Goal: Task Accomplishment & Management: Use online tool/utility

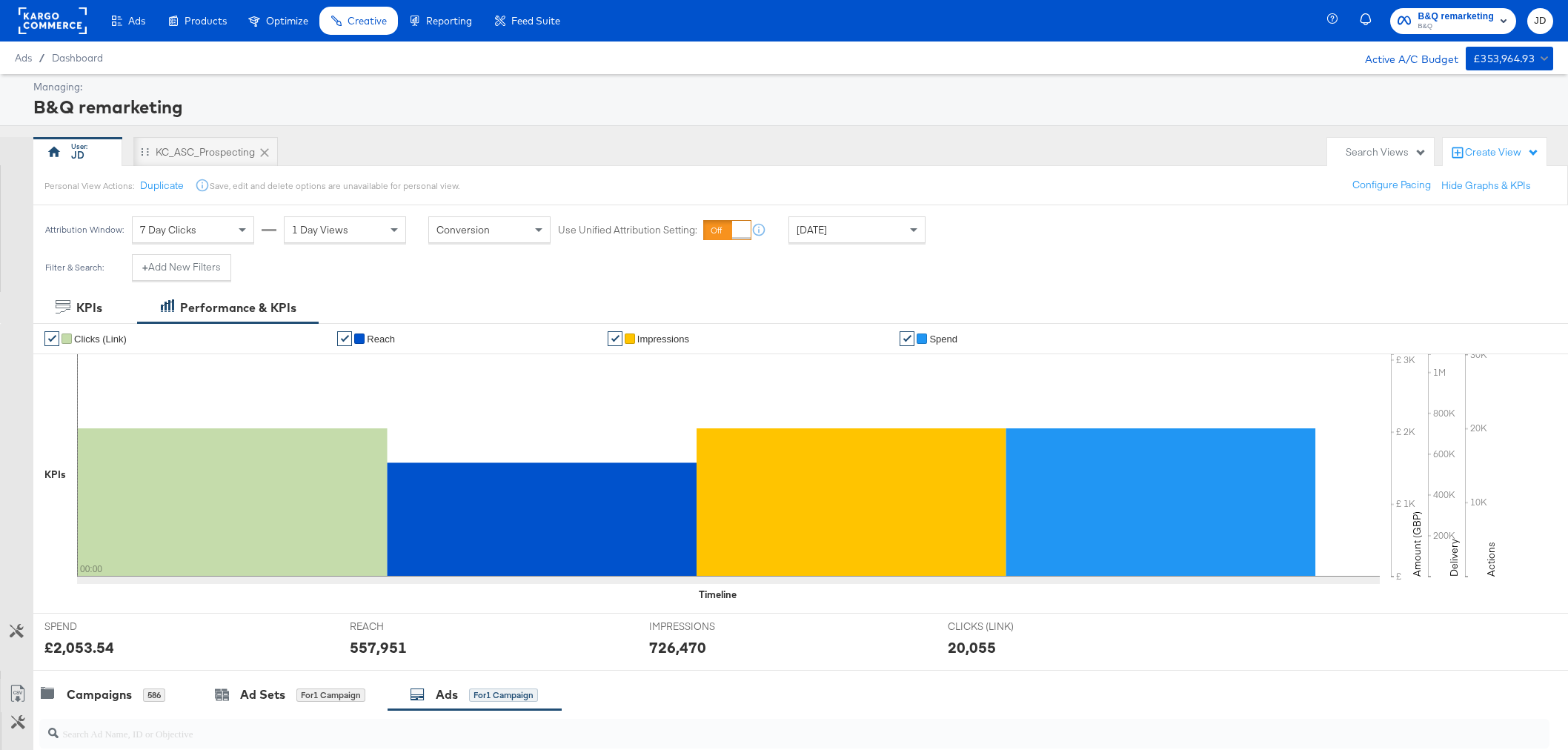
click at [348, 19] on span "Creative" at bounding box center [366, 21] width 39 height 12
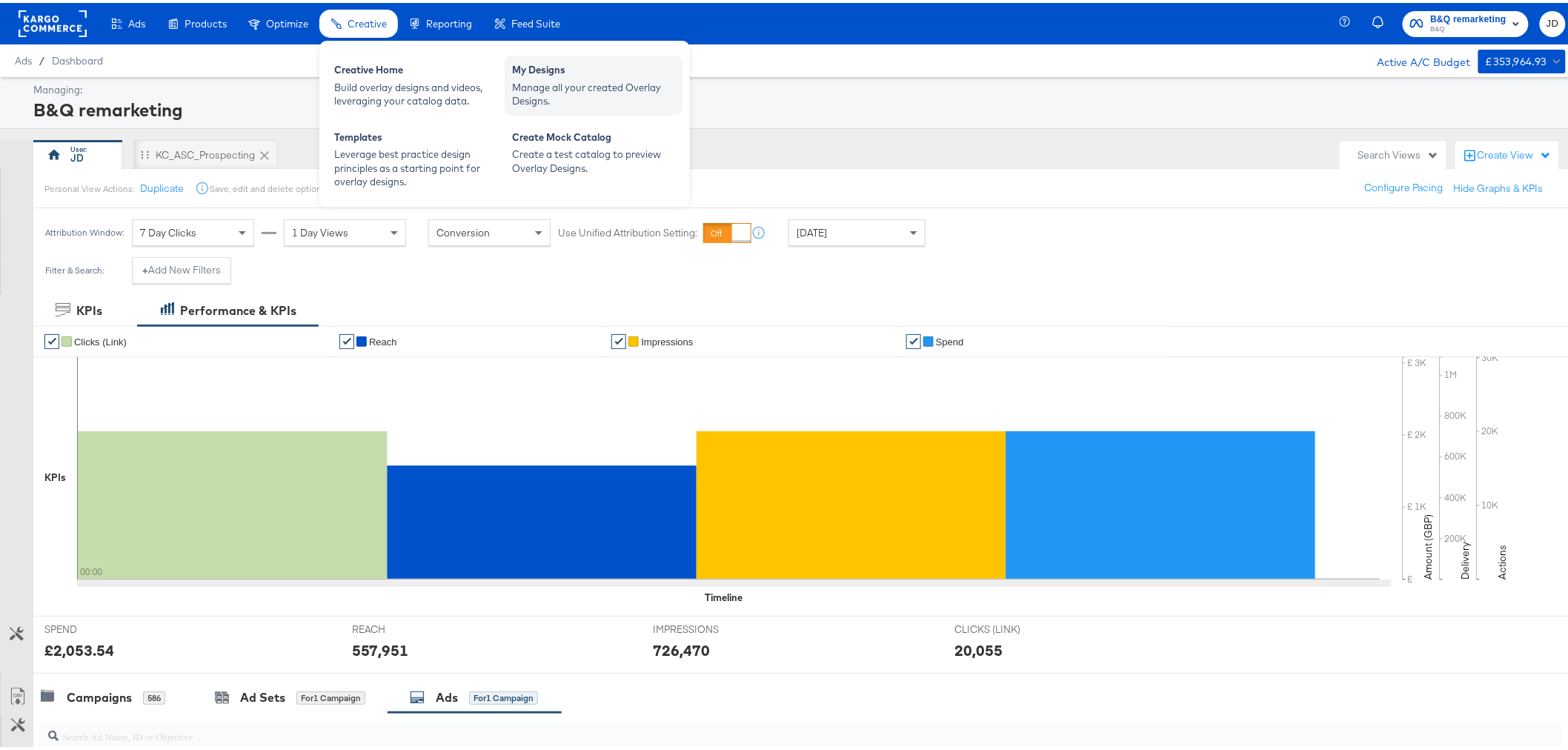
click at [561, 69] on div "My Designs" at bounding box center [594, 68] width 163 height 18
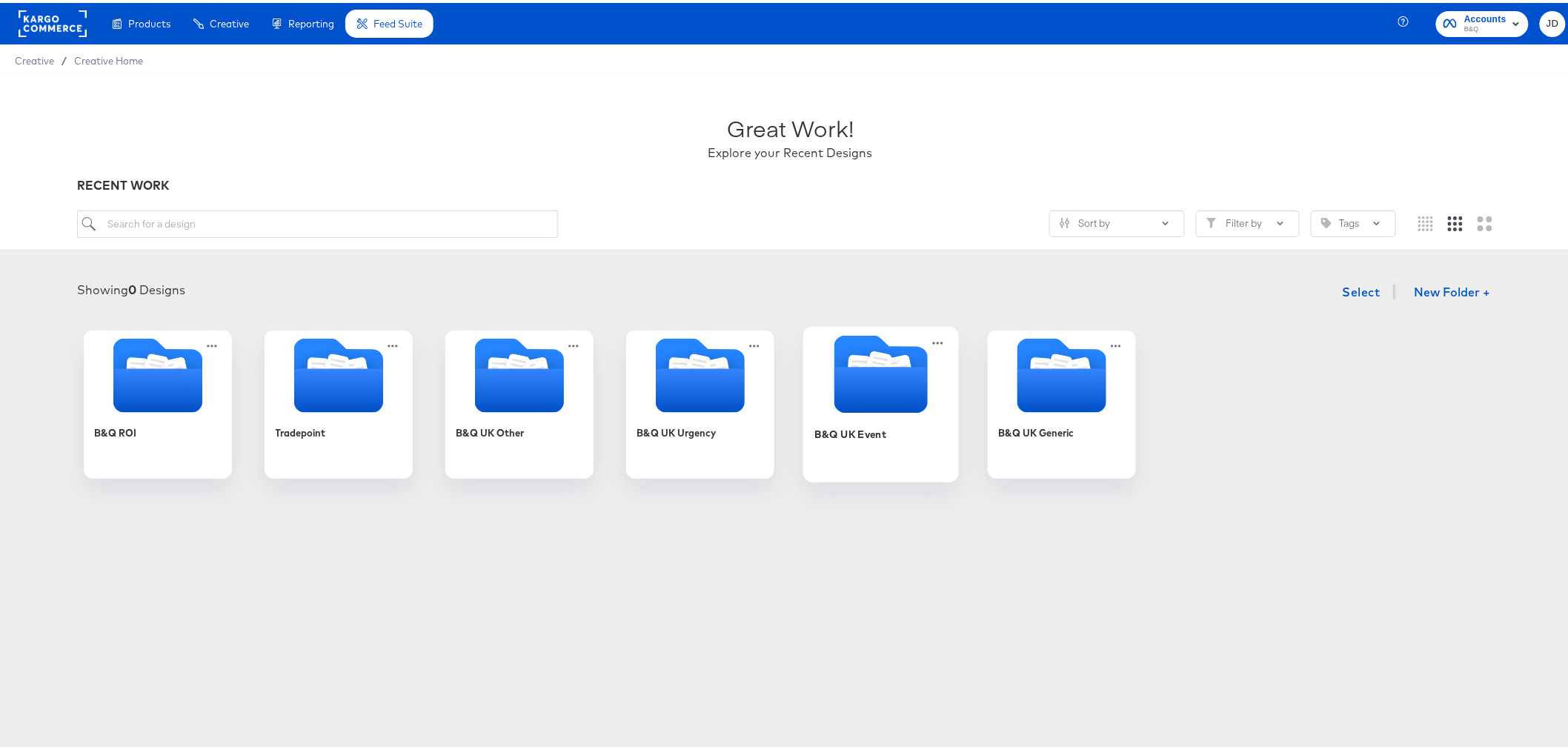
click at [852, 389] on icon "Folder" at bounding box center [881, 386] width 94 height 46
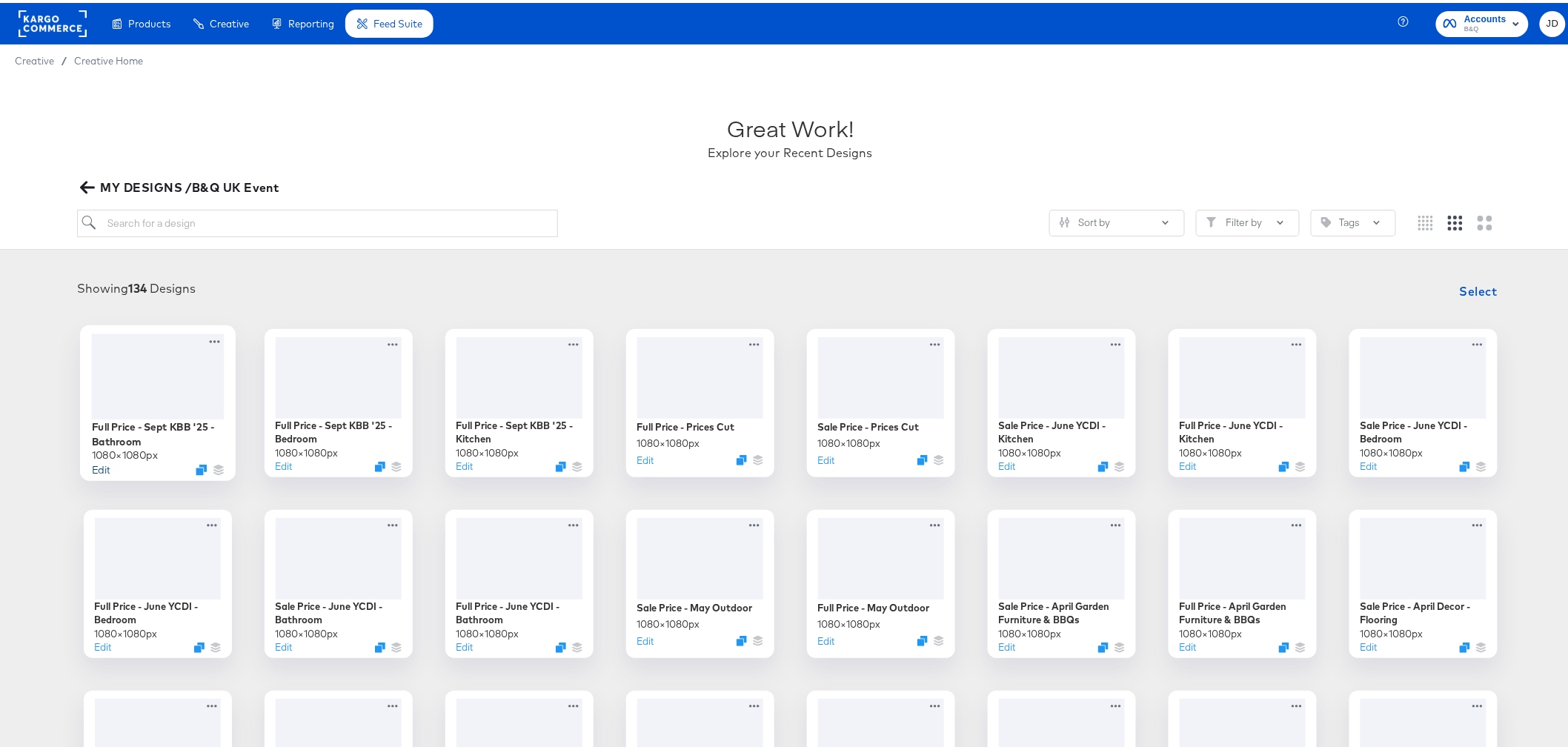
click at [94, 467] on button "Edit" at bounding box center [99, 466] width 18 height 14
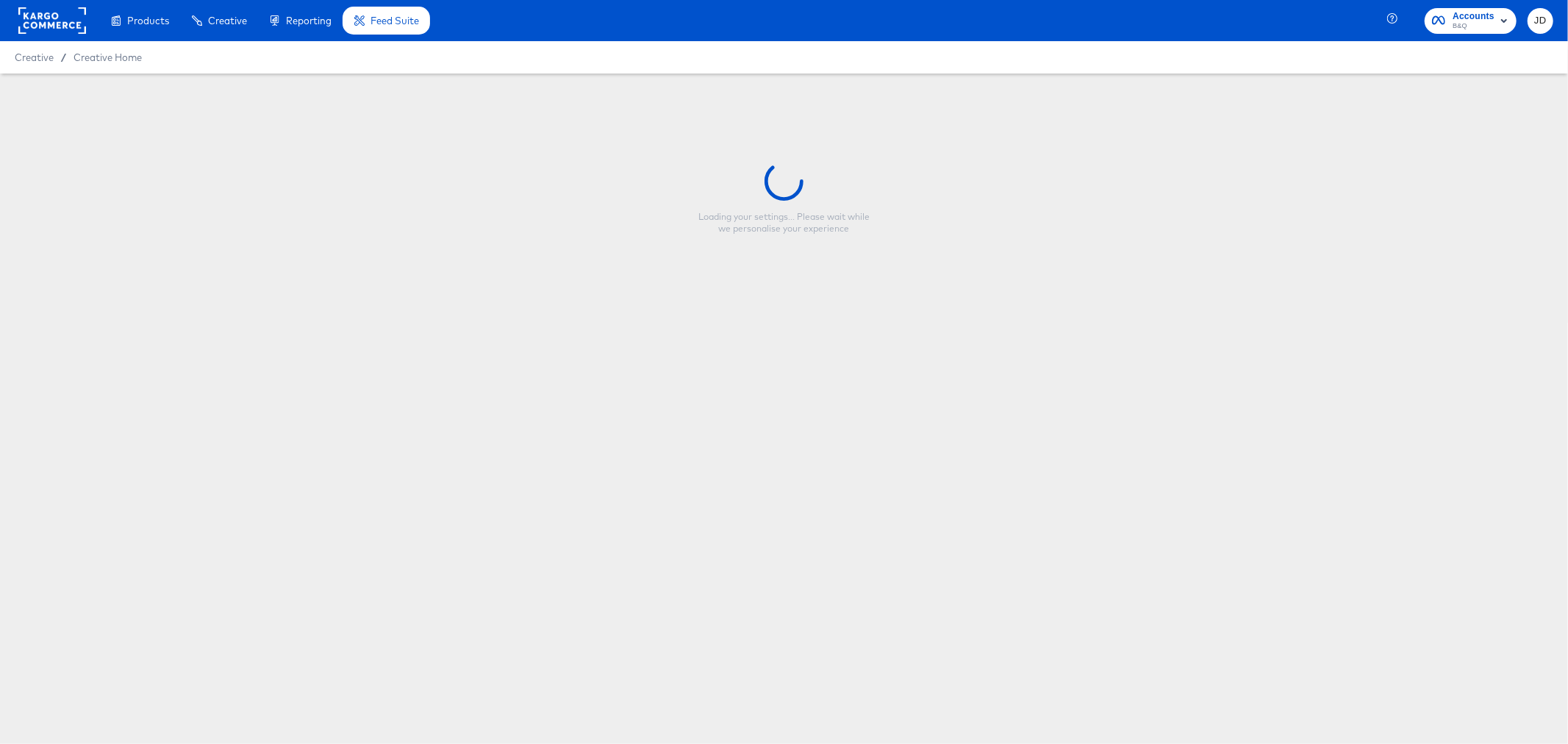
type input "Full Price - Sept KBB '25 - Bathroom"
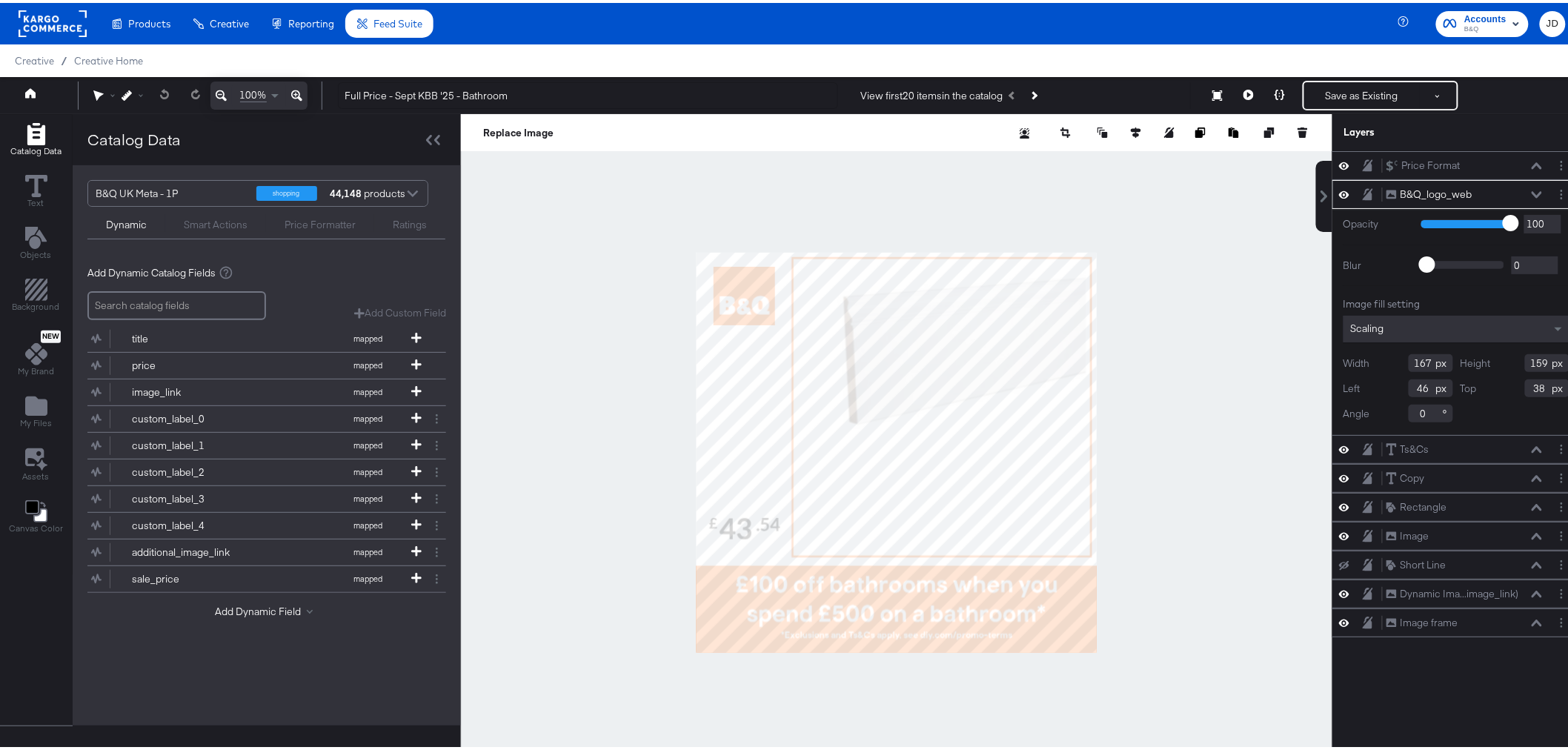
click at [1196, 592] on div at bounding box center [897, 449] width 872 height 677
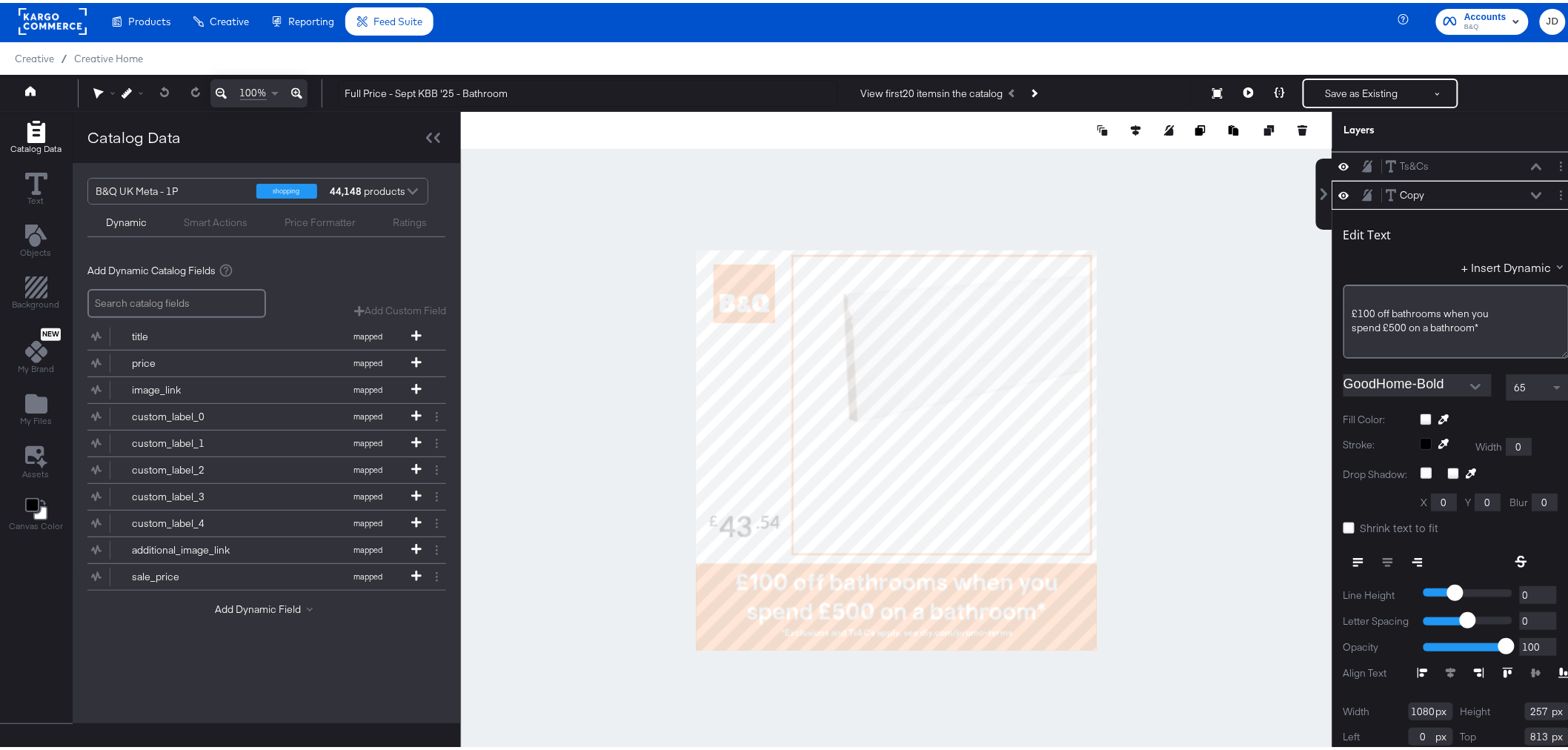
scroll to position [84, 0]
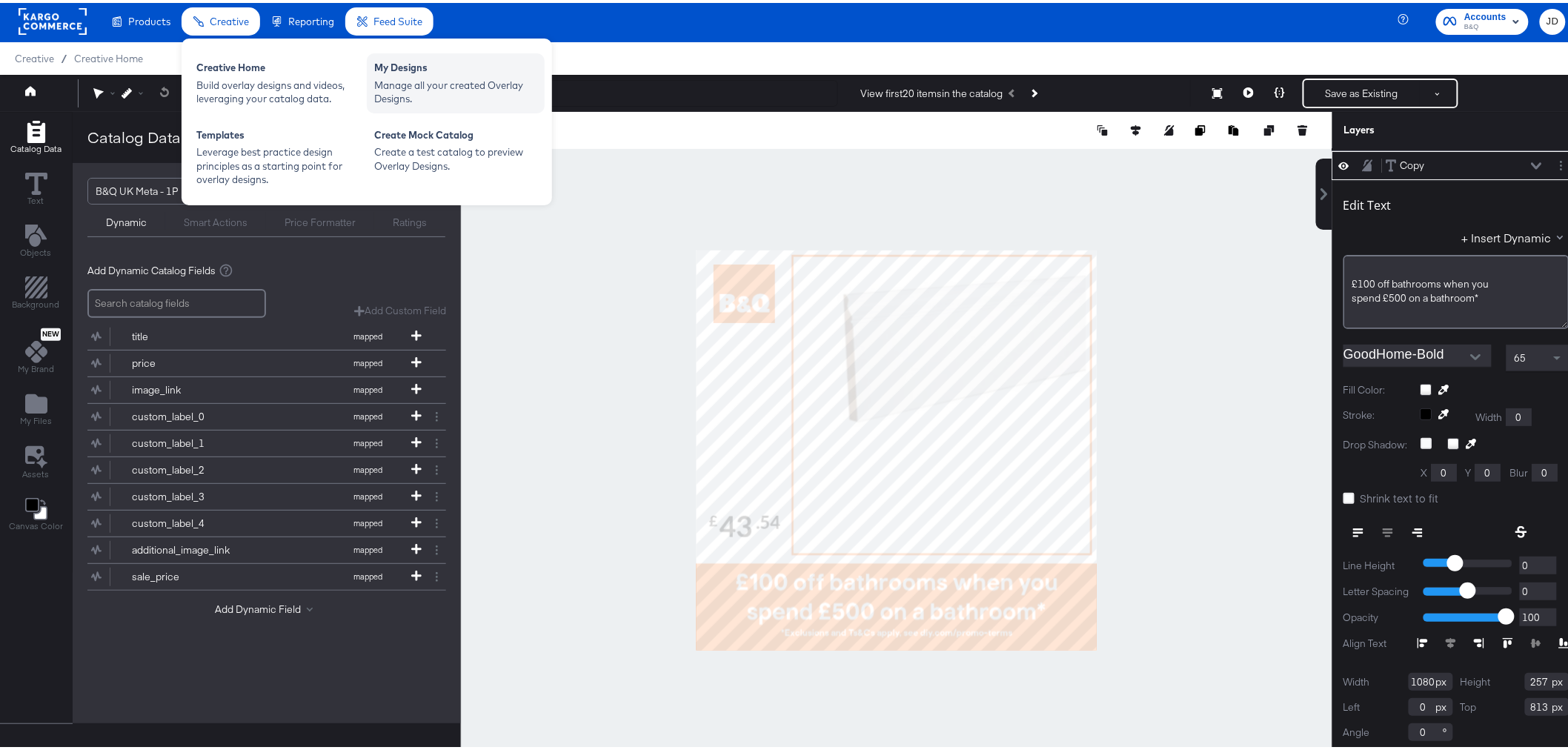
click at [419, 76] on div "Manage all your created Overlay Designs." at bounding box center [455, 89] width 163 height 27
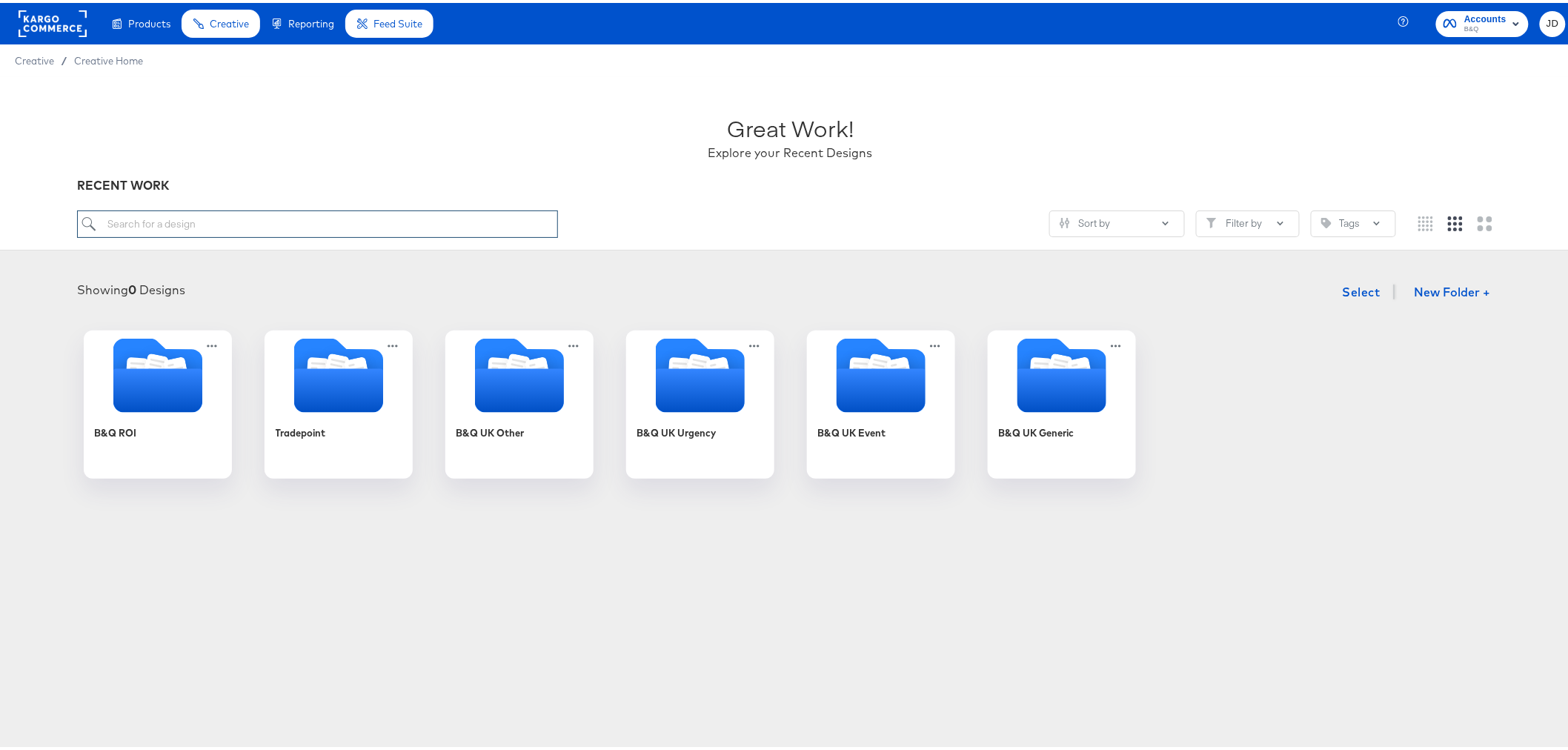
click at [245, 207] on input "search" at bounding box center [316, 221] width 480 height 27
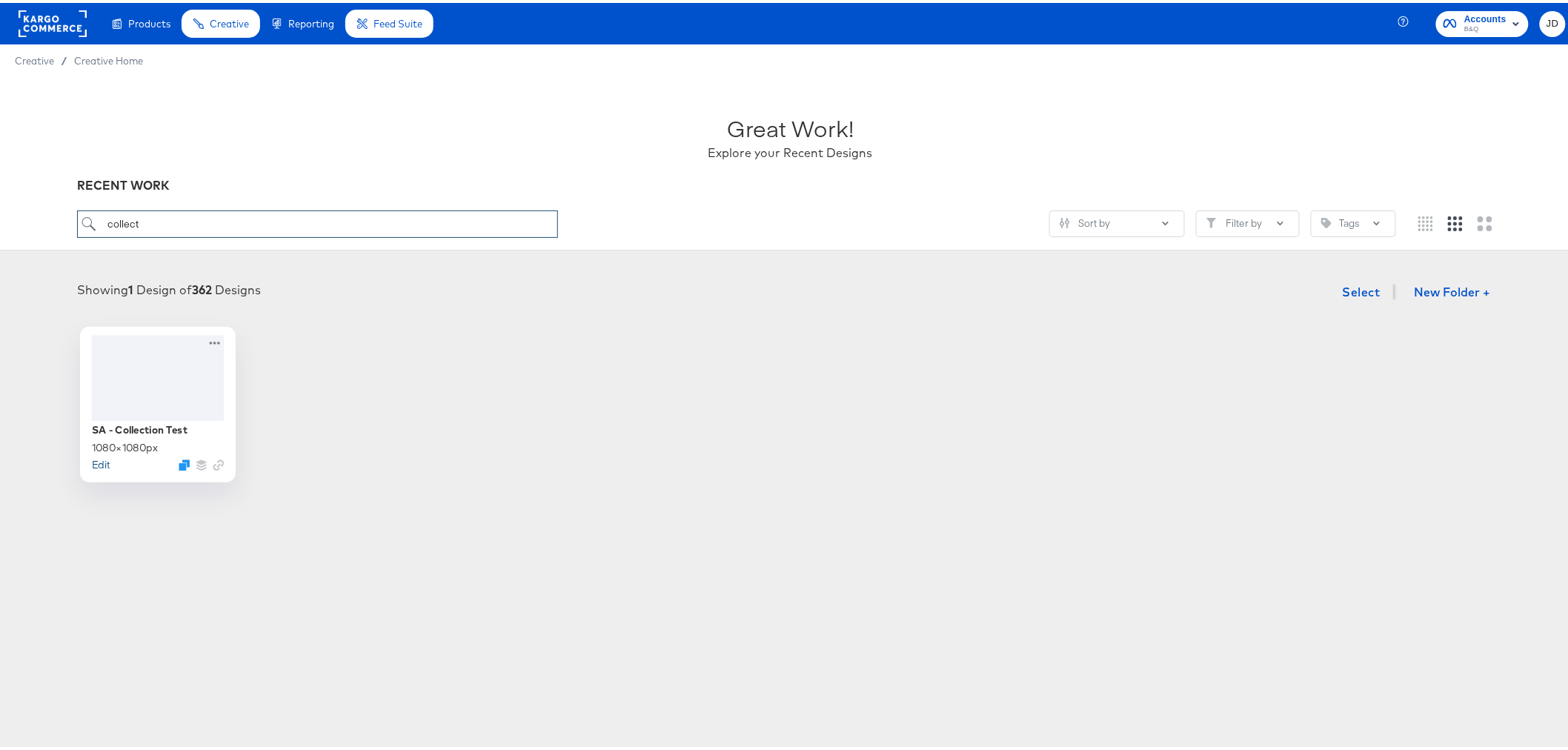
type input "collect"
click at [91, 464] on button "Edit" at bounding box center [99, 461] width 18 height 14
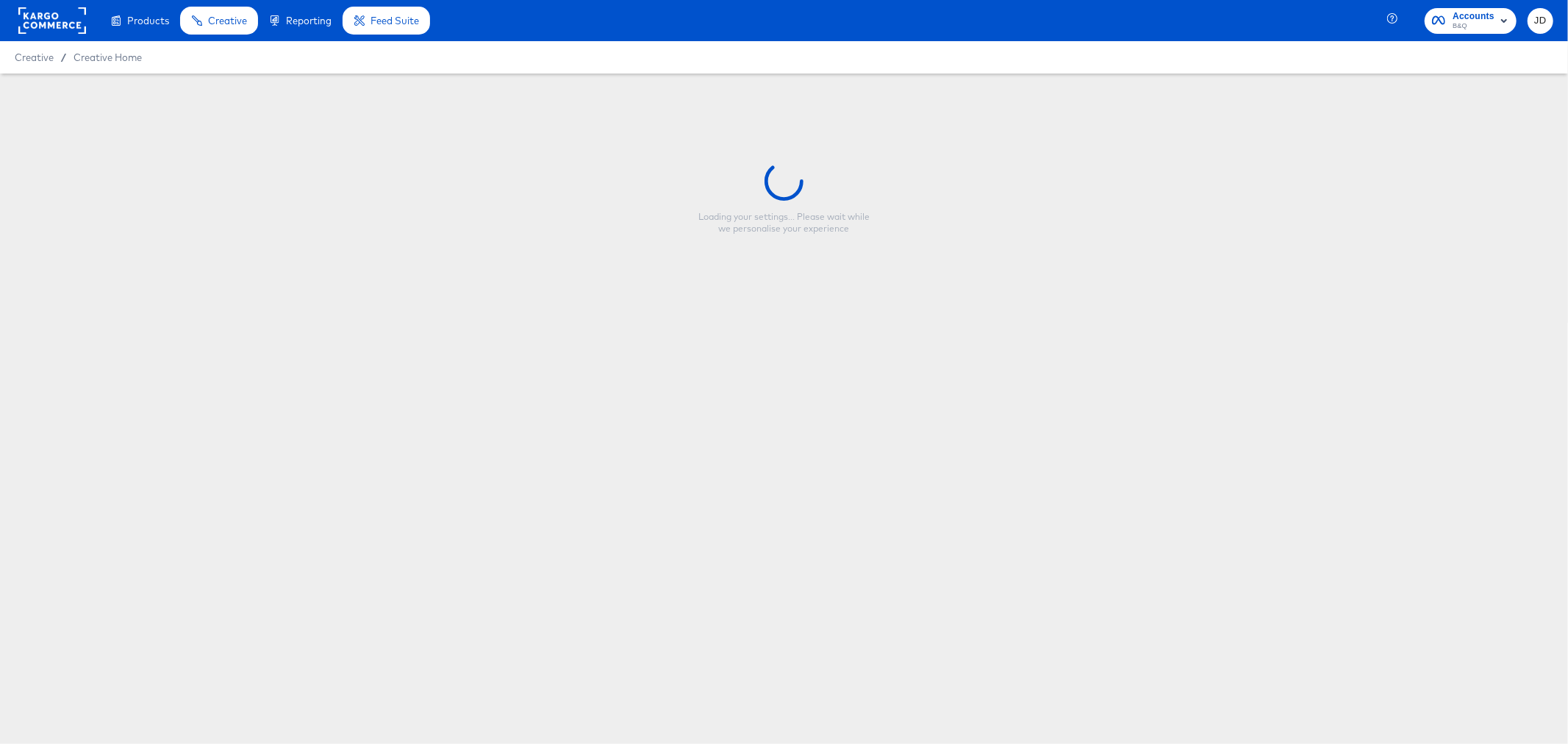
type input "SA - Collection Test"
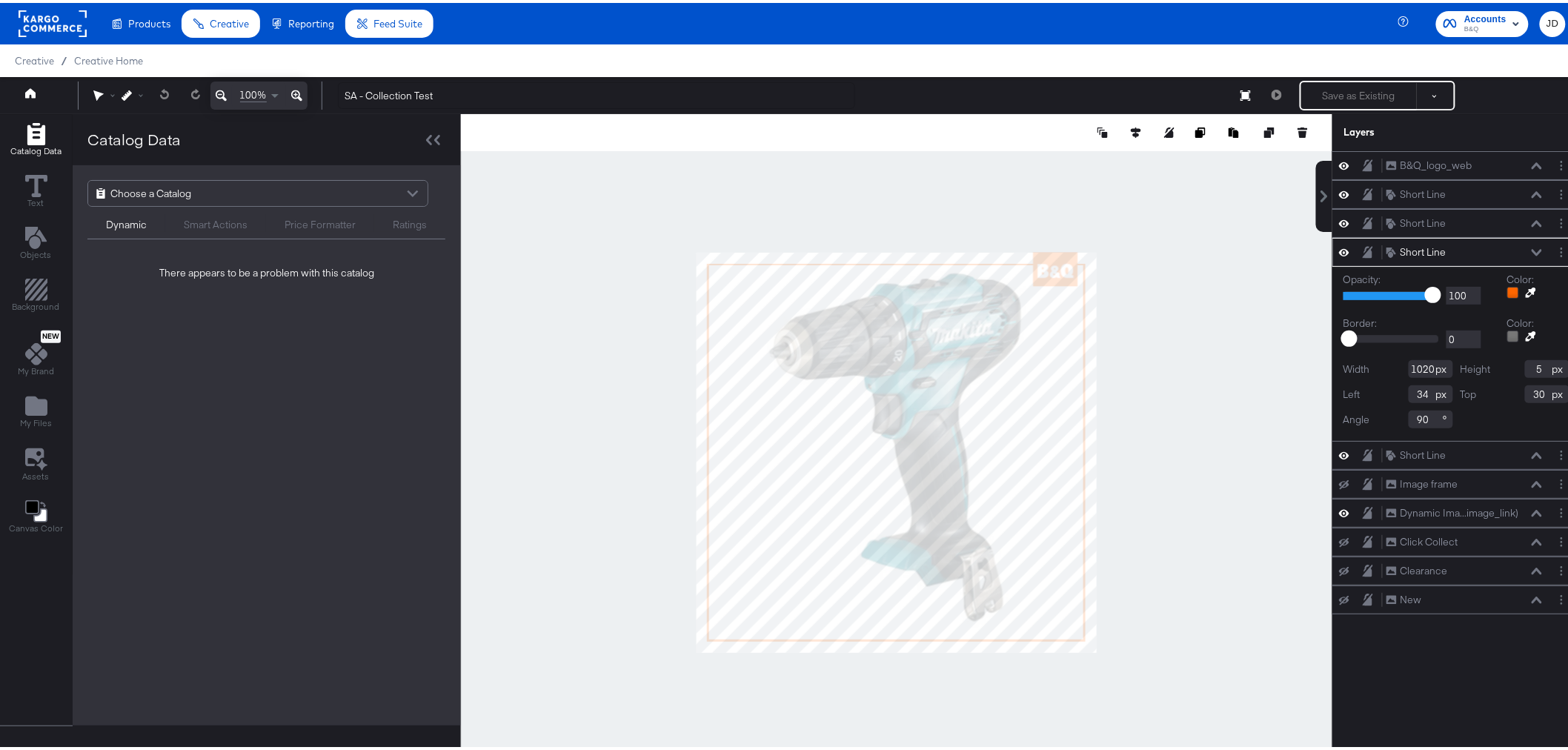
click at [1165, 312] on div at bounding box center [897, 449] width 872 height 677
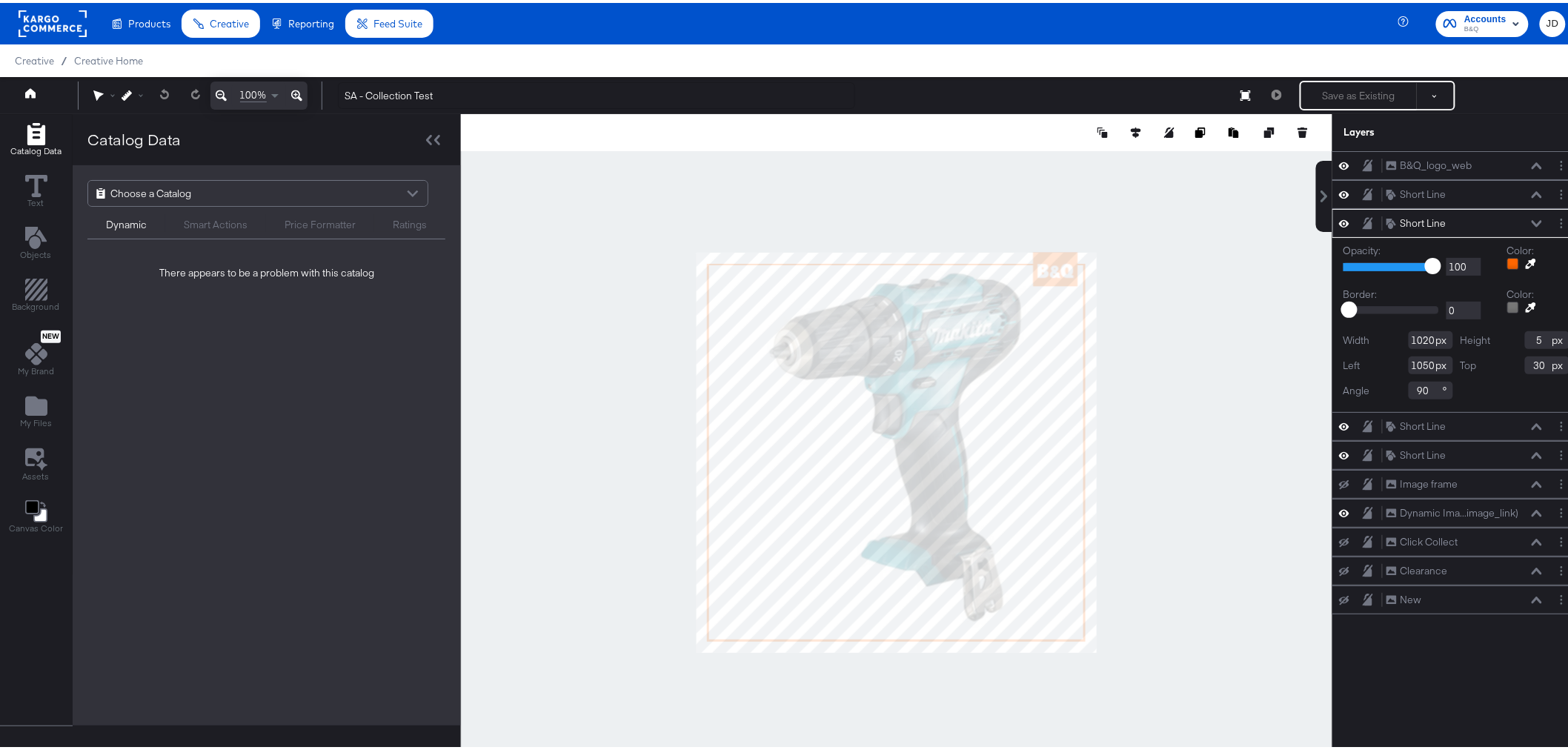
click at [1149, 295] on div at bounding box center [897, 449] width 872 height 677
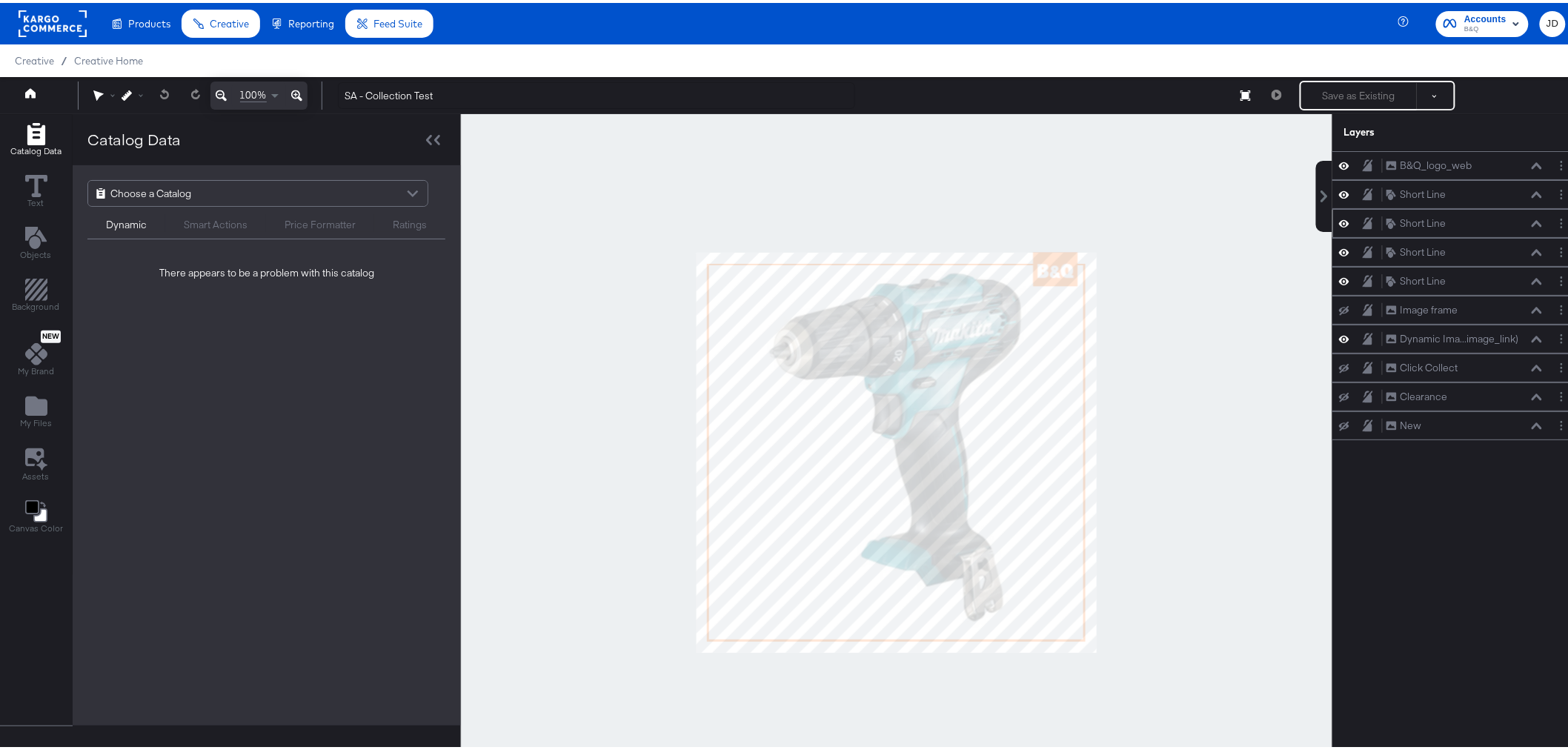
click at [1532, 220] on icon at bounding box center [1537, 221] width 10 height 8
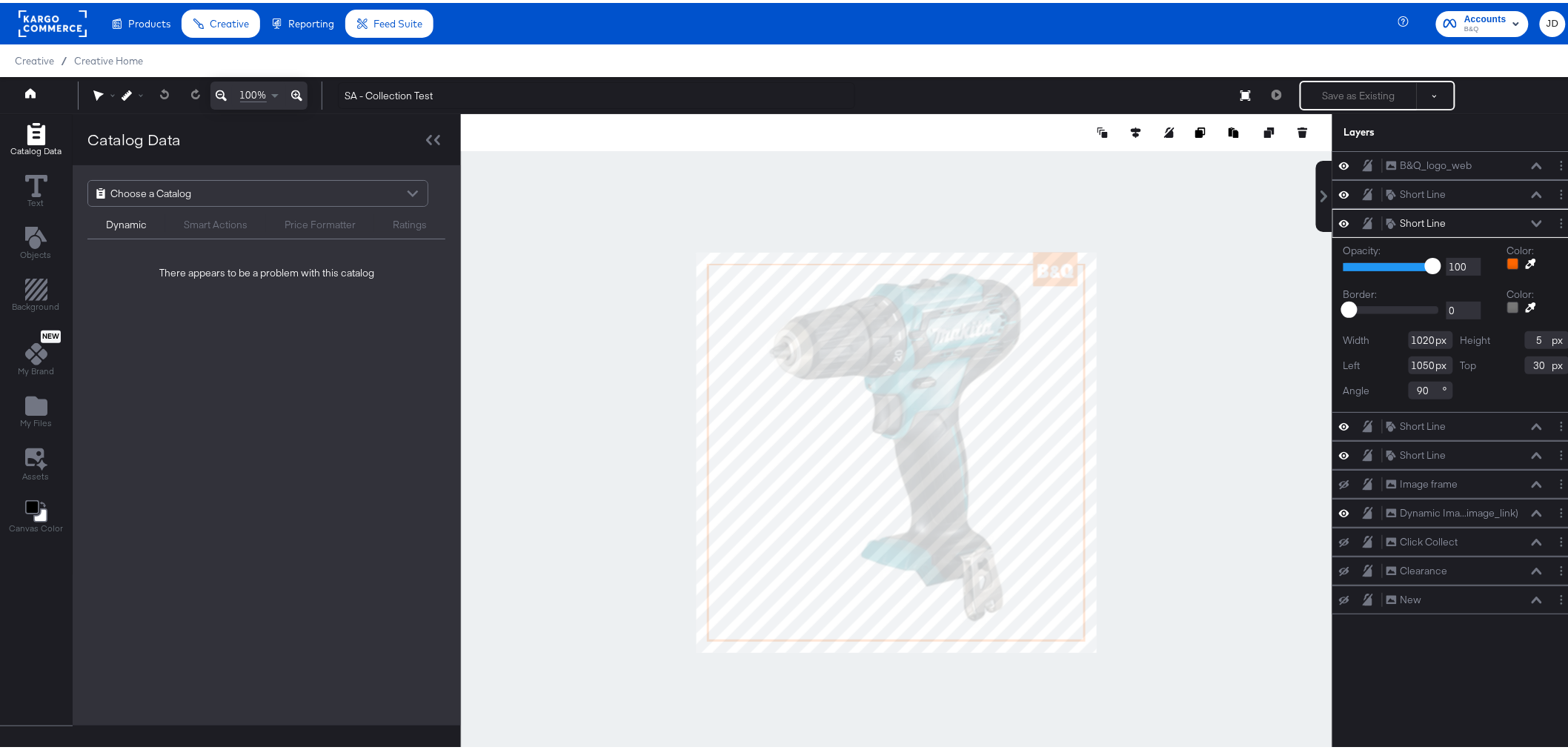
click at [1507, 258] on div at bounding box center [1513, 260] width 12 height 12
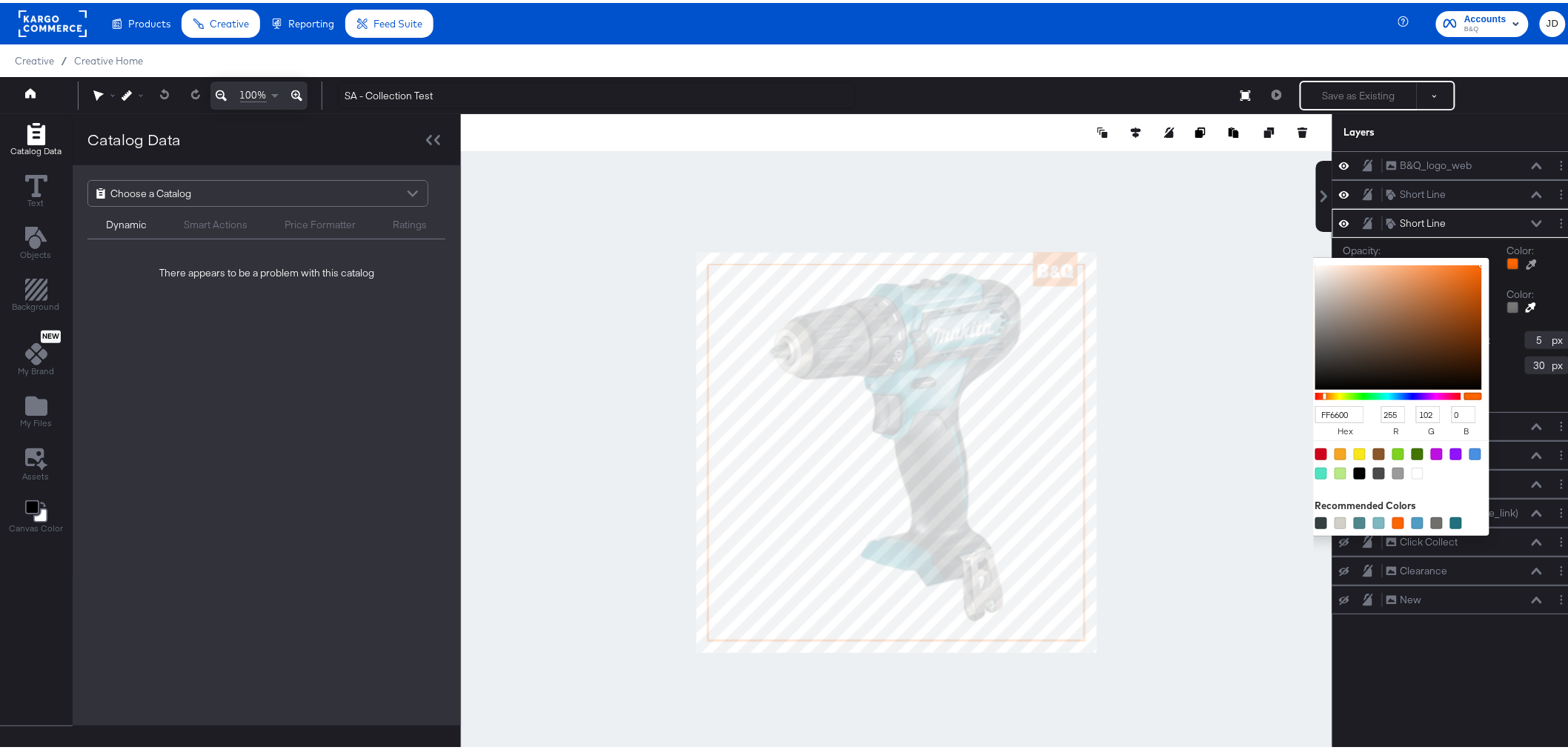
drag, startPoint x: 1346, startPoint y: 413, endPoint x: 1307, endPoint y: 411, distance: 39.1
click at [1315, 411] on input "FF6600" at bounding box center [1340, 412] width 49 height 17
type input "237"
type input "240"
type input "242"
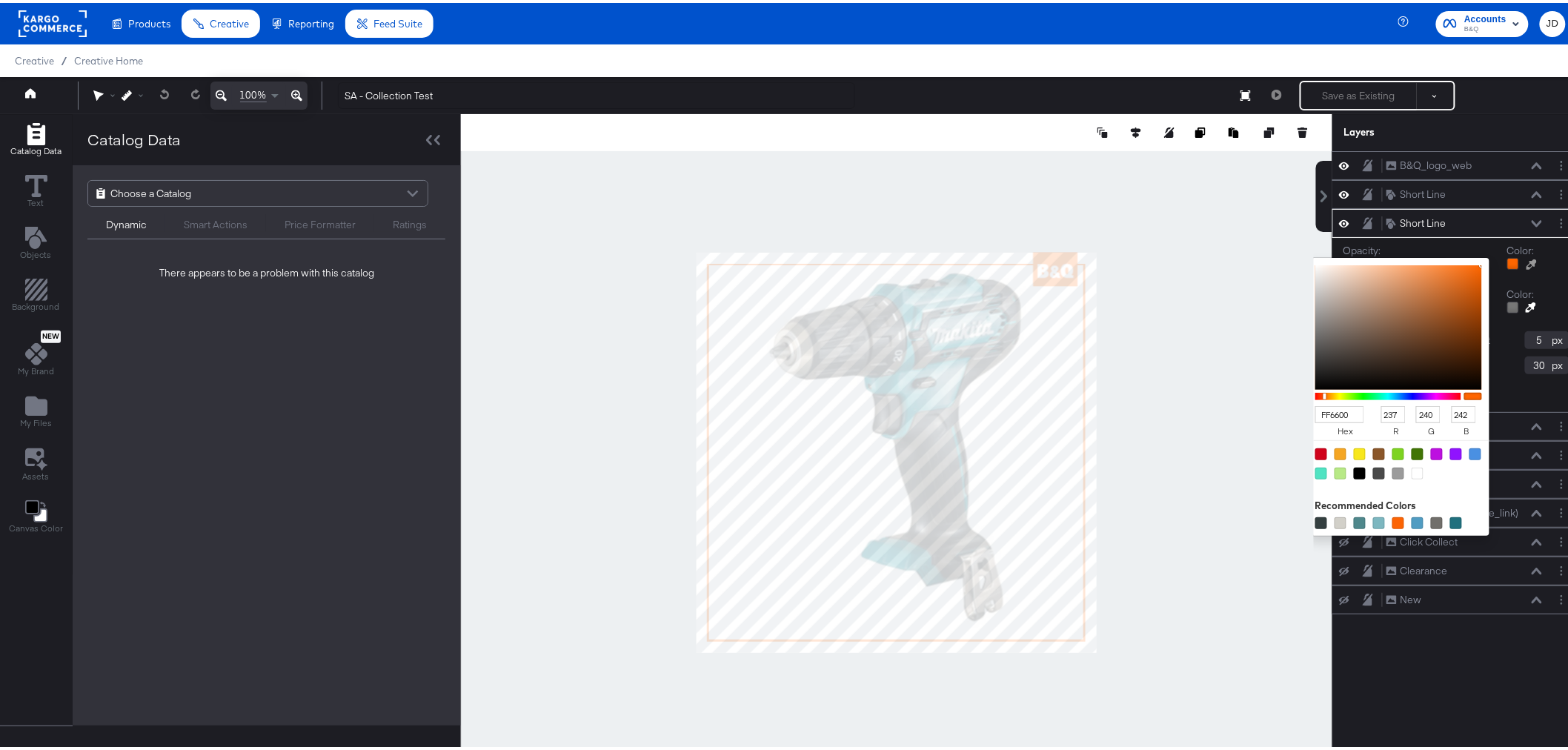
click at [1226, 294] on div at bounding box center [897, 449] width 870 height 677
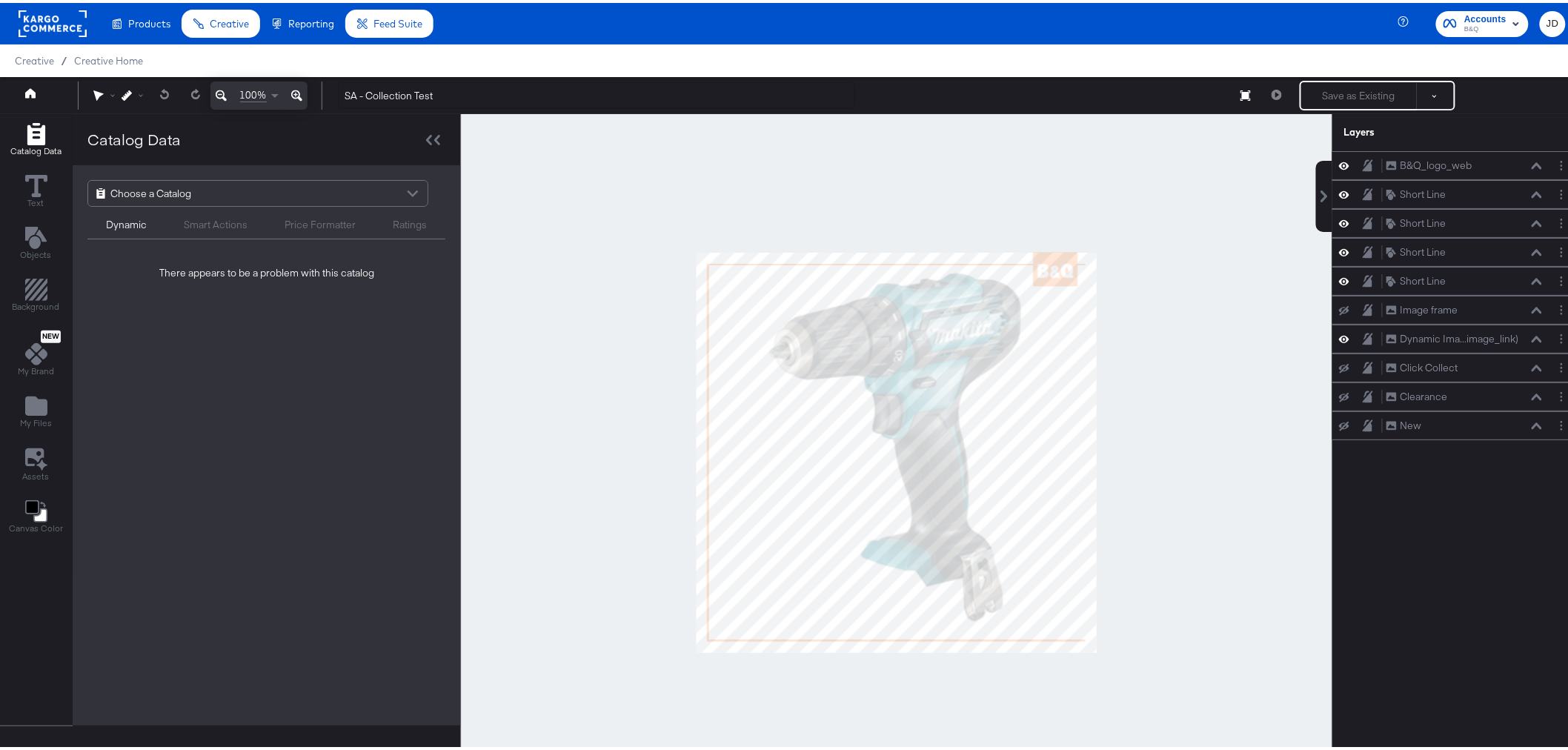
click at [1202, 238] on div at bounding box center [897, 449] width 872 height 677
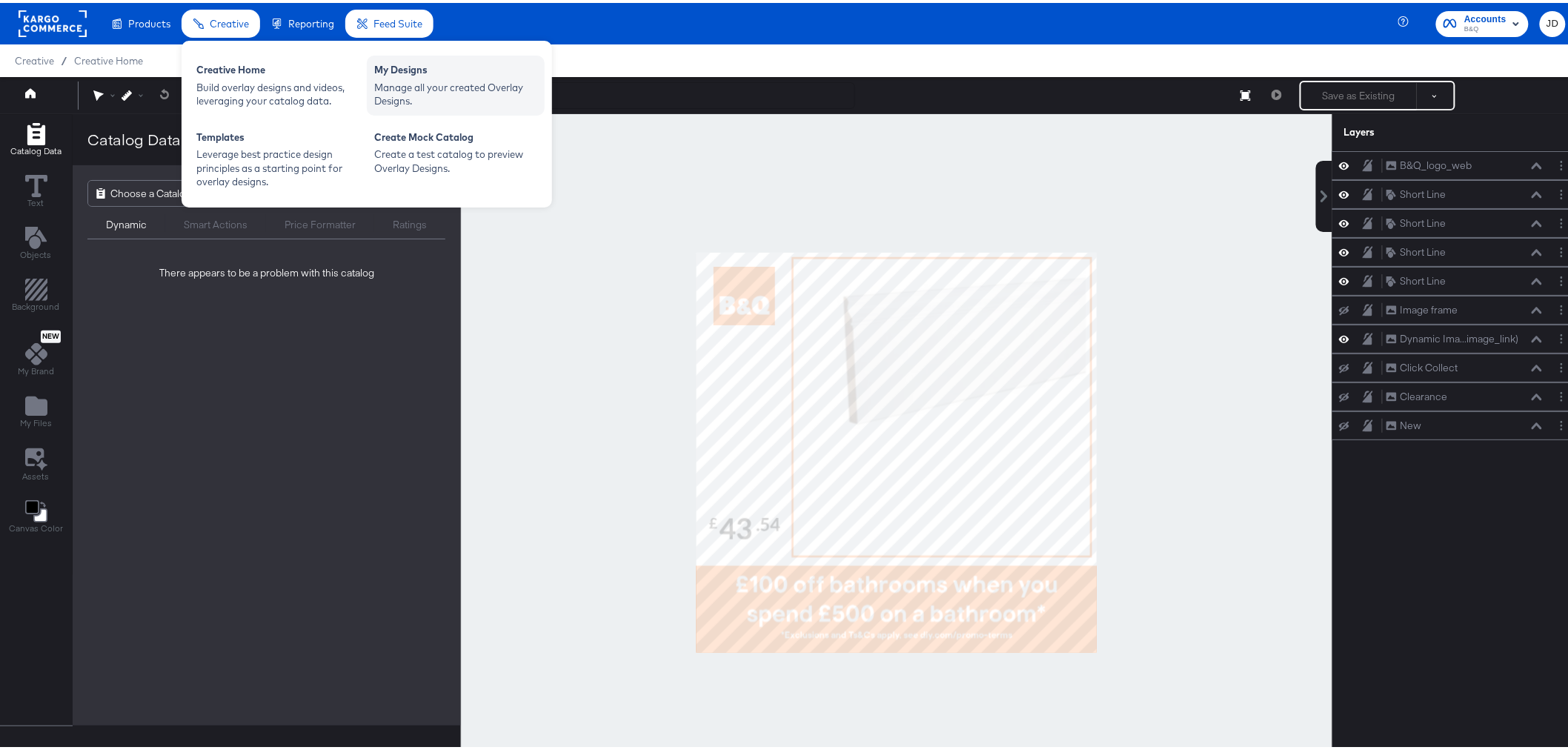
click at [393, 83] on div "Manage all your created Overlay Designs." at bounding box center [455, 91] width 163 height 27
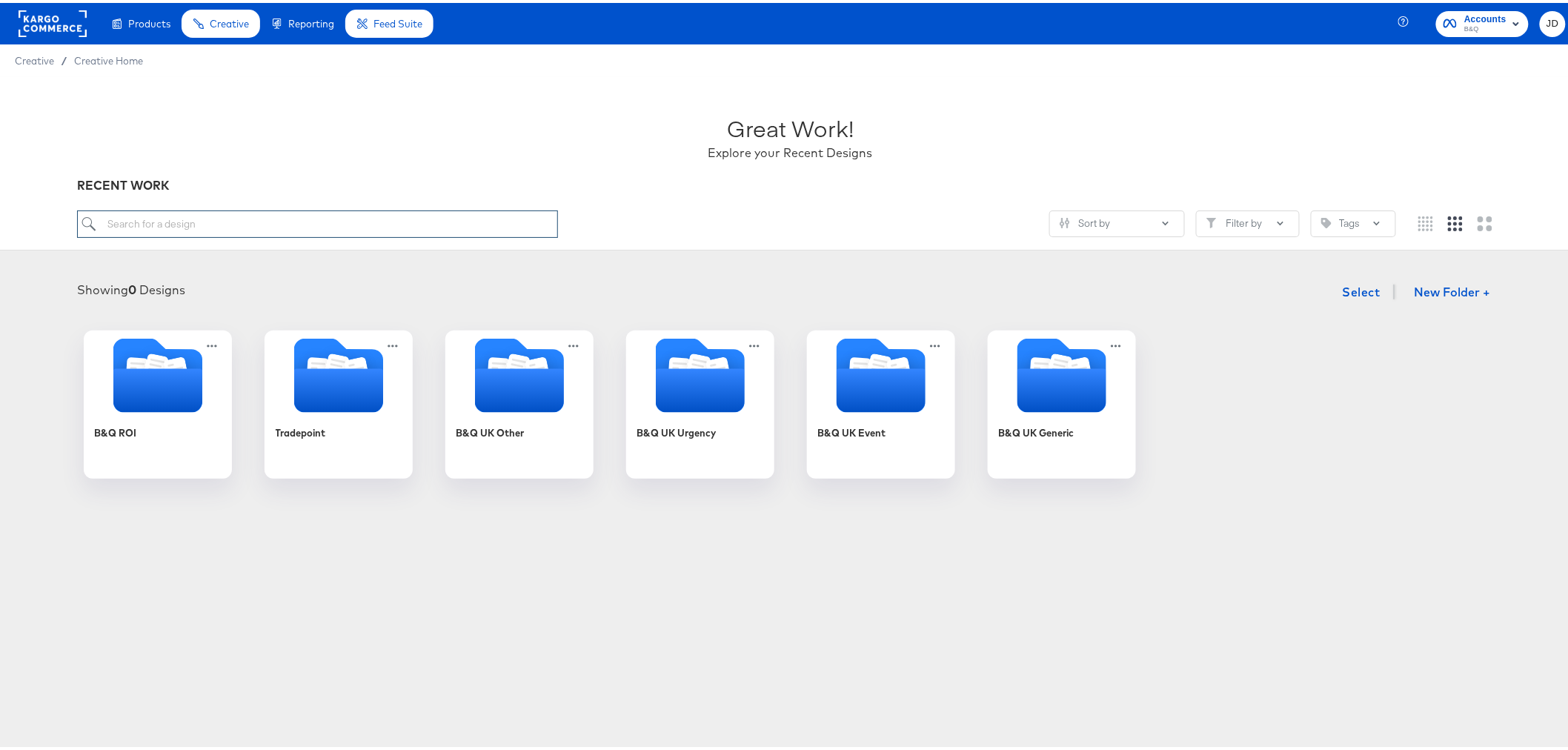
click at [224, 219] on input "search" at bounding box center [316, 221] width 480 height 27
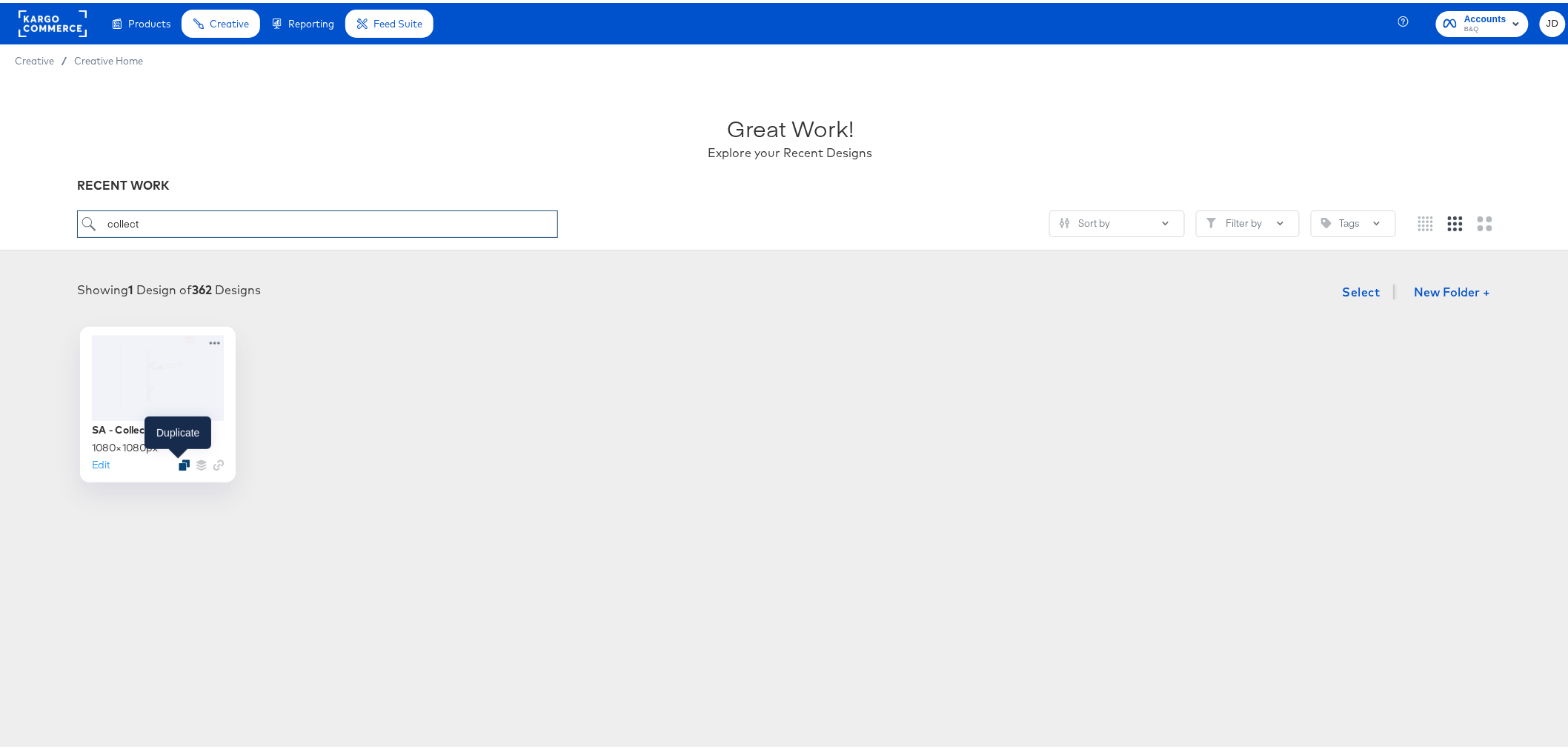
type input "collect"
click at [179, 461] on icon "Duplicate" at bounding box center [185, 462] width 11 height 11
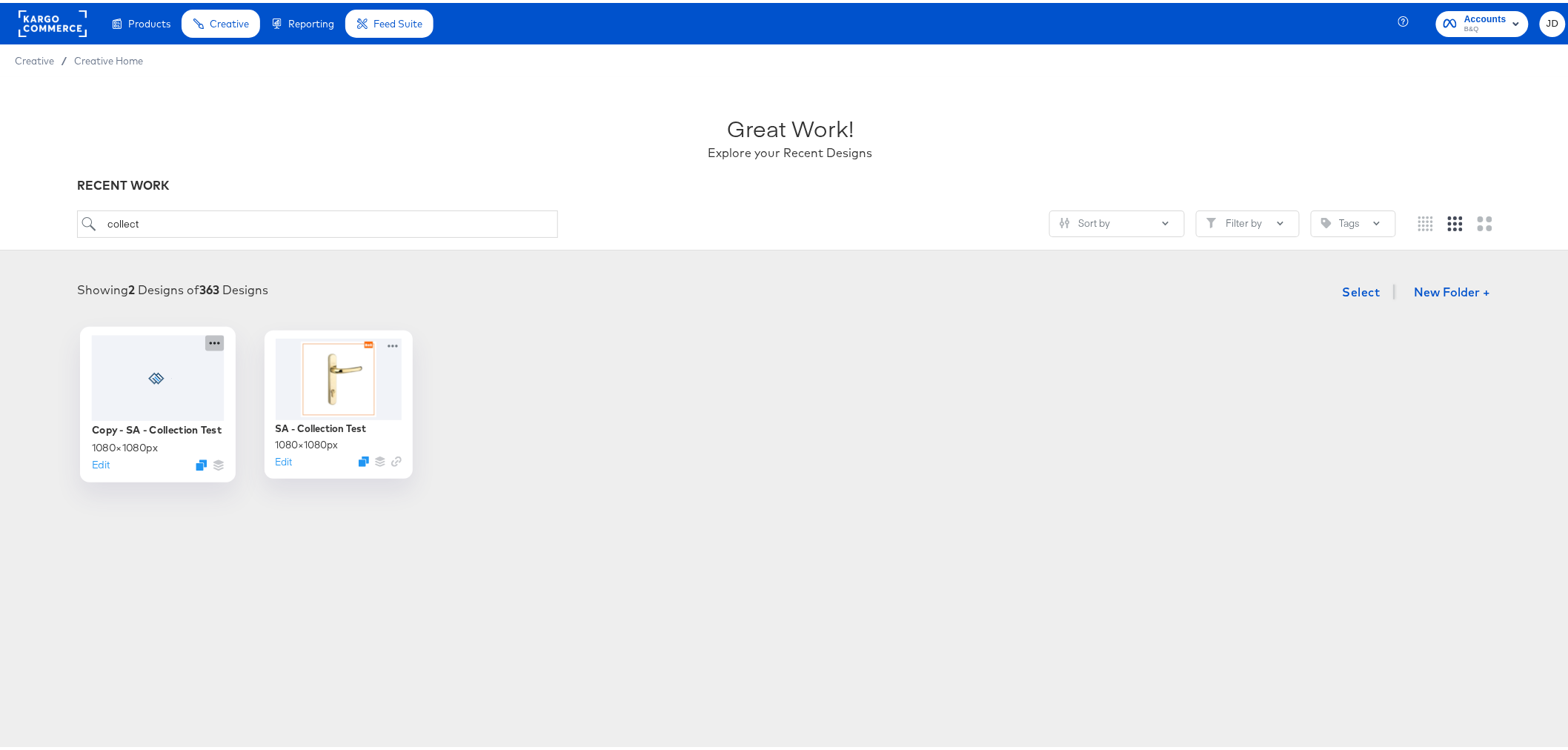
click at [206, 343] on icon at bounding box center [215, 340] width 19 height 15
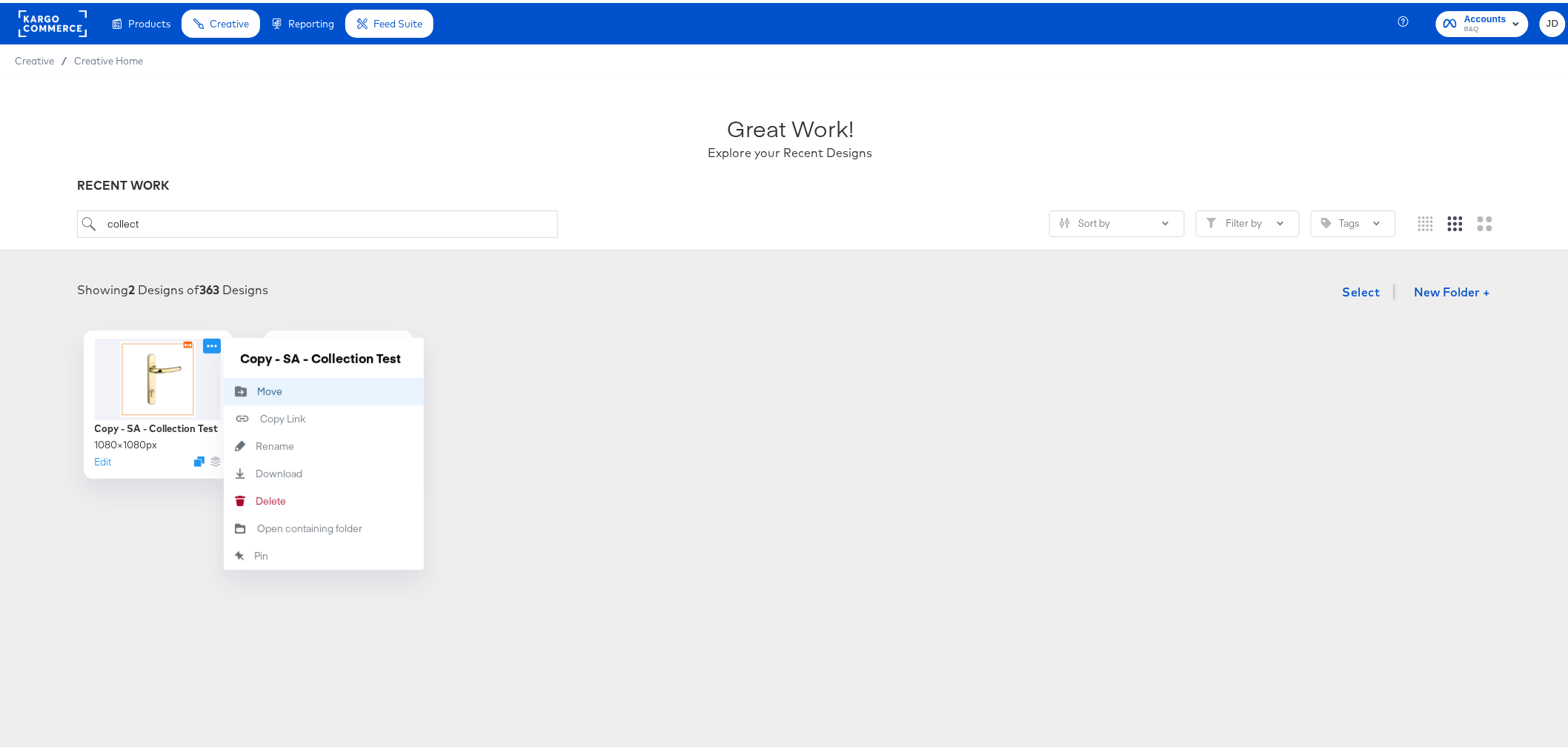
click at [289, 387] on button "Move Move" at bounding box center [323, 388] width 200 height 27
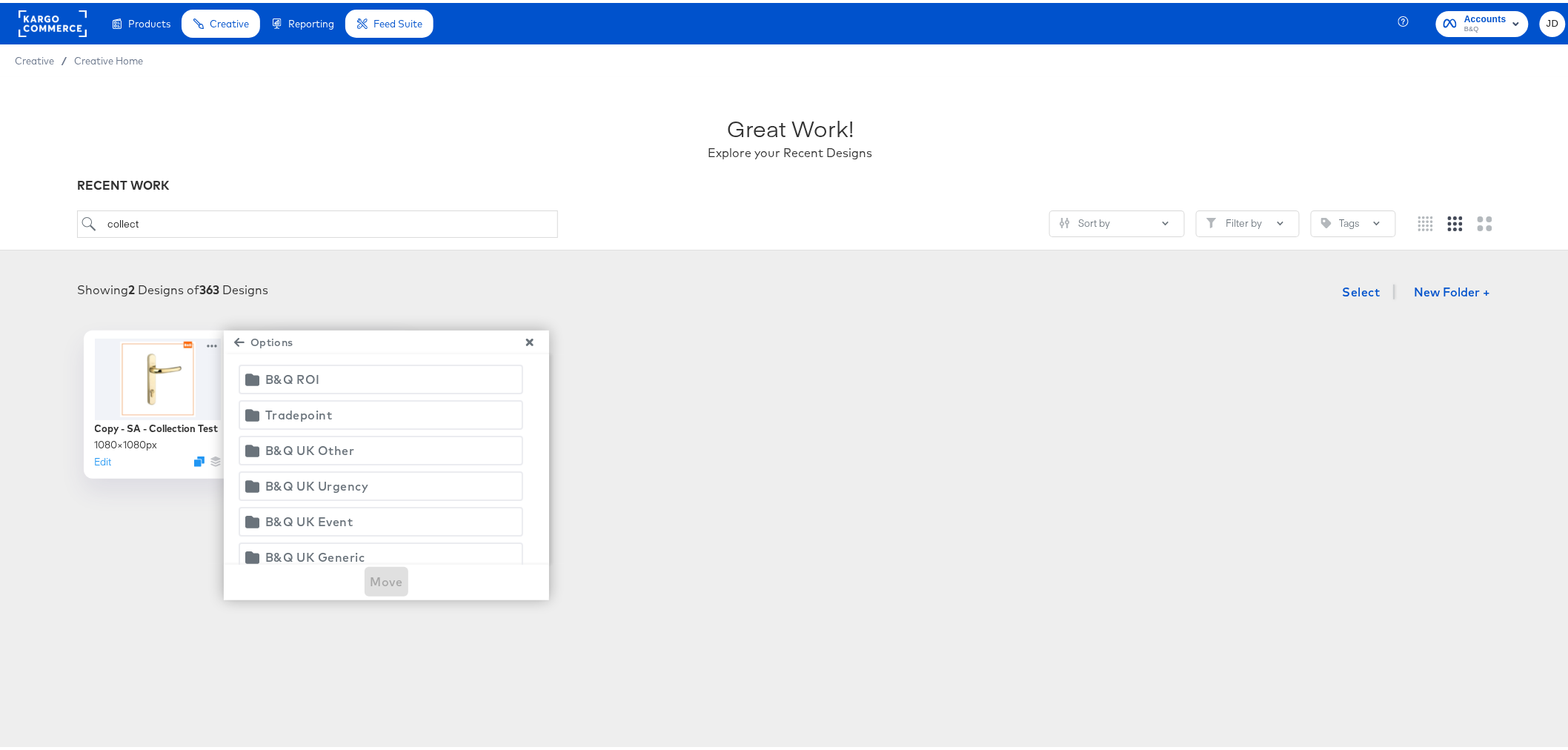
click at [335, 403] on span "Tradepoint" at bounding box center [381, 412] width 265 height 21
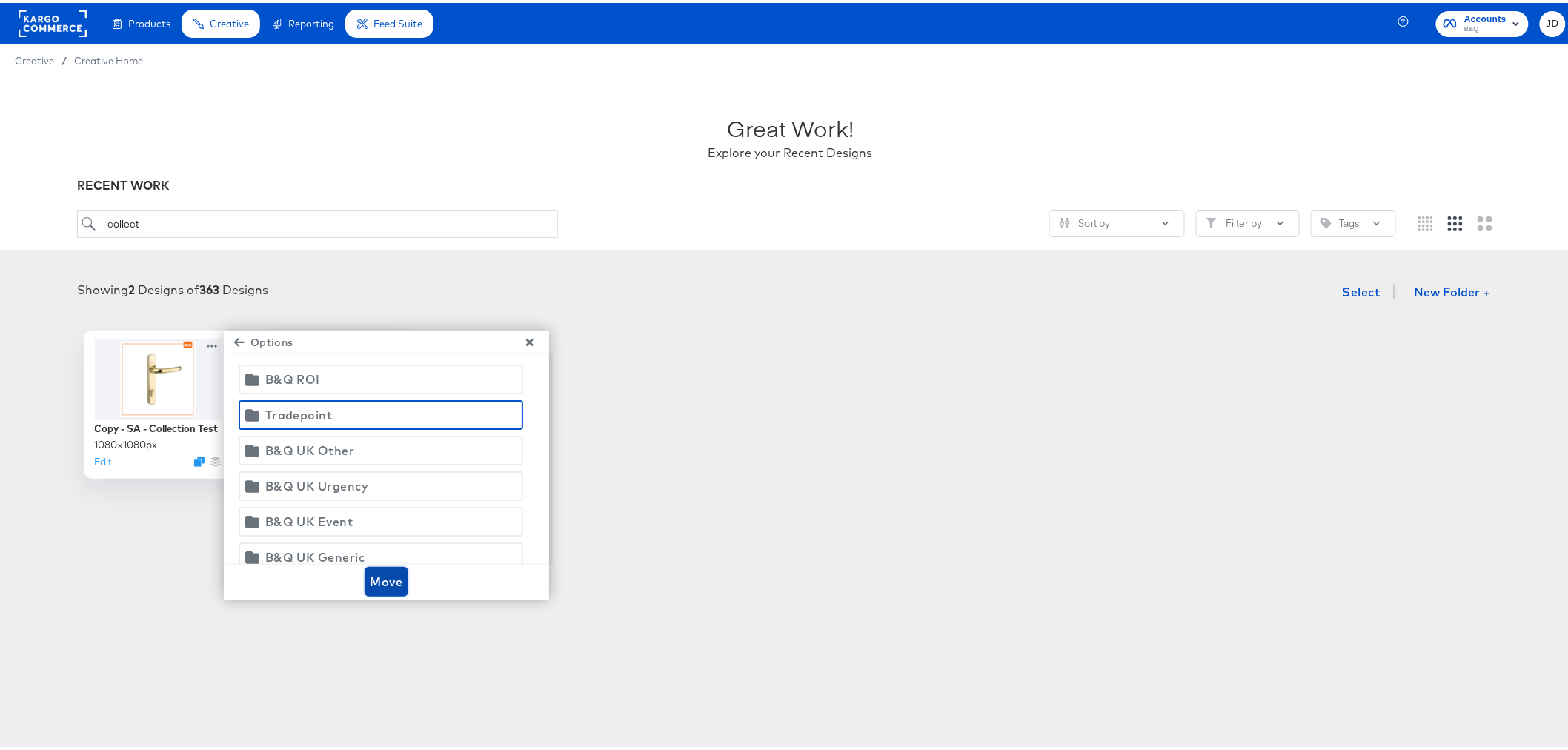
click at [381, 579] on span "Move" at bounding box center [386, 579] width 32 height 21
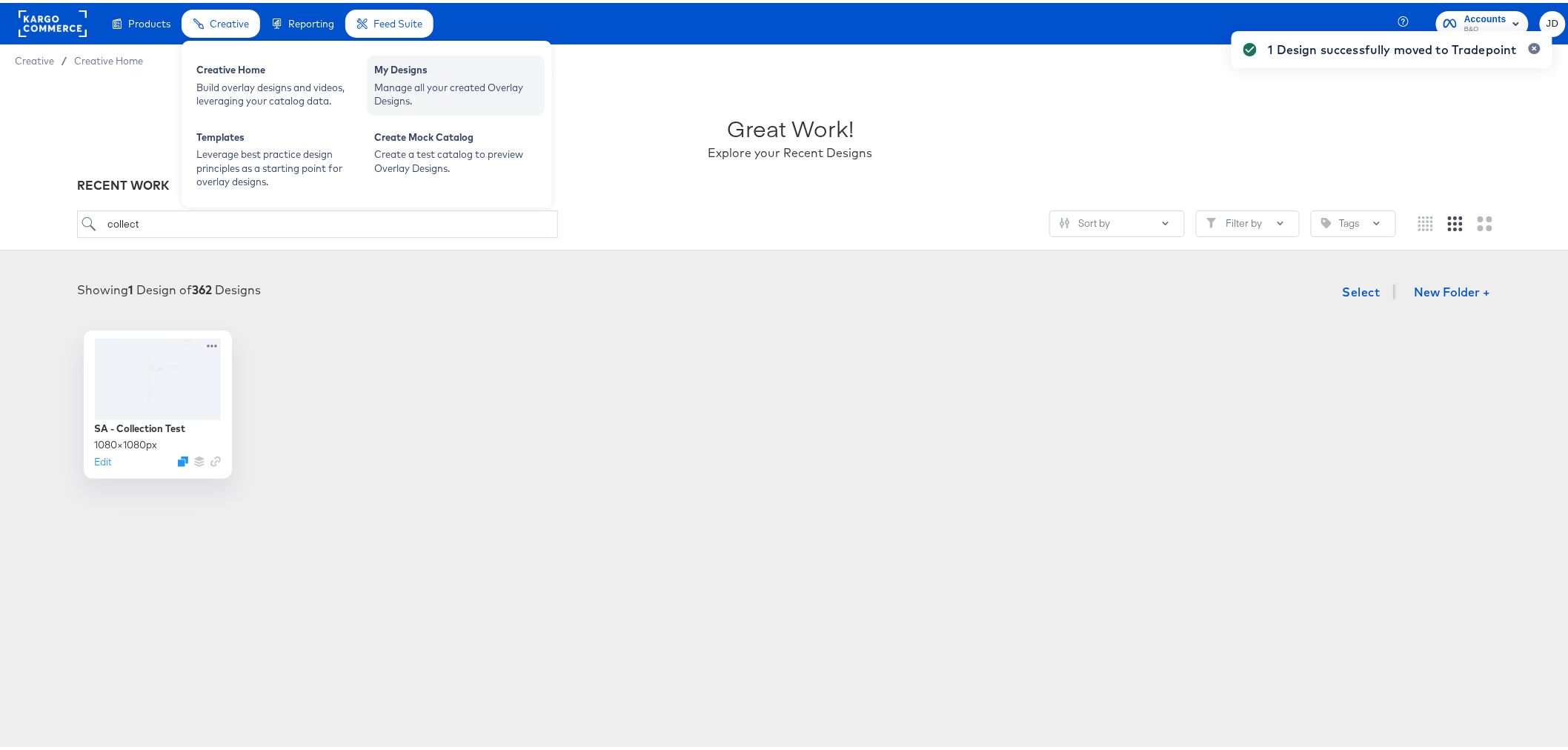
click at [428, 70] on div "My Designs" at bounding box center [455, 68] width 163 height 18
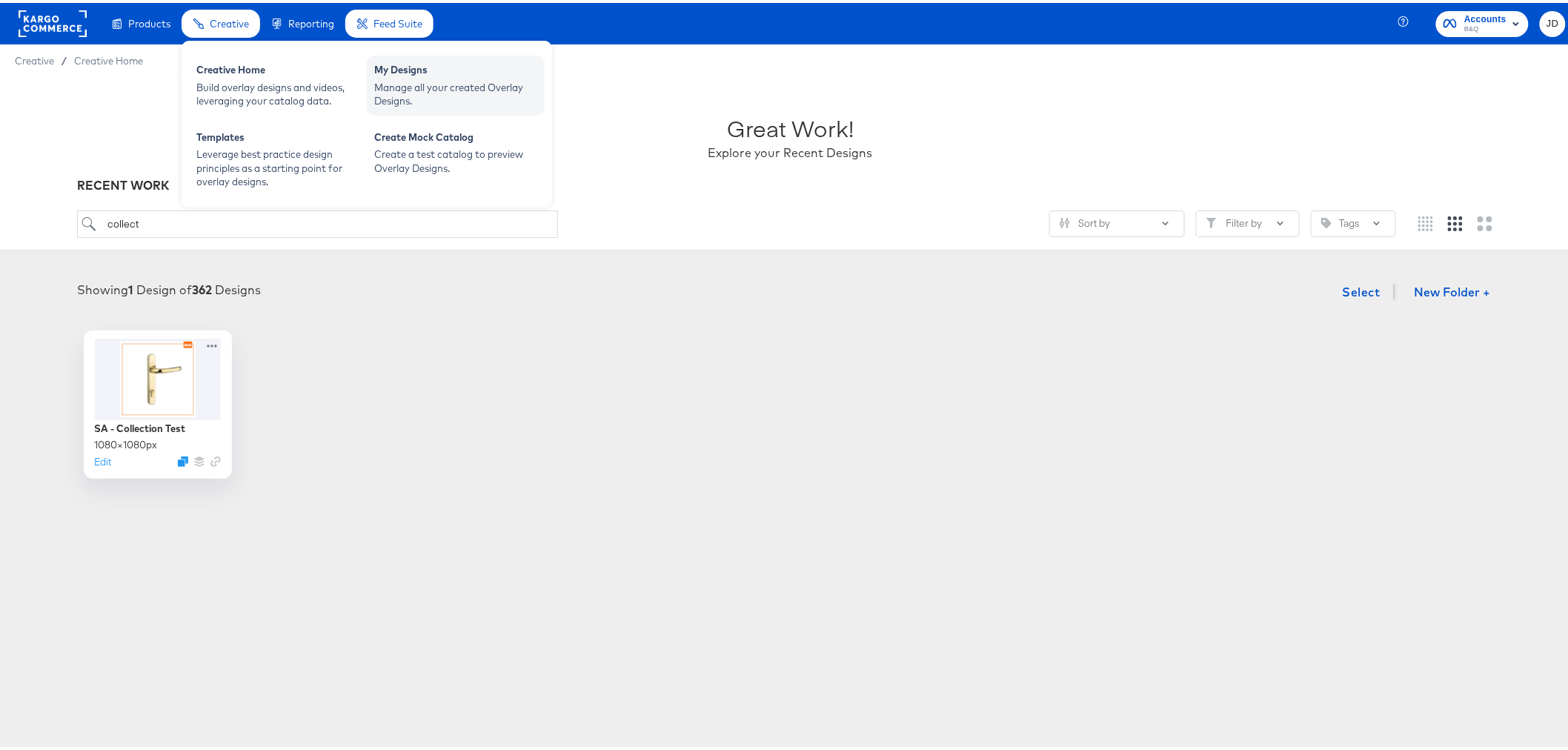
click at [439, 83] on div "Manage all your created Overlay Designs." at bounding box center [455, 91] width 163 height 27
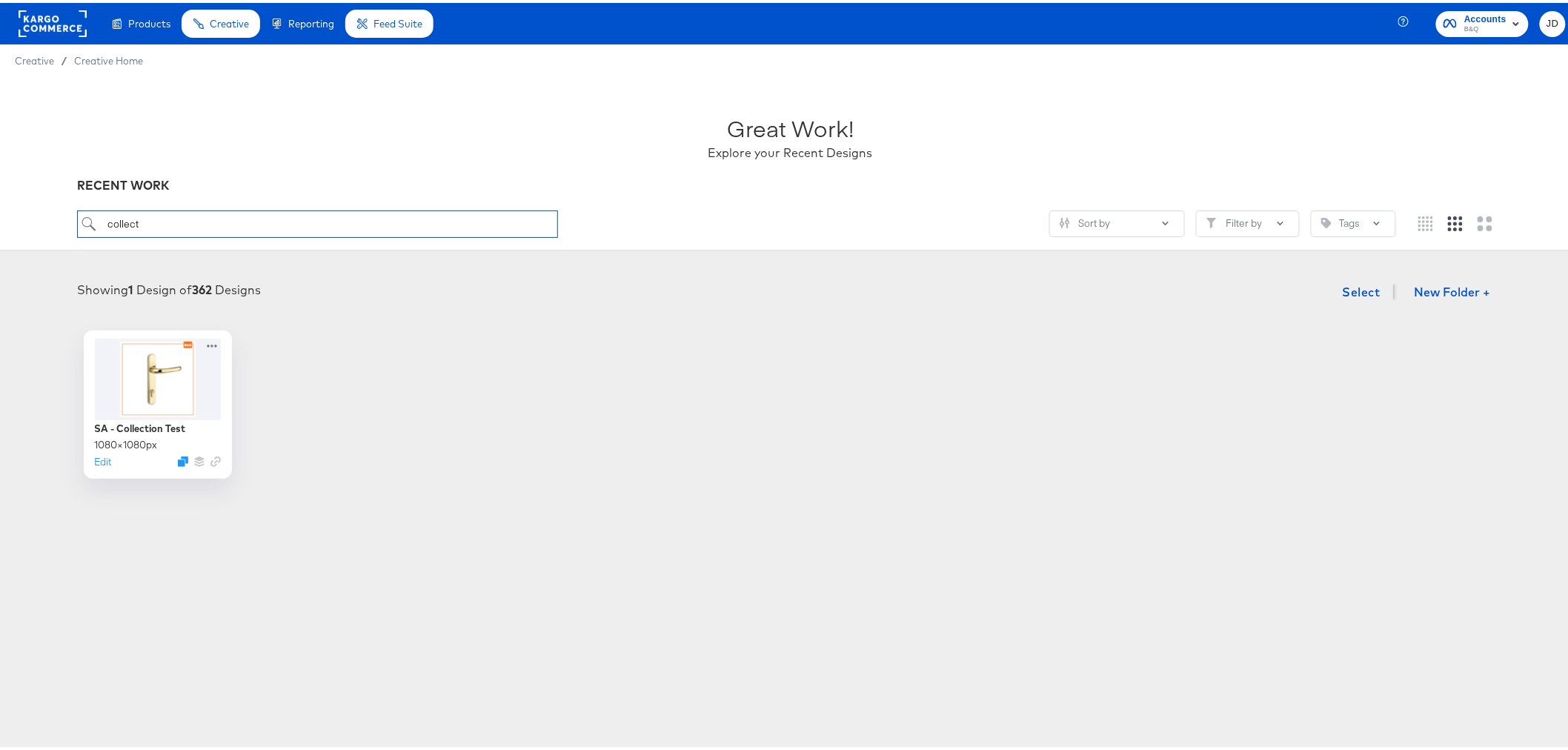
drag, startPoint x: 159, startPoint y: 212, endPoint x: 72, endPoint y: 212, distance: 87.0
click at [72, 212] on div "Great Work! Explore your Recent Designs RECENT WORK collect Sort by Filter by T…" at bounding box center [791, 160] width 1581 height 173
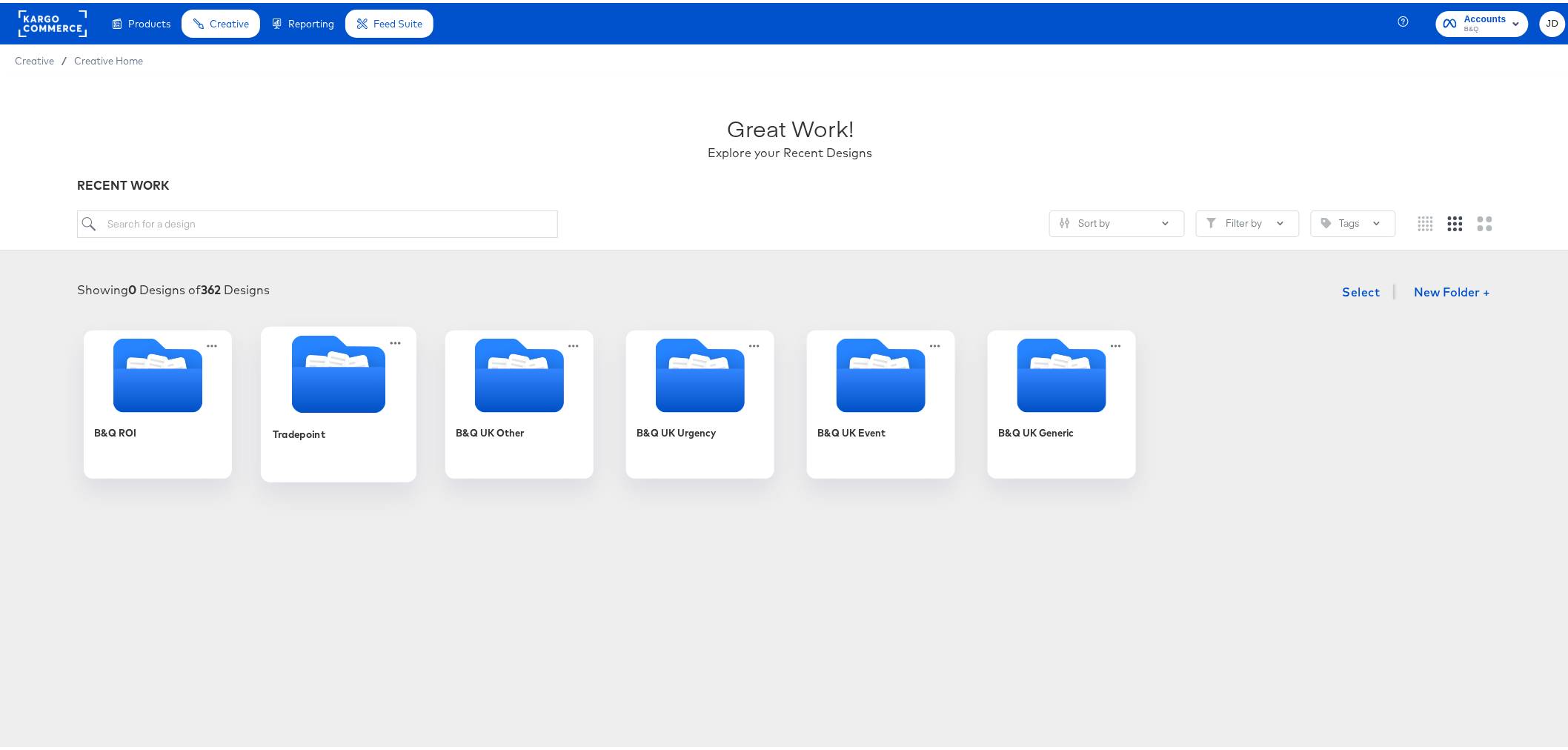
click at [300, 438] on div "Tradepoint" at bounding box center [298, 431] width 53 height 14
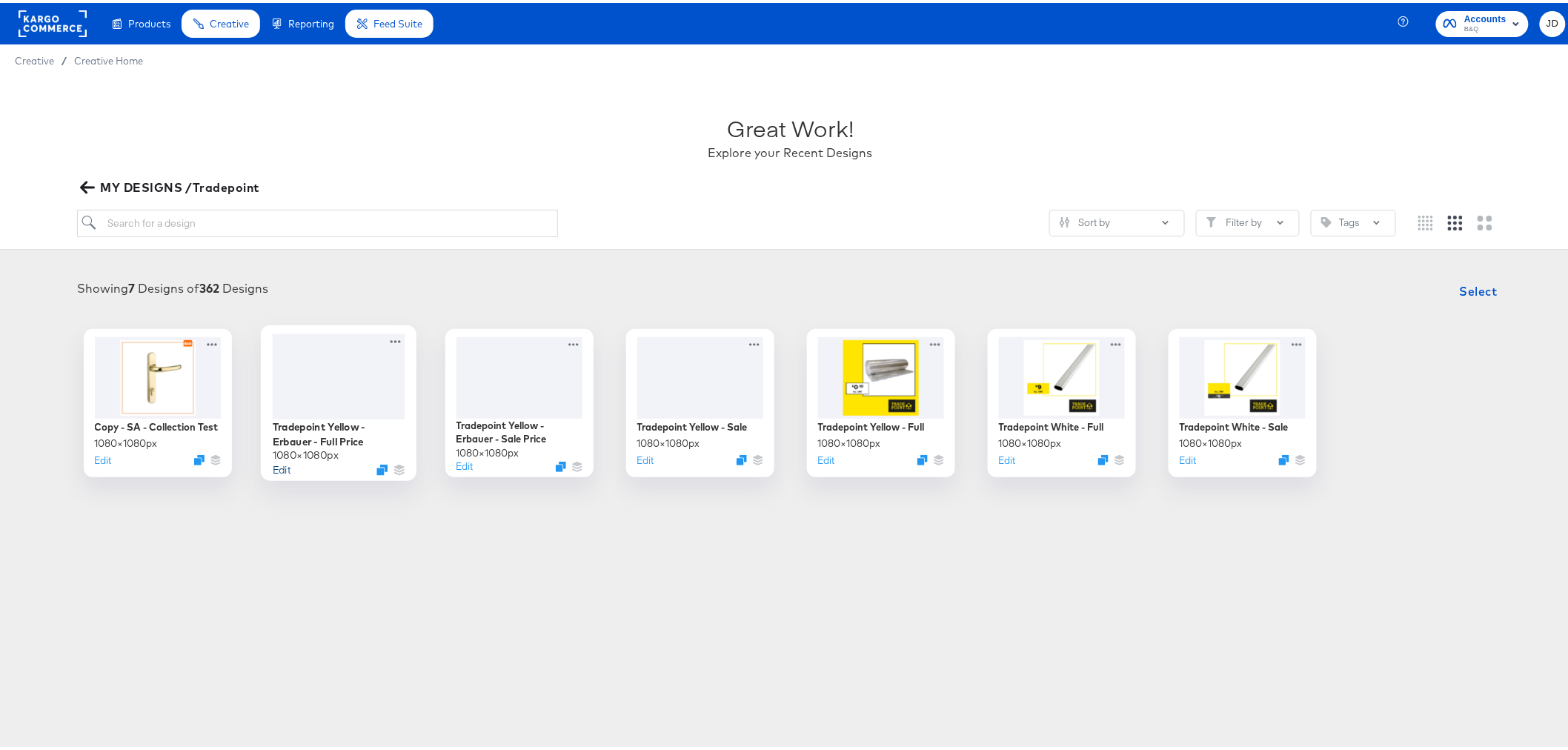
click at [272, 468] on button "Edit" at bounding box center [280, 466] width 18 height 14
click at [995, 463] on button "Edit" at bounding box center [1004, 459] width 18 height 14
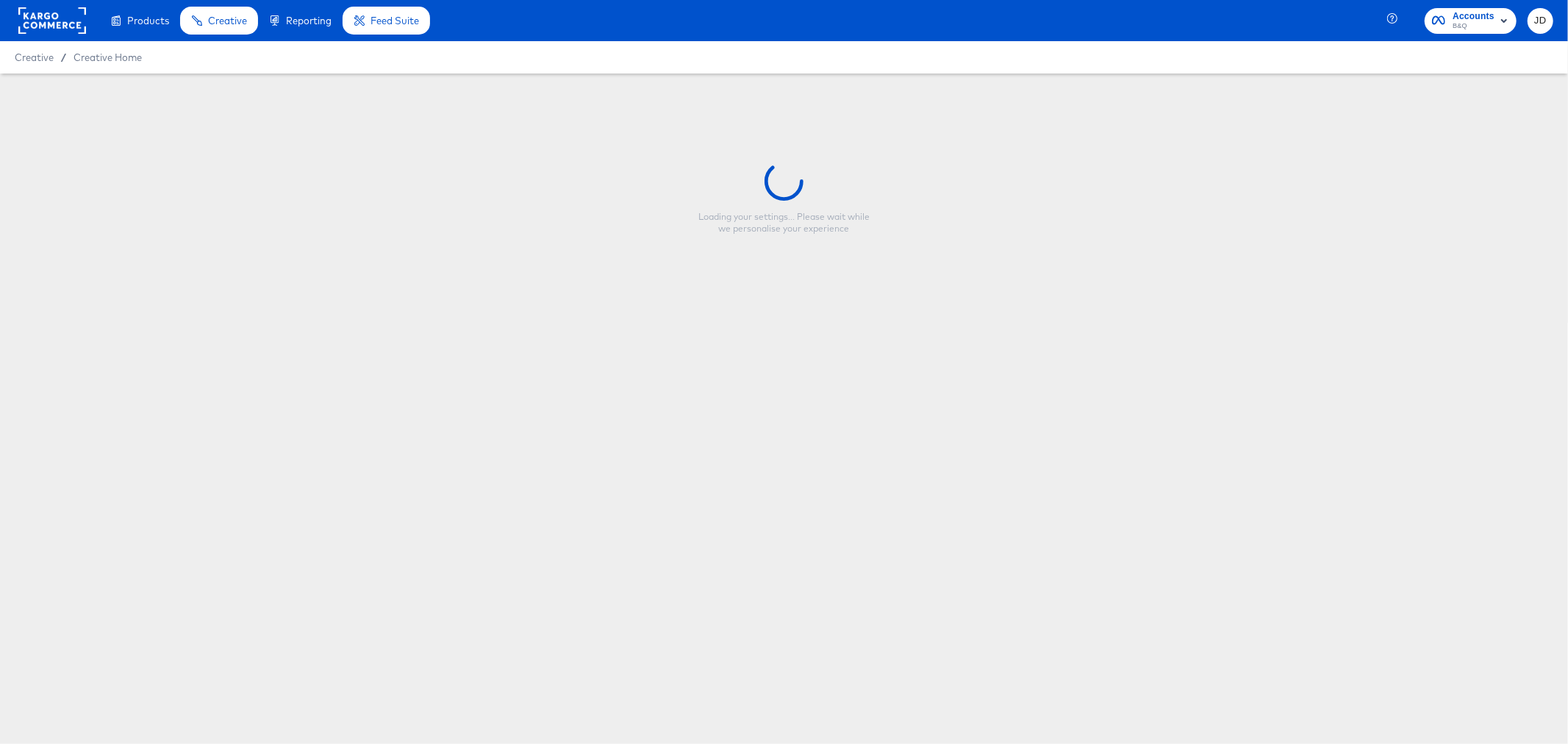
type input "Tradepoint White - Full"
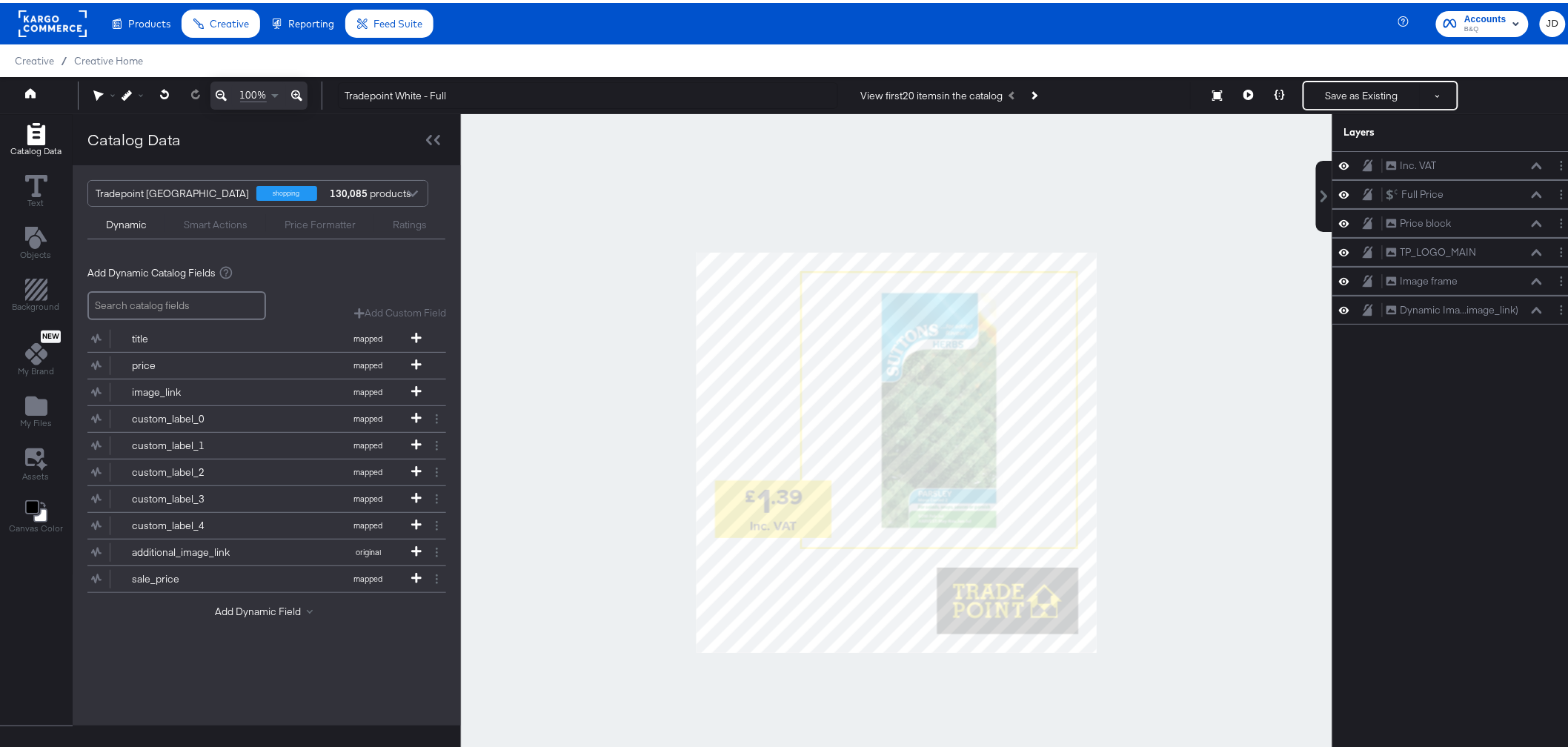
click at [545, 298] on div at bounding box center [897, 449] width 872 height 677
click at [43, 256] on span "Objects" at bounding box center [36, 252] width 31 height 12
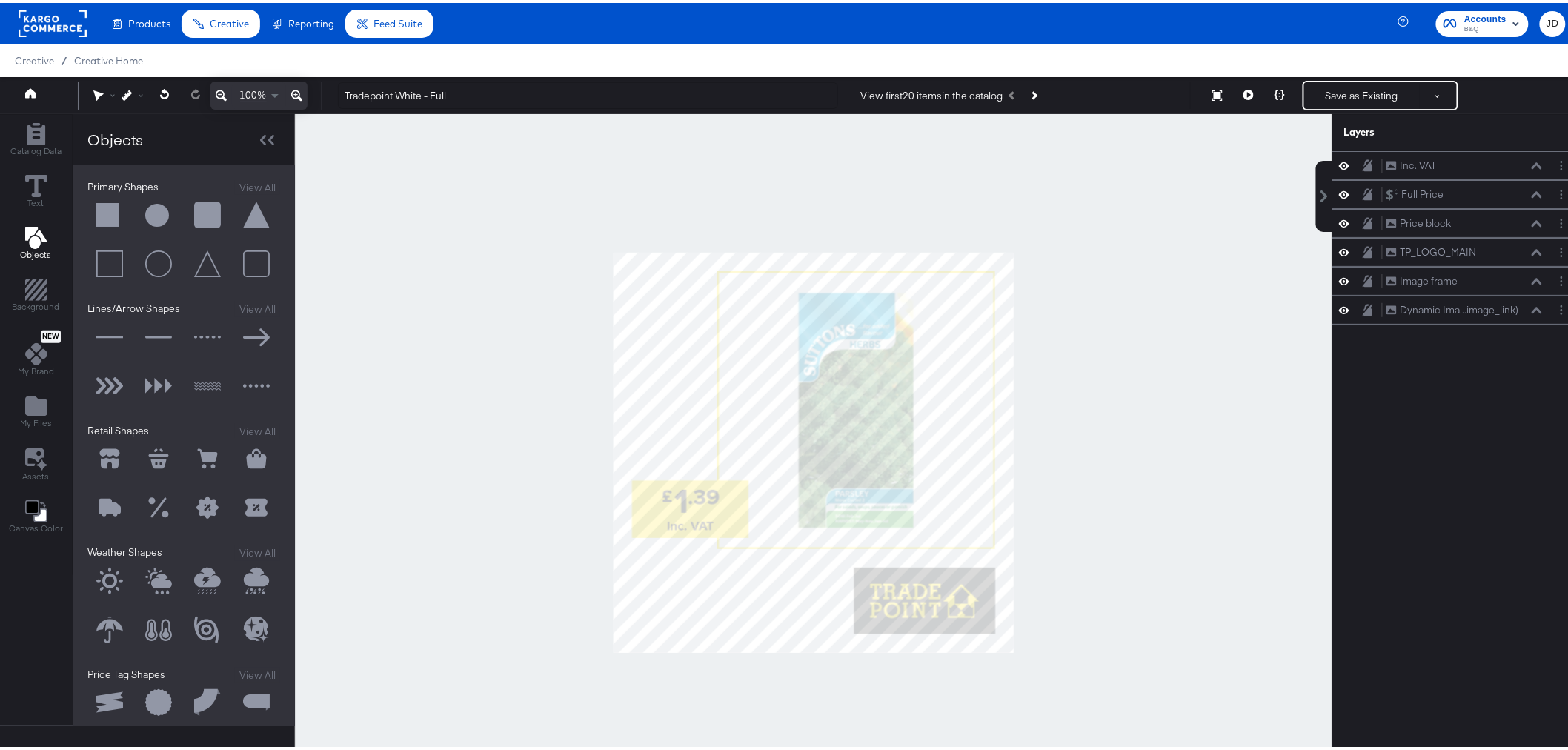
click at [91, 219] on button at bounding box center [109, 212] width 45 height 45
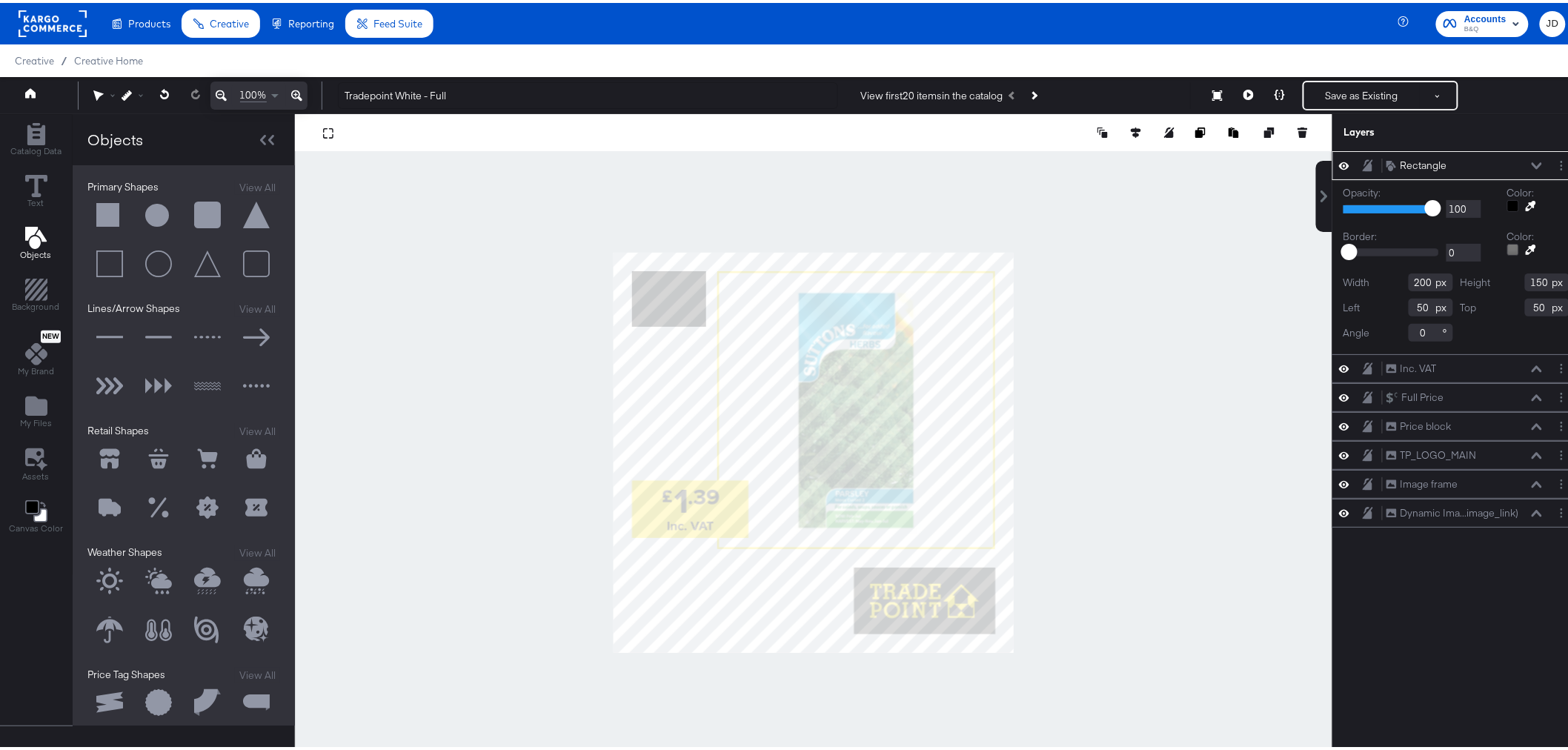
click at [1520, 206] on button at bounding box center [1531, 203] width 24 height 12
click at [638, 509] on div at bounding box center [813, 449] width 1036 height 677
click at [1507, 201] on div at bounding box center [1513, 203] width 12 height 12
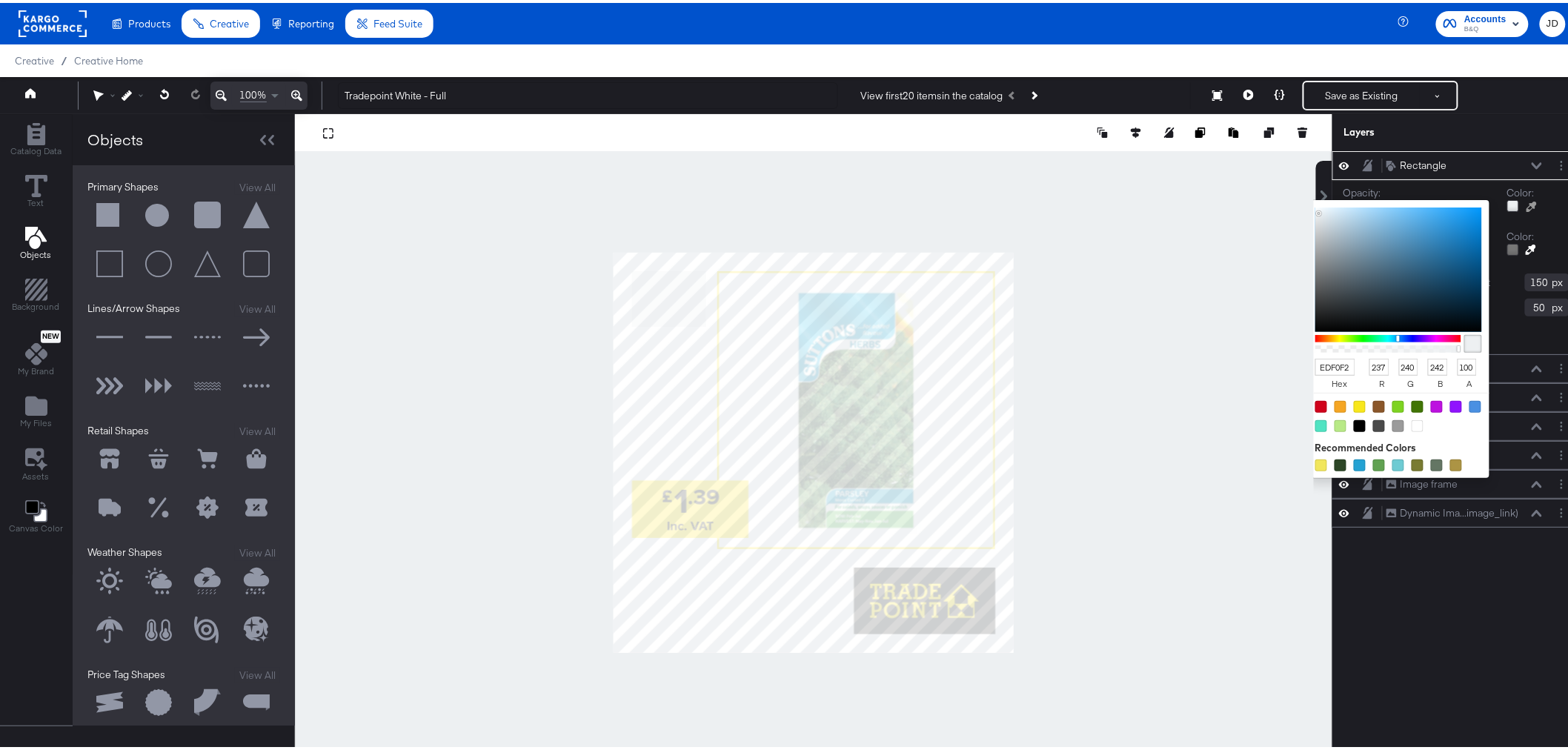
type input "FFE500"
type input "255"
type input "229"
type input "0"
click at [637, 509] on div at bounding box center [813, 449] width 1036 height 677
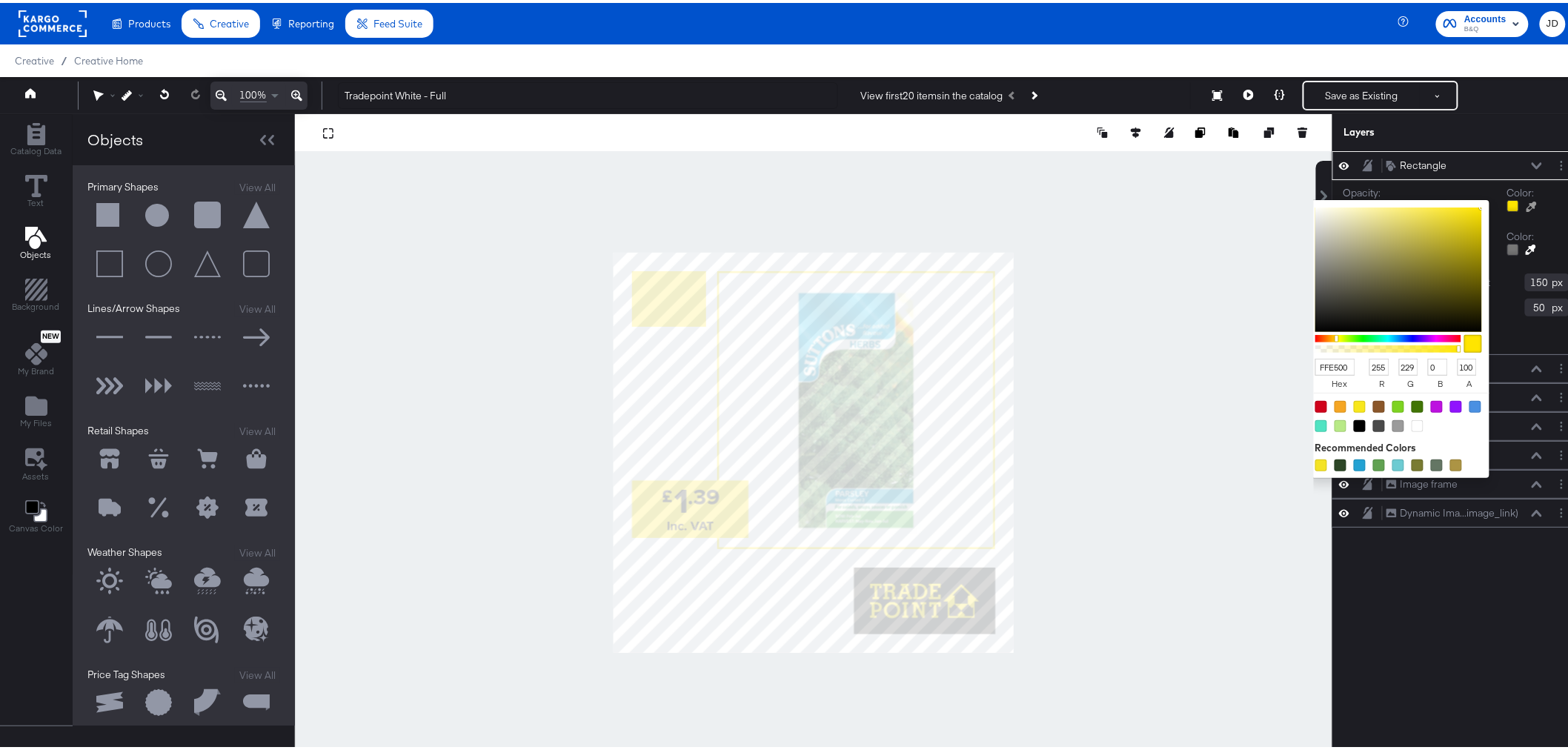
drag, startPoint x: 1335, startPoint y: 365, endPoint x: 1305, endPoint y: 366, distance: 30.0
click at [1315, 366] on input "FFE500" at bounding box center [1335, 365] width 40 height 17
drag, startPoint x: 1338, startPoint y: 366, endPoint x: 1310, endPoint y: 366, distance: 28.0
click at [1315, 366] on input "FFE500" at bounding box center [1335, 365] width 40 height 17
click at [1558, 166] on div at bounding box center [1561, 163] width 15 height 15
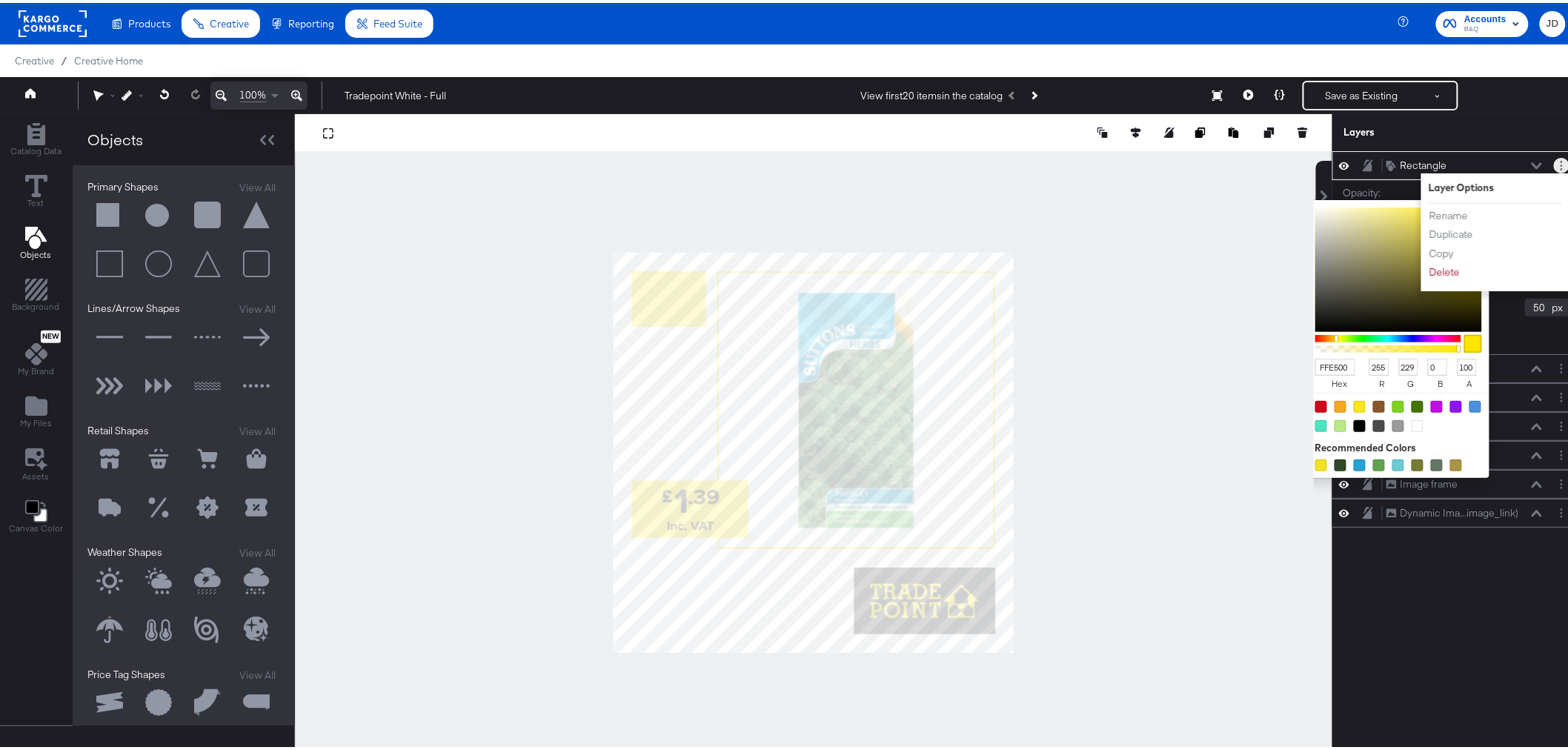
click at [1560, 164] on icon "Layer Options" at bounding box center [1561, 163] width 2 height 9
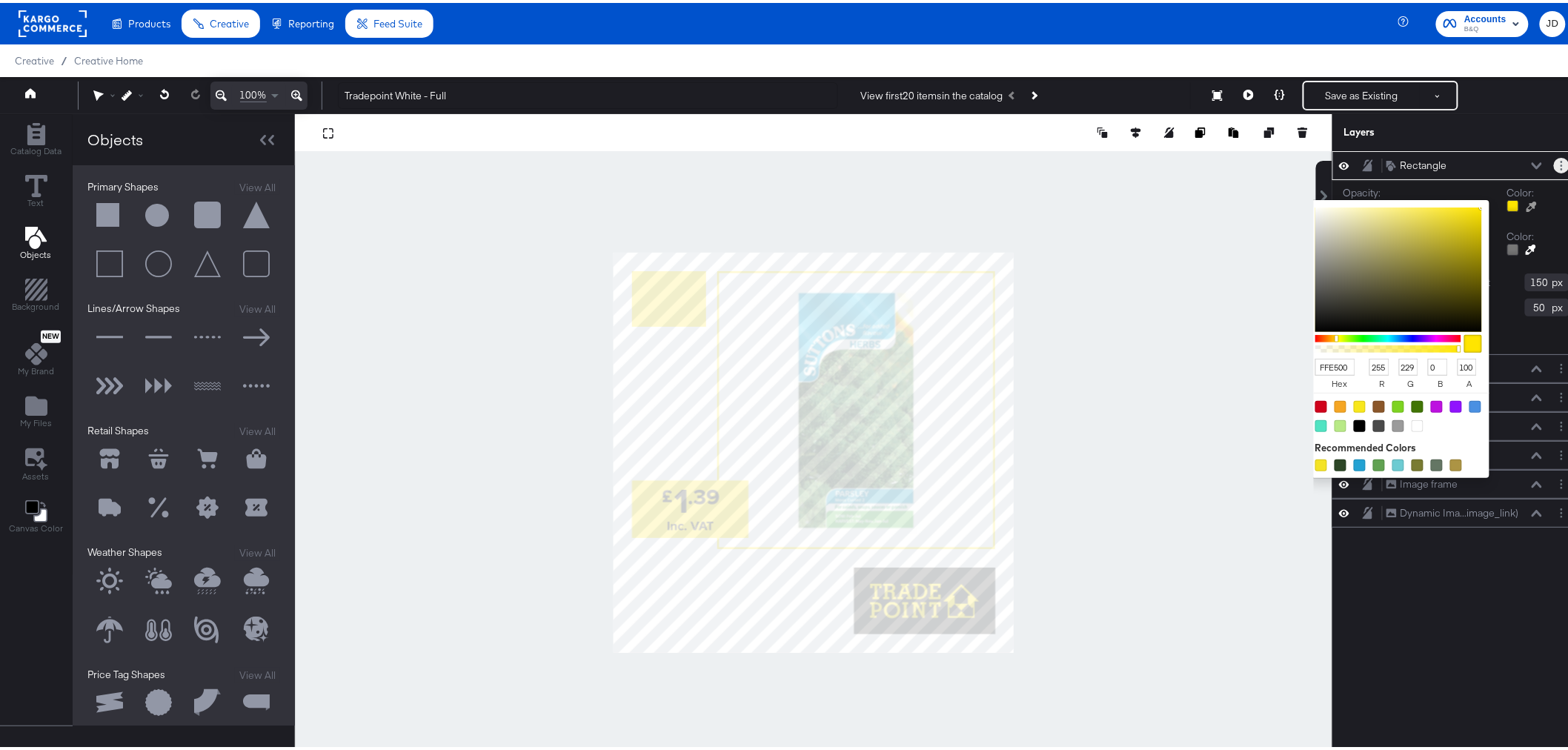
click at [1560, 164] on icon "Layer Options" at bounding box center [1561, 163] width 2 height 9
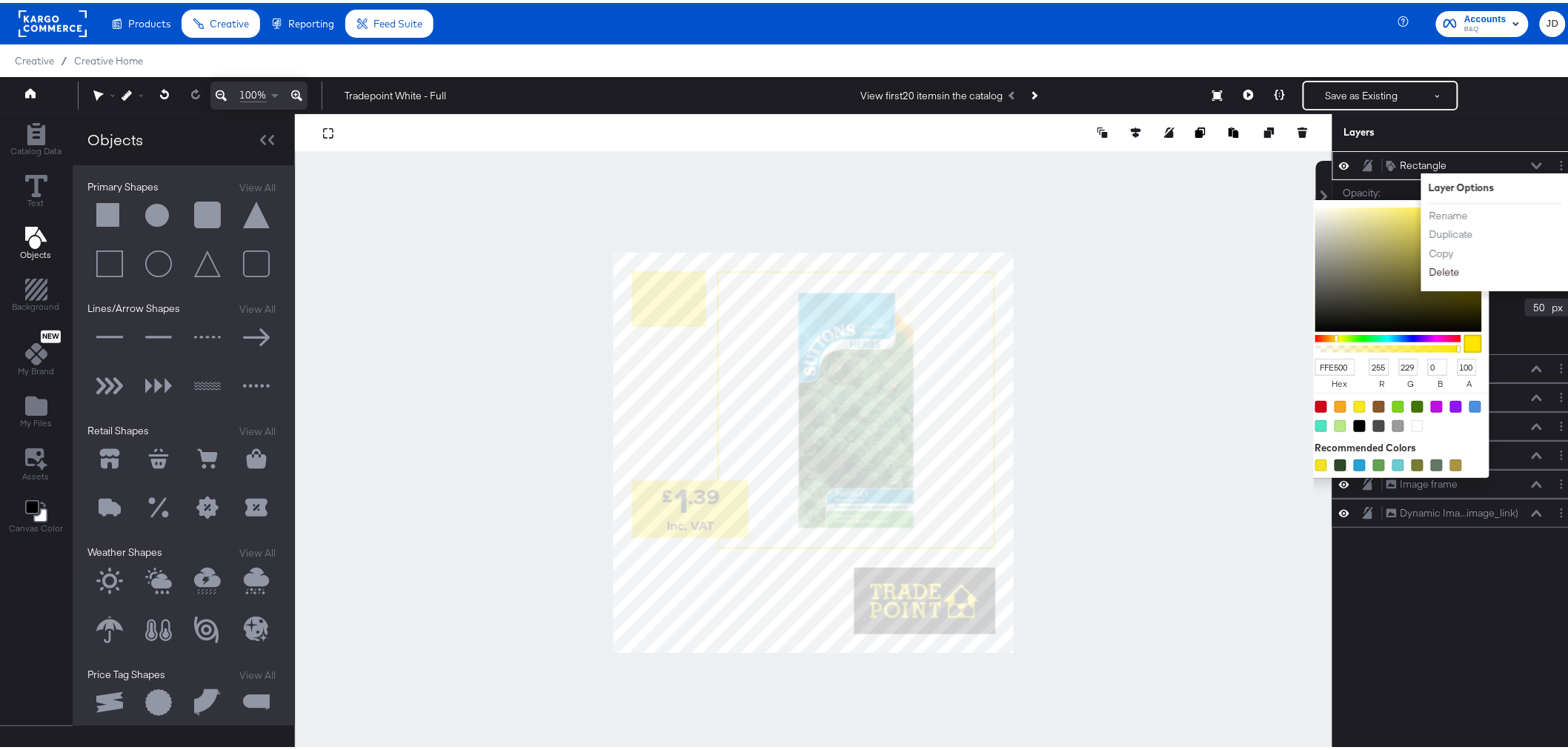
click at [1431, 269] on button "Delete" at bounding box center [1445, 269] width 32 height 15
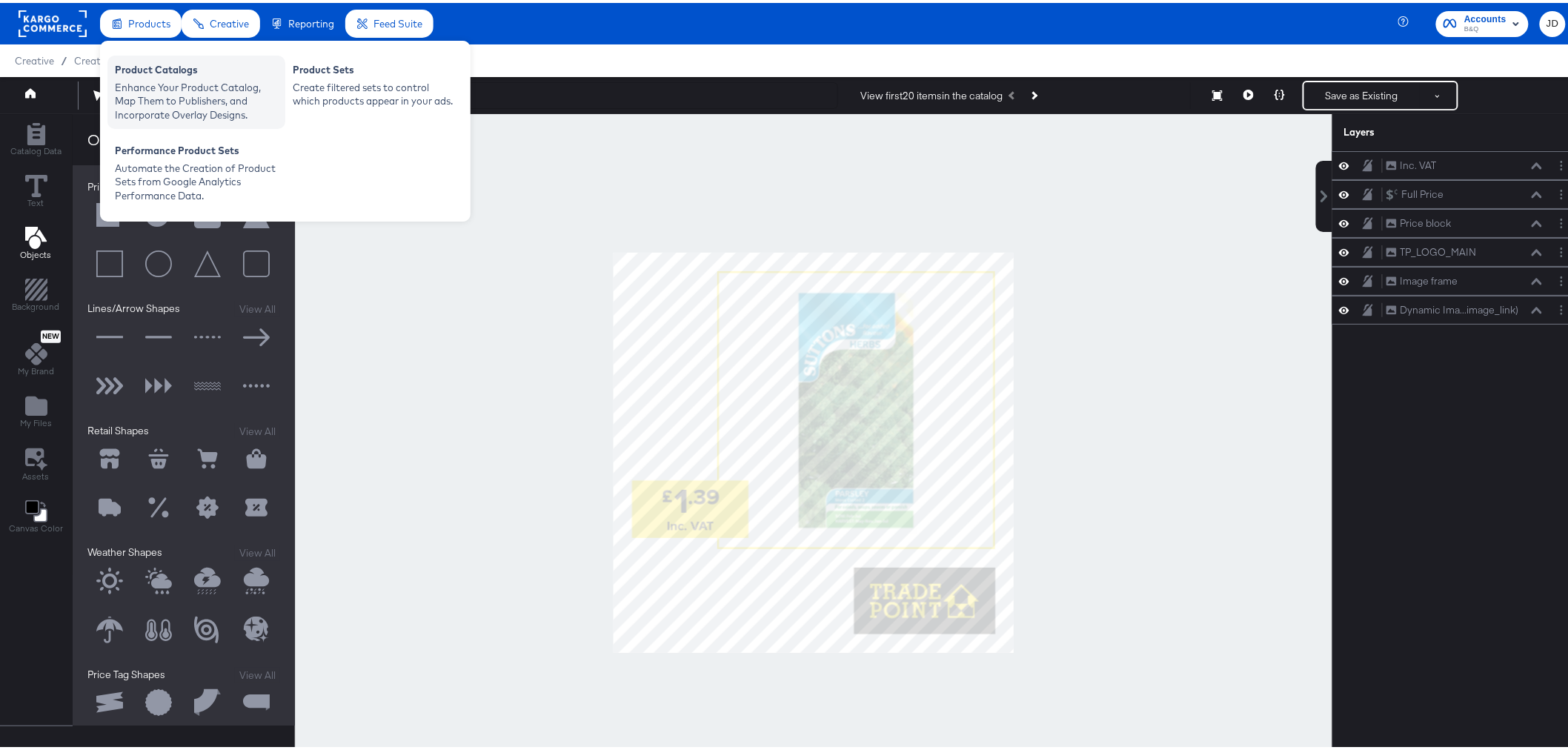
click at [156, 87] on div "Enhance Your Product Catalog, Map Them to Publishers, and Incorporate Overlay D…" at bounding box center [196, 98] width 163 height 42
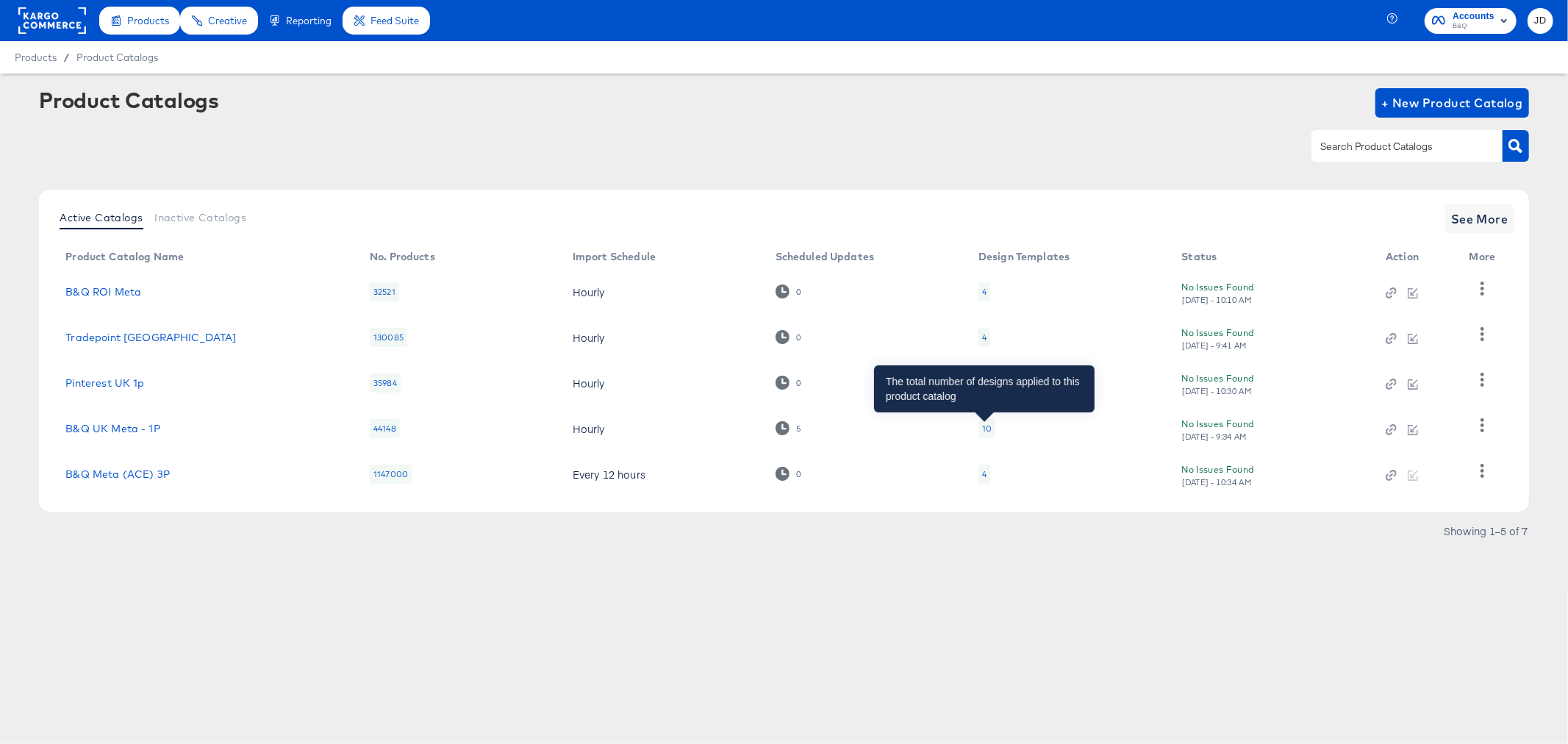
click at [988, 428] on div "10" at bounding box center [987, 428] width 9 height 12
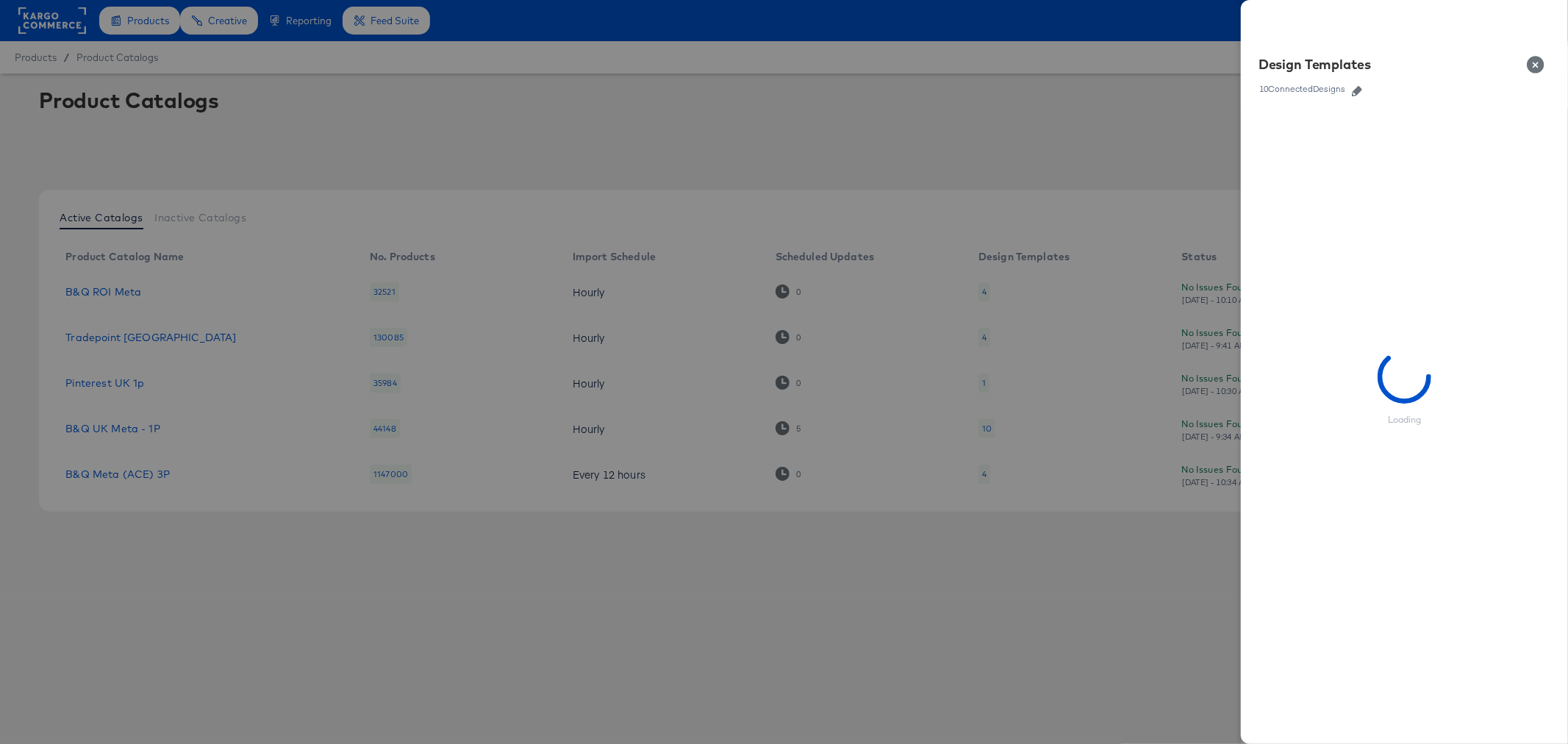
click at [1359, 89] on icon "button" at bounding box center [1356, 91] width 10 height 10
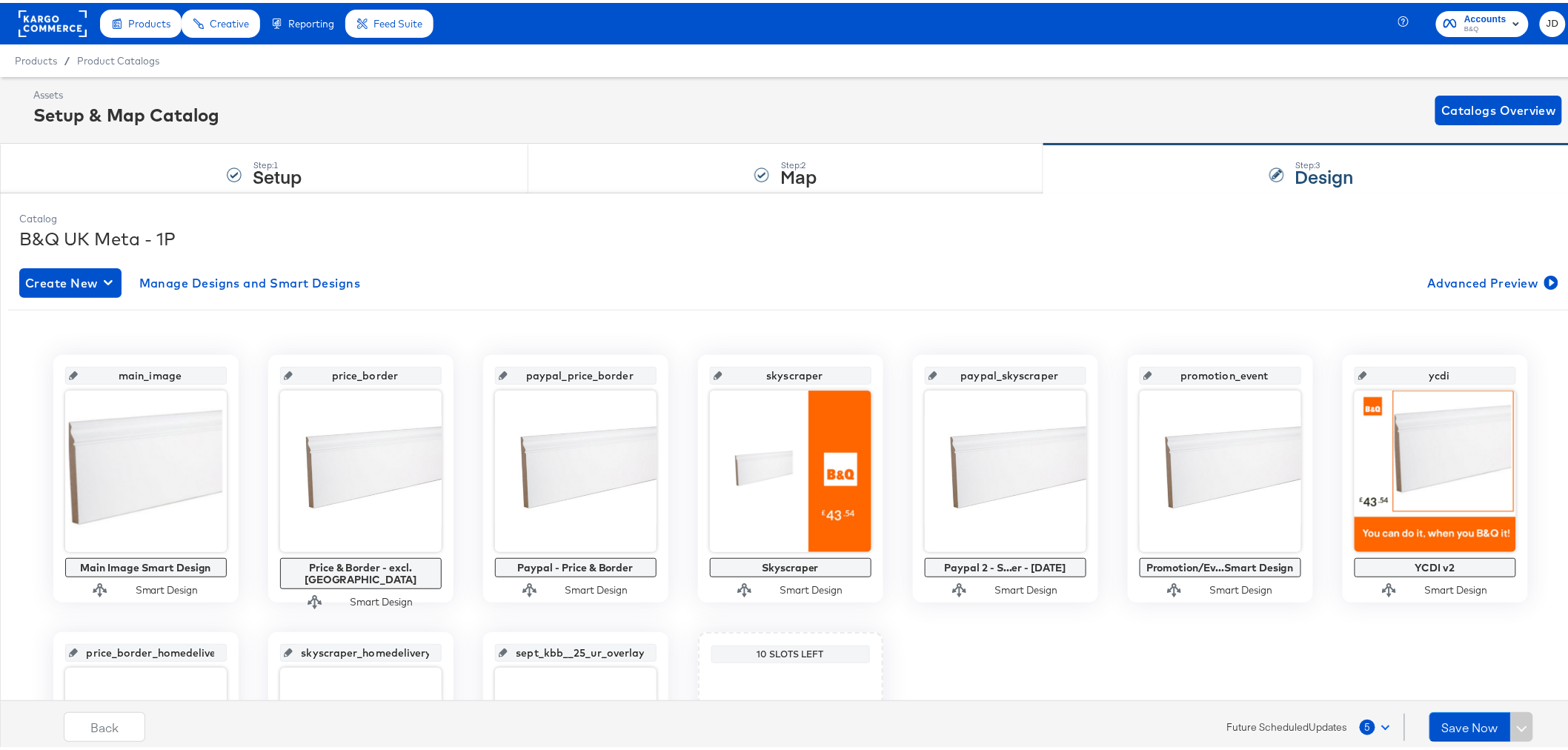
scroll to position [165, 0]
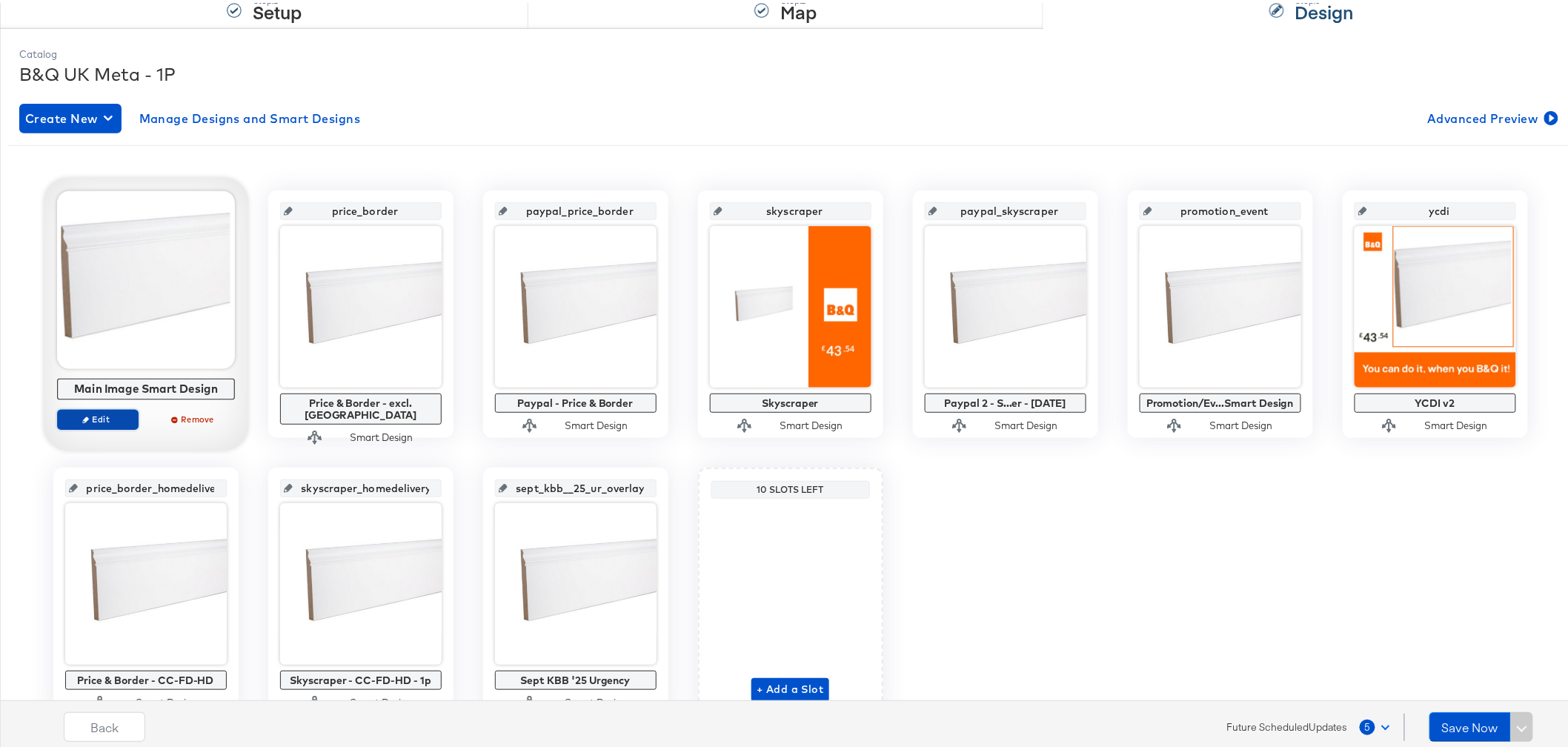
click at [104, 411] on span "Edit" at bounding box center [98, 417] width 68 height 11
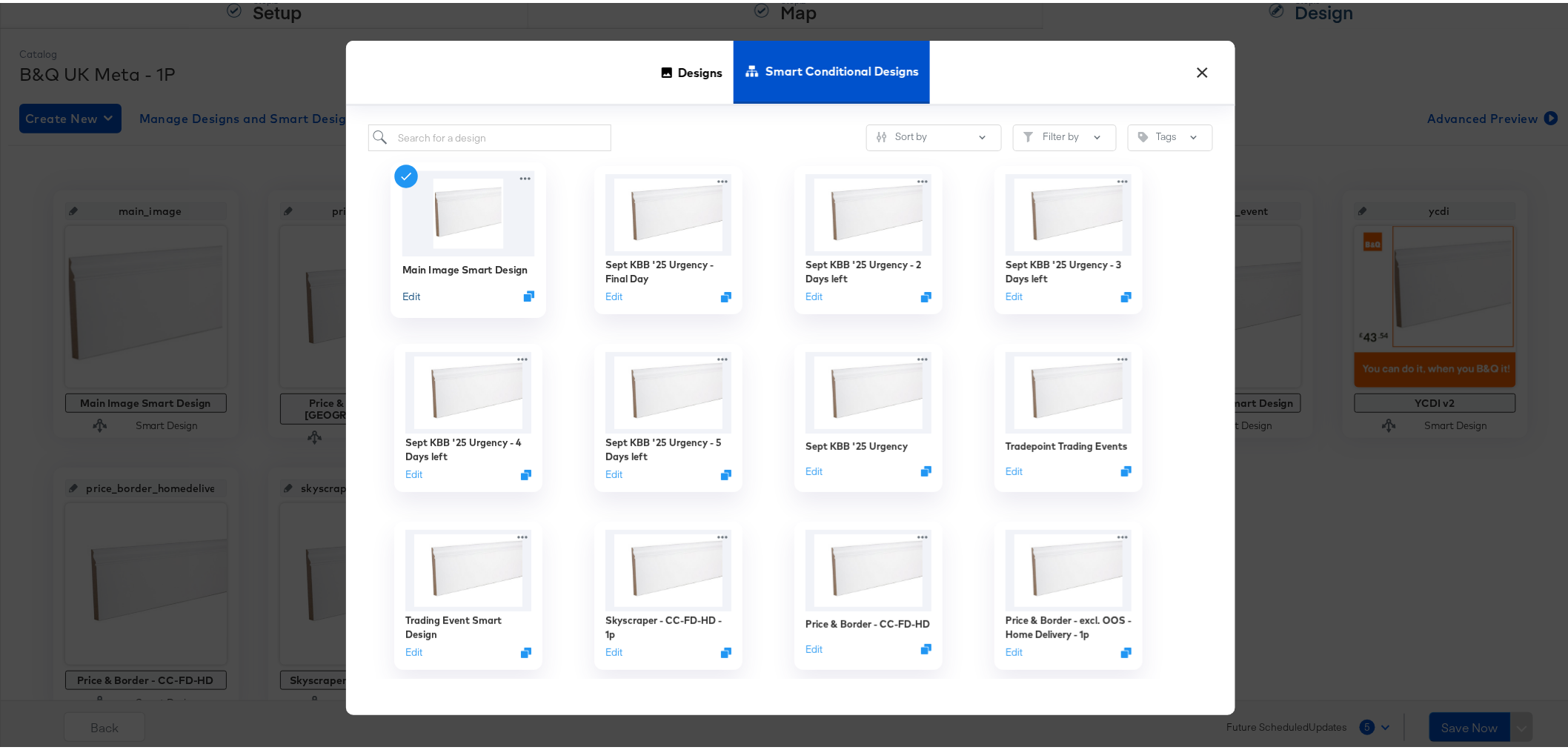
click at [401, 294] on button "Edit" at bounding box center [410, 293] width 18 height 14
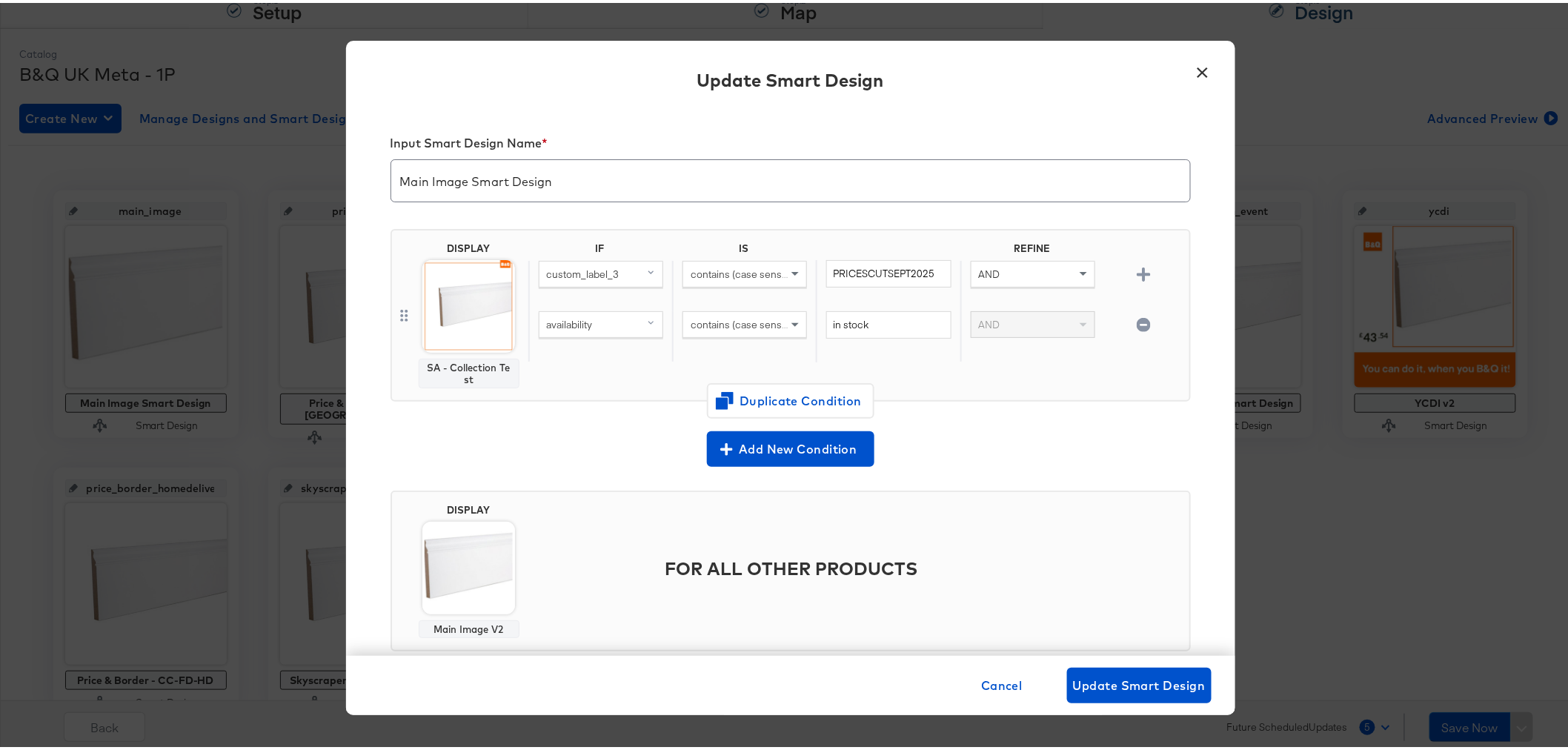
scroll to position [32, 0]
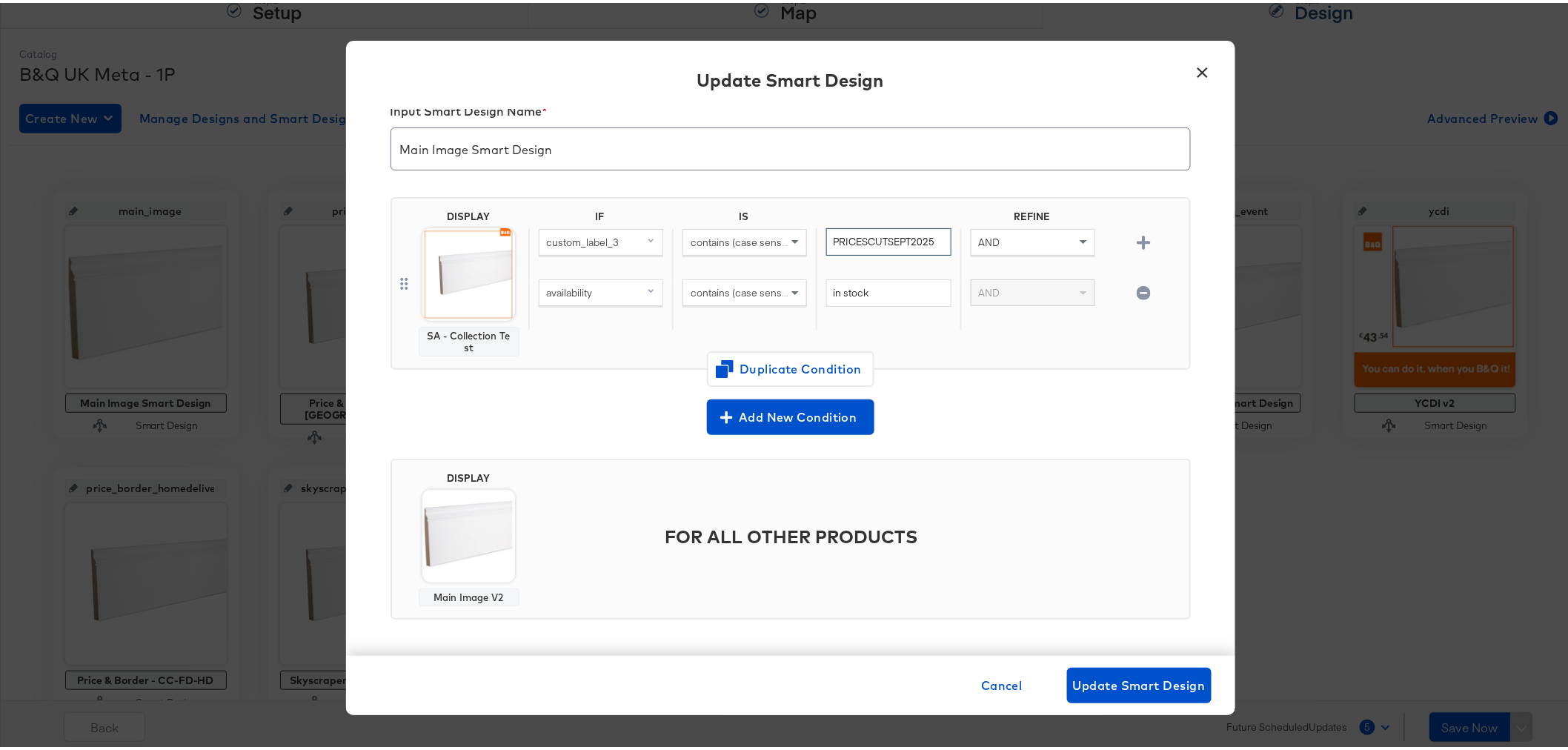
drag, startPoint x: 927, startPoint y: 245, endPoint x: 811, endPoint y: 238, distance: 116.2
click at [816, 238] on div "PRICESCUTSEPT2025" at bounding box center [888, 251] width 144 height 51
click at [616, 328] on div "IF IS REFINE custom_label_3 contains (case sensitive) PRICESCUTSEPT2025 AND ava…" at bounding box center [856, 280] width 655 height 146
click at [598, 295] on div "availability" at bounding box center [601, 290] width 123 height 26
click at [715, 289] on span "contains (case sensitive)" at bounding box center [747, 290] width 113 height 13
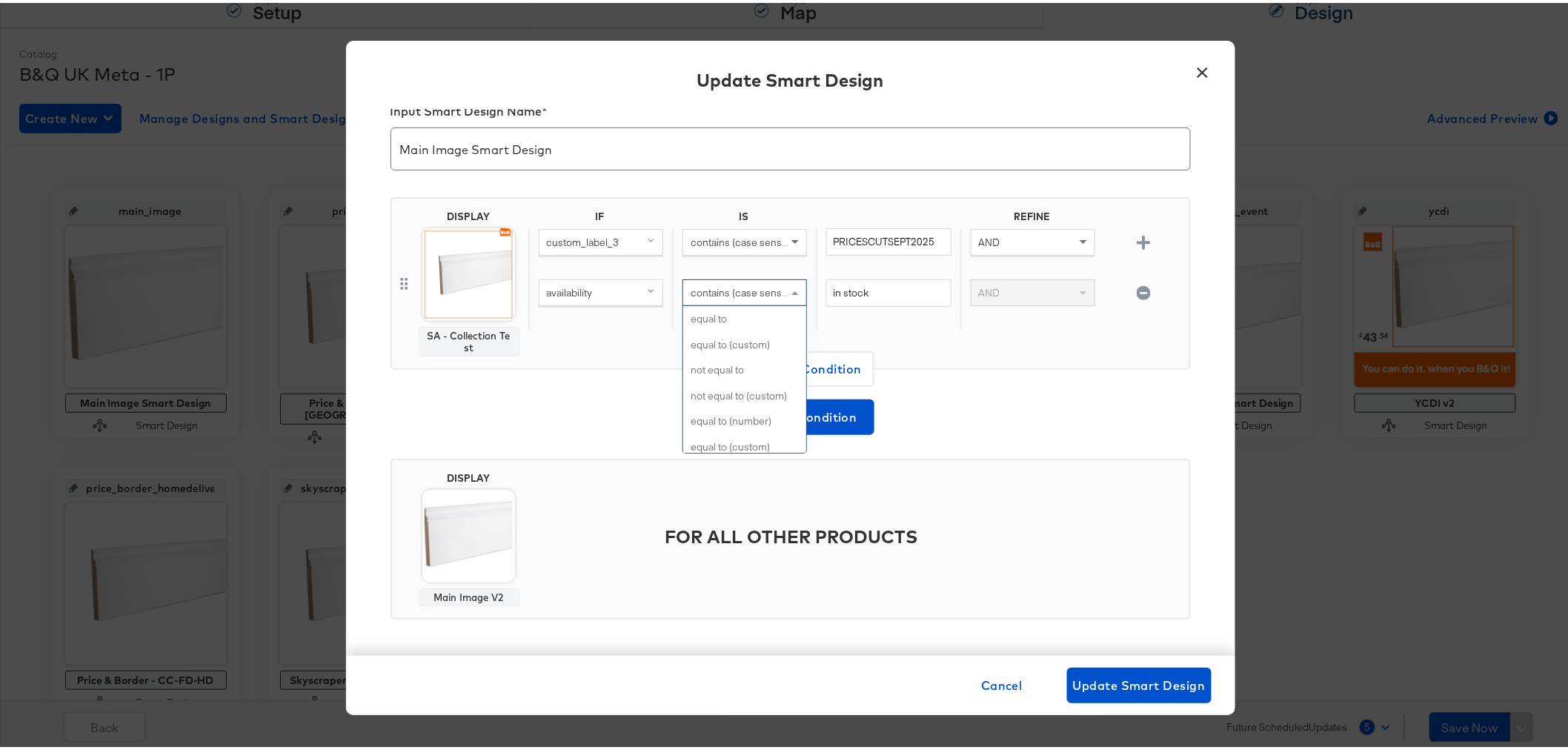
scroll to position [598, 0]
click at [885, 306] on div "in stock" at bounding box center [888, 302] width 144 height 51
click at [900, 293] on input "in stock" at bounding box center [889, 290] width 125 height 27
click at [1197, 70] on button "×" at bounding box center [1203, 66] width 27 height 27
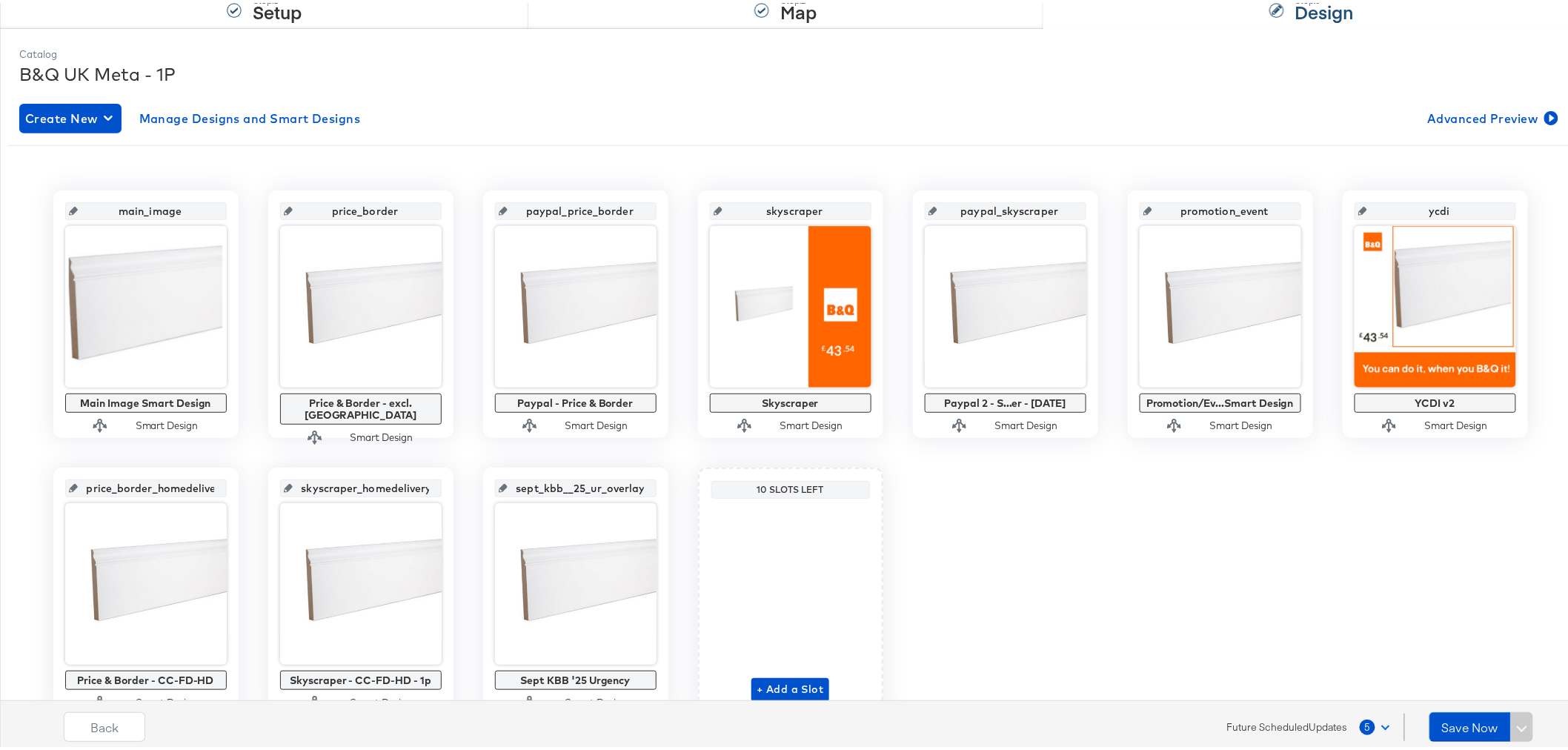
scroll to position [0, 0]
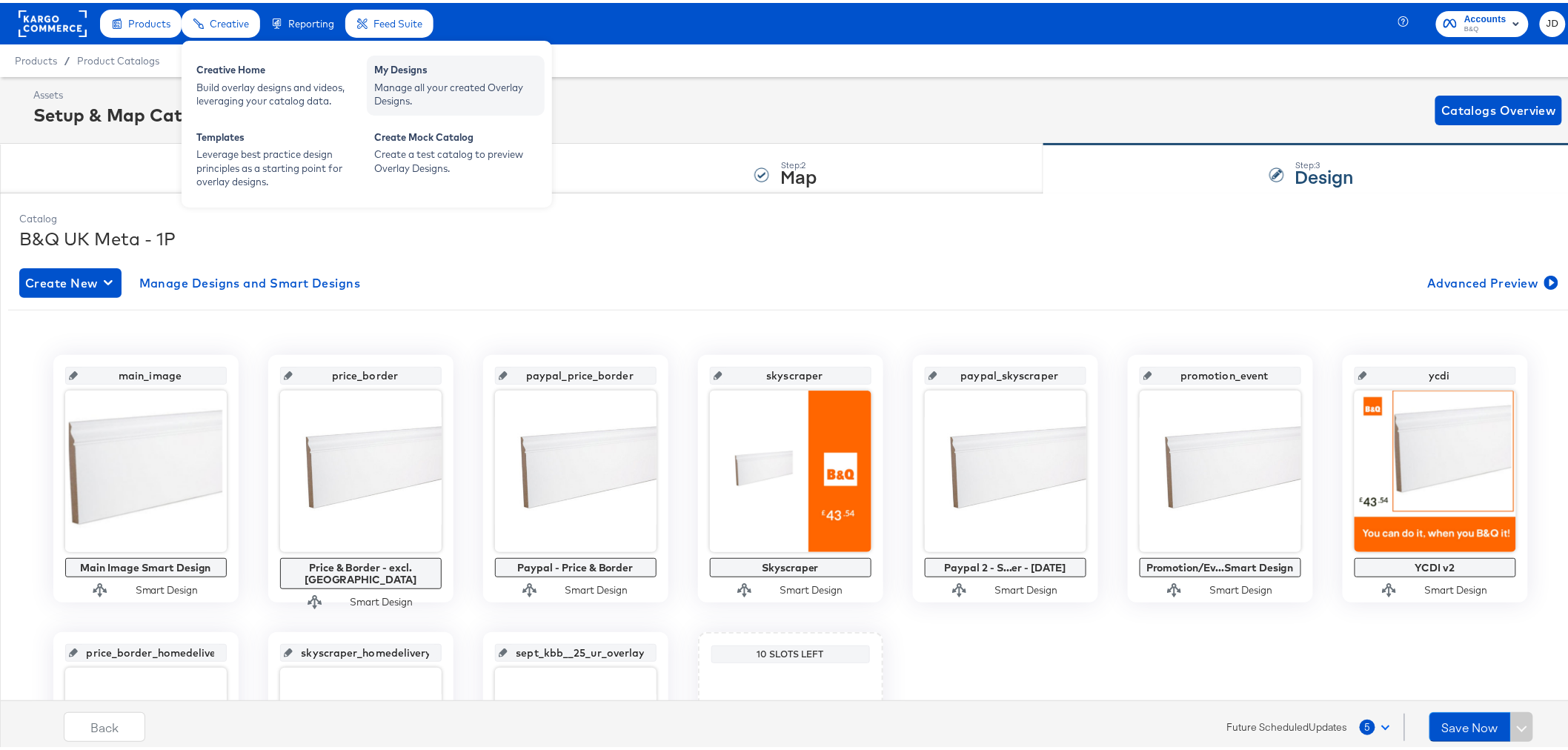
click at [398, 82] on div "Manage all your created Overlay Designs." at bounding box center [455, 91] width 163 height 27
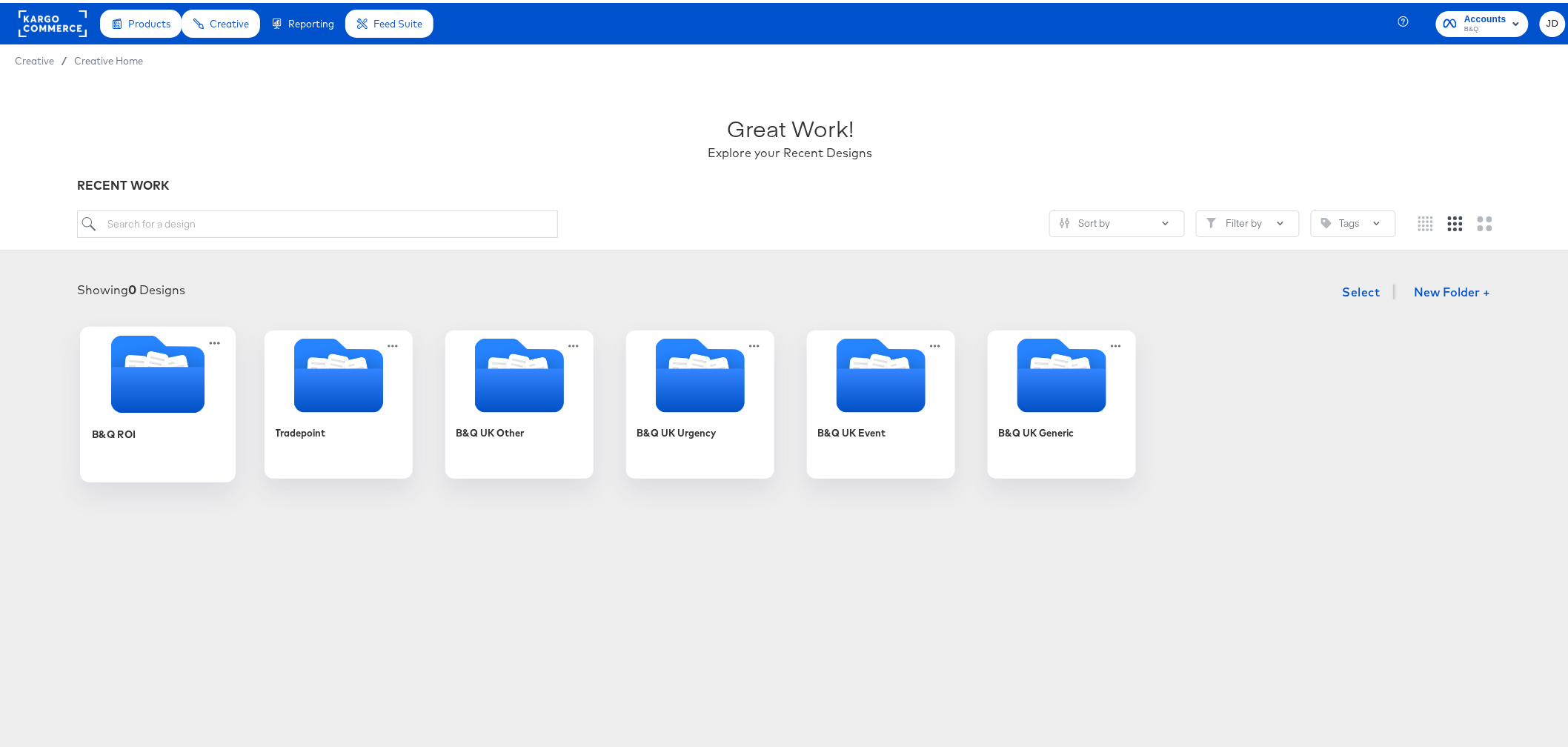
click at [181, 424] on div "B&Q ROI" at bounding box center [157, 442] width 133 height 57
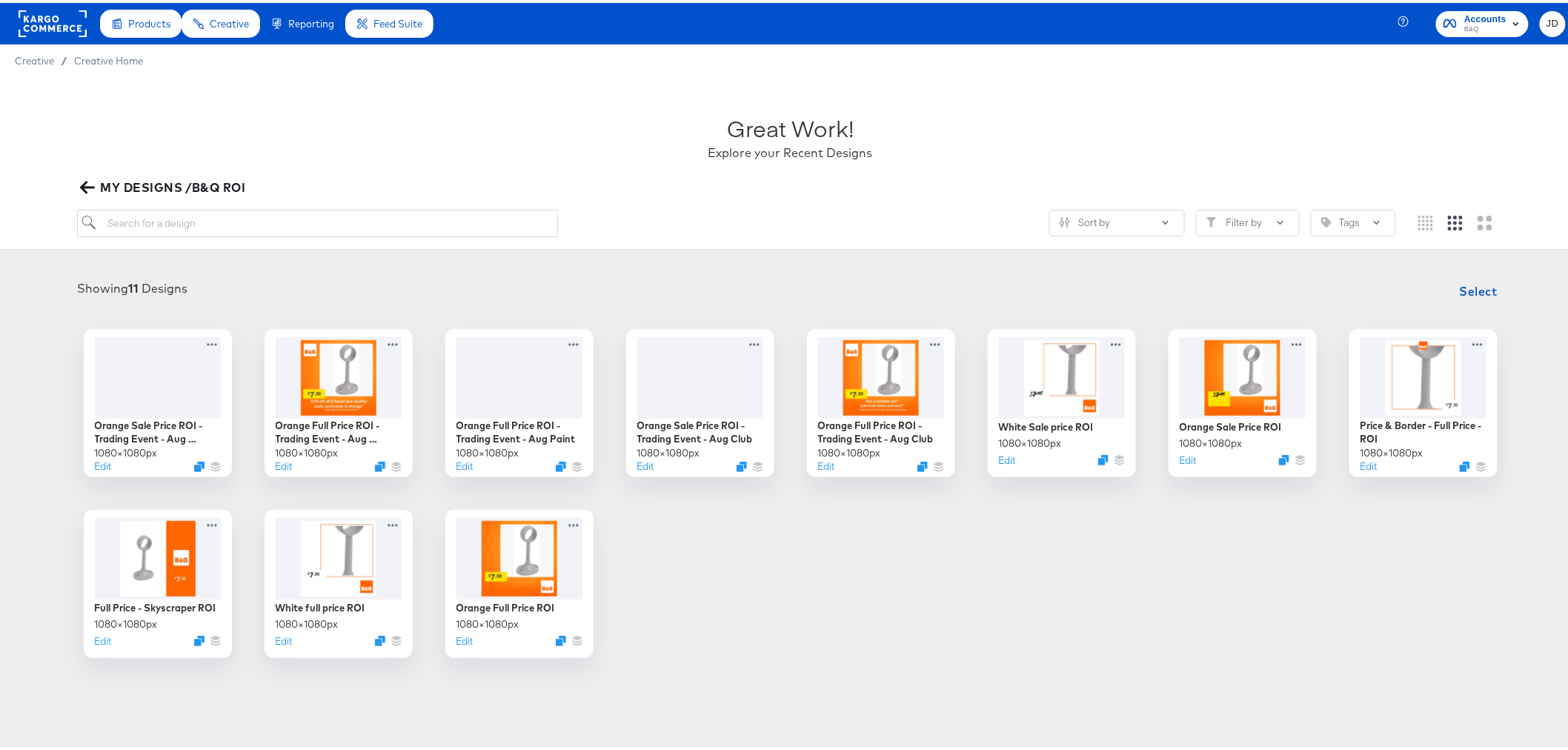
click at [79, 179] on button "MY DESIGNS /B&Q ROI" at bounding box center [164, 185] width 174 height 21
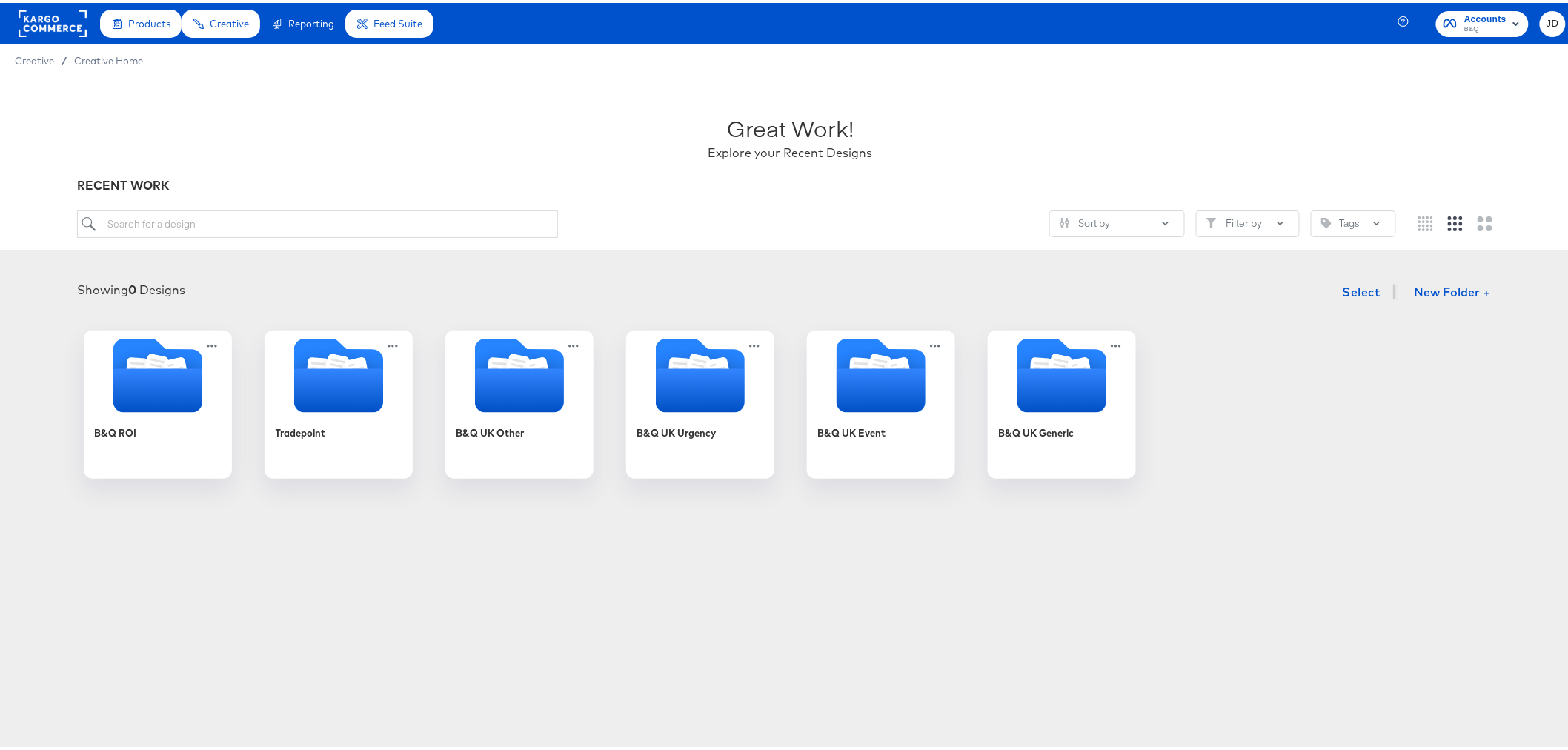
click at [63, 432] on div "B&Q ROI Tradepoint B&Q UK Other B&Q UK Urgency B&Q UK Event B&Q UK Generic" at bounding box center [791, 402] width 1551 height 149
click at [128, 432] on div "B&Q ROI" at bounding box center [113, 431] width 45 height 14
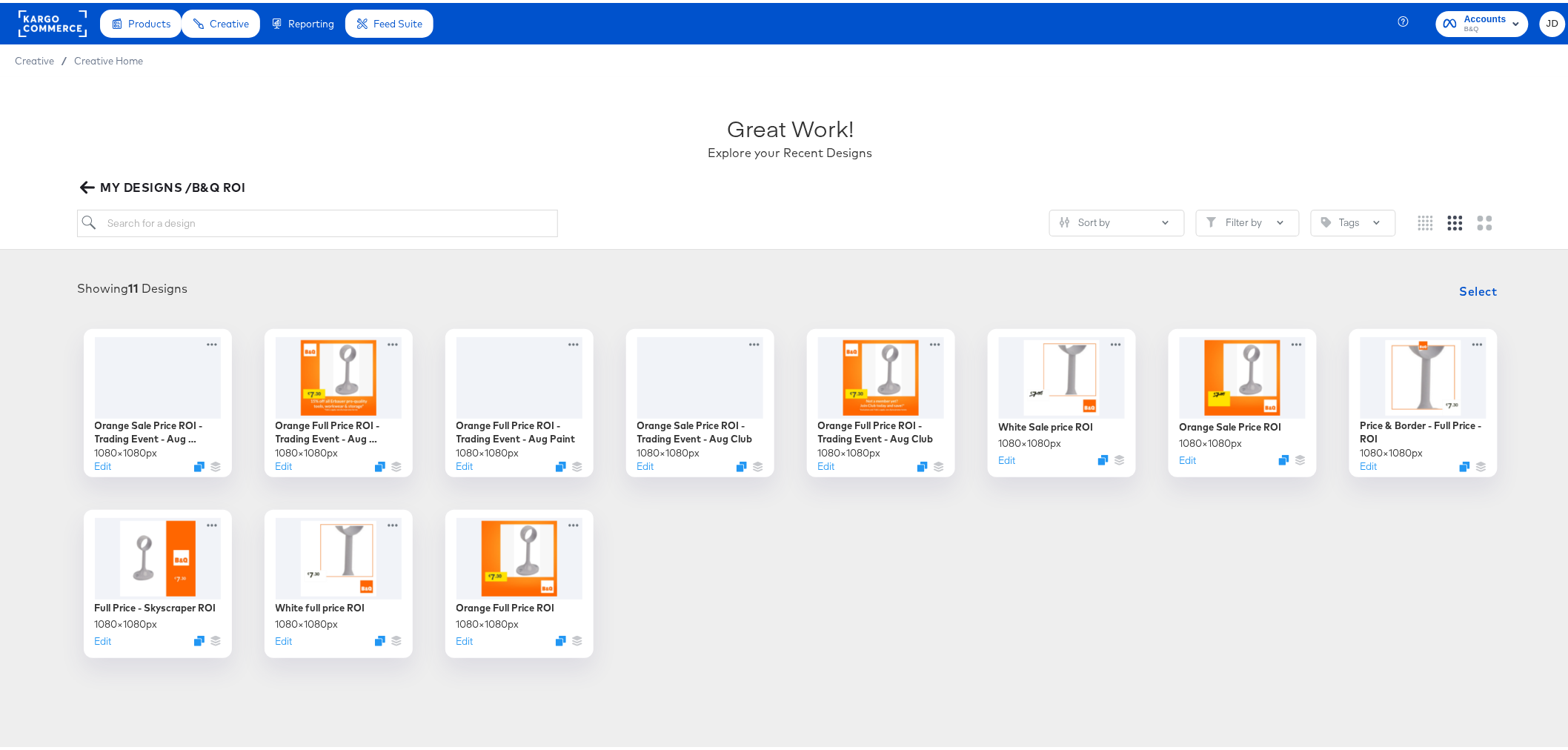
click at [83, 176] on span "MY DESIGNS /B&Q ROI" at bounding box center [164, 185] width 162 height 21
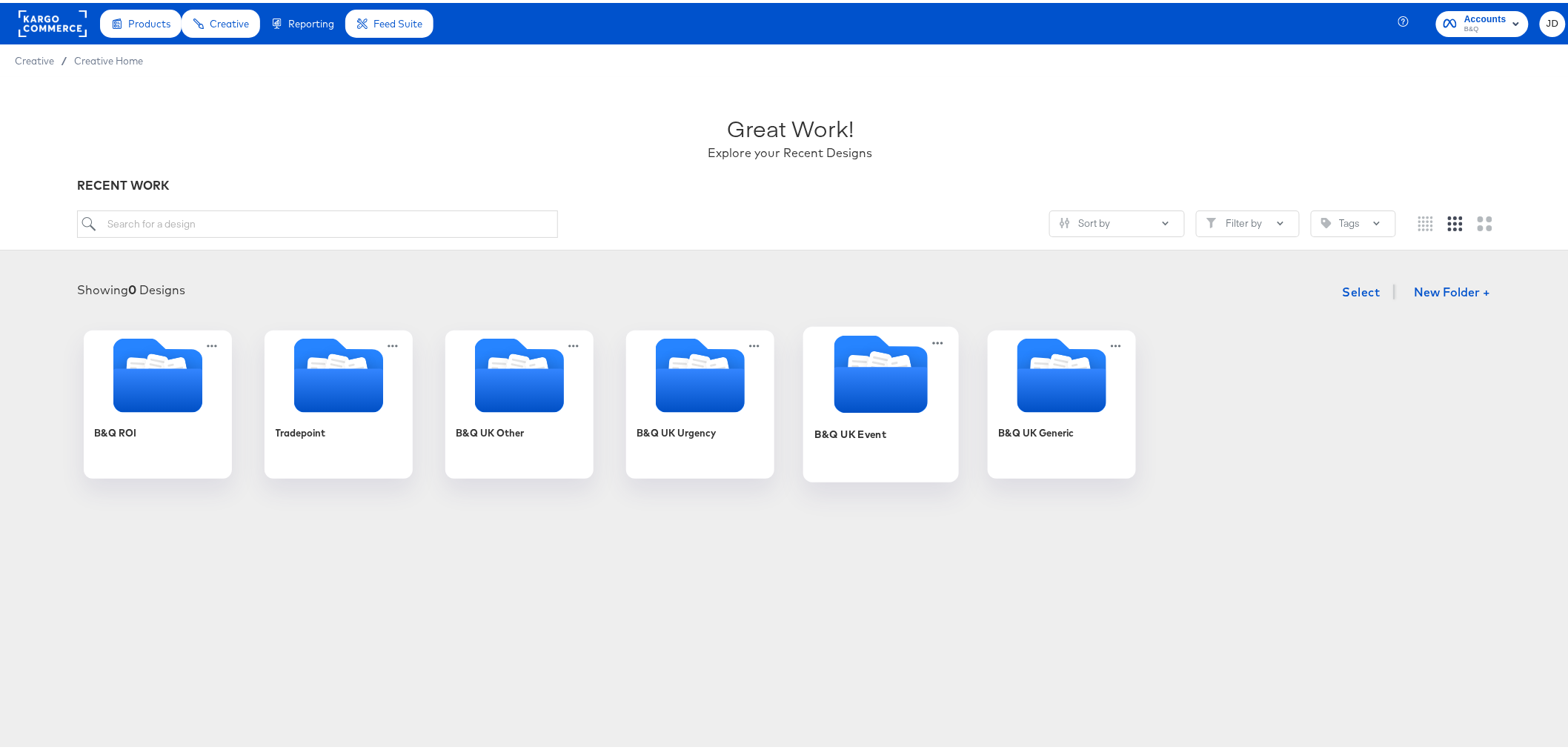
click at [890, 450] on div "B&Q UK Event" at bounding box center [881, 442] width 133 height 57
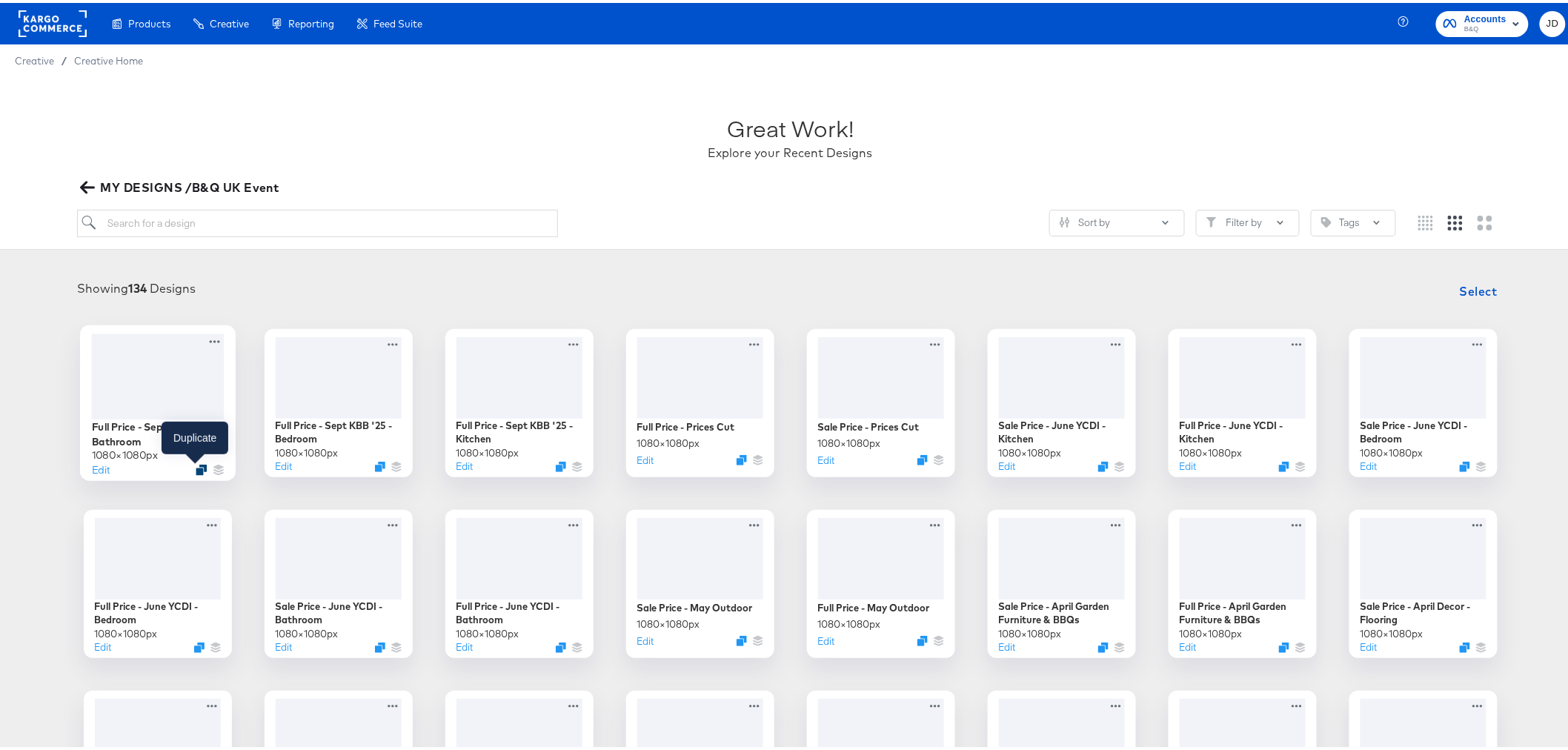
click at [196, 469] on icon "Duplicate" at bounding box center [202, 467] width 11 height 11
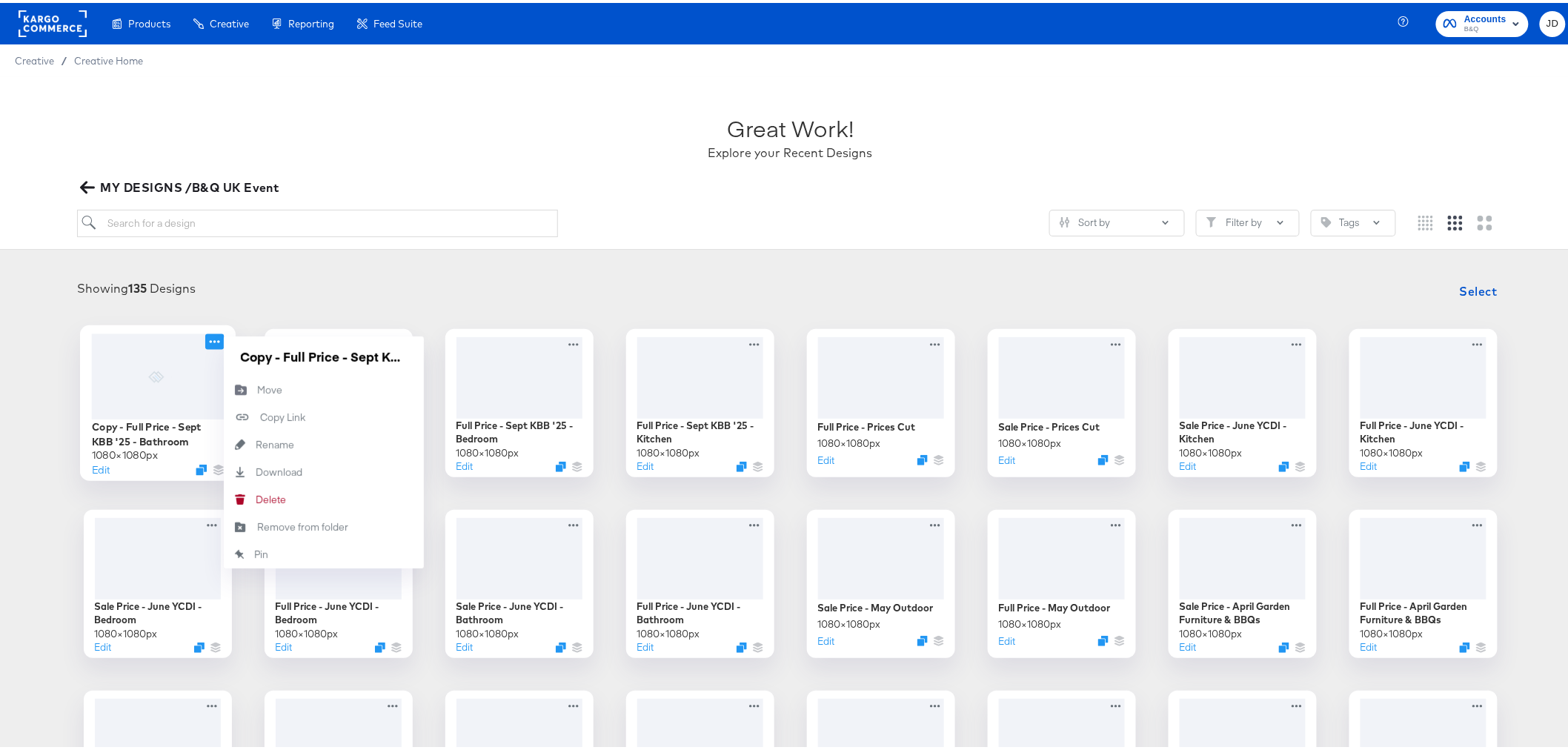
click at [206, 336] on icon at bounding box center [215, 338] width 19 height 15
click at [282, 384] on button "Move Move" at bounding box center [323, 387] width 200 height 27
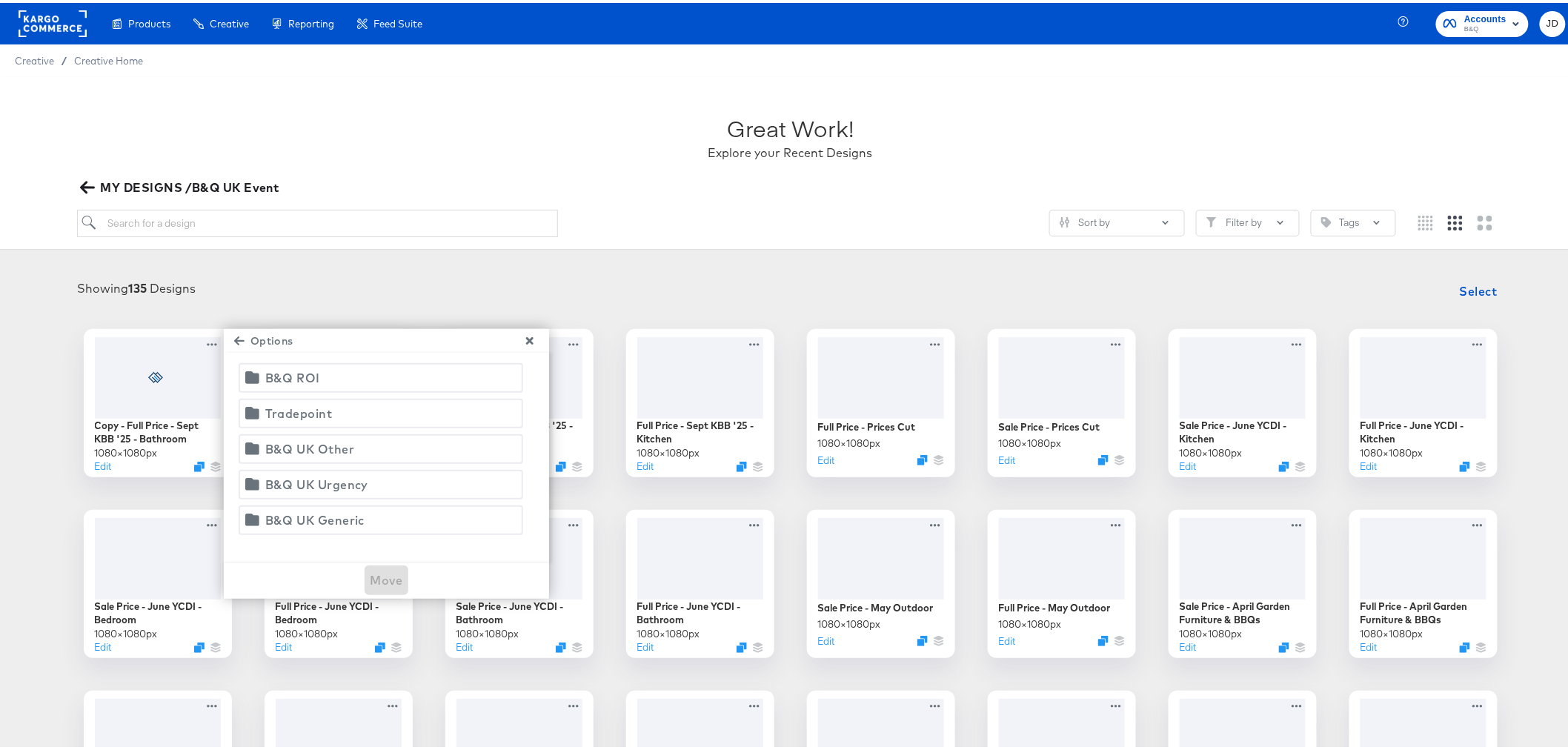
click at [333, 376] on span "B&Q ROI" at bounding box center [381, 375] width 265 height 21
click at [380, 580] on span "Move" at bounding box center [386, 578] width 32 height 21
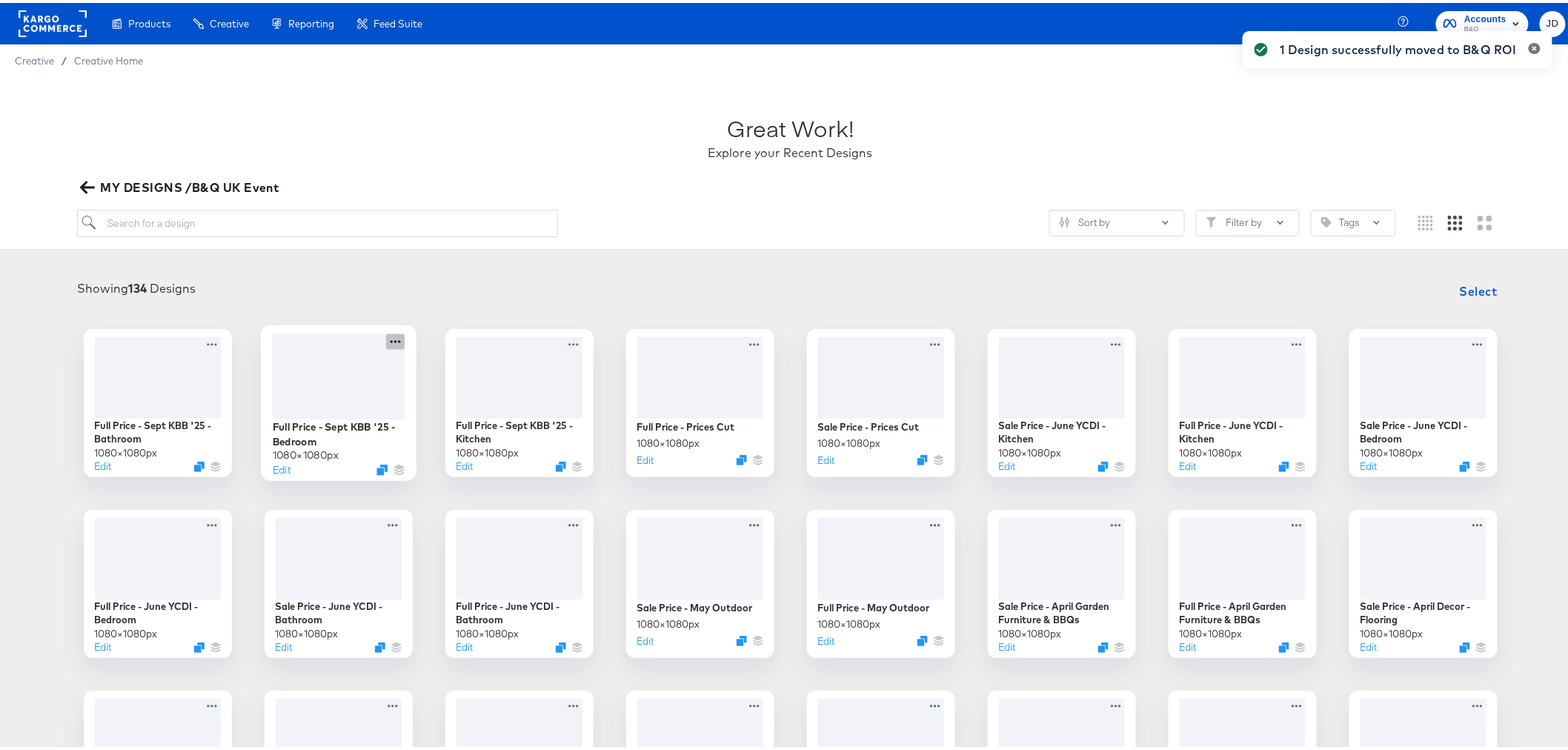
click at [395, 339] on icon at bounding box center [396, 338] width 19 height 15
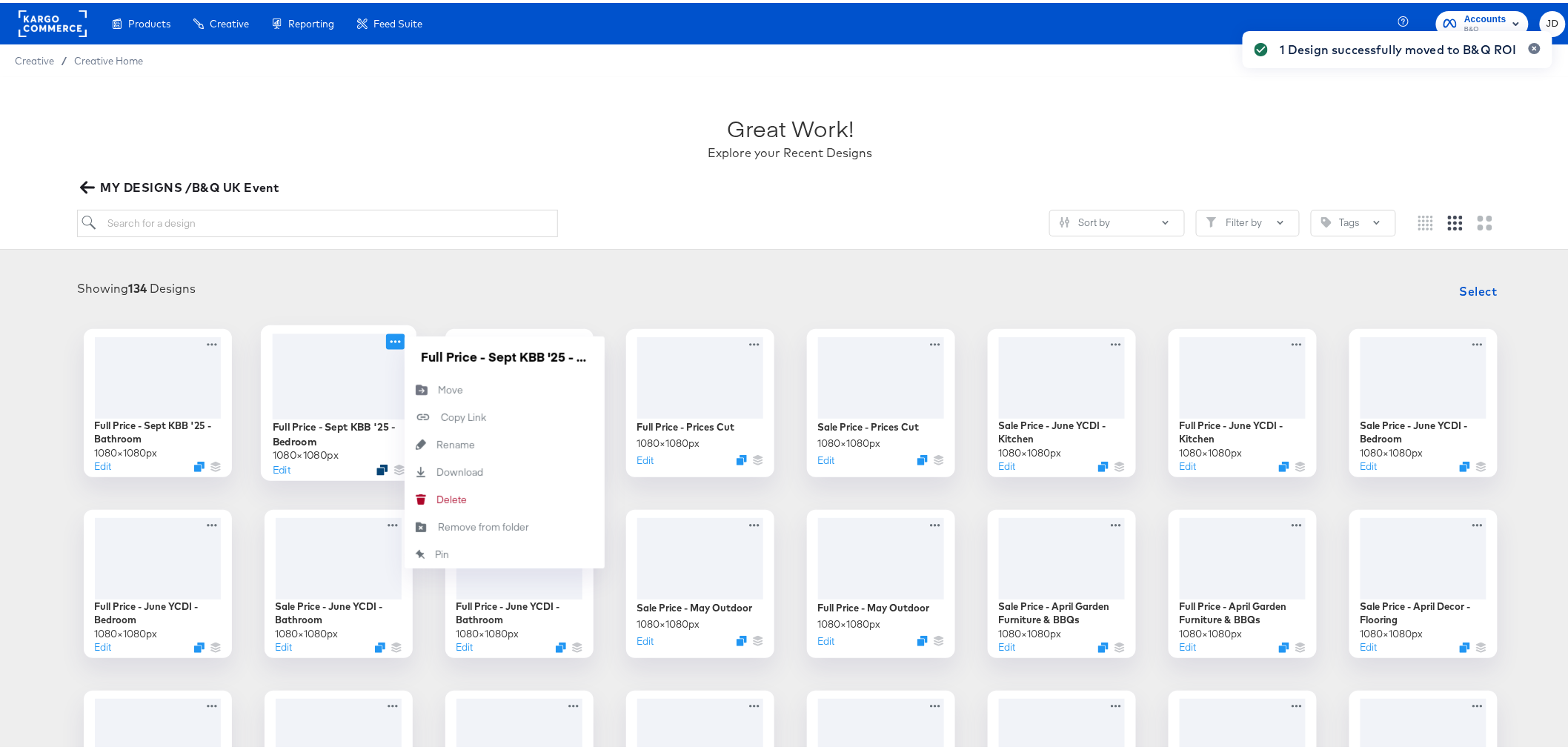
click at [377, 470] on icon "Duplicate" at bounding box center [383, 467] width 11 height 11
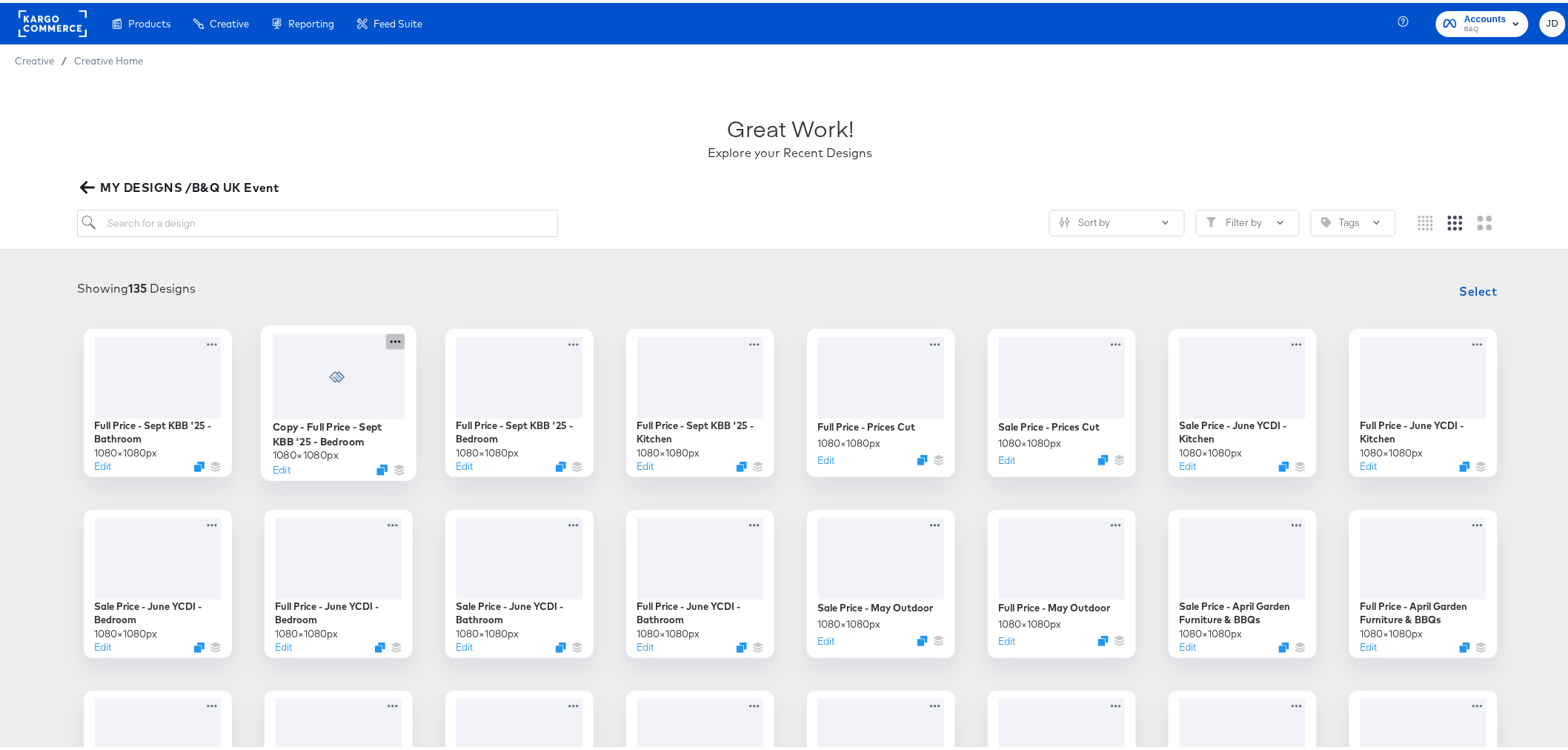
click at [389, 336] on icon at bounding box center [396, 338] width 19 height 15
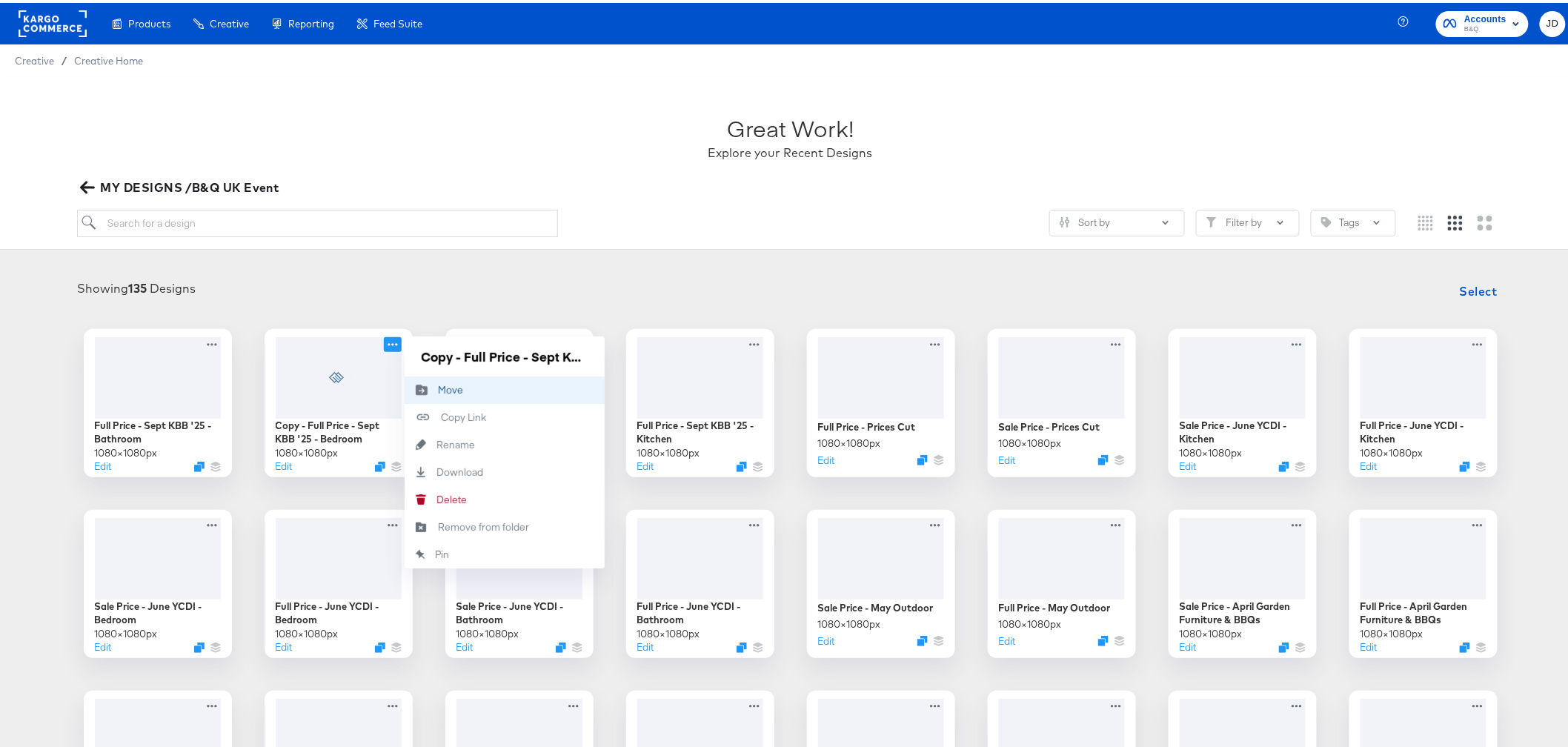
click at [465, 387] on button "Move Move" at bounding box center [504, 387] width 200 height 27
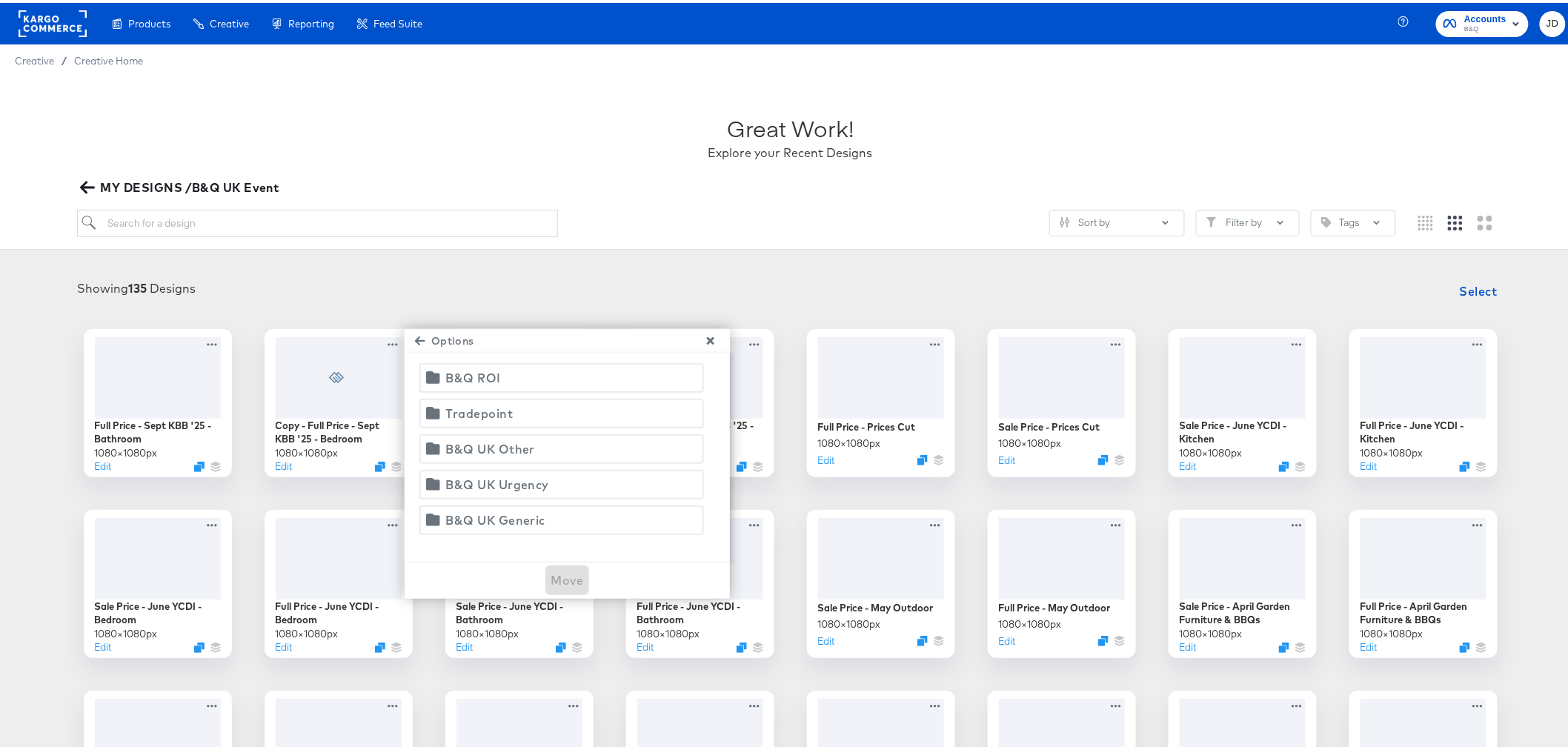
click at [486, 375] on div "B&Q ROI" at bounding box center [473, 375] width 55 height 21
click at [559, 579] on span "Move" at bounding box center [567, 578] width 32 height 21
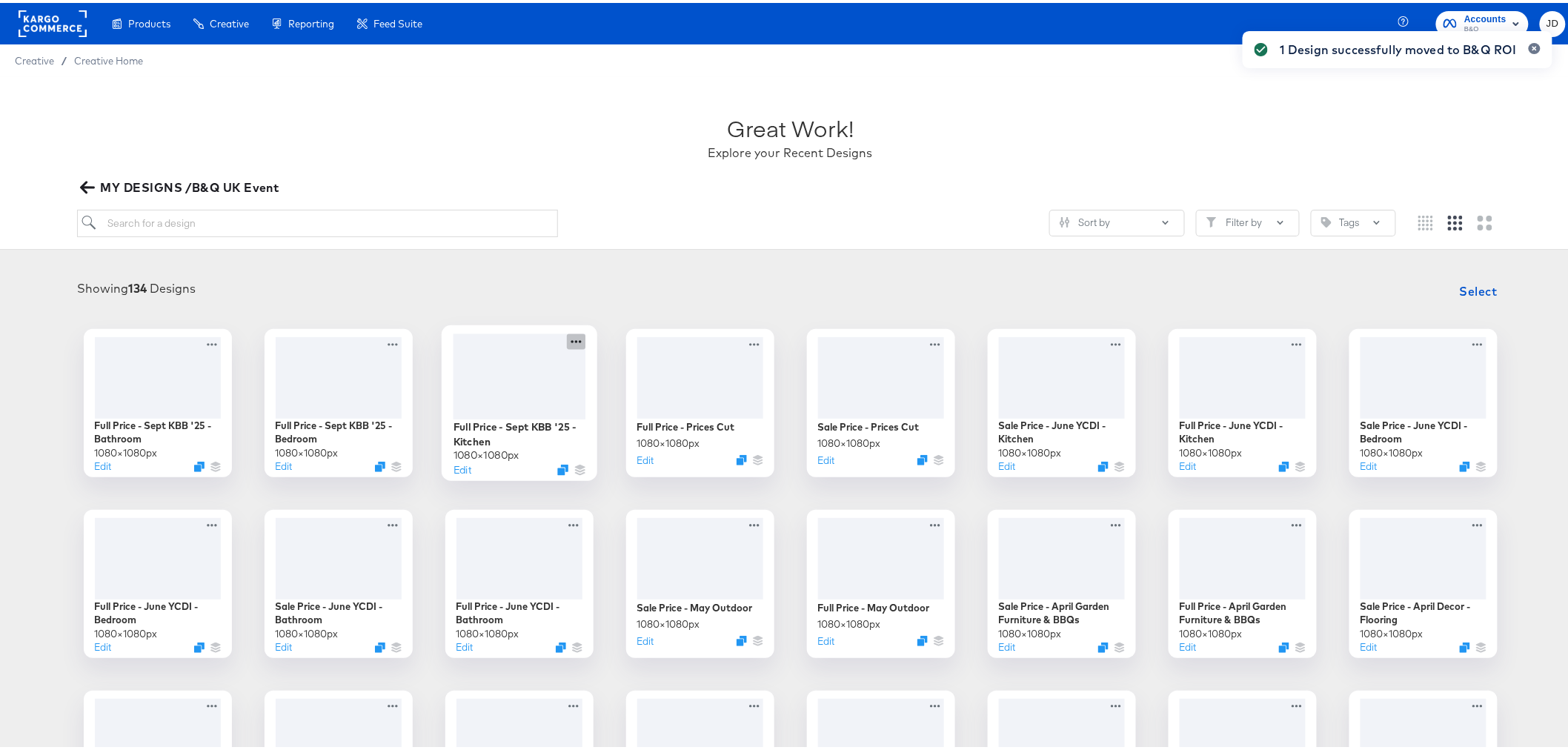
click at [569, 345] on icon at bounding box center [577, 338] width 19 height 15
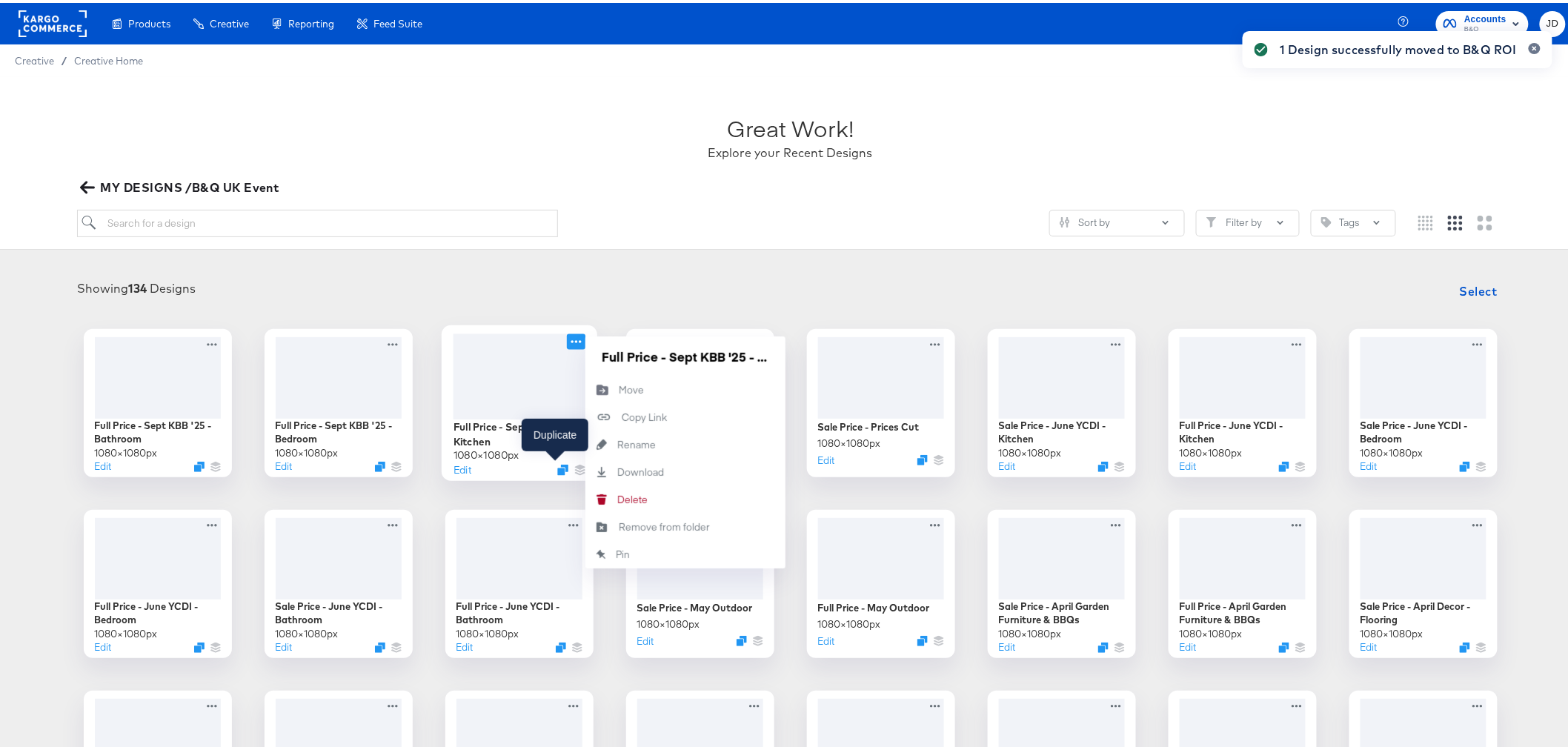
click at [558, 467] on div at bounding box center [563, 467] width 11 height 11
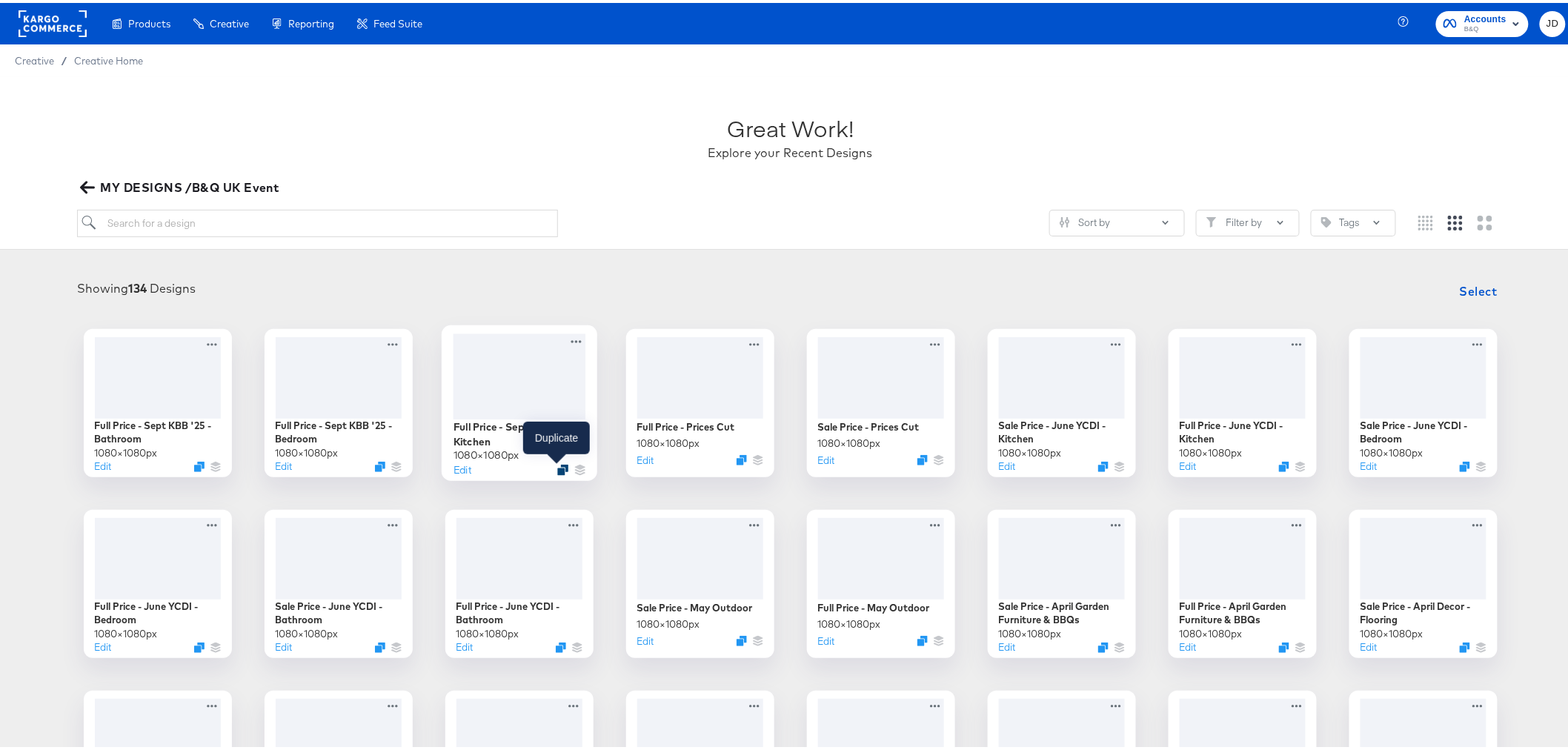
click at [558, 468] on icon "Duplicate" at bounding box center [563, 467] width 11 height 11
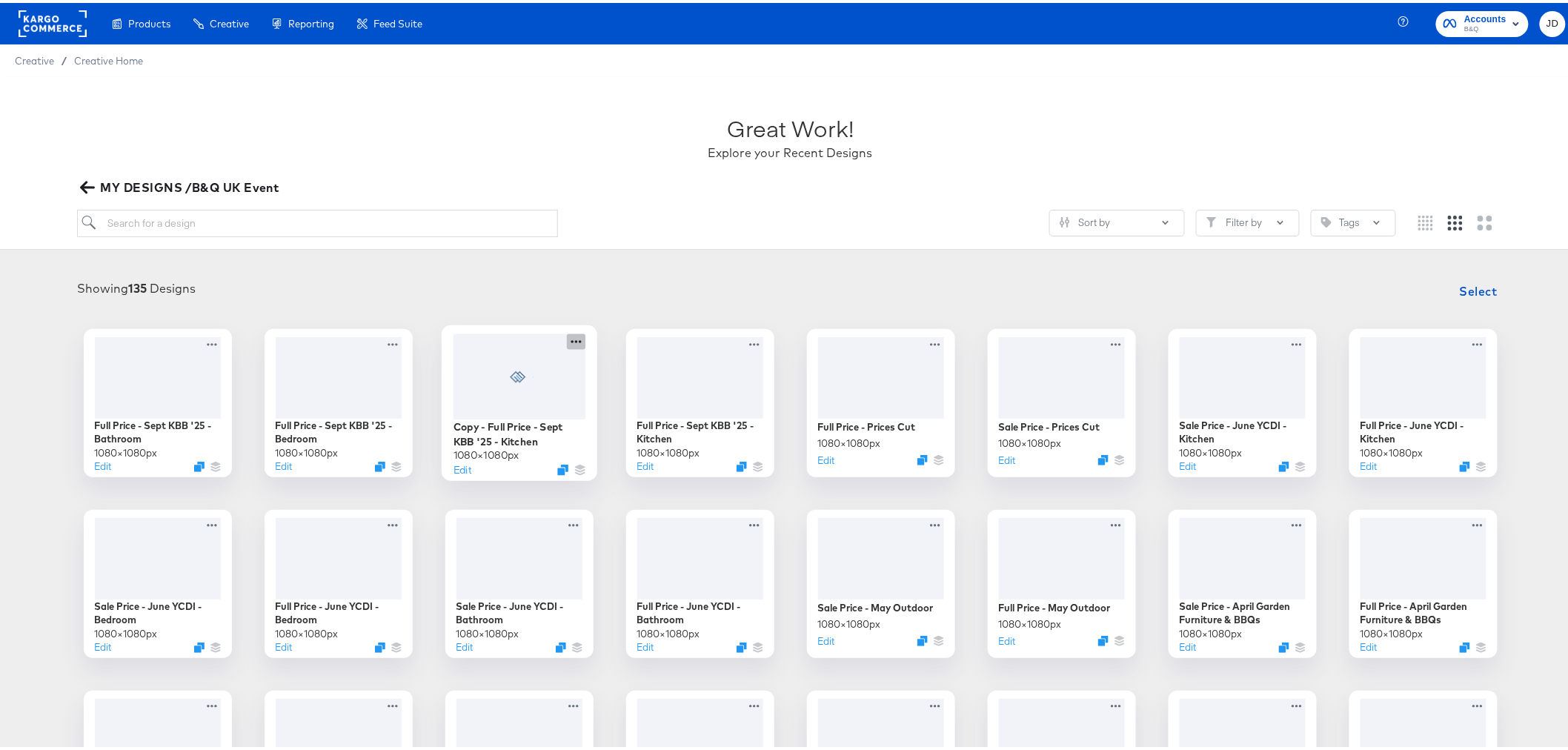
click at [567, 337] on icon at bounding box center [577, 338] width 19 height 15
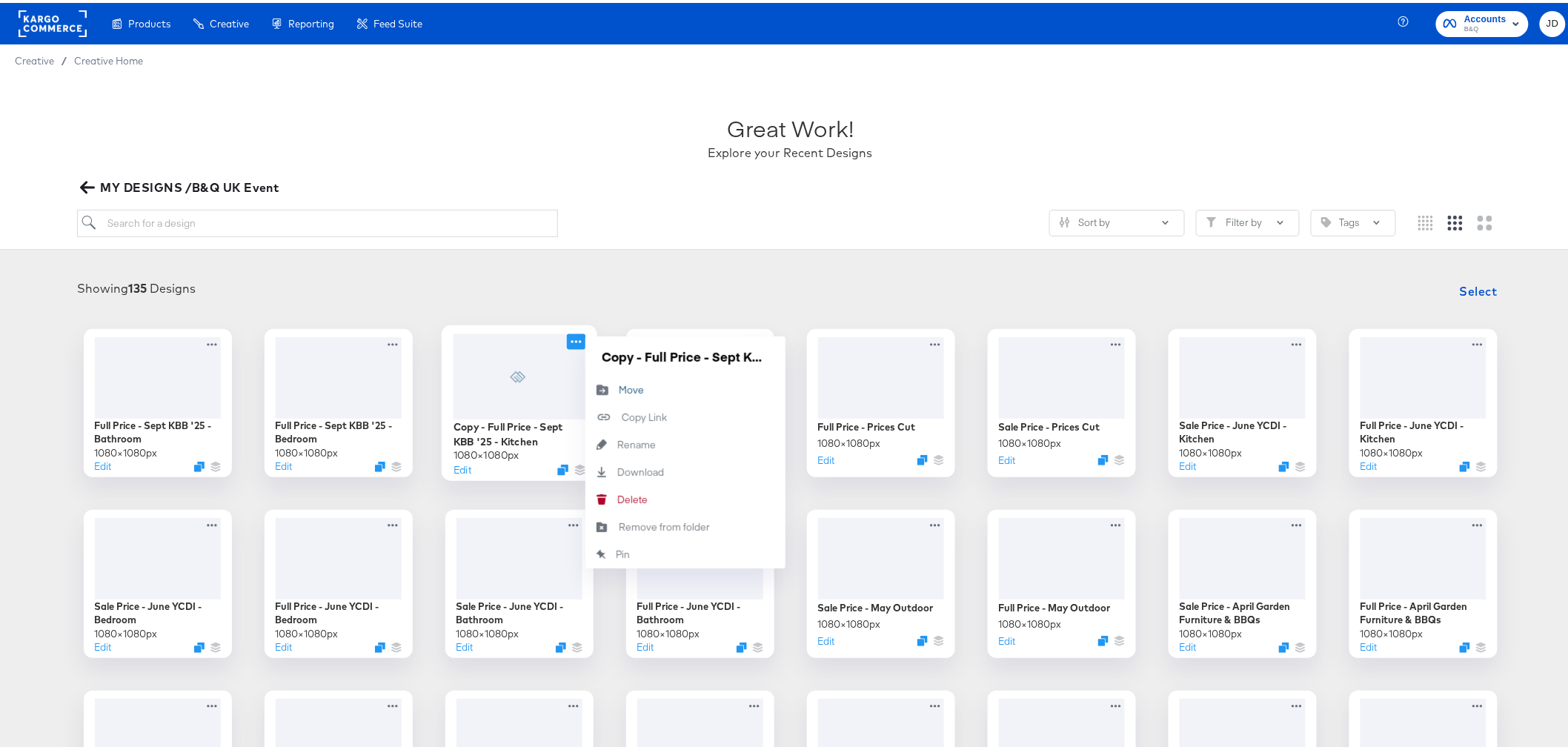
click at [619, 387] on div "Move Move" at bounding box center [619, 387] width 0 height 0
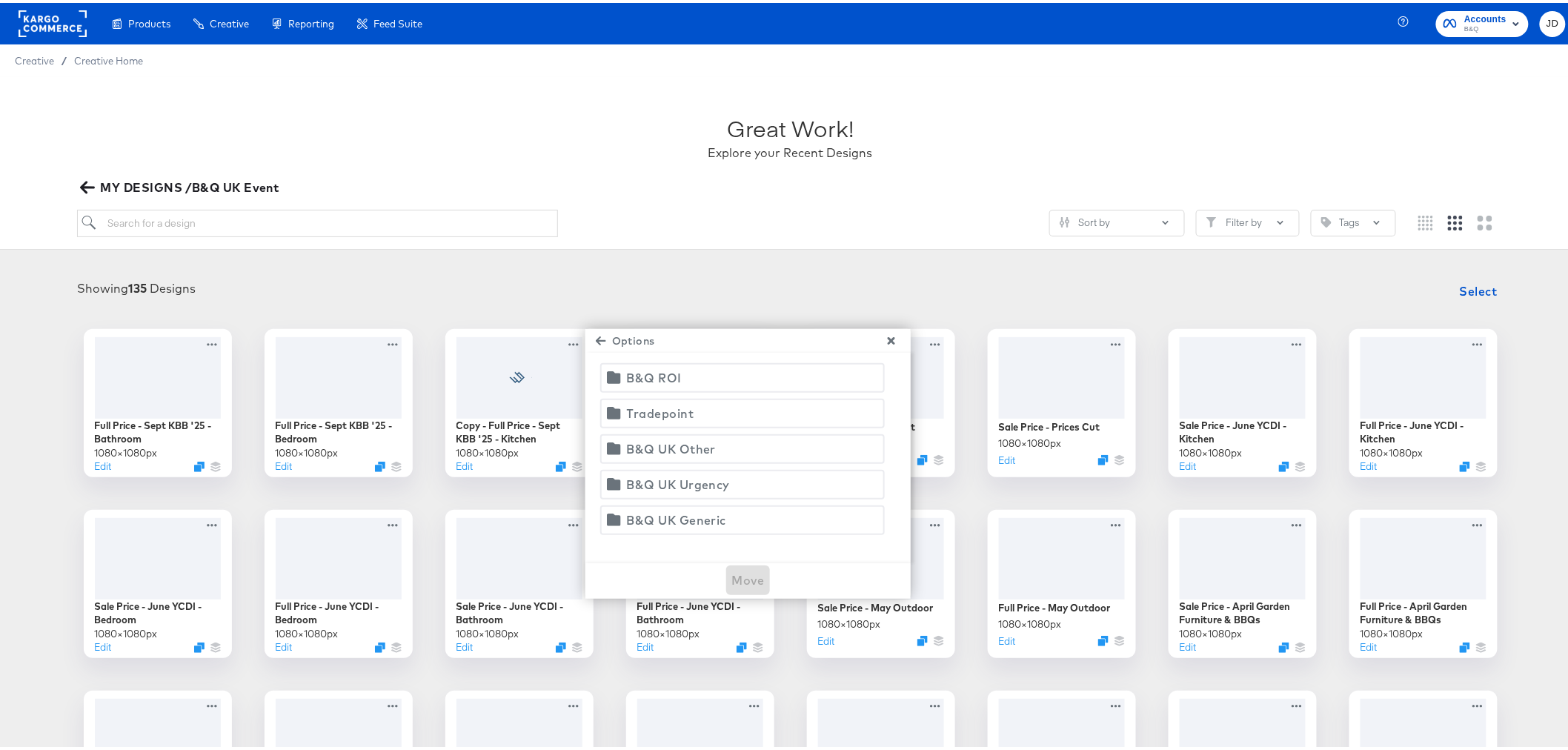
click at [704, 376] on span "B&Q ROI" at bounding box center [742, 375] width 265 height 21
click at [747, 584] on span "Move" at bounding box center [748, 578] width 32 height 21
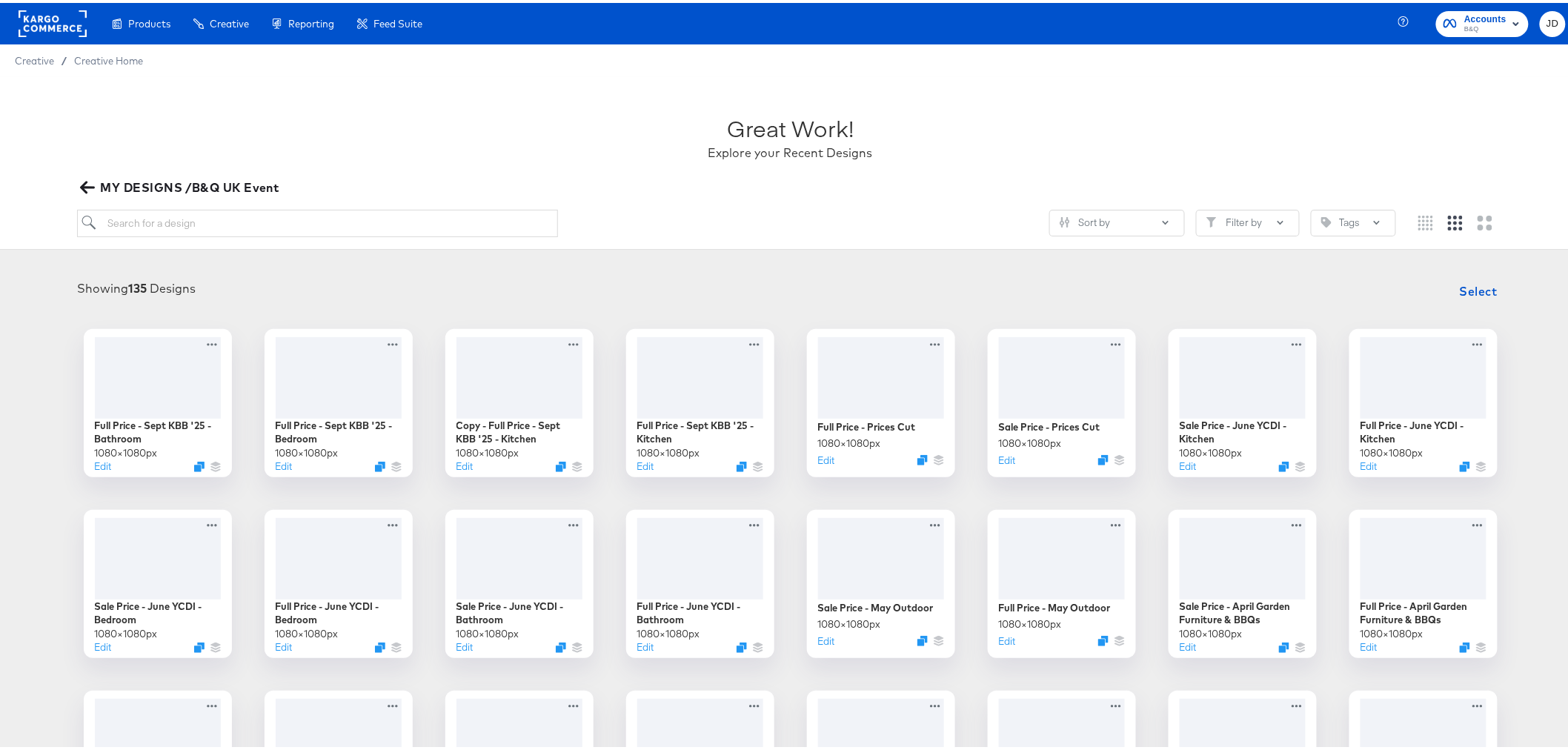
click at [90, 183] on icon "button" at bounding box center [87, 185] width 14 height 12
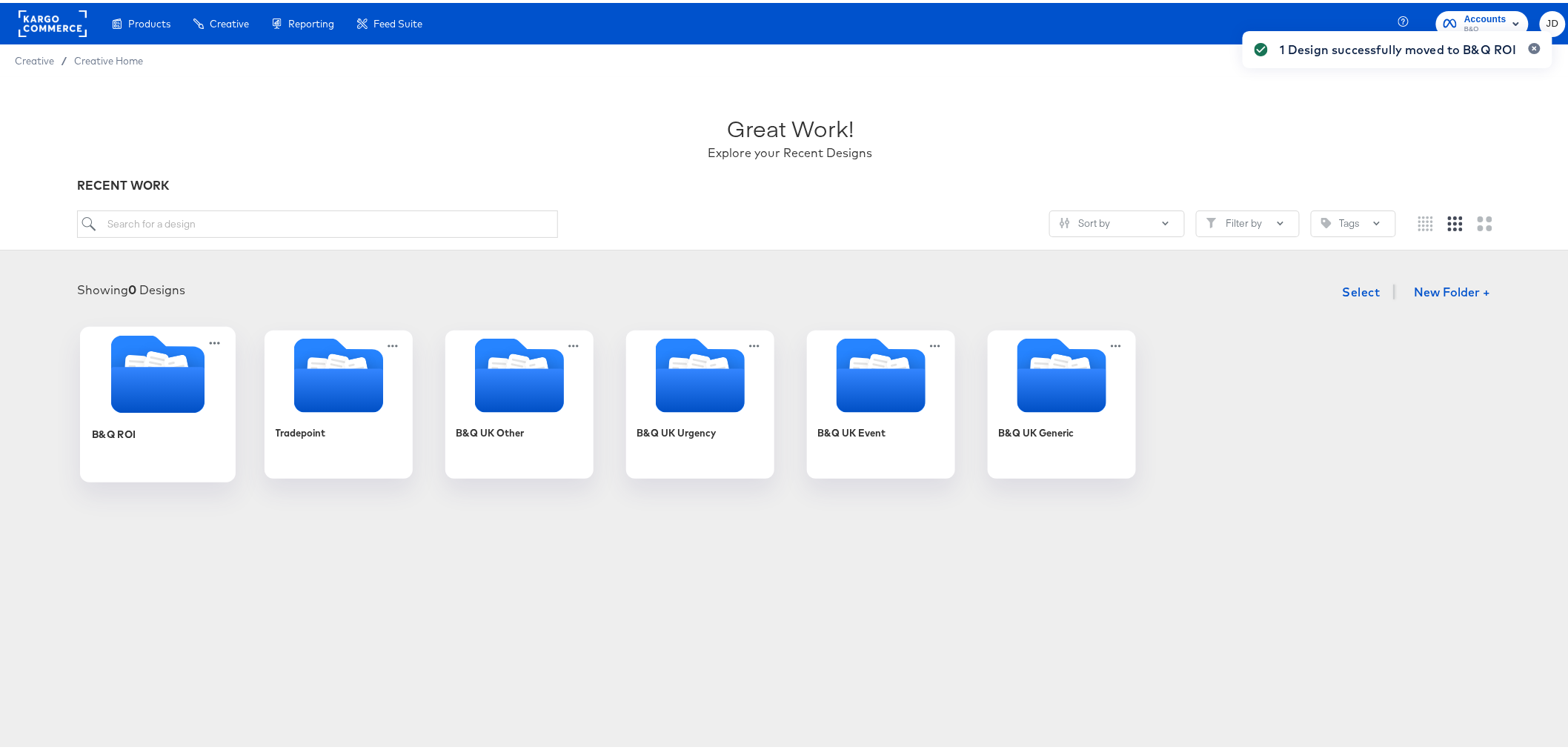
click at [145, 414] on div "B&Q ROI" at bounding box center [157, 442] width 133 height 57
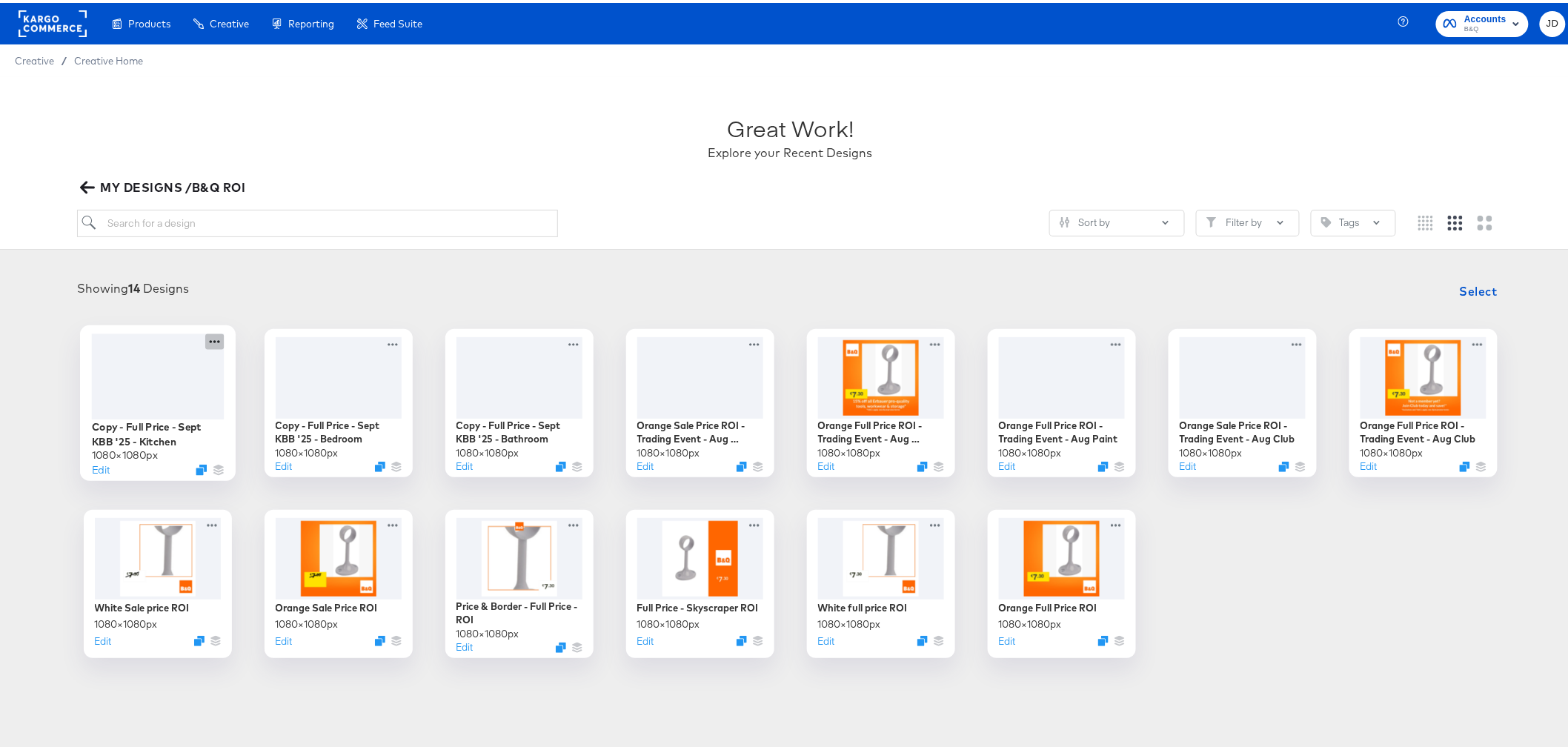
click at [205, 335] on icon at bounding box center [215, 338] width 19 height 15
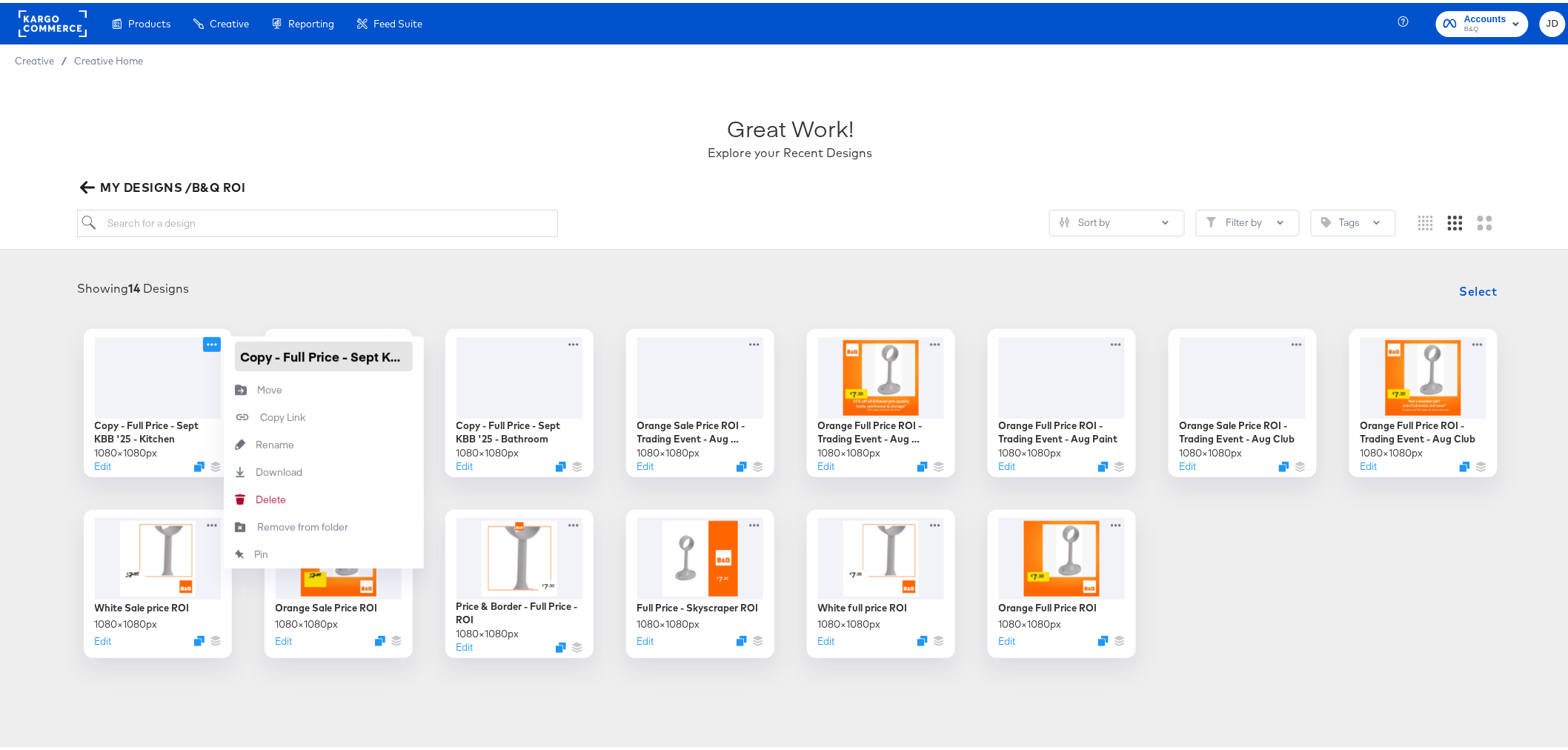
drag, startPoint x: 277, startPoint y: 351, endPoint x: 217, endPoint y: 350, distance: 60.0
click at [223, 353] on div "Copy - Full Price - Sept KBB '25 - Kitchen" at bounding box center [323, 353] width 200 height 40
type input "Full Price - Sept KBB '25 - Kitchen"
click at [369, 262] on div "Showing 14 Designs Select Copy - Full Price - Sept KBB '25 - Kitchen 1080 × 108…" at bounding box center [791, 464] width 1581 height 411
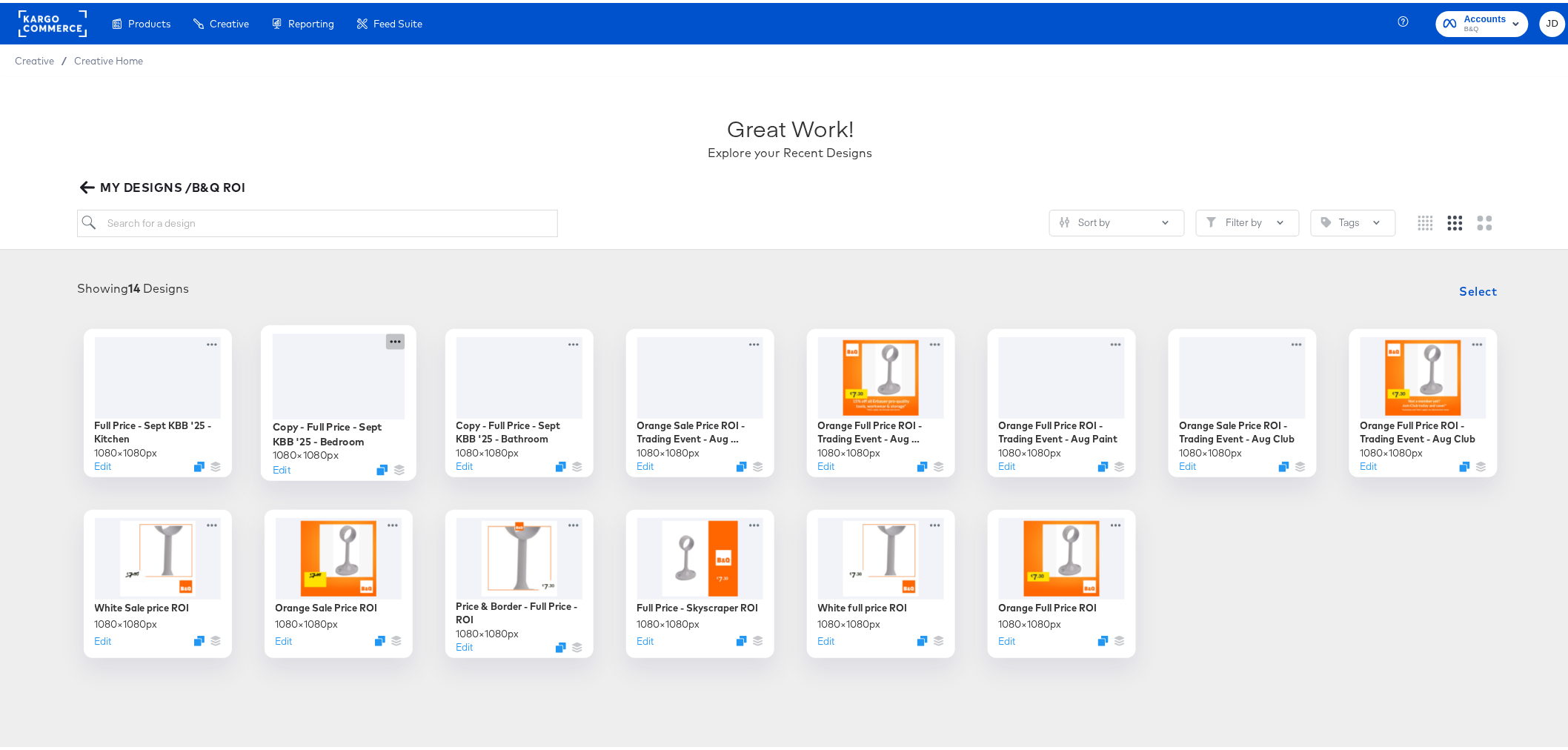
click at [390, 335] on icon at bounding box center [396, 338] width 19 height 15
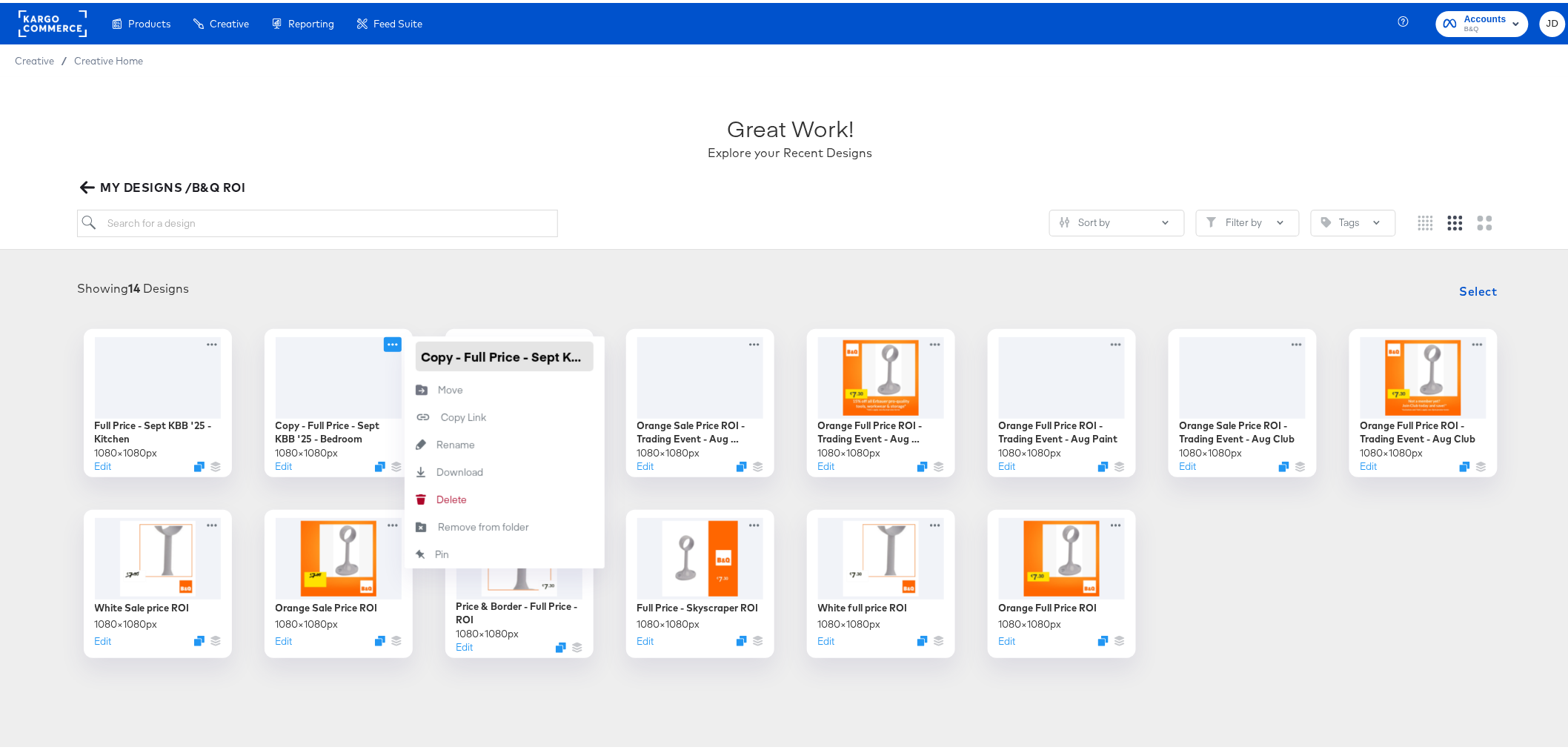
click at [404, 353] on div "Copy - Full Price - Sept KBB '25 - Bedroom" at bounding box center [504, 353] width 200 height 40
type input "Full Price - Sept KBB '25 - Bedroom"
click at [571, 271] on div "Showing 14 Designs Select Full Price - Sept KBB '25 - Kitchen 1080 × 1080 px Ed…" at bounding box center [791, 464] width 1581 height 411
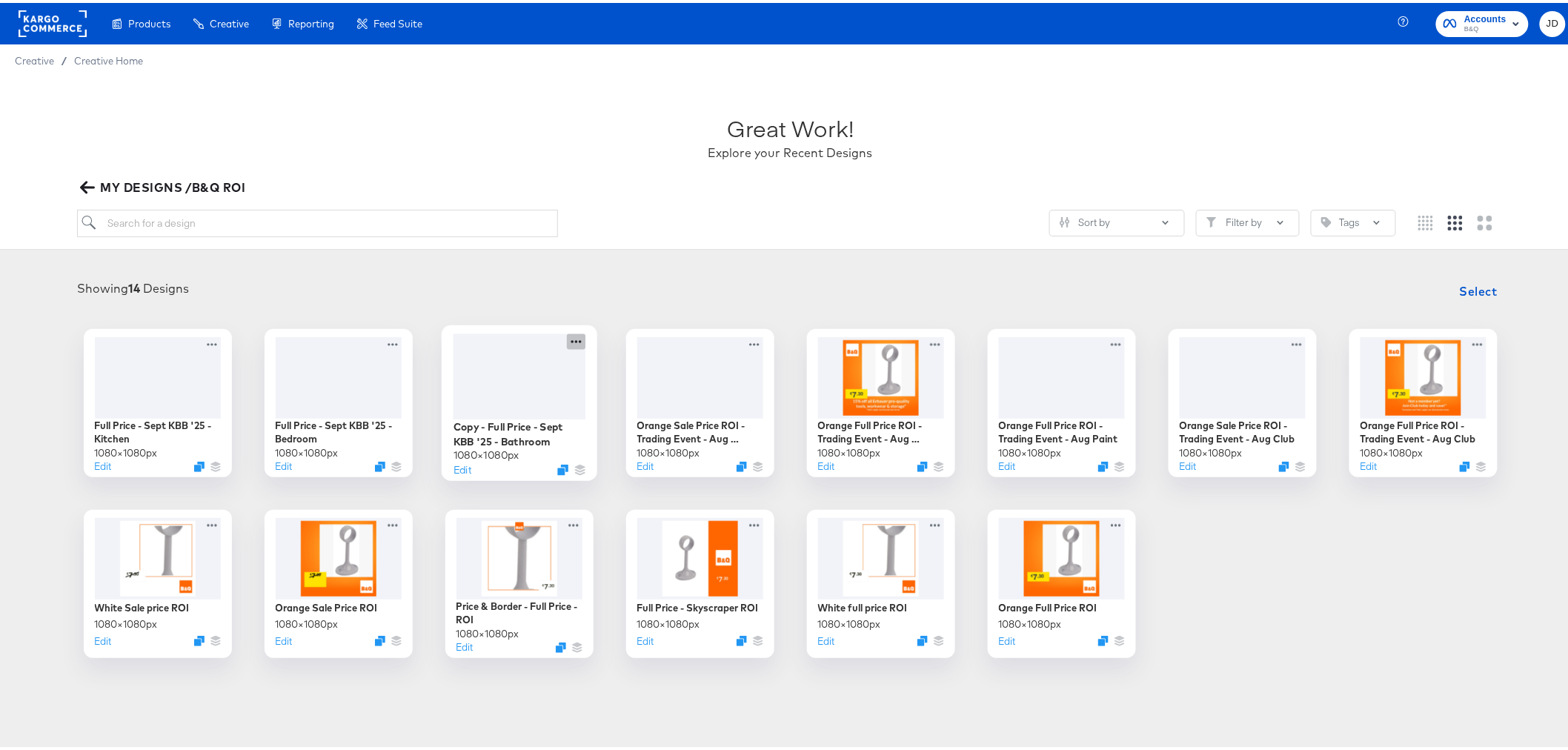
click at [569, 341] on icon at bounding box center [577, 338] width 19 height 15
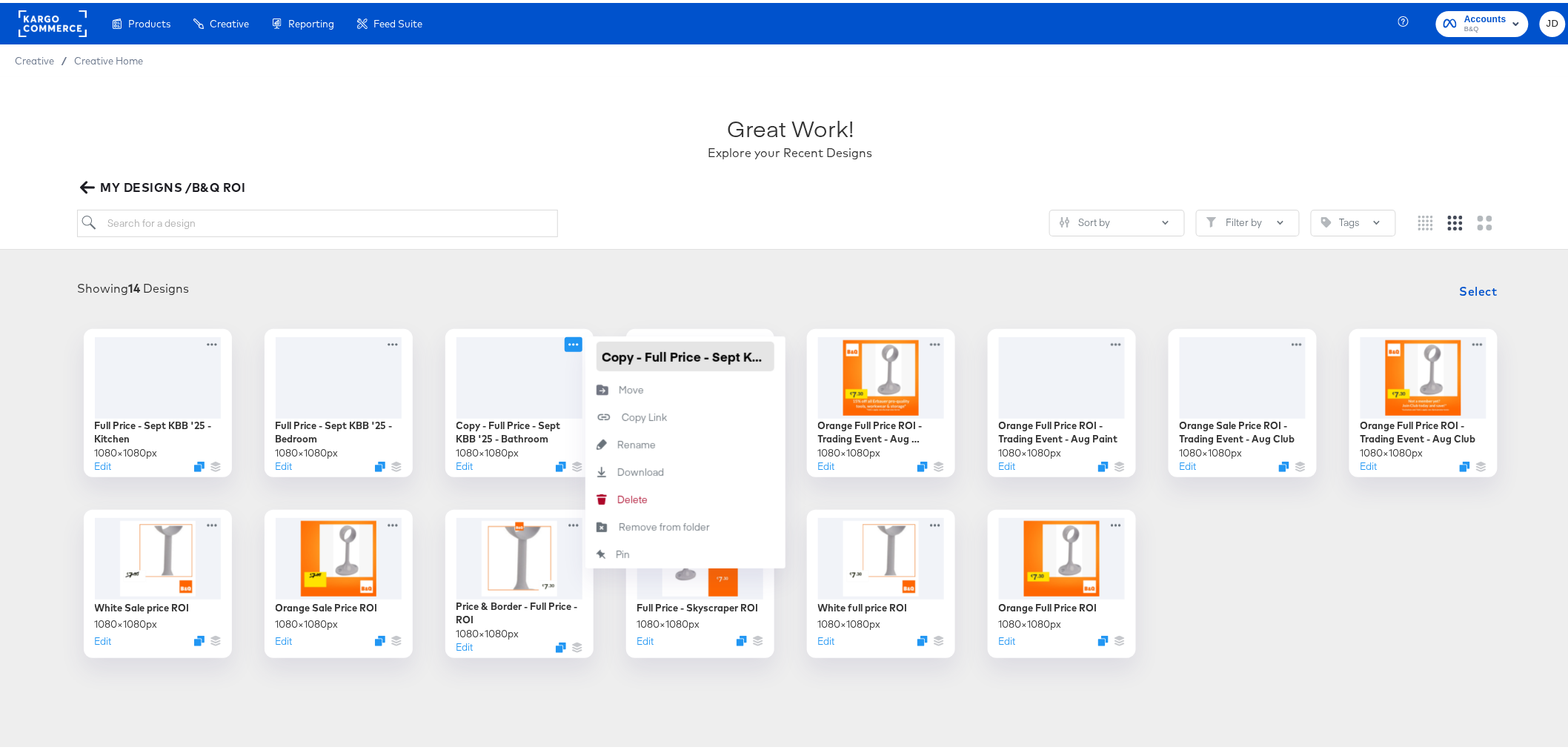
click at [585, 350] on div "Copy - Full Price - Sept KBB '25 - Bathroom" at bounding box center [685, 353] width 200 height 40
drag, startPoint x: 584, startPoint y: 353, endPoint x: 595, endPoint y: 289, distance: 64.9
click at [585, 353] on div "Copy - Full Price - Sept KBB '25 - Bathroom" at bounding box center [685, 353] width 200 height 40
type input "Full Price - Sept KBB '25 - Bathroom"
click at [612, 294] on div "Showing 14 Designs Select" at bounding box center [791, 288] width 1551 height 29
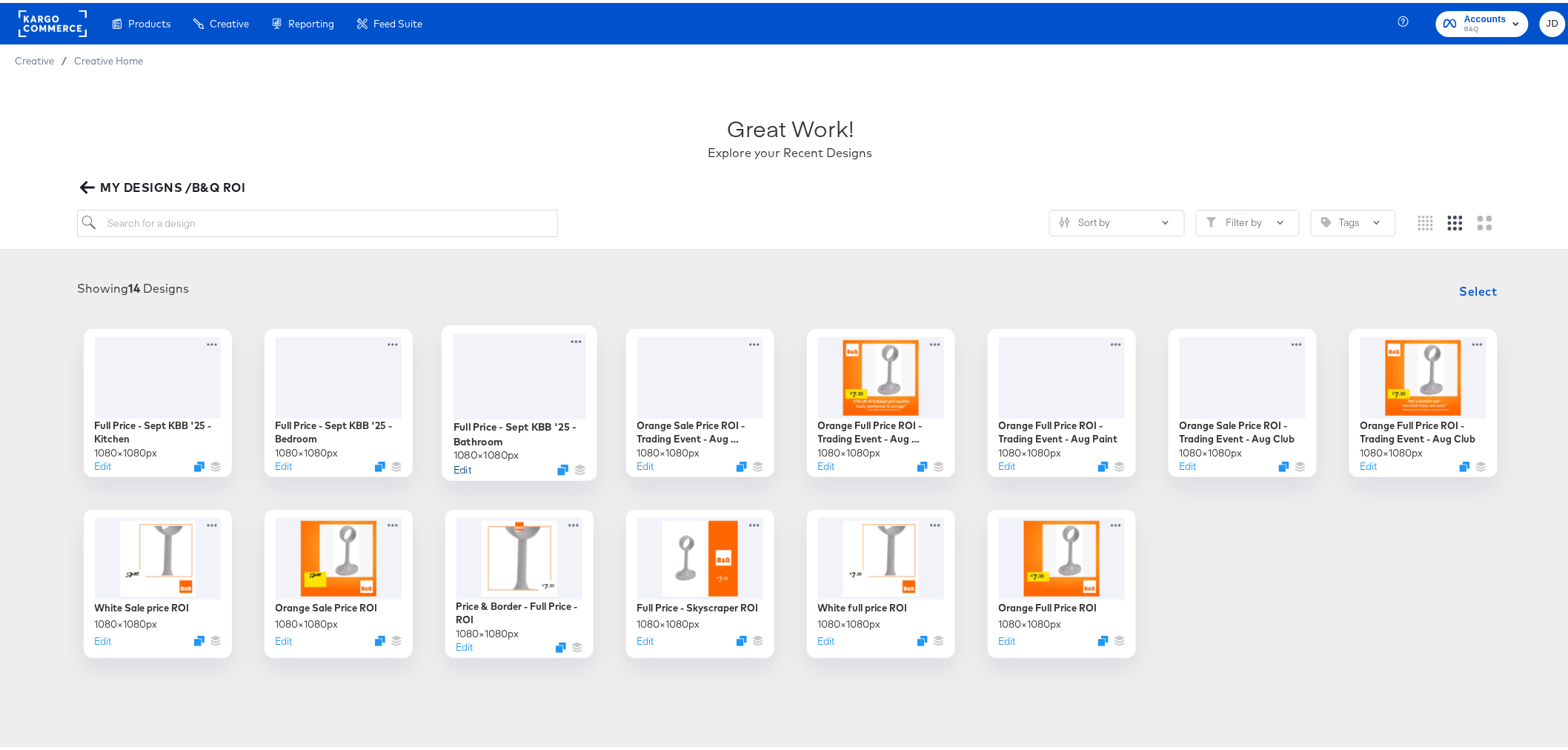
click at [456, 467] on button "Edit" at bounding box center [461, 466] width 18 height 14
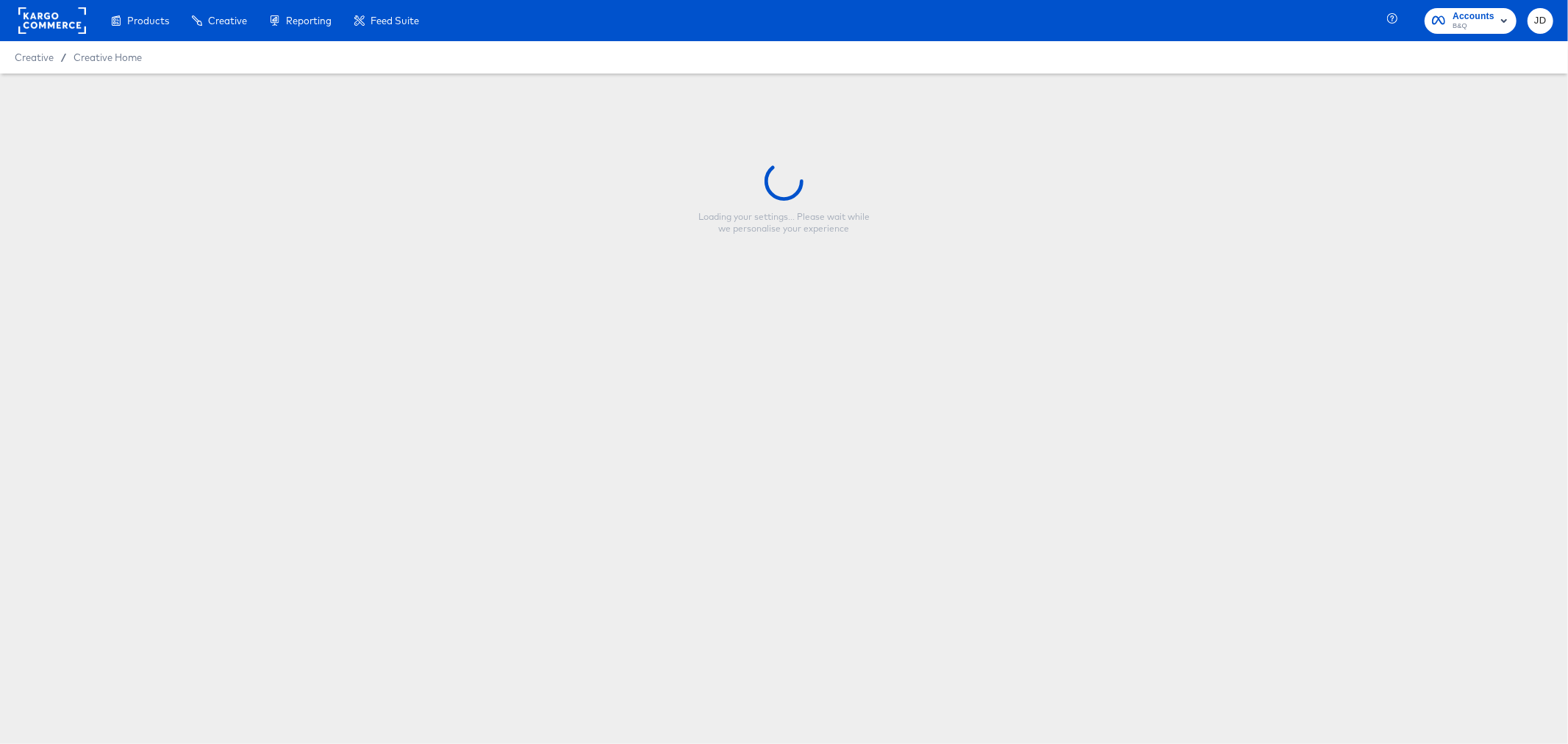
type input "Full Price - Sept KBB '25 - Bathroom"
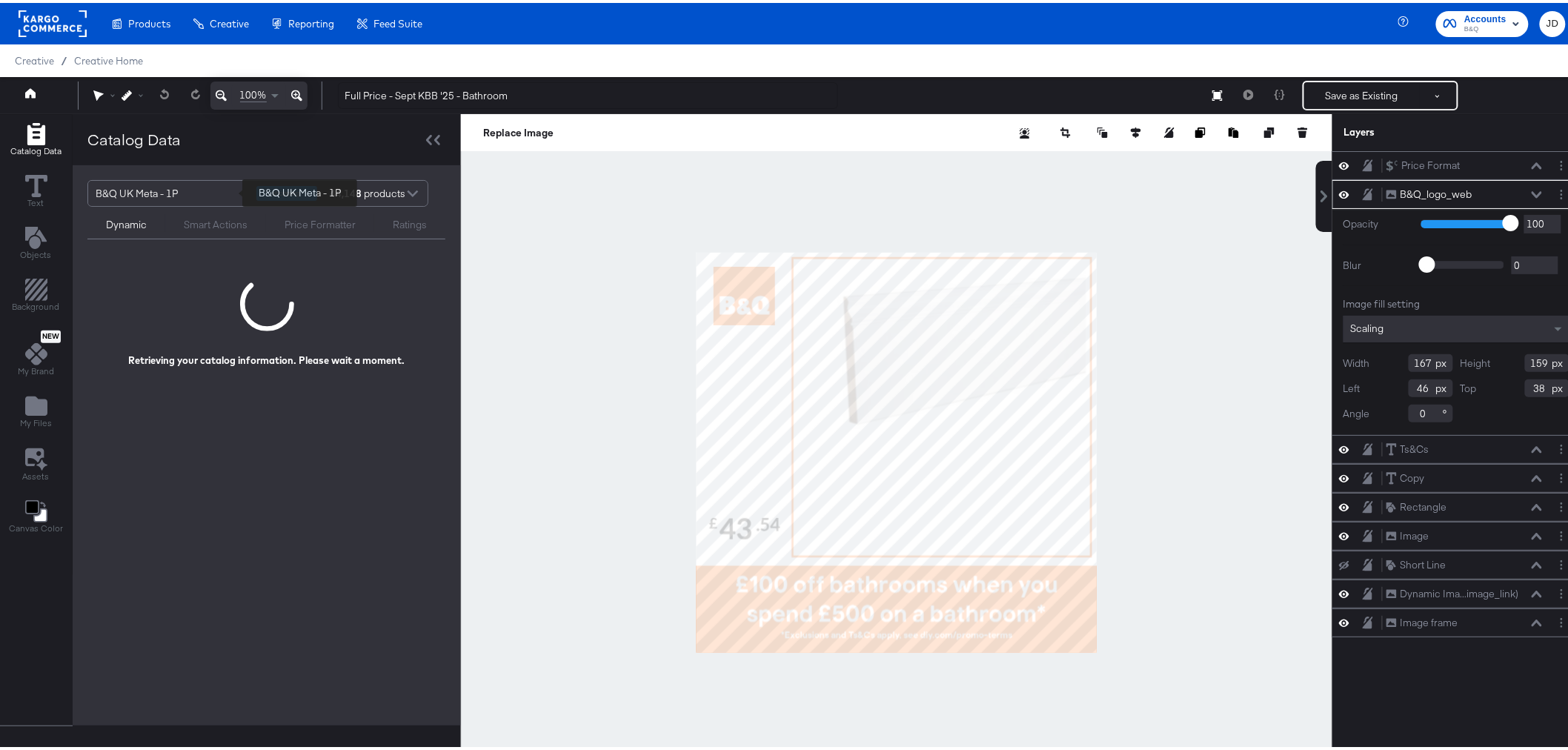
click at [190, 189] on div "B&Q UK Meta - 1P" at bounding box center [170, 190] width 150 height 26
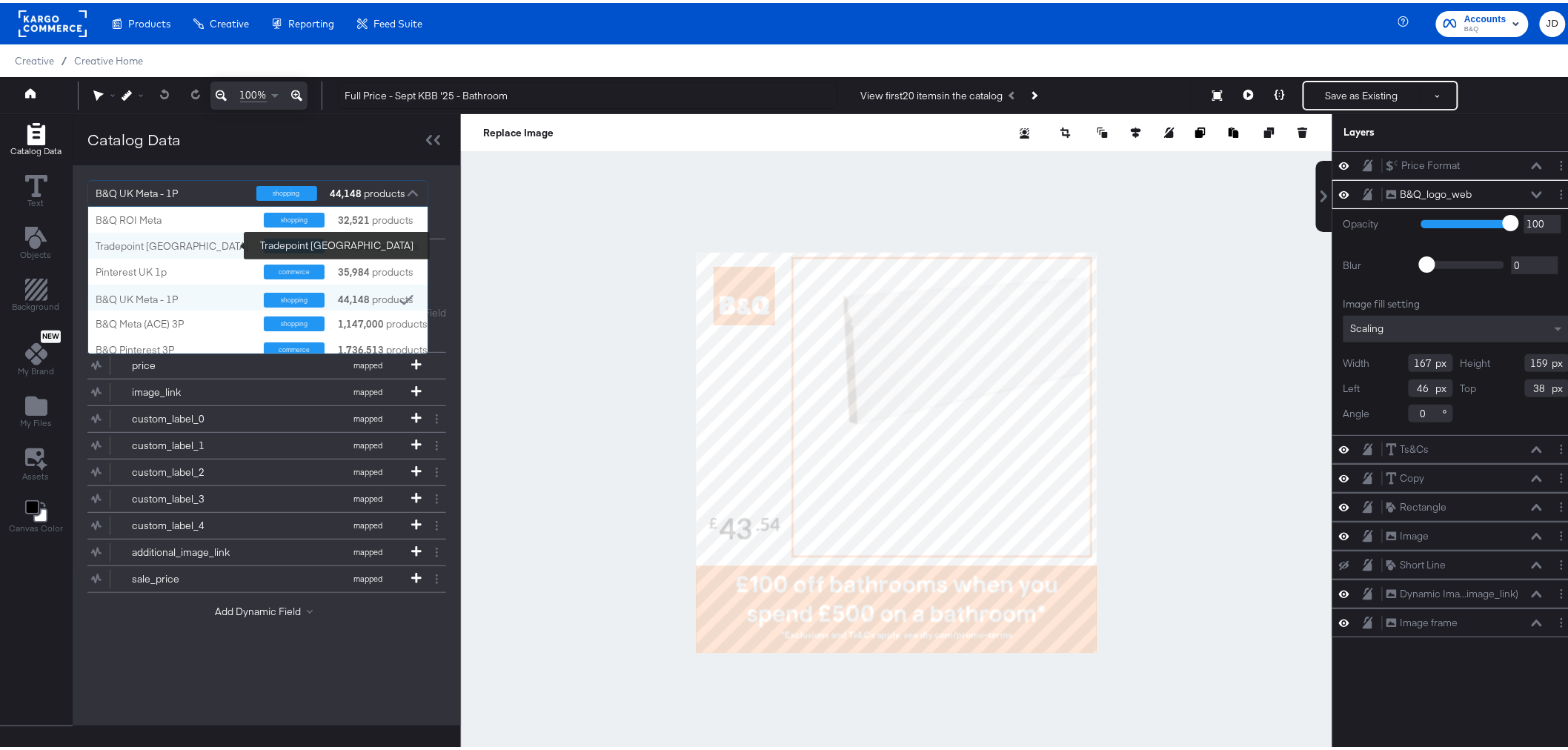
scroll to position [134, 327]
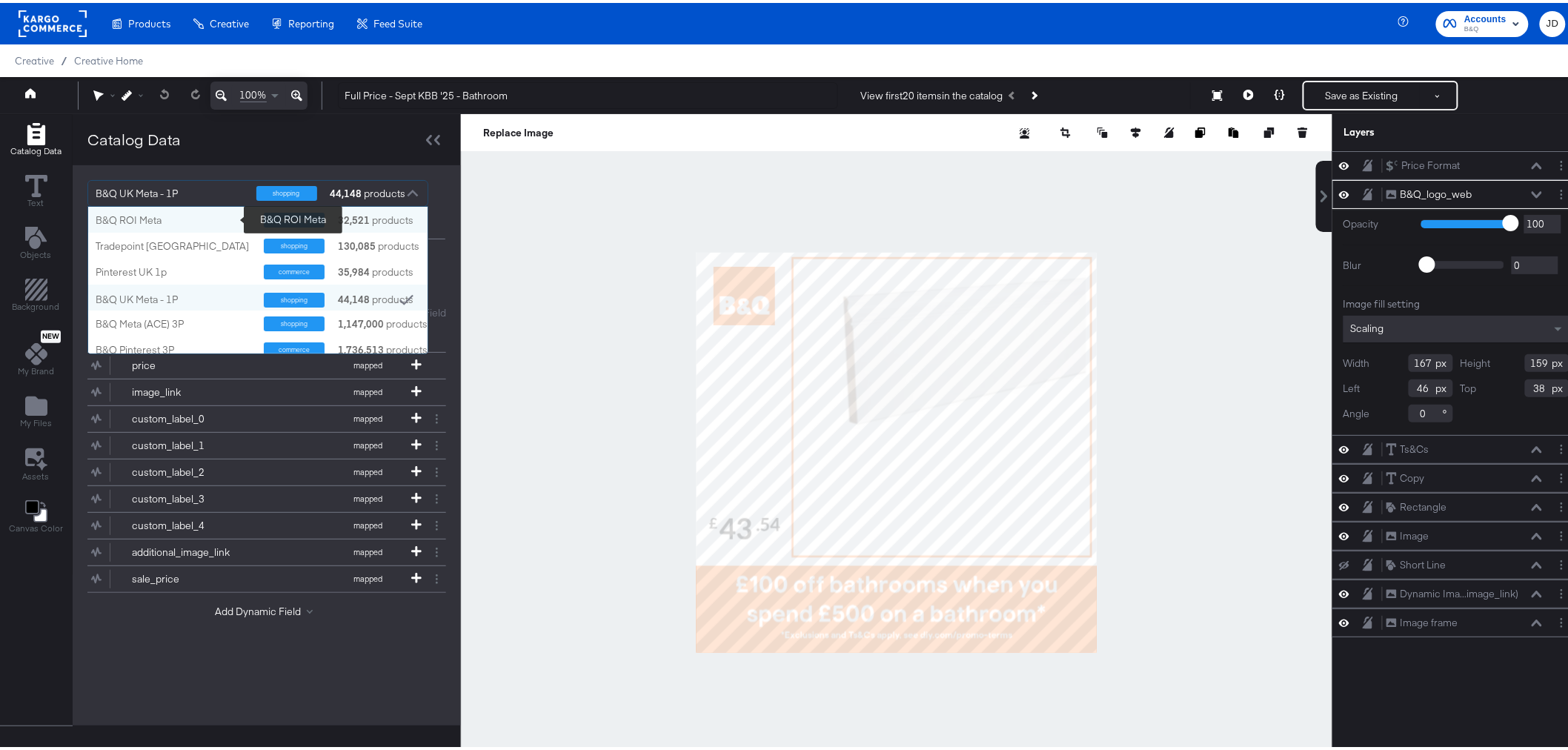
click at [198, 217] on div "B&Q ROI Meta" at bounding box center [174, 217] width 157 height 14
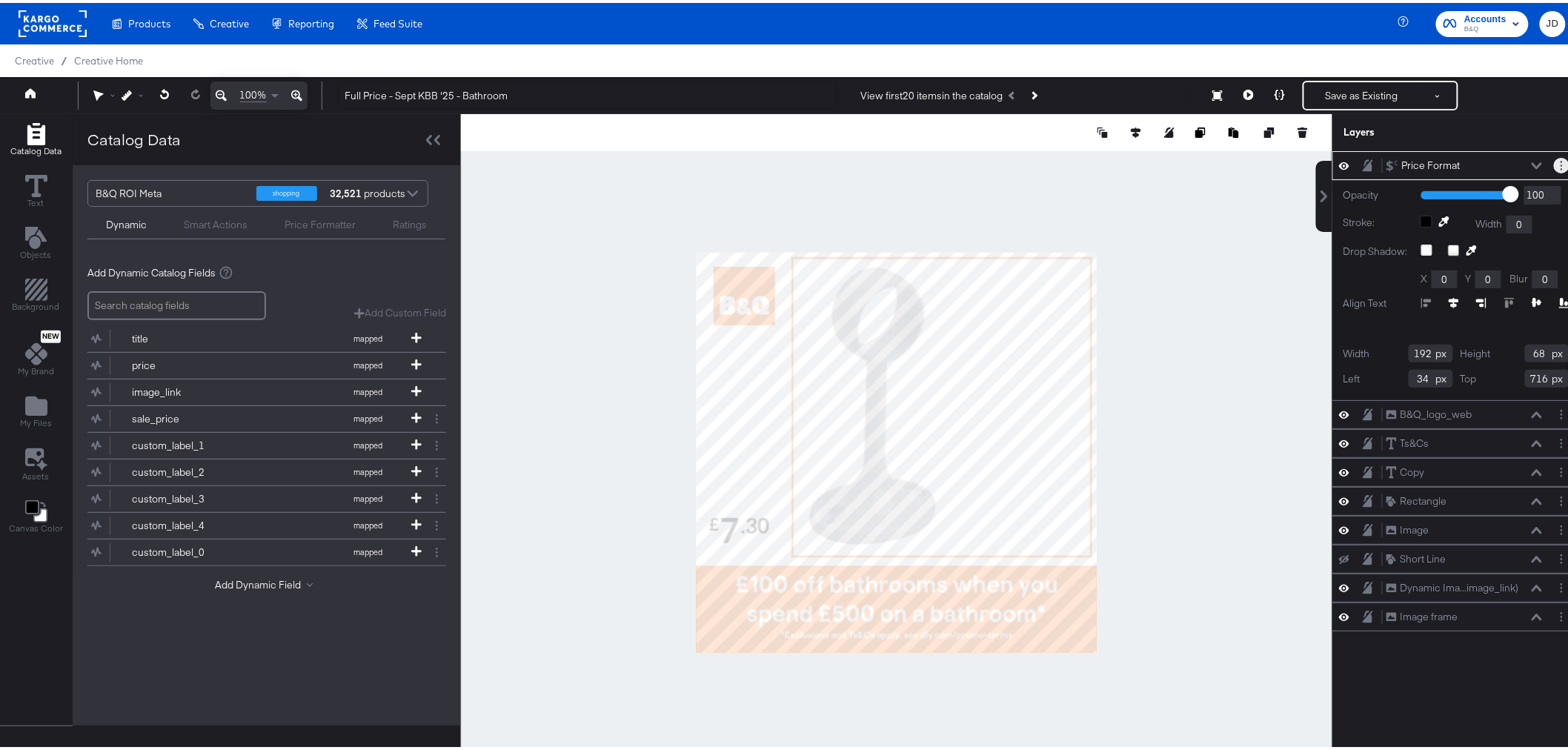
click at [1554, 162] on button "Layer Options" at bounding box center [1561, 163] width 15 height 15
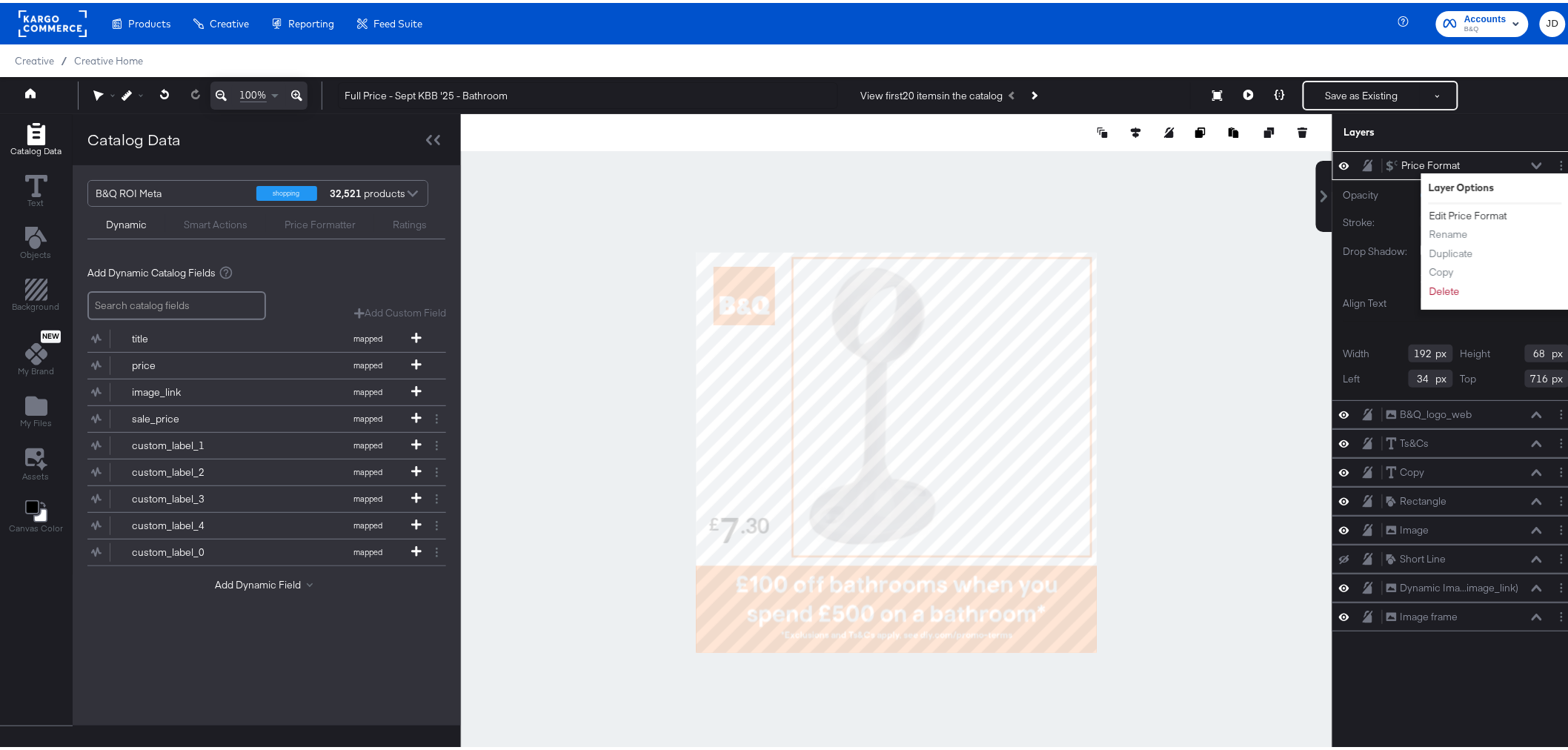
click at [1477, 209] on button "Edit Price Format" at bounding box center [1469, 213] width 80 height 15
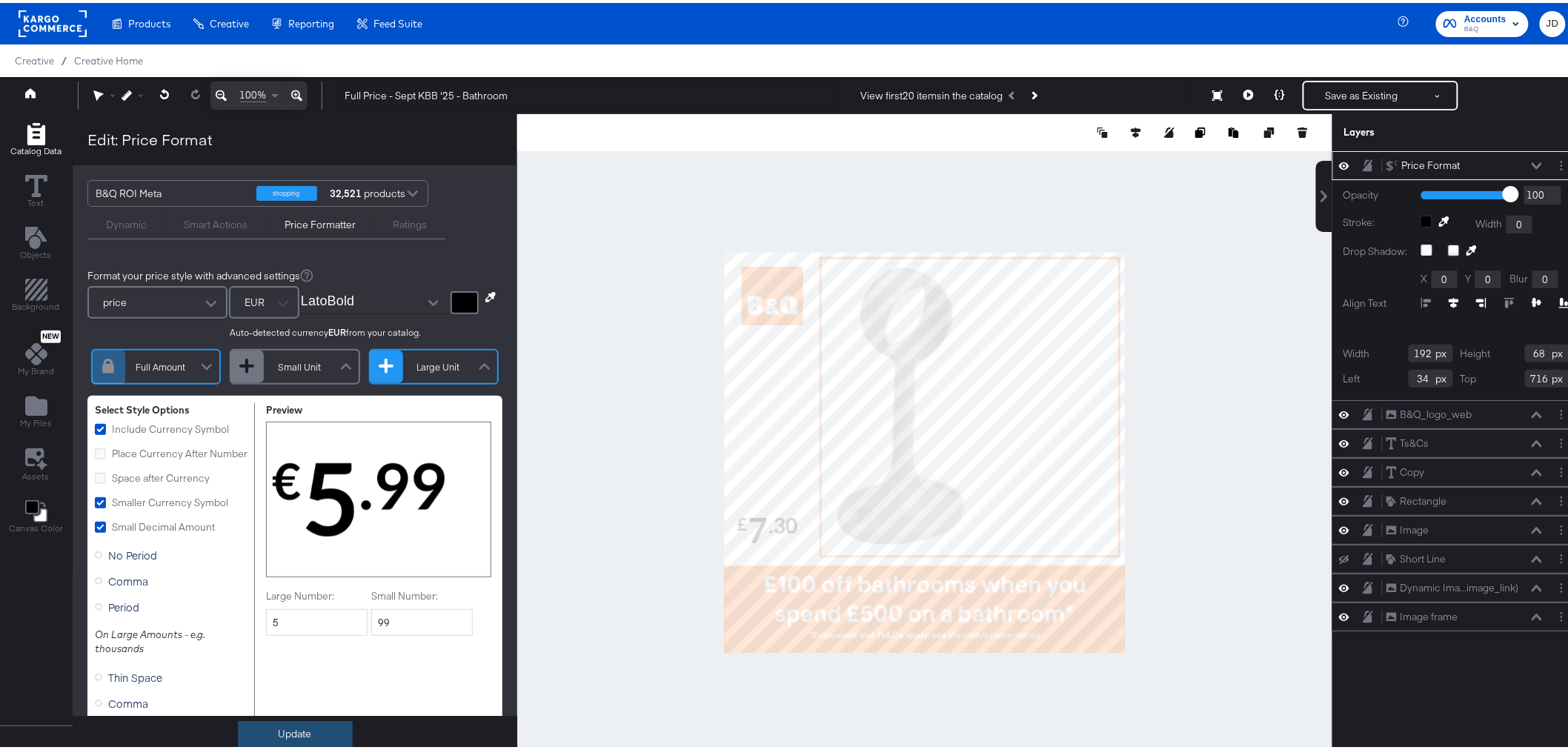
click at [299, 725] on button "Update" at bounding box center [294, 731] width 115 height 27
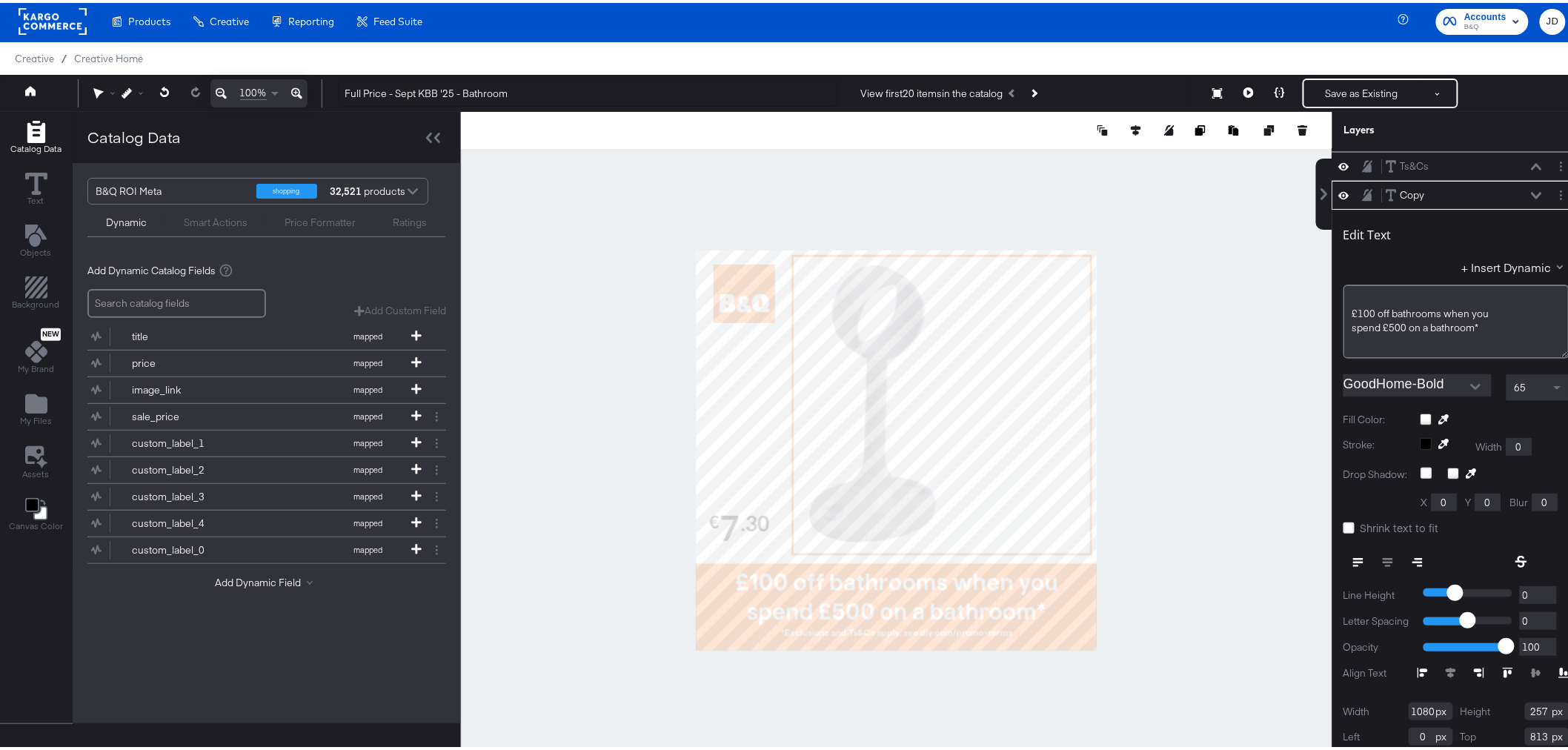
scroll to position [84, 0]
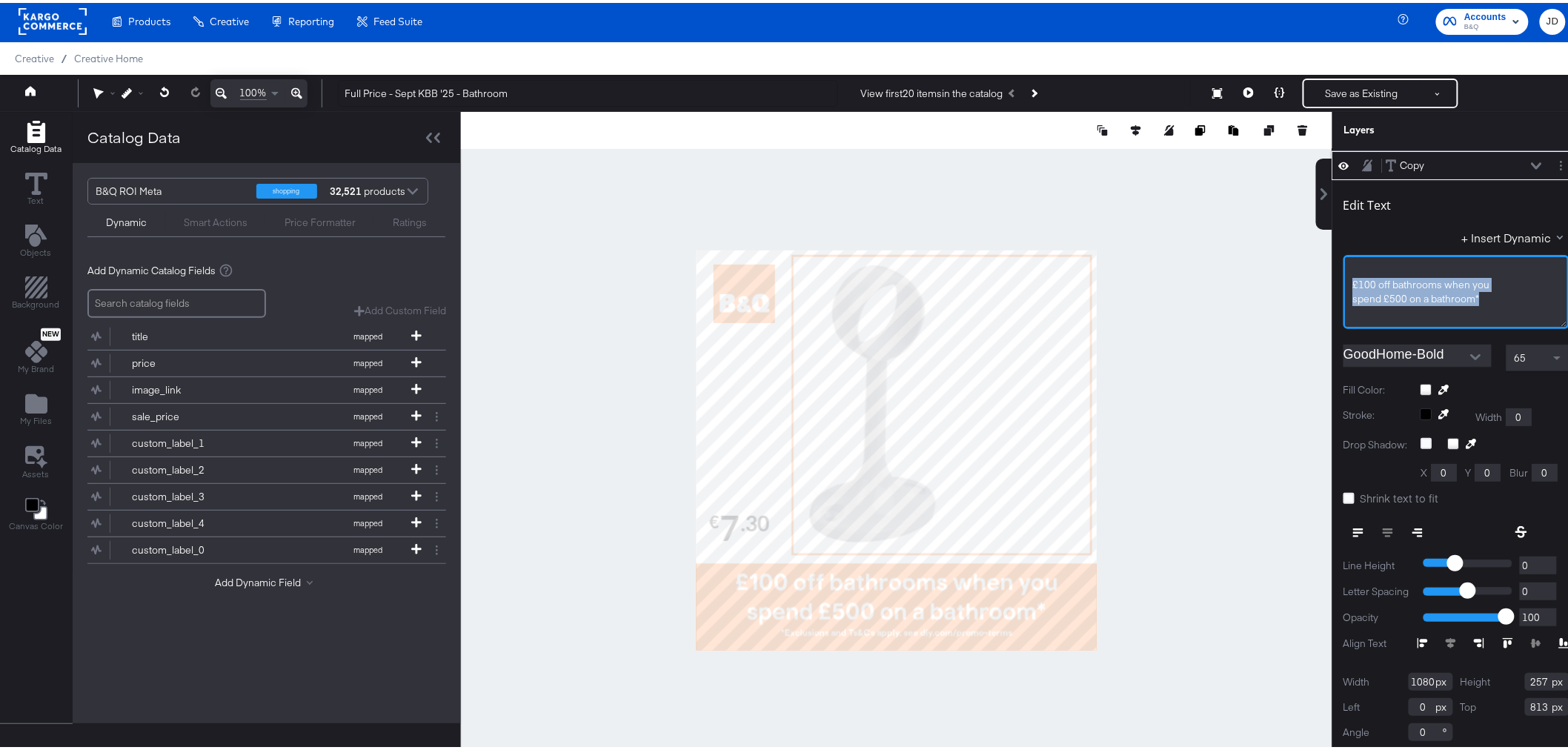
drag, startPoint x: 1315, startPoint y: 291, endPoint x: 1337, endPoint y: 284, distance: 23.1
click at [1344, 284] on div "﻿ £100 off bathrooms when you spend £500 on a bathroom* ﻿ ﻿ ﻿ ﻿ ﻿ ﻿ ﻿ ﻿ ﻿ ﻿" at bounding box center [1456, 289] width 226 height 74
click at [1353, 308] on span "*Exclusions and Ts&Cs apply, see diy.ie/promo-terms" at bounding box center [1430, 316] width 153 height 27
drag, startPoint x: 1352, startPoint y: 312, endPoint x: 1445, endPoint y: 299, distance: 93.9
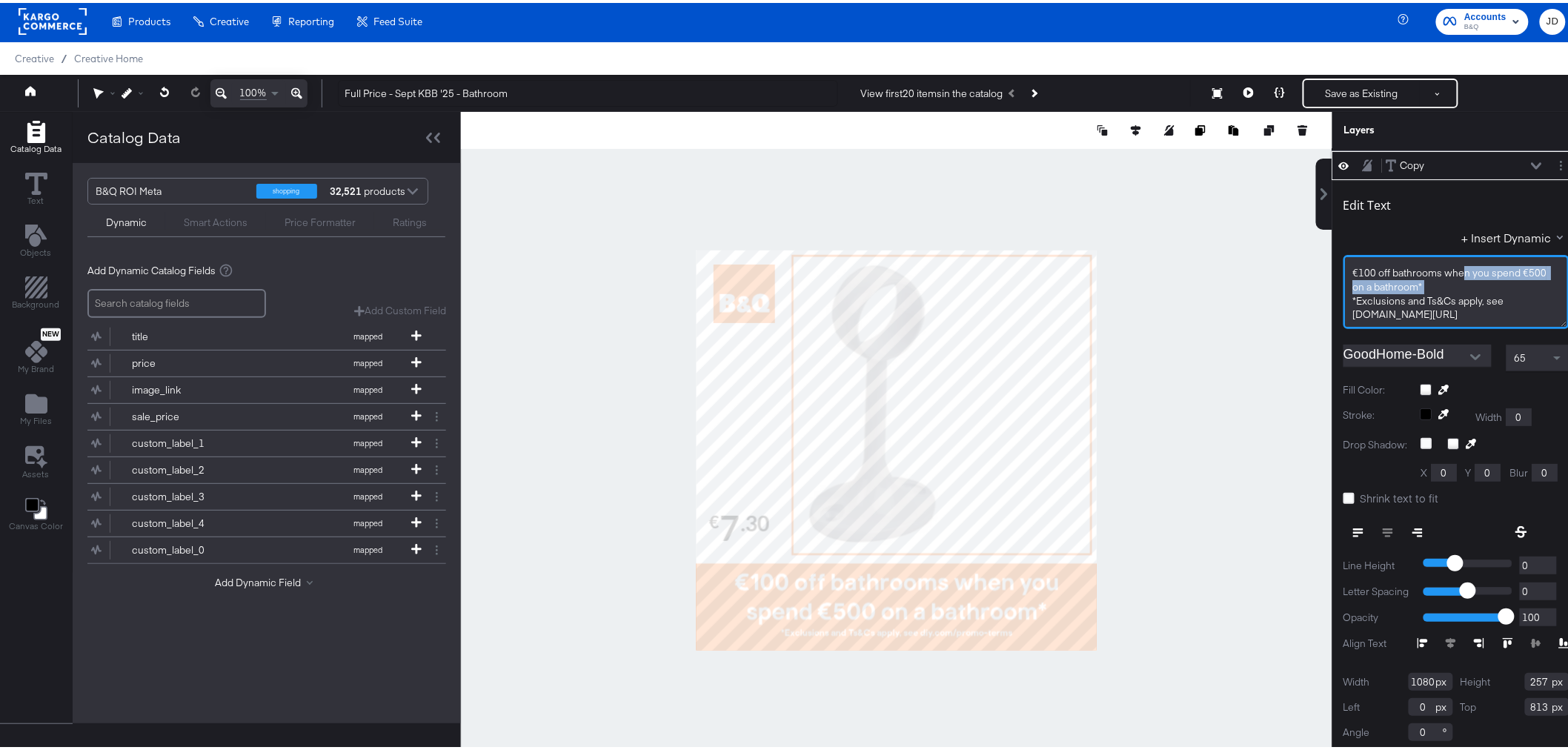
click at [1445, 299] on span "*Exclusions and Ts&Cs apply, see diy.ie/promo-terms" at bounding box center [1430, 305] width 153 height 27
click at [1448, 277] on div "€100 off bathrooms when you spend €500 on a bathroom*" at bounding box center [1456, 277] width 206 height 27
drag, startPoint x: 1346, startPoint y: 296, endPoint x: 1434, endPoint y: 310, distance: 89.1
click at [1434, 310] on div "﻿ €100 off bathrooms when you spend €500 on a bathroom* *Exclusions and Ts&Cs …" at bounding box center [1456, 289] width 226 height 74
click at [1457, 309] on div "﻿" at bounding box center [1456, 312] width 206 height 14
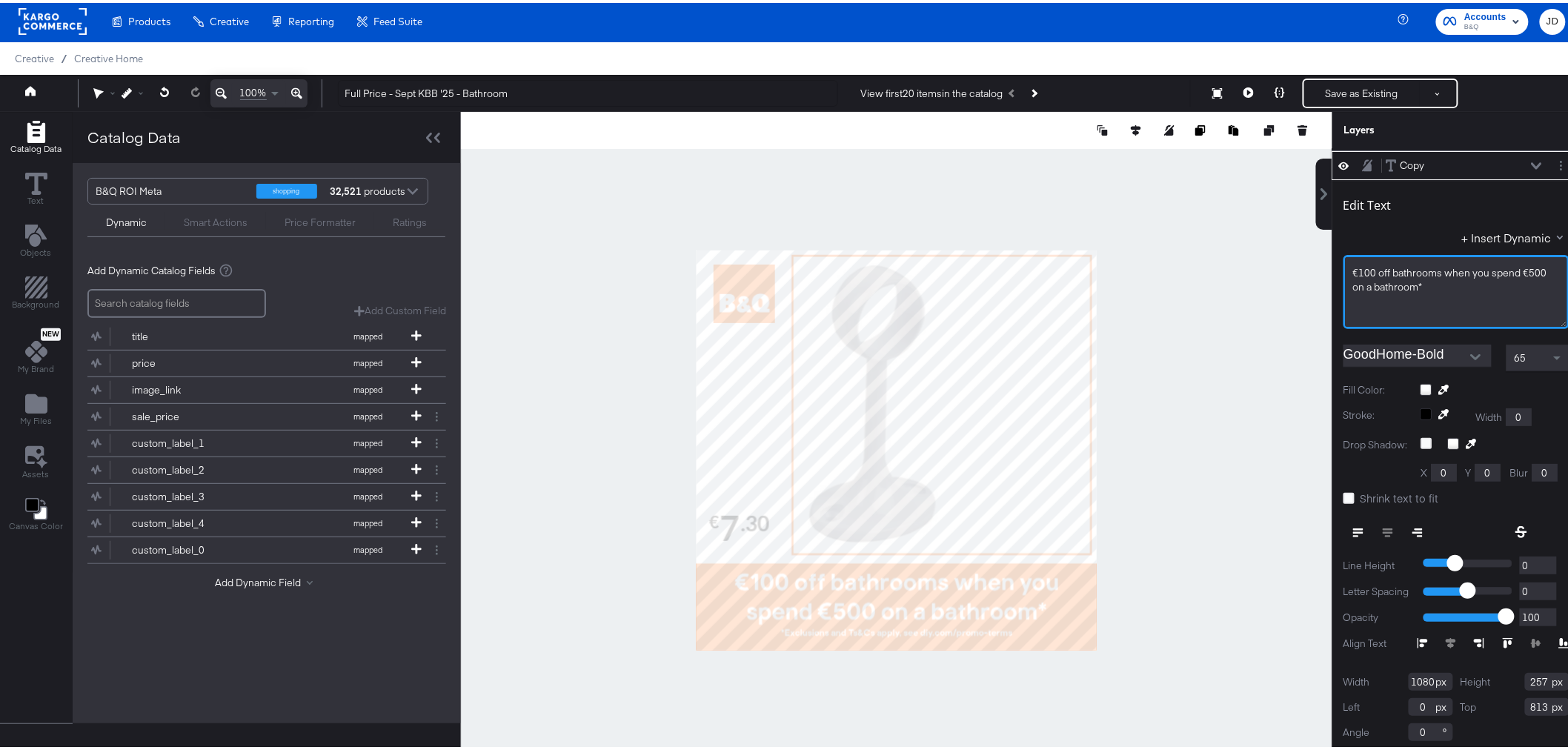
scroll to position [0, 0]
click at [1224, 473] on div at bounding box center [897, 447] width 872 height 677
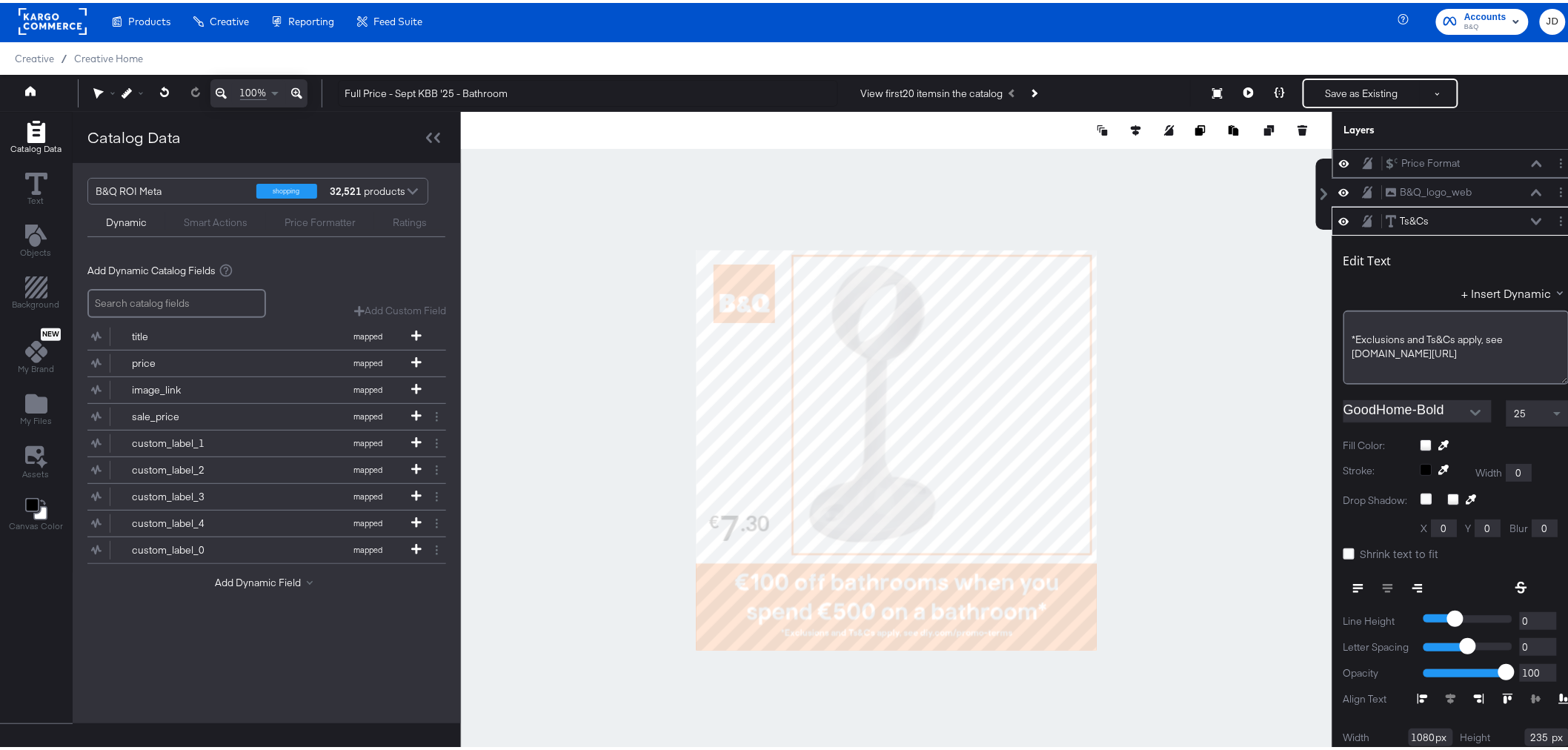
scroll to position [55, 0]
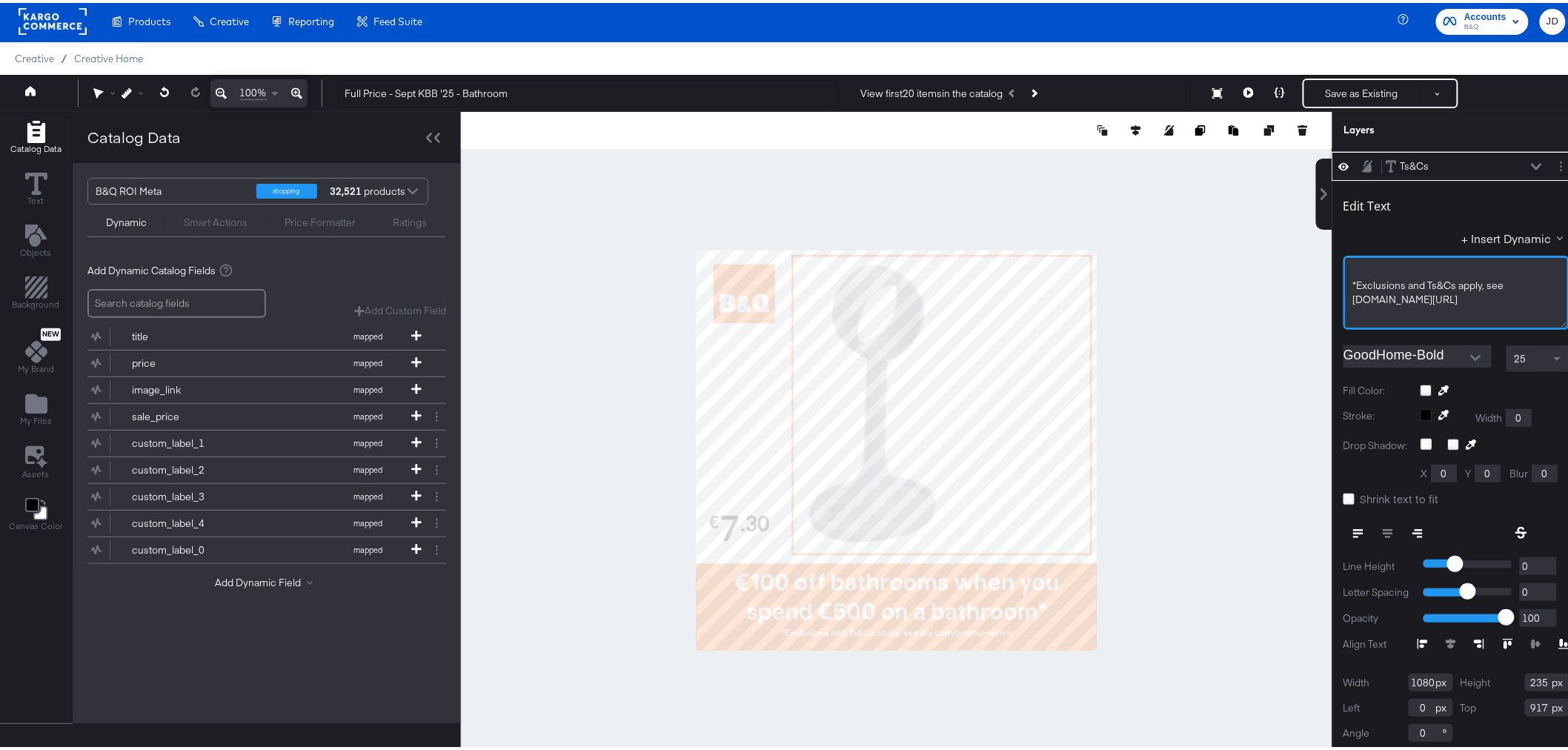
click at [1332, 285] on div "Edit Text + Insert Dynamic ﻿ *Exclusions and Ts&Cs apply, see diy.com/promo-ter…" at bounding box center [1456, 465] width 248 height 574
click at [1189, 506] on div at bounding box center [897, 447] width 872 height 677
click at [1183, 551] on div at bounding box center [897, 447] width 872 height 677
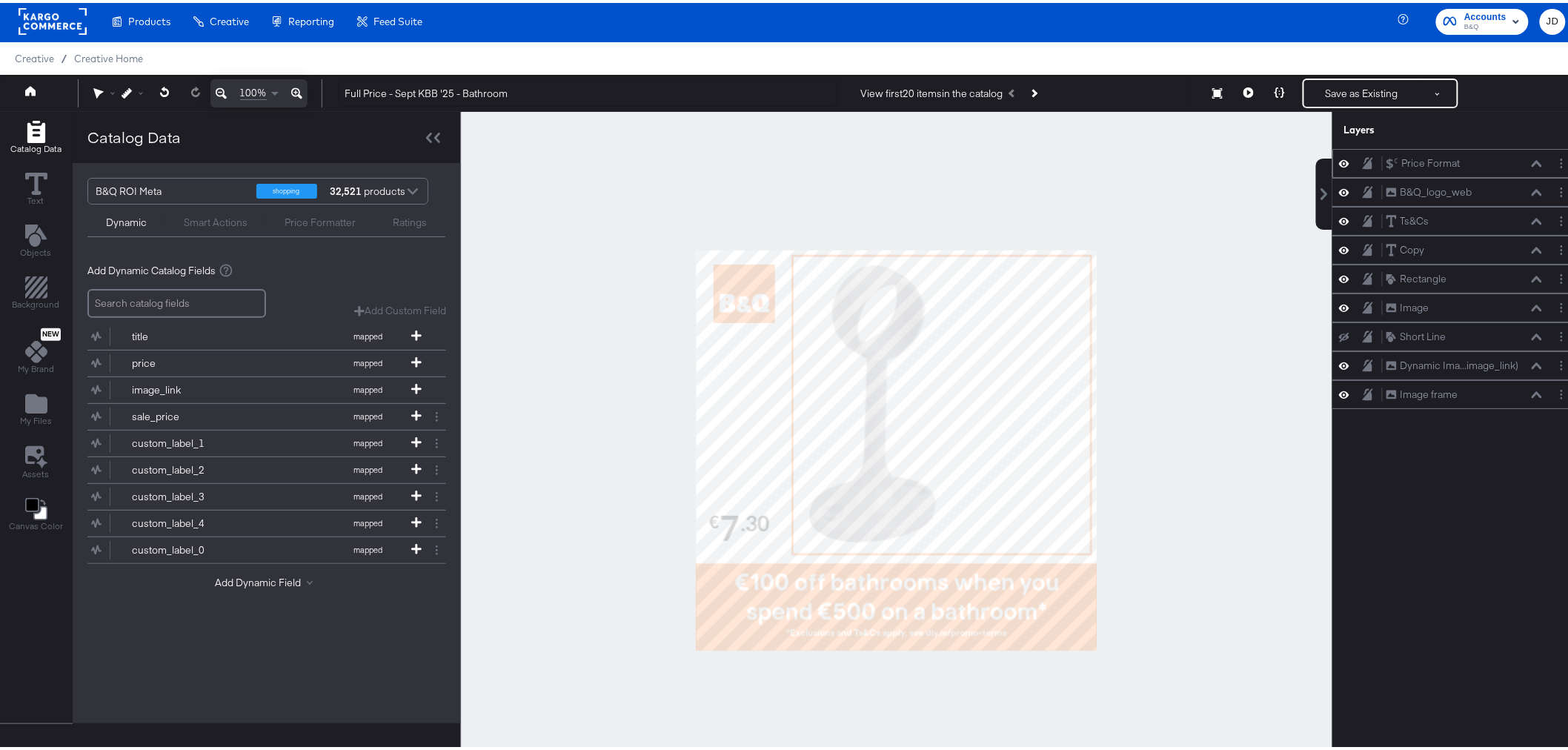
scroll to position [0, 0]
click at [1335, 83] on button "Save as Existing" at bounding box center [1363, 90] width 116 height 27
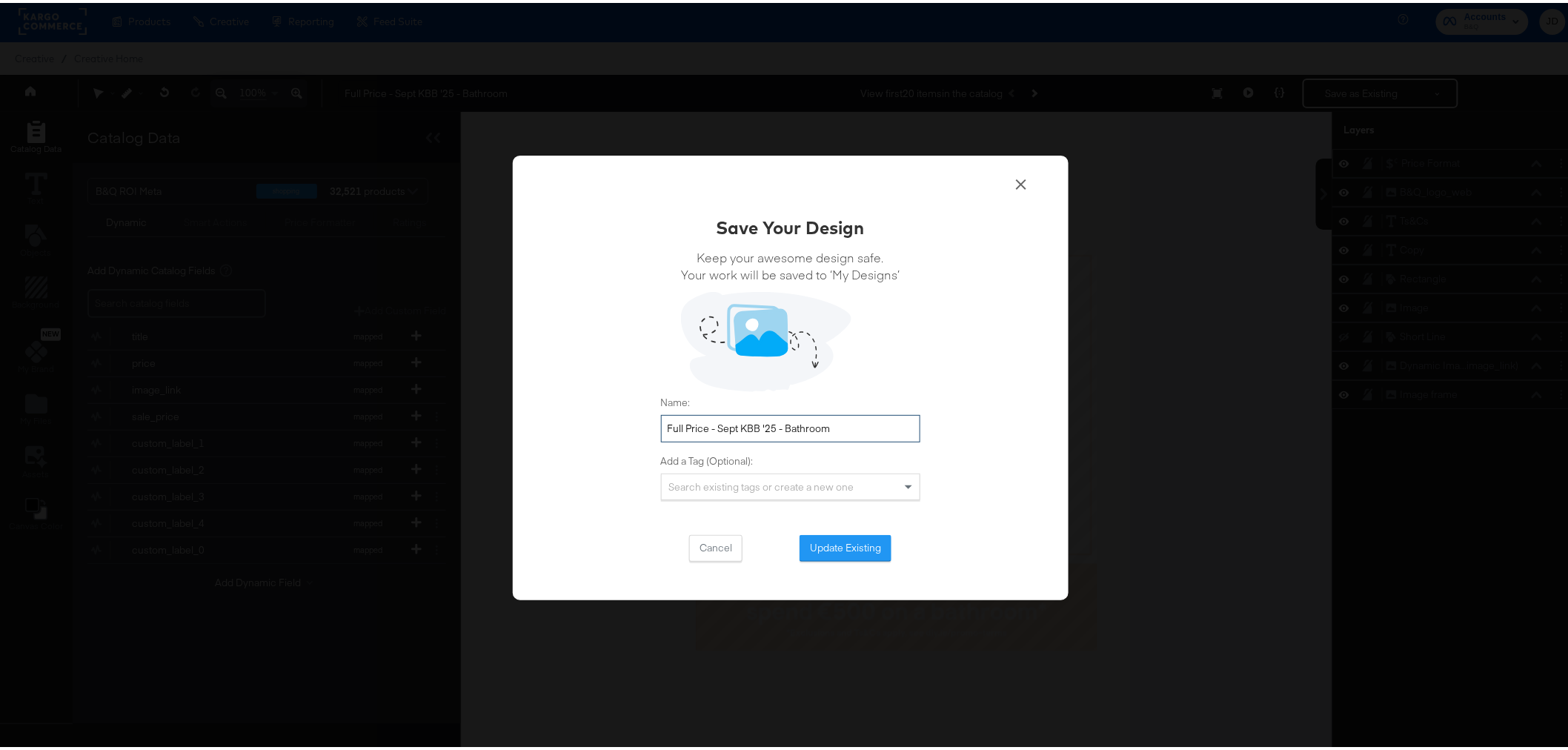
click at [838, 424] on input "Full Price - Sept KBB '25 - Bathroom" at bounding box center [791, 425] width 259 height 27
type input "Full Price - Sept KBB '25 - Bathroom - ROI"
click at [838, 551] on button "Update Existing" at bounding box center [846, 545] width 92 height 27
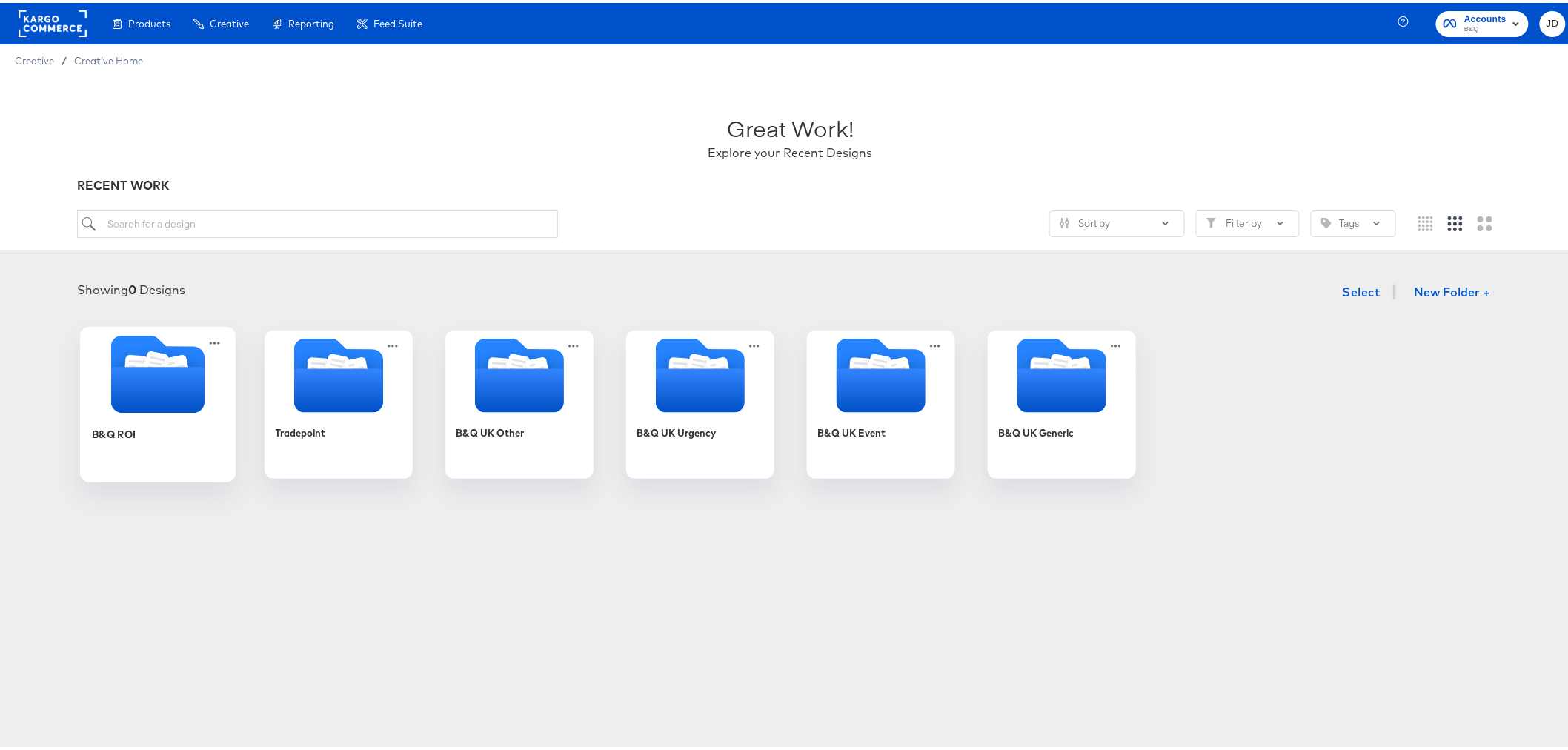
click at [127, 446] on div "B&Q ROI" at bounding box center [157, 442] width 133 height 57
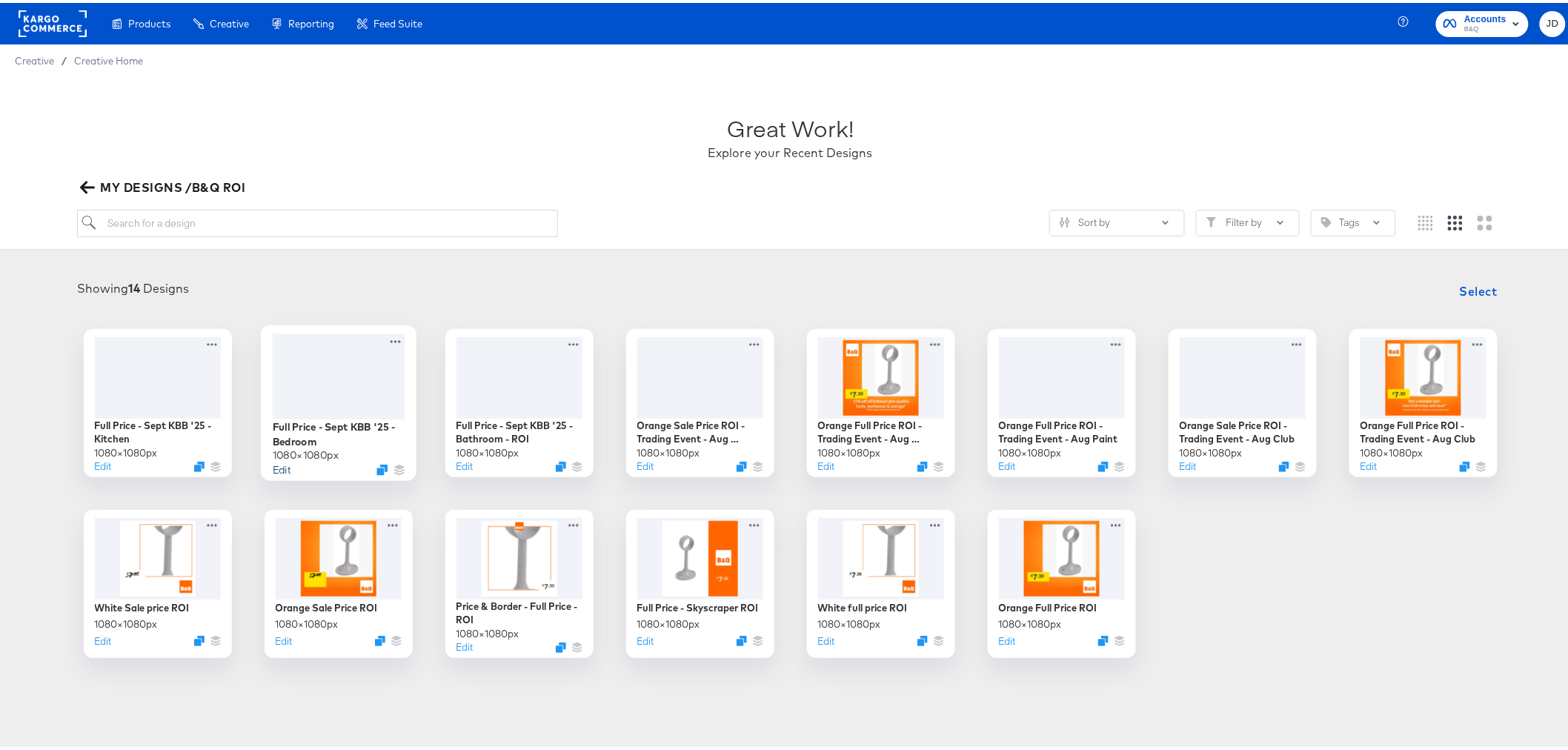
click at [279, 469] on button "Edit" at bounding box center [280, 466] width 18 height 14
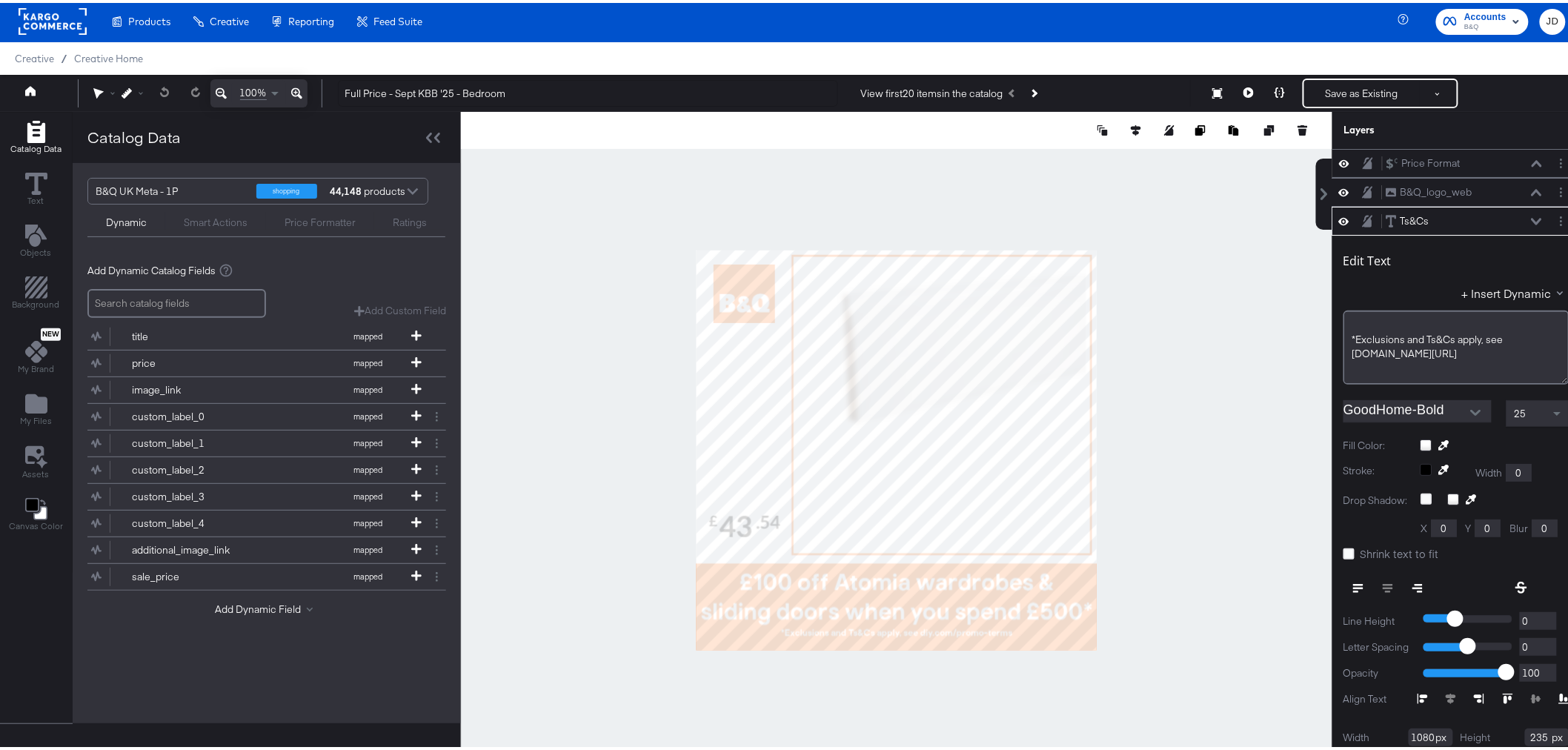
scroll to position [55, 0]
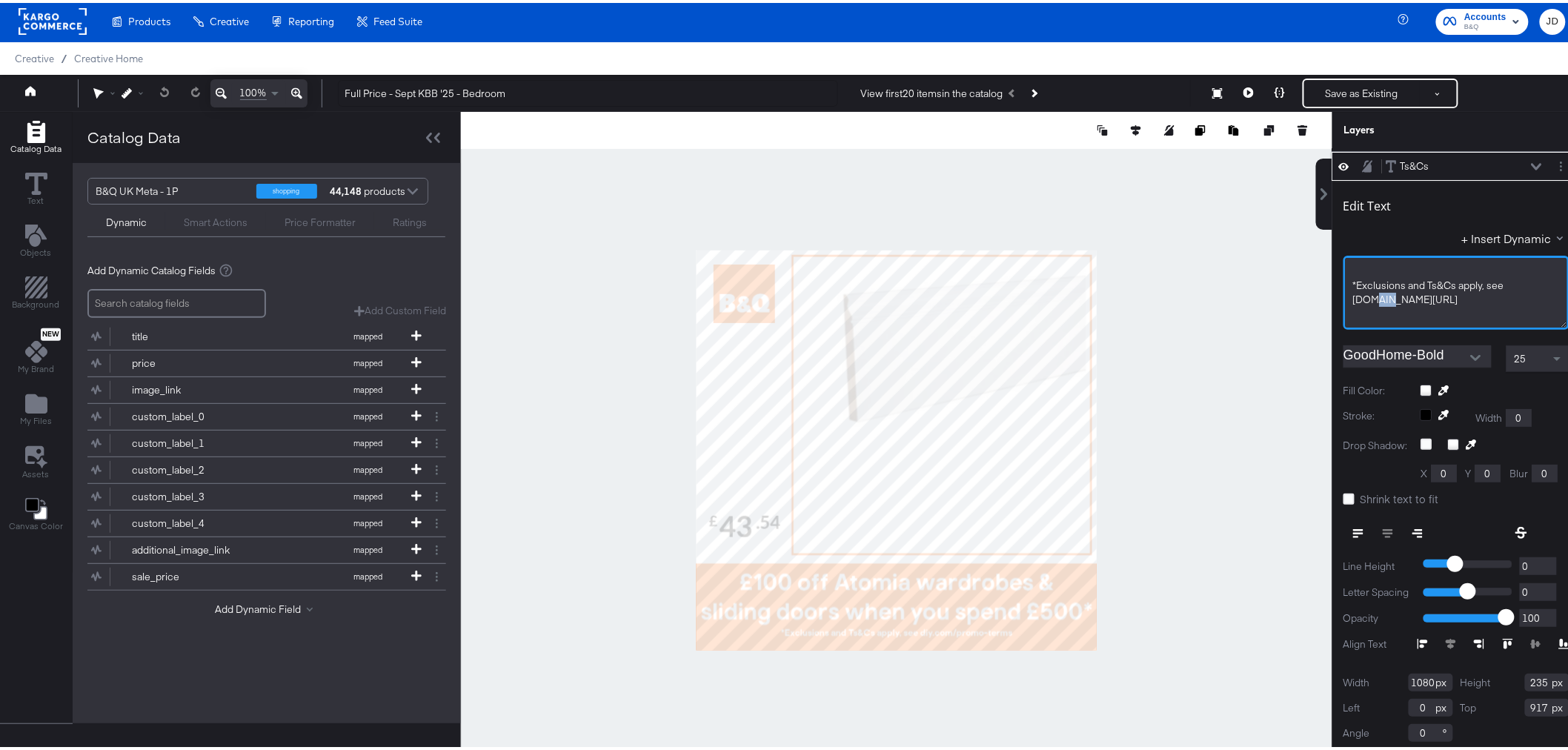
click at [1373, 299] on span "*Exclusions and Ts&Cs apply, see diy.com/promo-terms" at bounding box center [1430, 289] width 153 height 27
click at [1438, 305] on div "﻿" at bounding box center [1456, 311] width 206 height 14
click at [1363, 298] on span "*Exclusions and Ts&Cs apply, see diy.ieomo-terms" at bounding box center [1453, 289] width 201 height 27
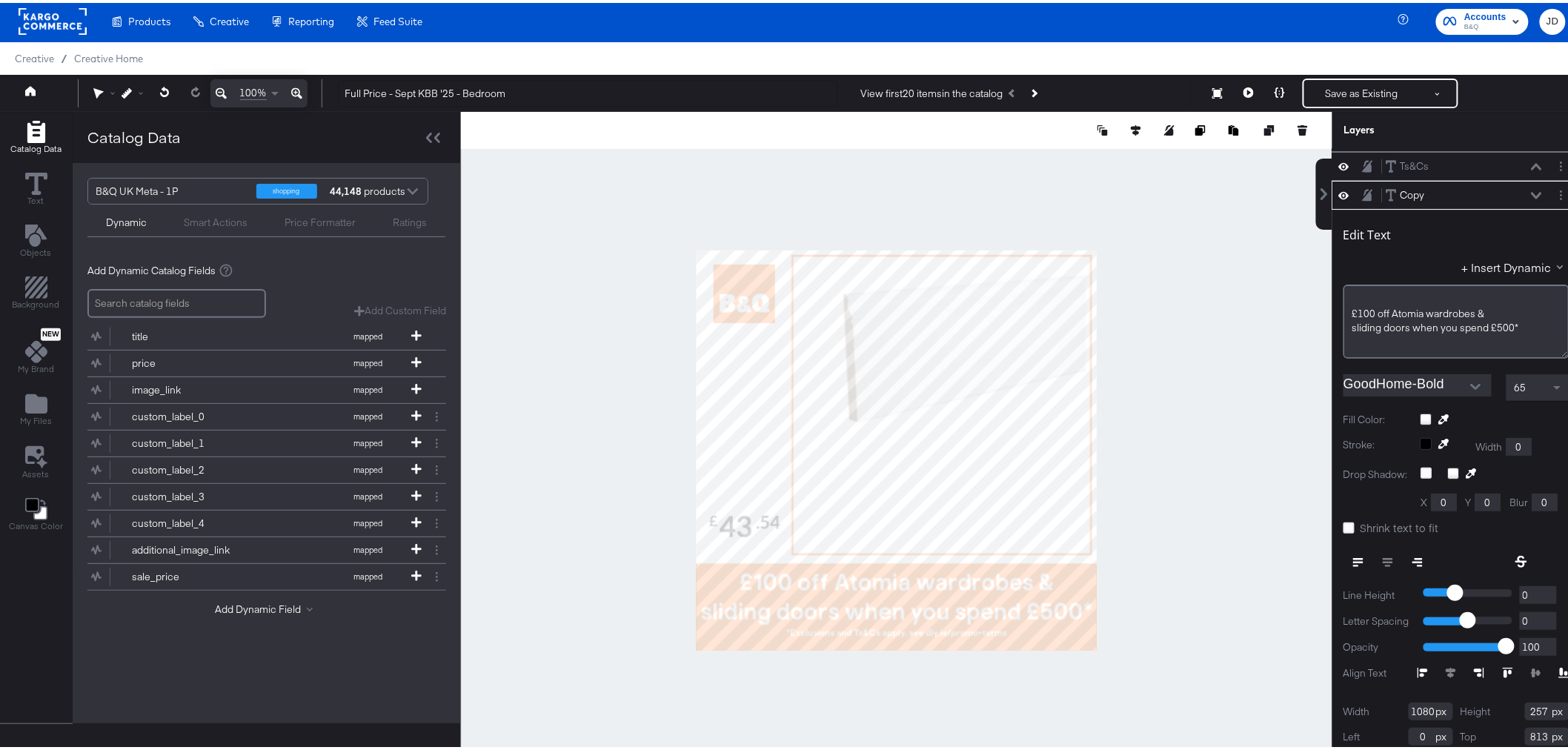
scroll to position [84, 0]
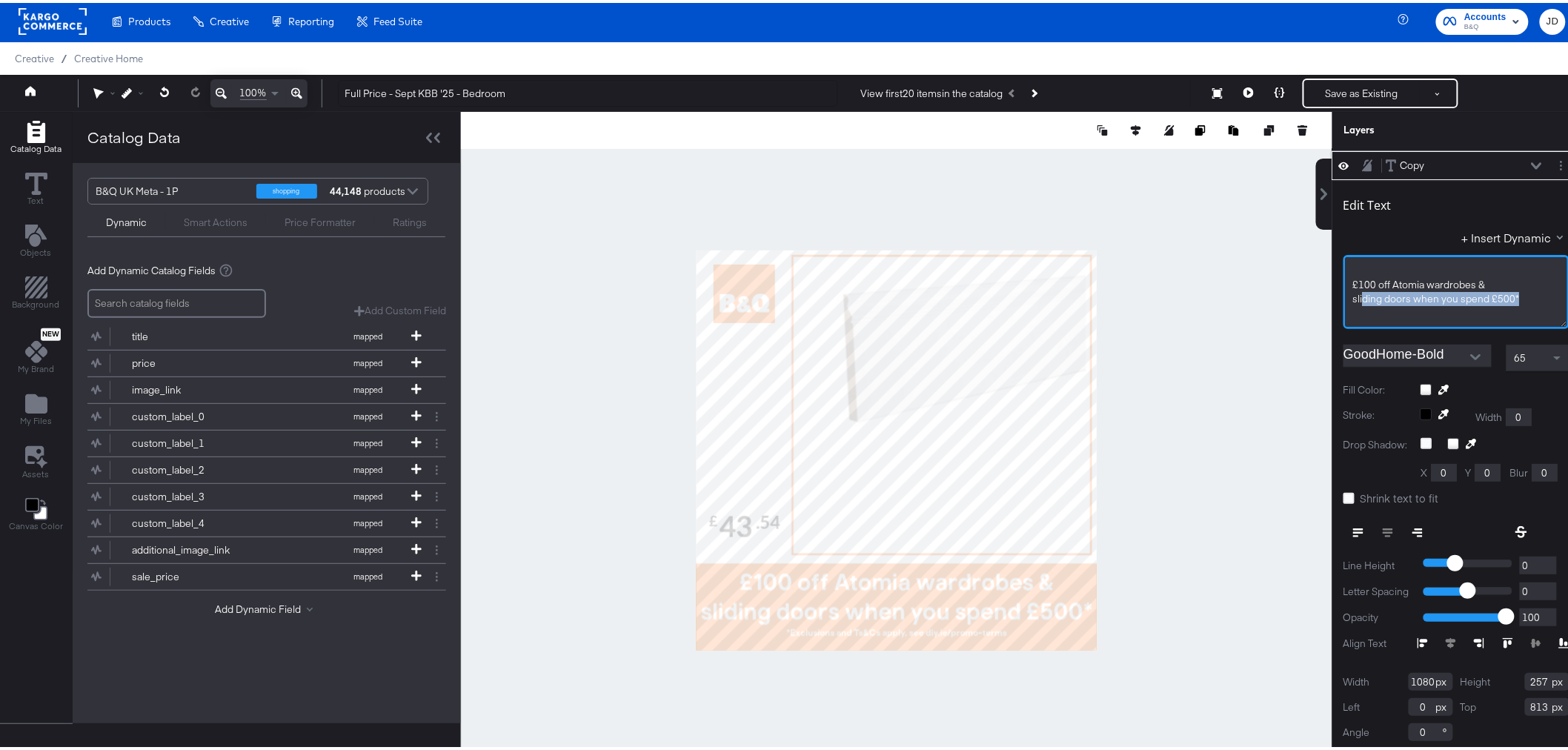
drag, startPoint x: 1421, startPoint y: 296, endPoint x: 1338, endPoint y: 282, distance: 84.2
click at [1344, 282] on div "﻿ £100 off Atomia wardrobes & sliding doors when you spend £500* ﻿ ﻿ ﻿ ﻿ ﻿ ﻿ ﻿ …" at bounding box center [1456, 289] width 226 height 74
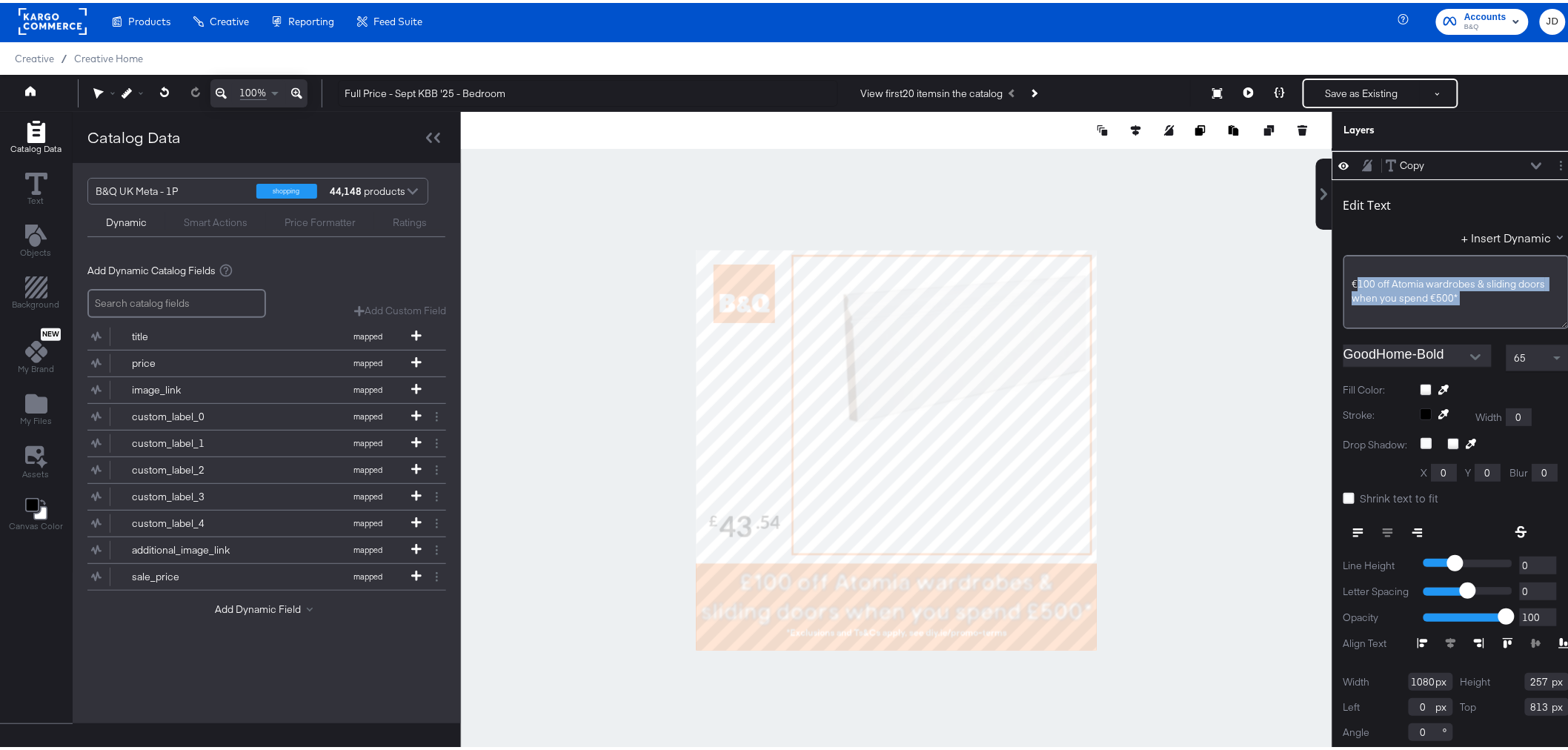
click at [1220, 416] on div at bounding box center [897, 447] width 872 height 677
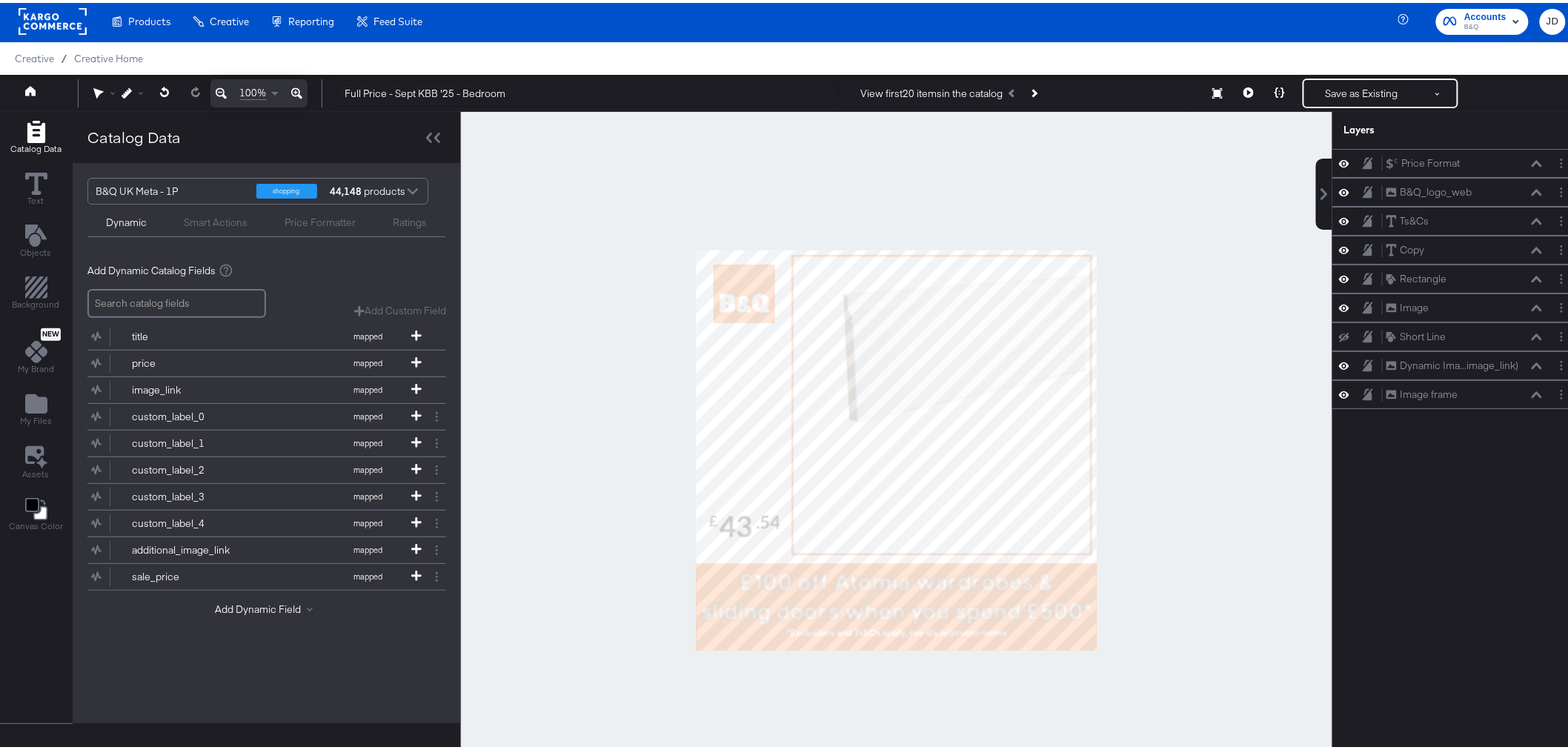
scroll to position [0, 0]
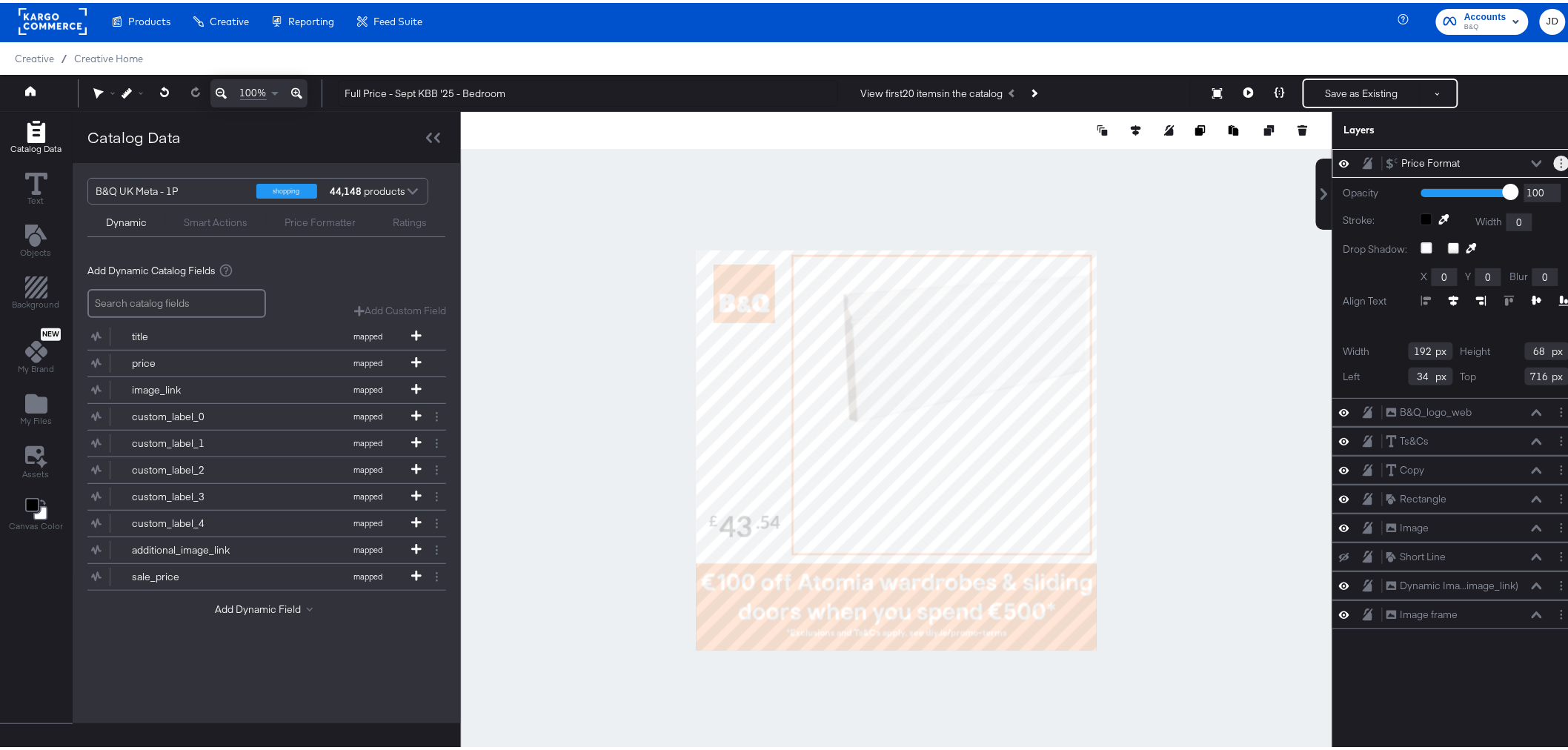
click at [1560, 159] on icon "Layer Options" at bounding box center [1561, 160] width 2 height 9
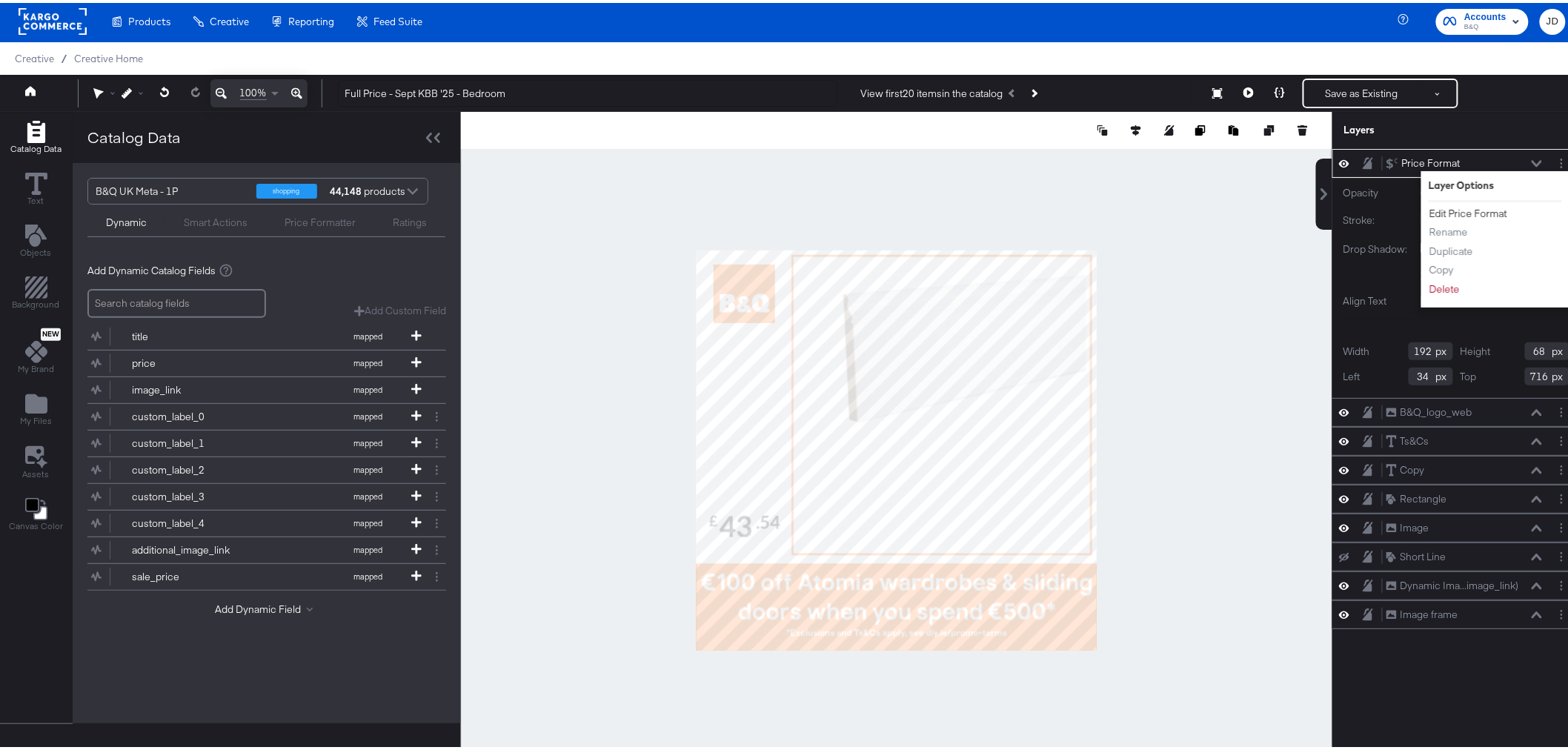
click at [1470, 208] on button "Edit Price Format" at bounding box center [1469, 210] width 80 height 15
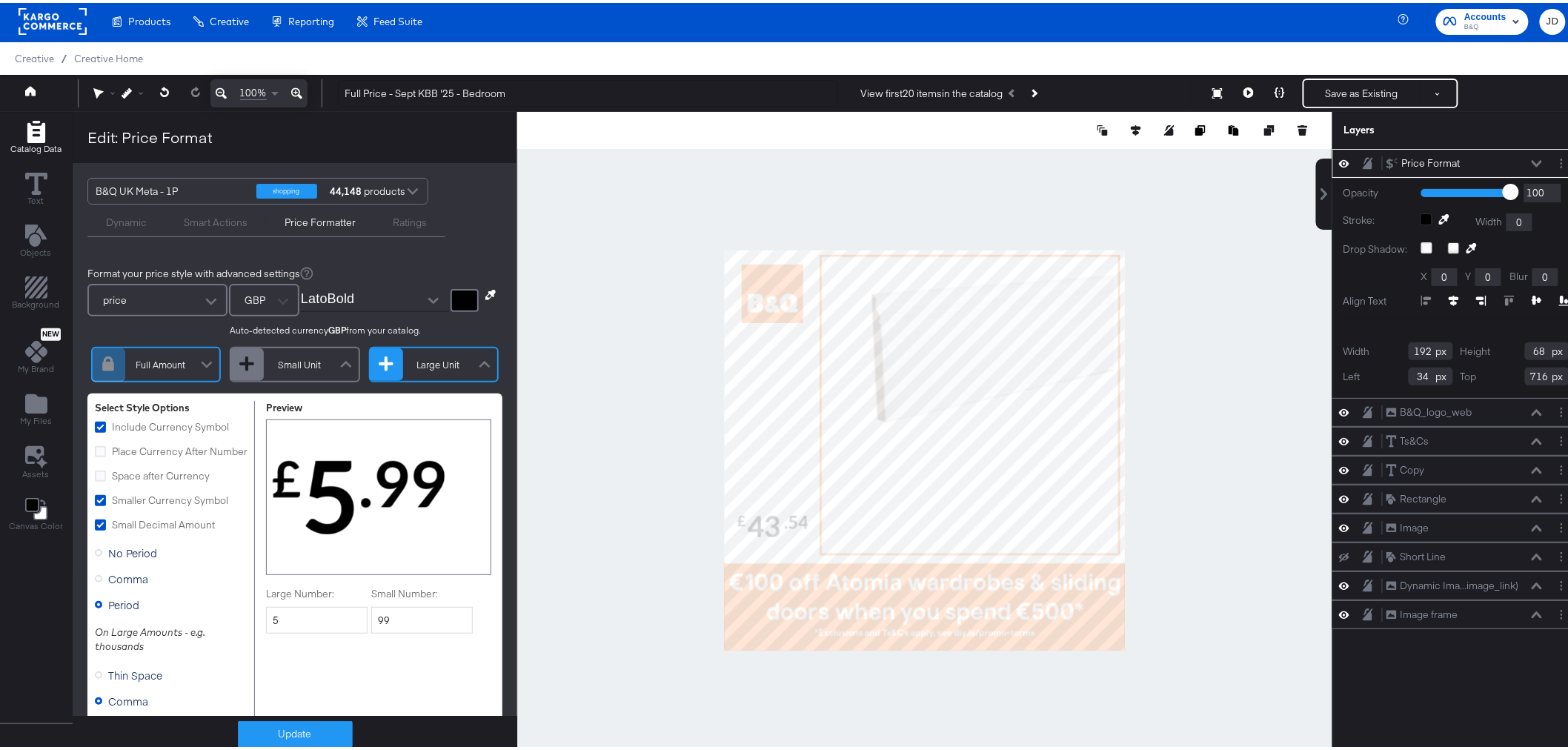
click at [172, 180] on div "B&Q UK Meta - 1P" at bounding box center [170, 188] width 150 height 26
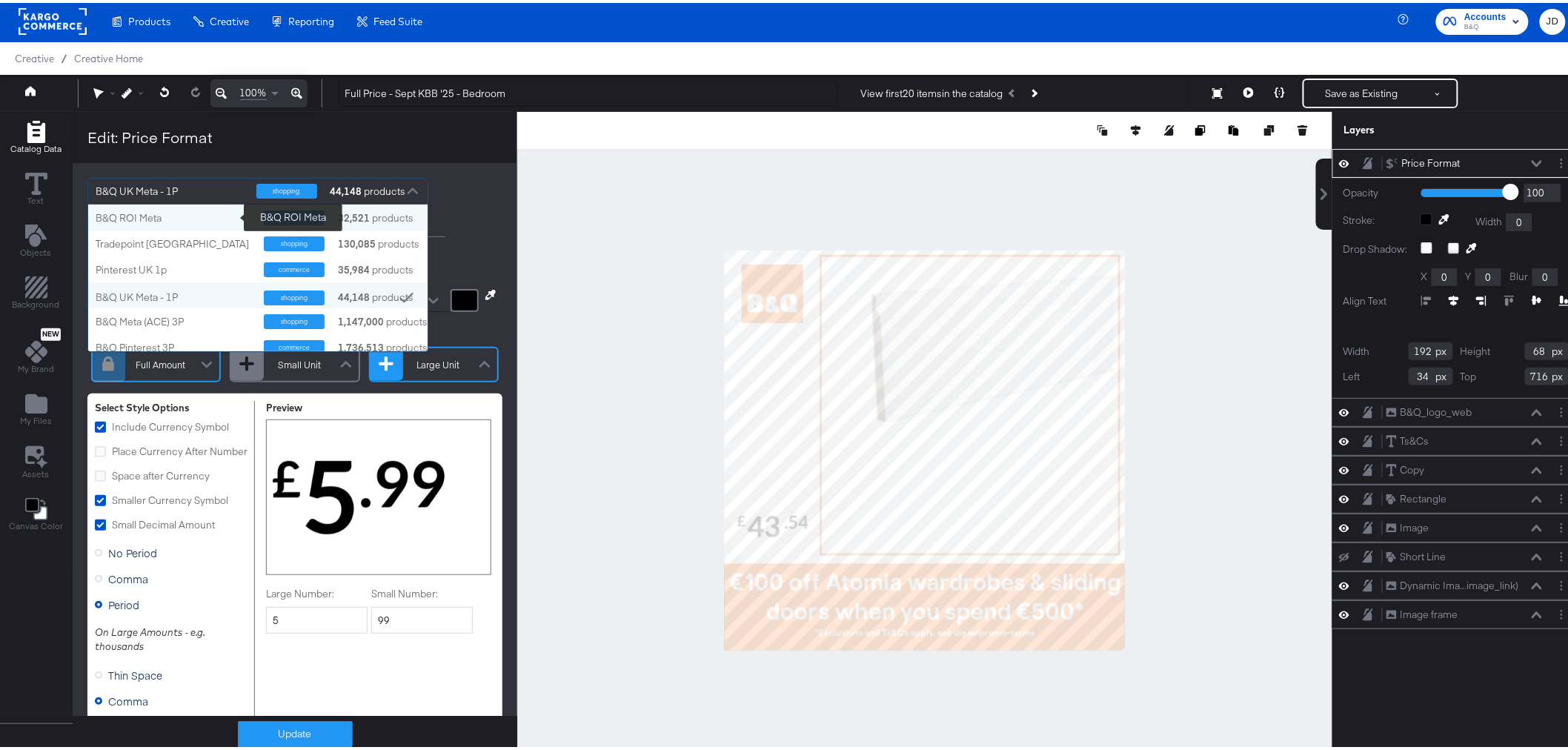
click at [166, 215] on div "B&Q ROI Meta" at bounding box center [174, 215] width 157 height 14
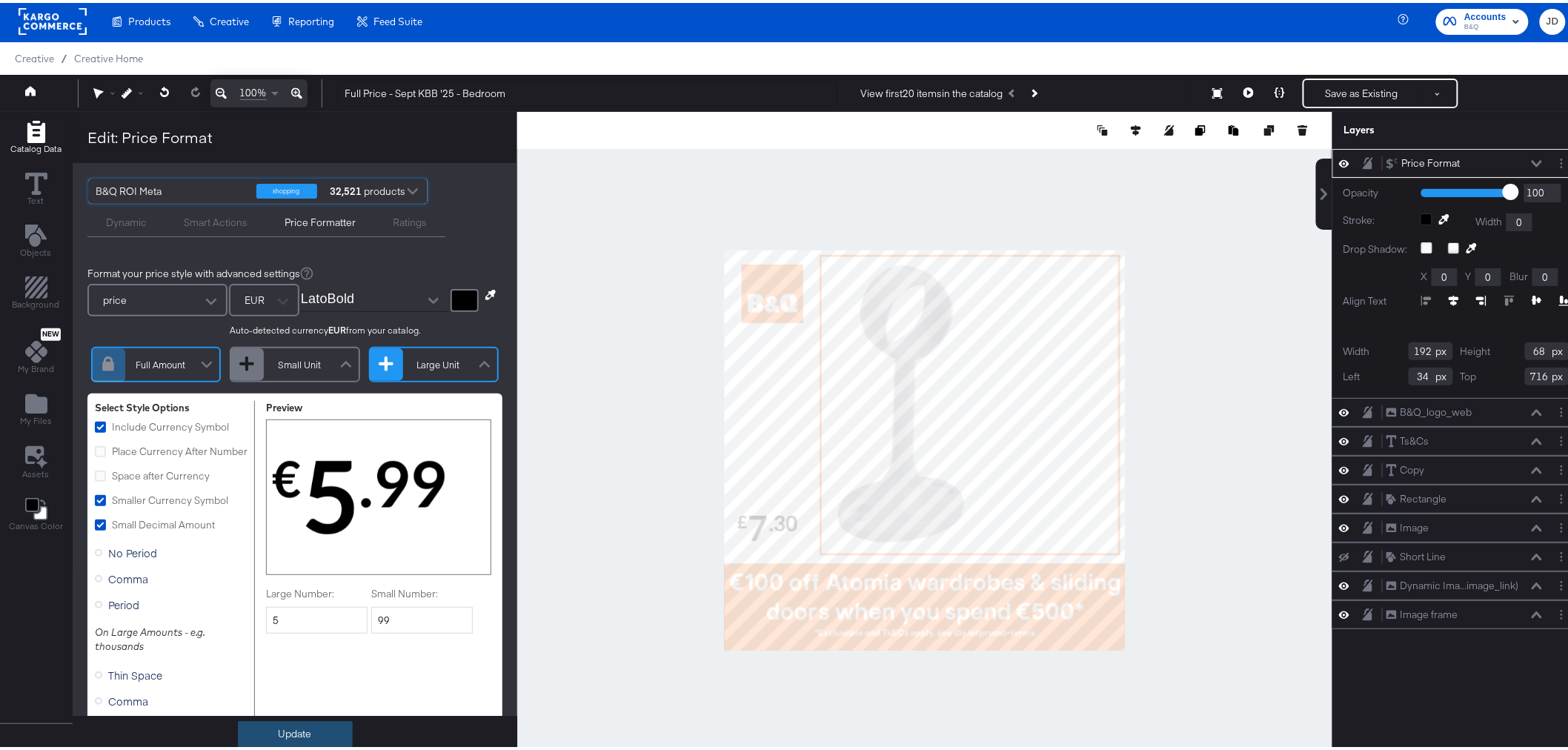
click at [298, 732] on button "Update" at bounding box center [294, 731] width 115 height 27
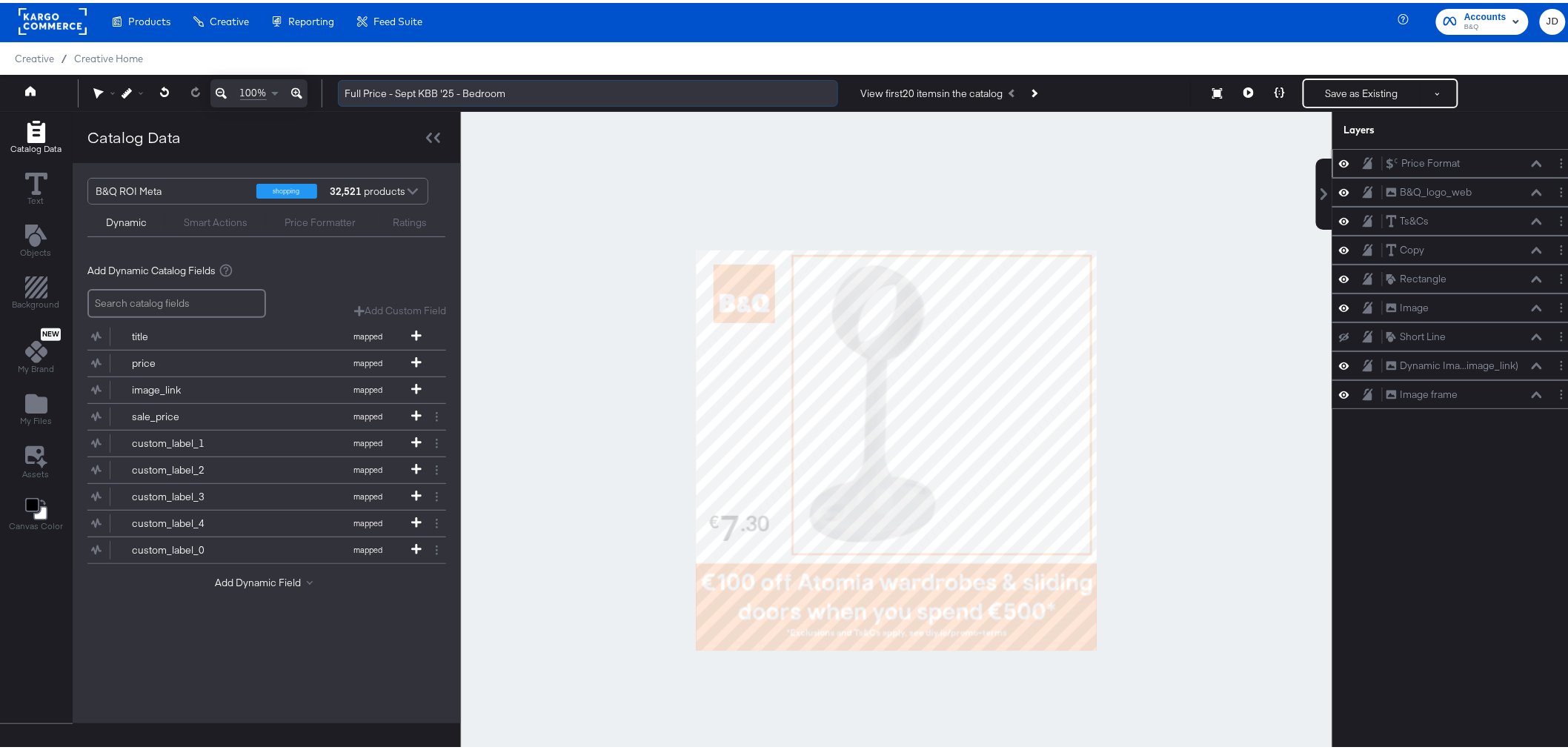
click at [527, 100] on input "Full Price - Sept KBB '25 - Bedroom" at bounding box center [588, 90] width 500 height 27
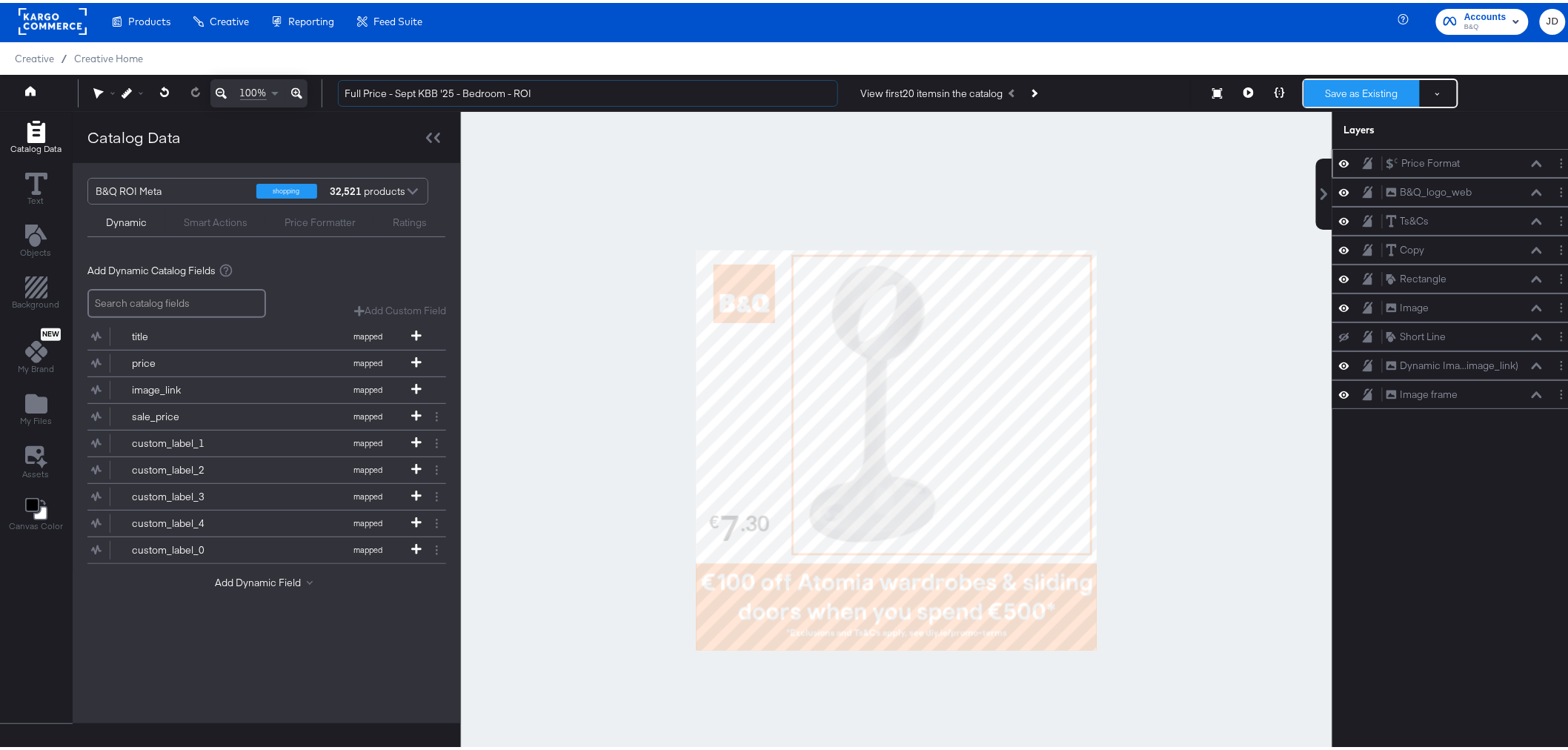
type input "Full Price - Sept KBB '25 - Bedroom - ROI"
click at [1336, 90] on button "Save as Existing" at bounding box center [1363, 90] width 116 height 27
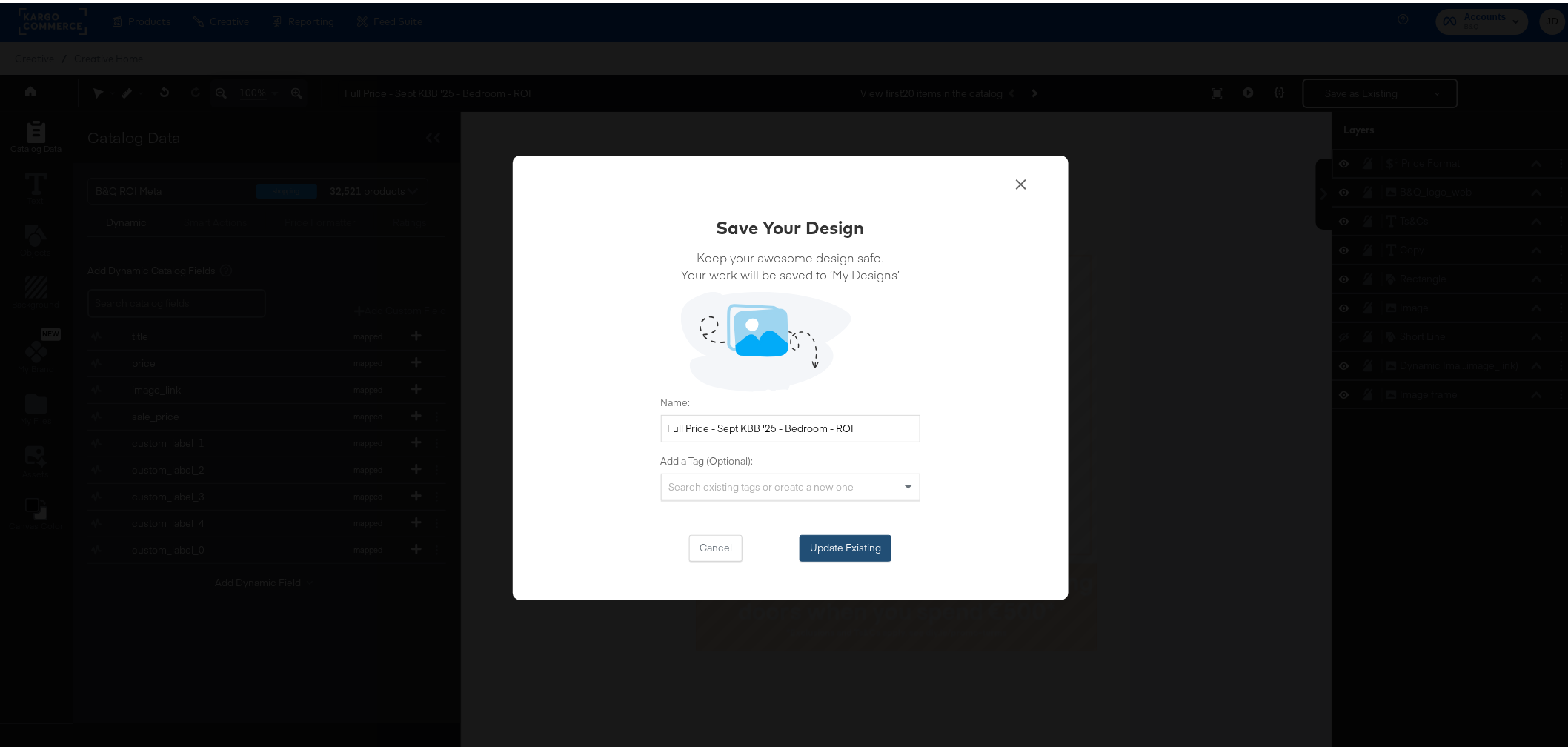
click at [850, 545] on button "Update Existing" at bounding box center [846, 545] width 92 height 27
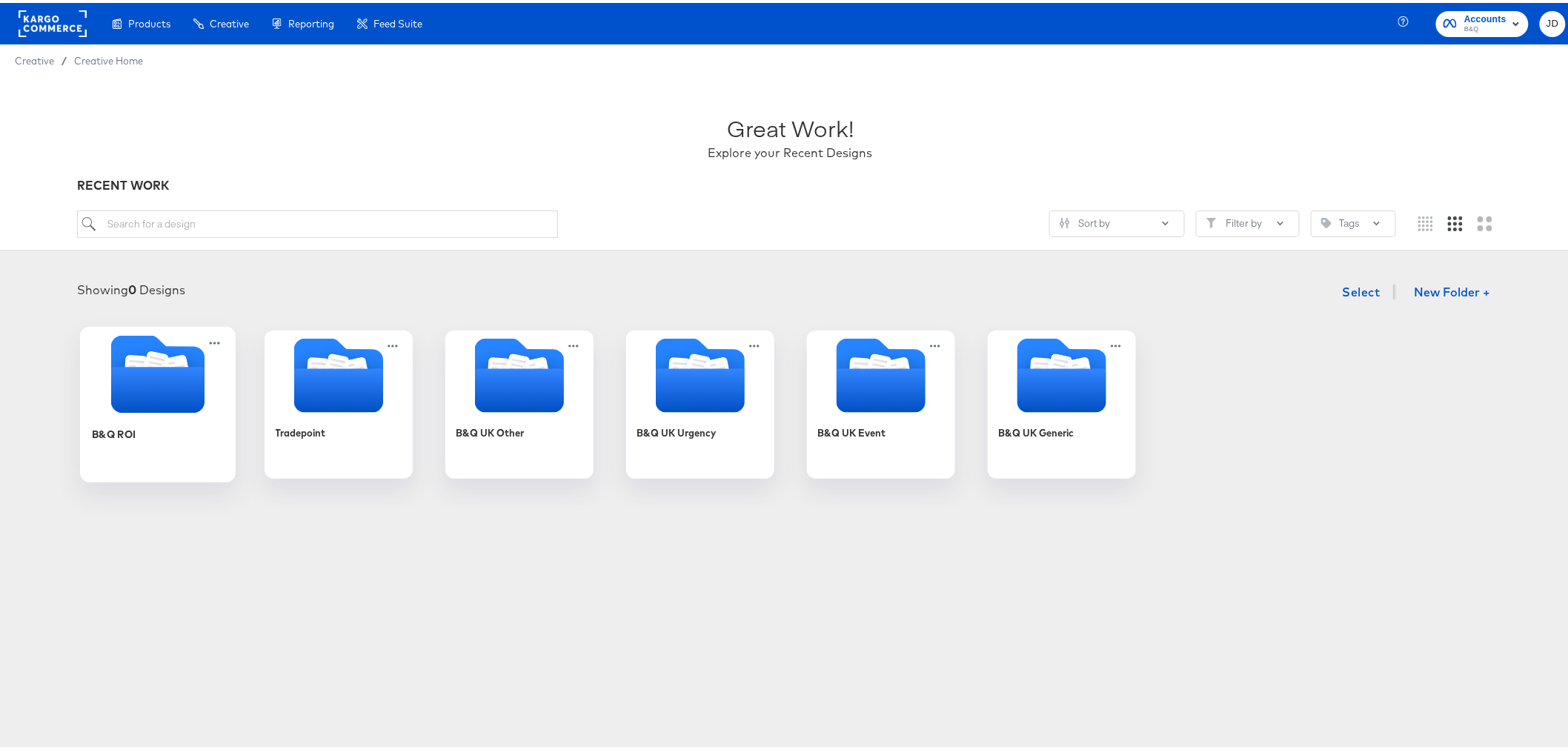
click at [138, 441] on div "B&Q ROI" at bounding box center [157, 442] width 133 height 57
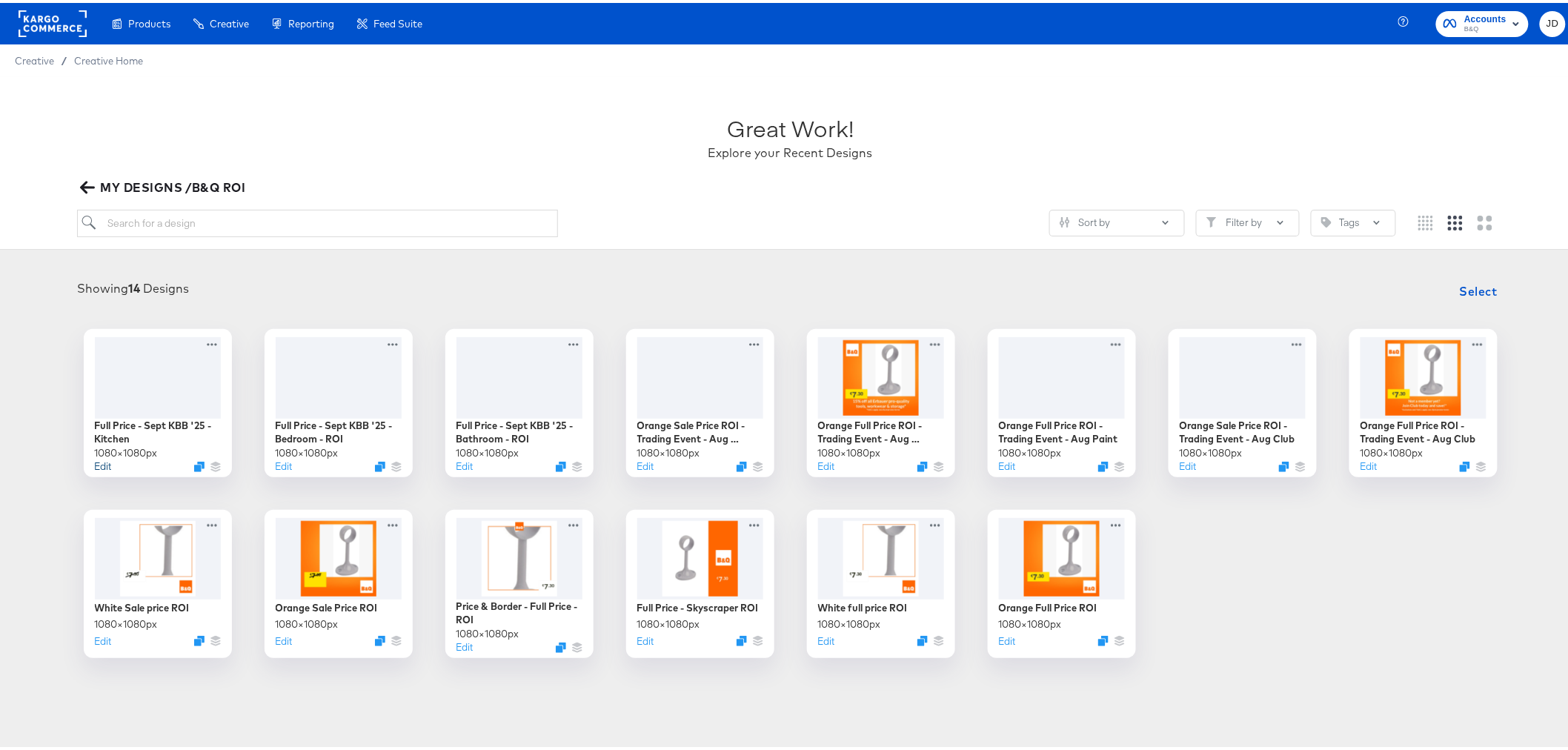
click at [95, 463] on button "Edit" at bounding box center [103, 463] width 17 height 14
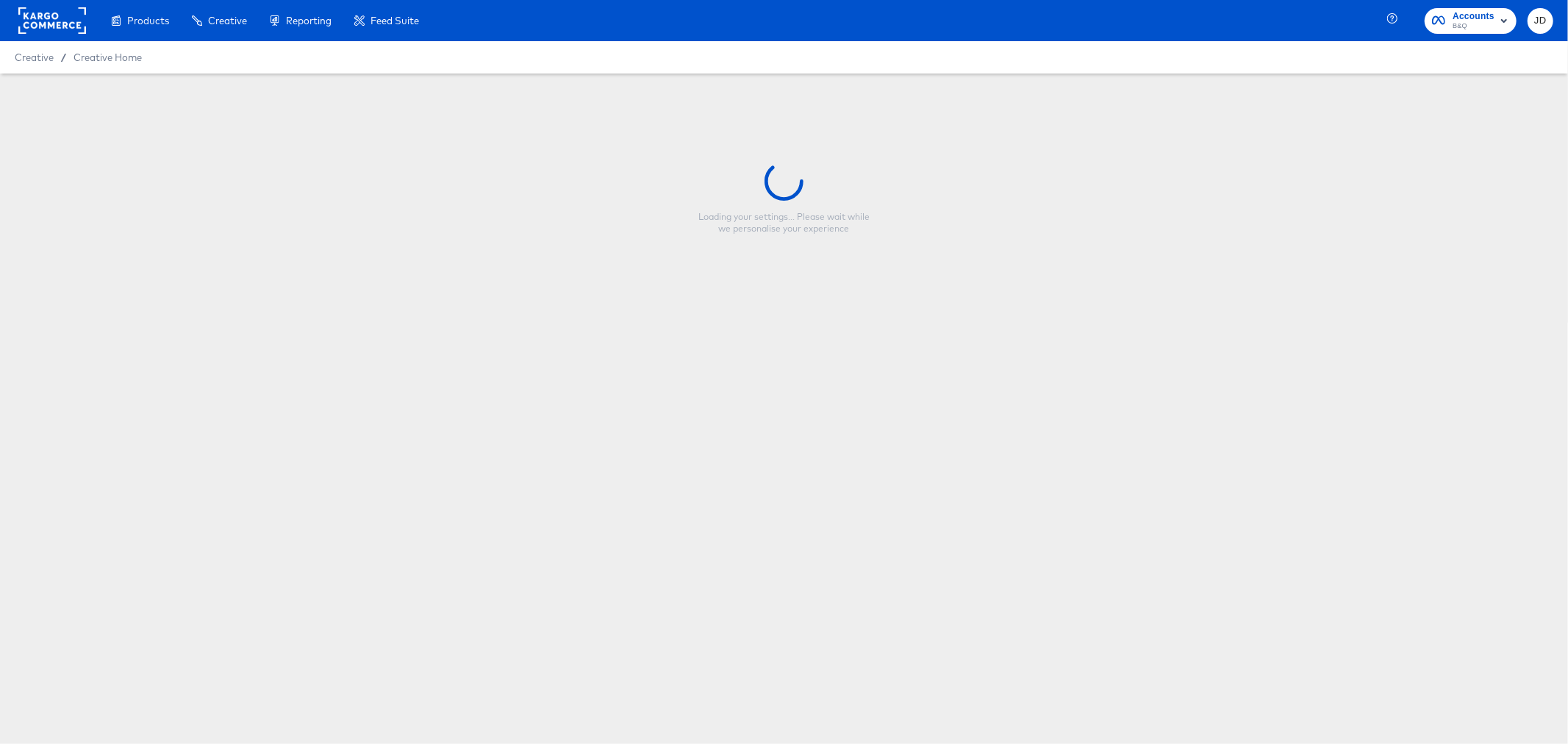
type input "Full Price - Sept KBB '25 - Kitchen"
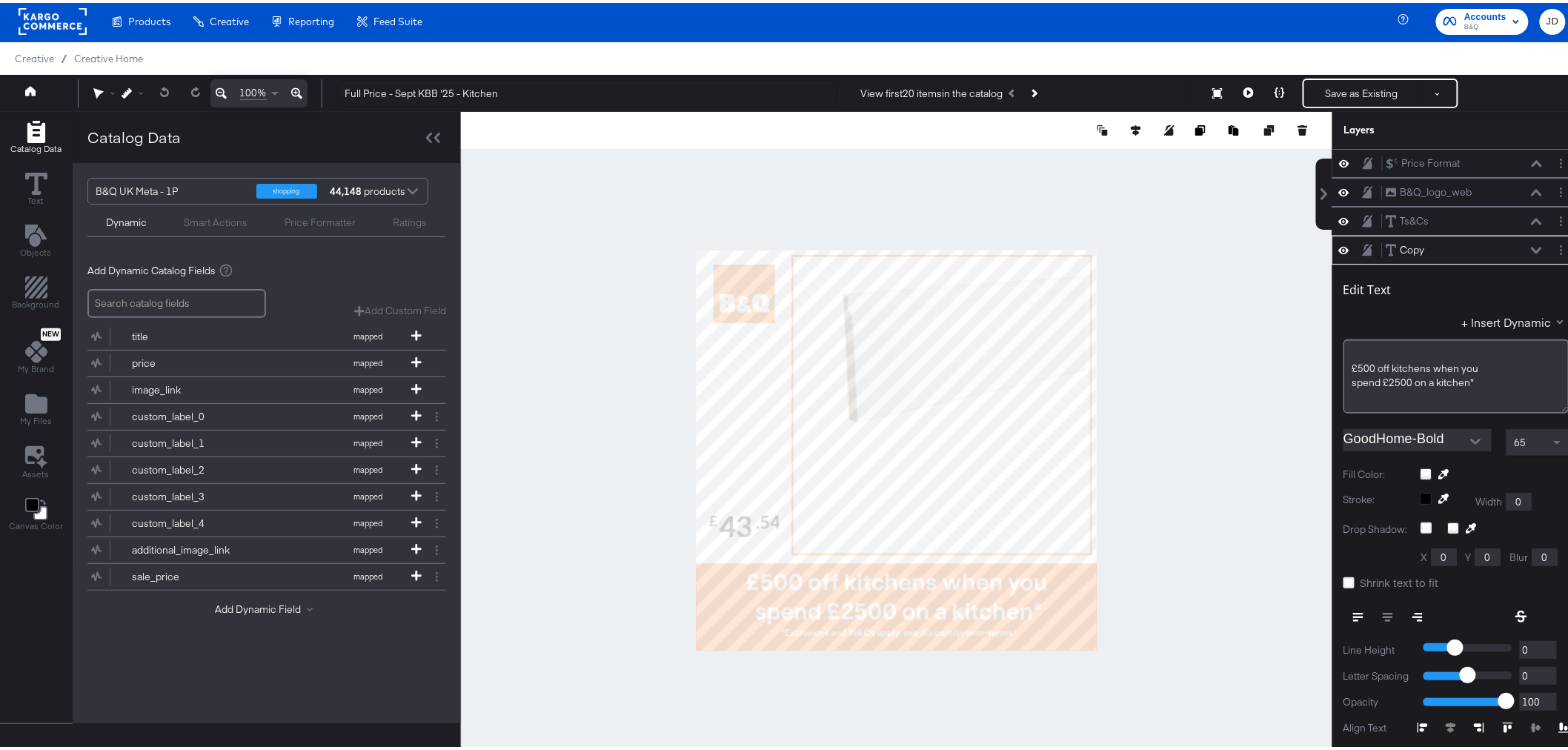
scroll to position [84, 0]
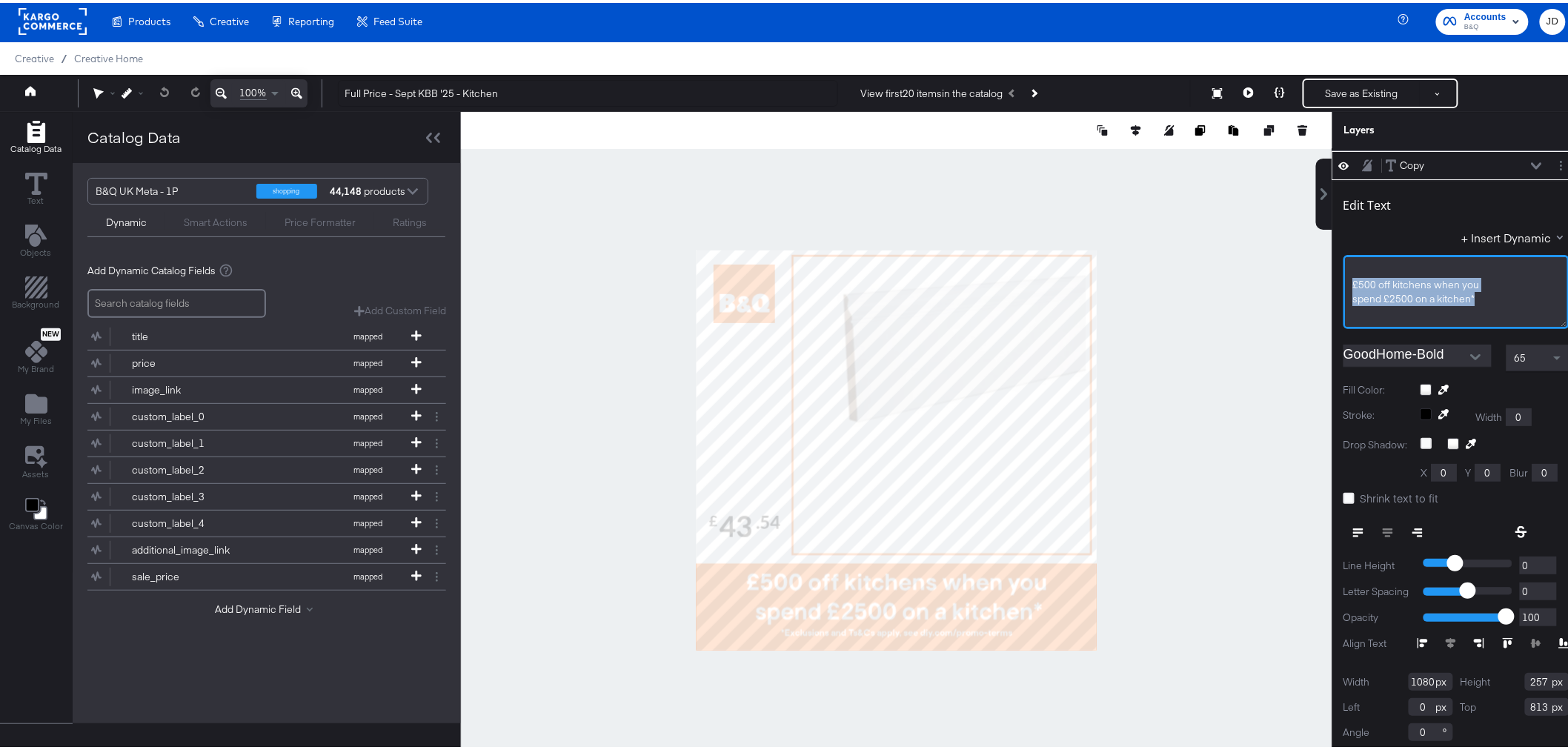
drag, startPoint x: 1373, startPoint y: 288, endPoint x: 1327, endPoint y: 286, distance: 46.0
click at [1332, 286] on div "Edit Text + Insert Dynamic ﻿ £500 off kitchens when you spend £2500 on a kitche…" at bounding box center [1456, 464] width 248 height 574
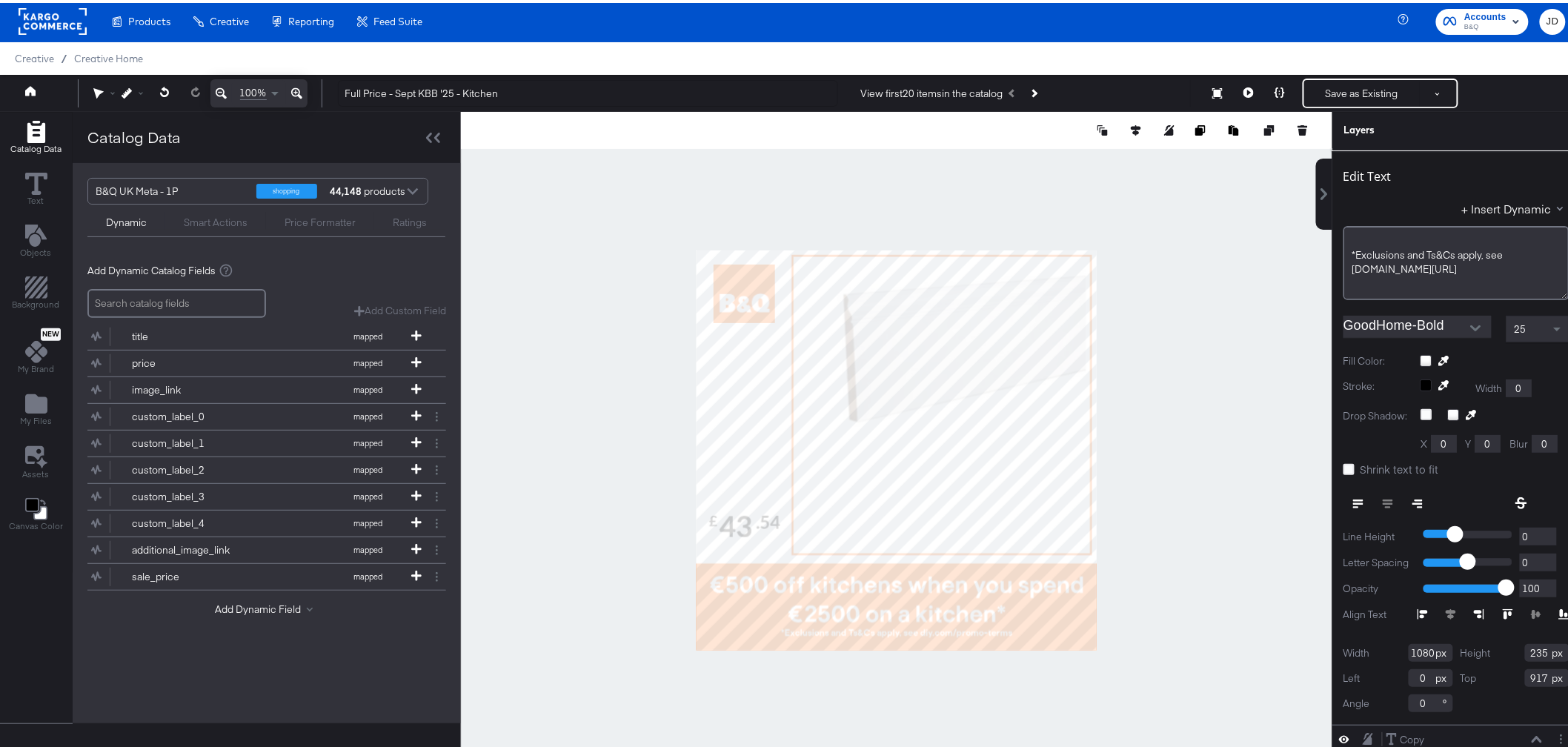
scroll to position [58, 0]
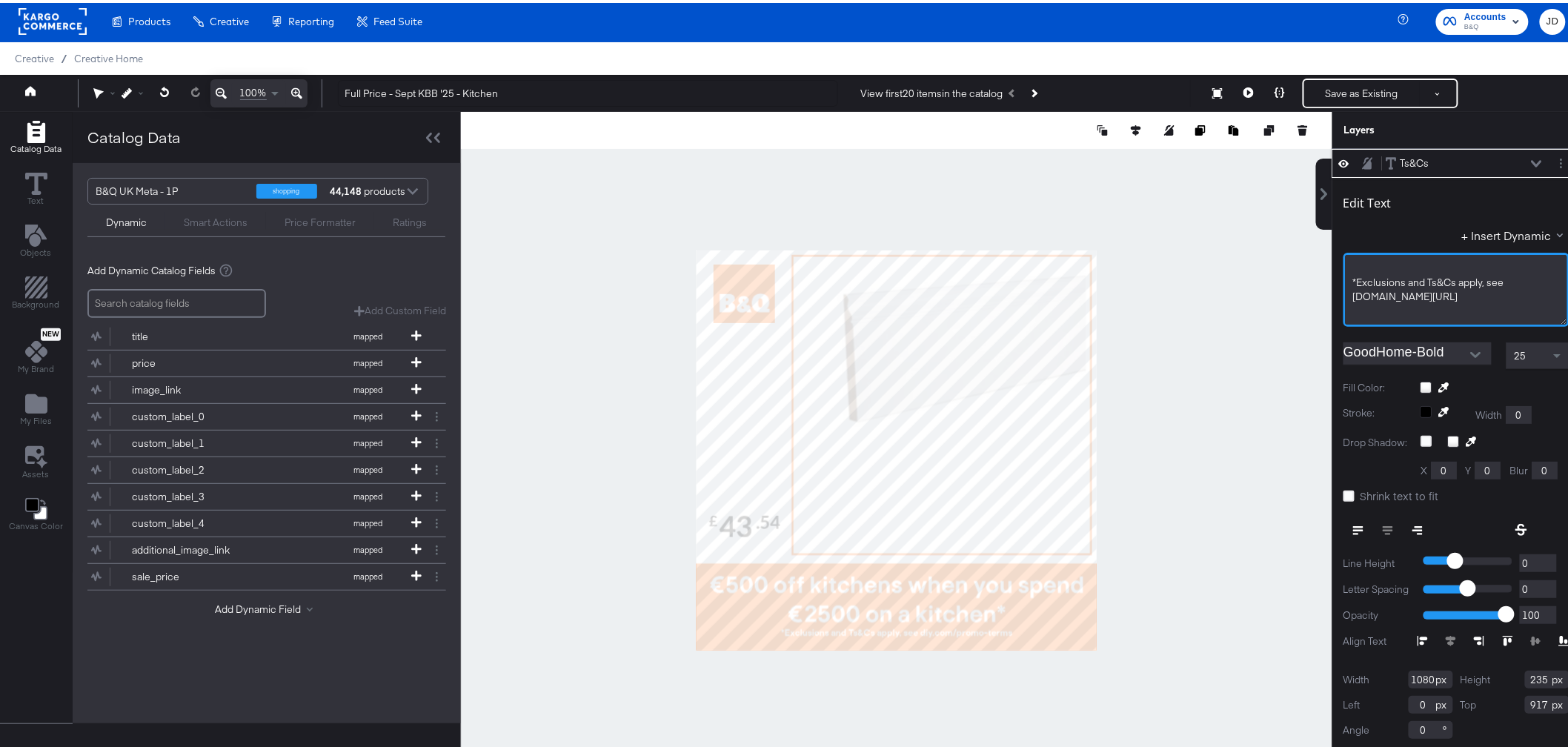
click at [1357, 296] on span "*Exclusions and Ts&Cs apply, see diy.com/promo-terms" at bounding box center [1430, 286] width 153 height 27
click at [1270, 379] on div at bounding box center [897, 447] width 872 height 677
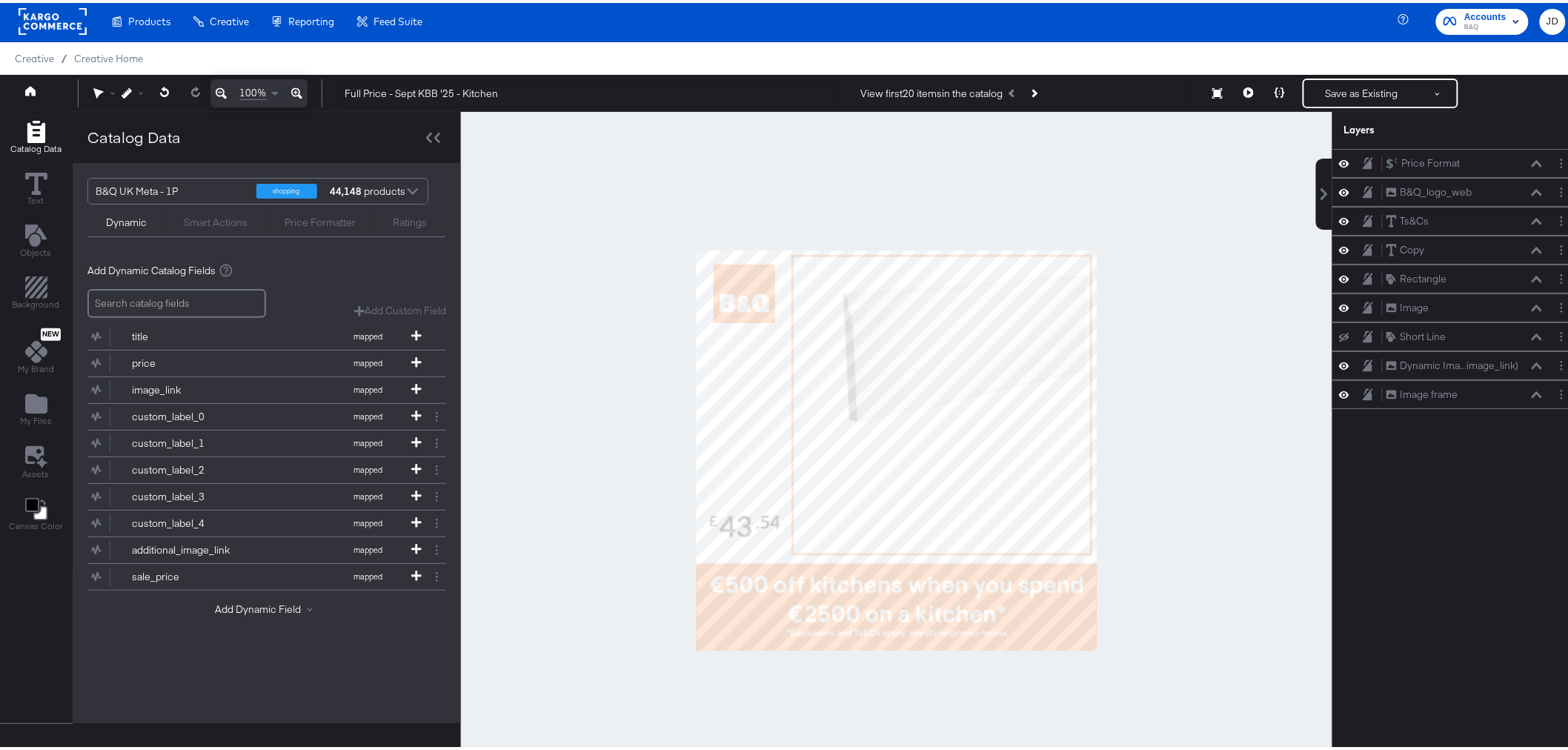
scroll to position [0, 0]
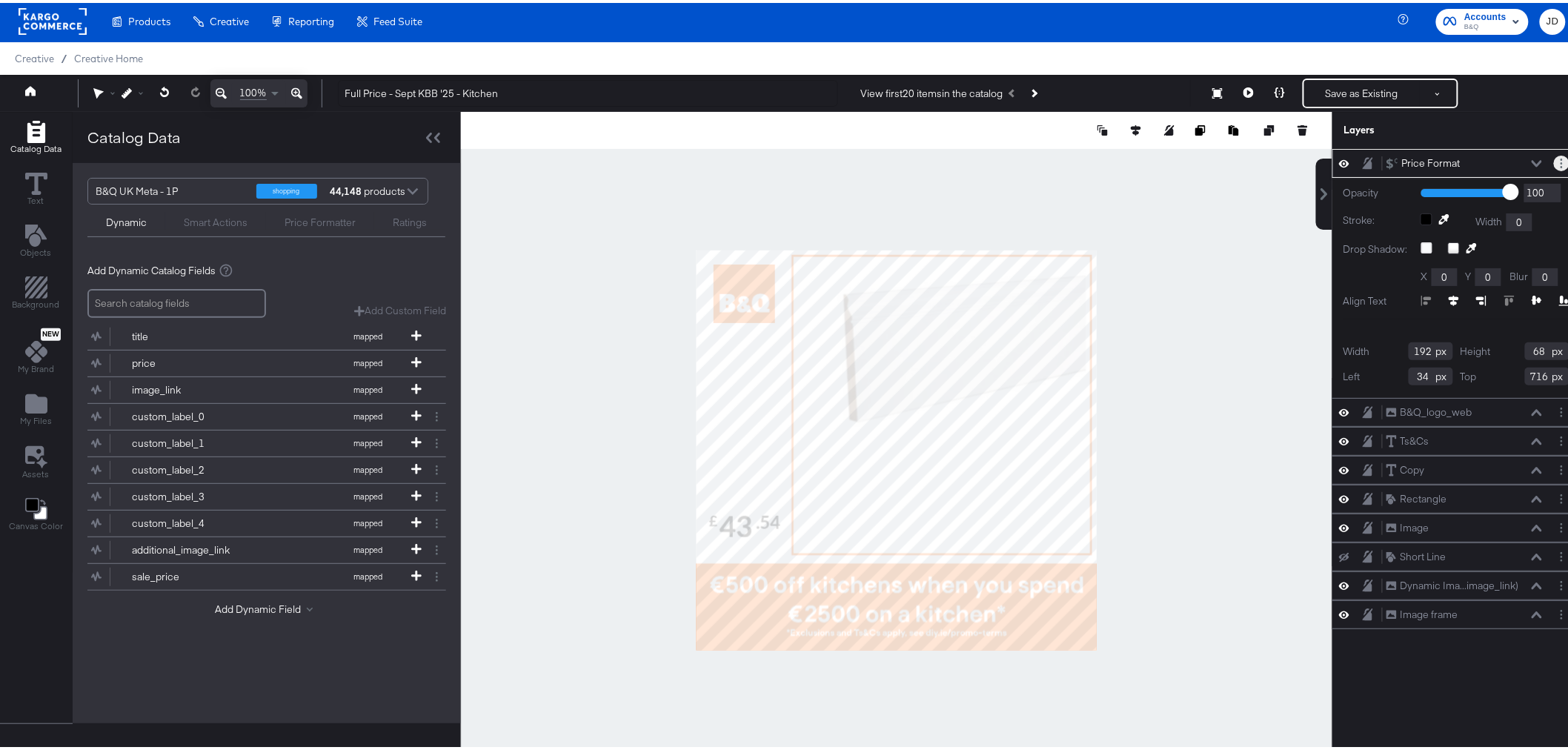
click at [1554, 160] on button "Layer Options" at bounding box center [1561, 160] width 15 height 15
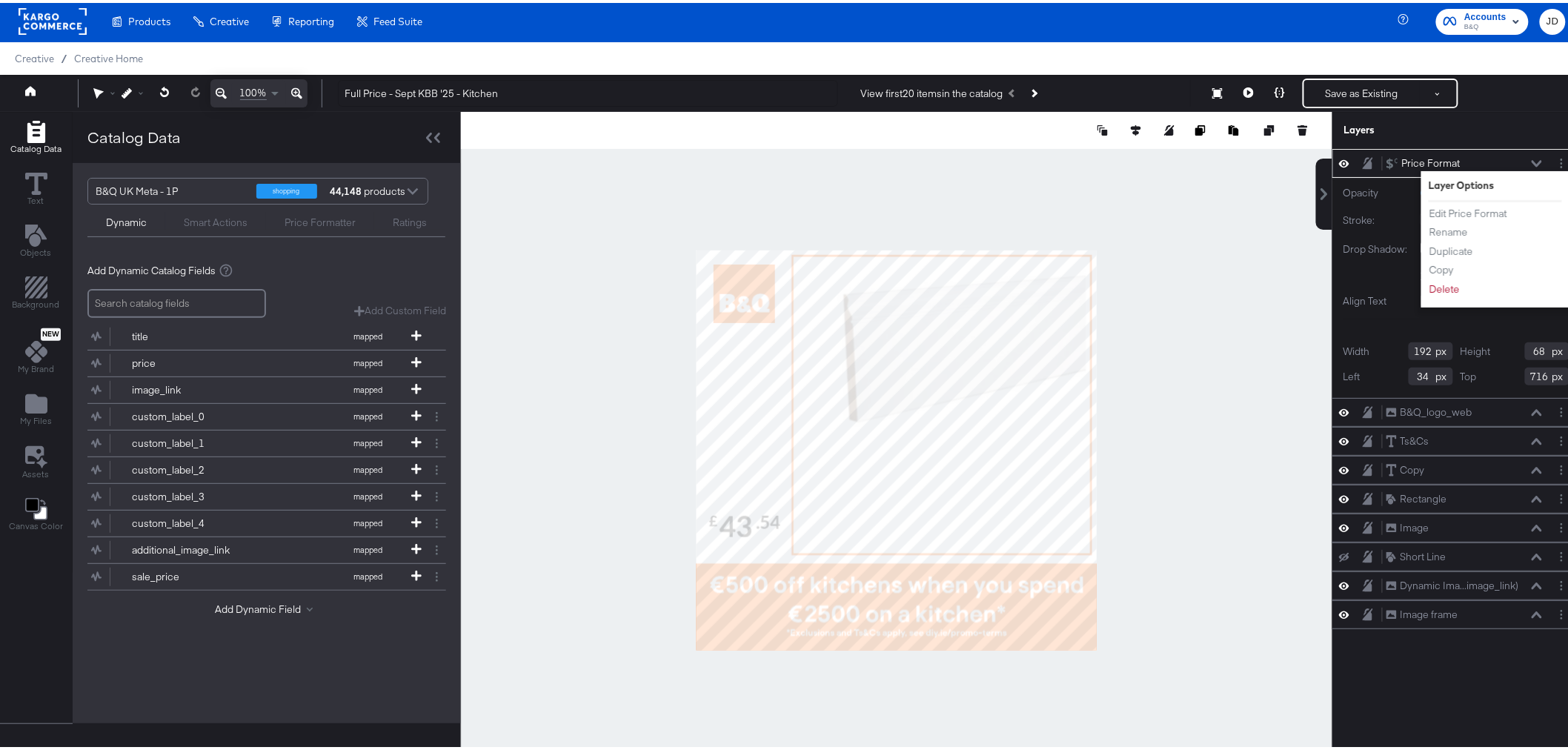
click at [179, 188] on div "B&Q UK Meta - 1P" at bounding box center [170, 188] width 150 height 26
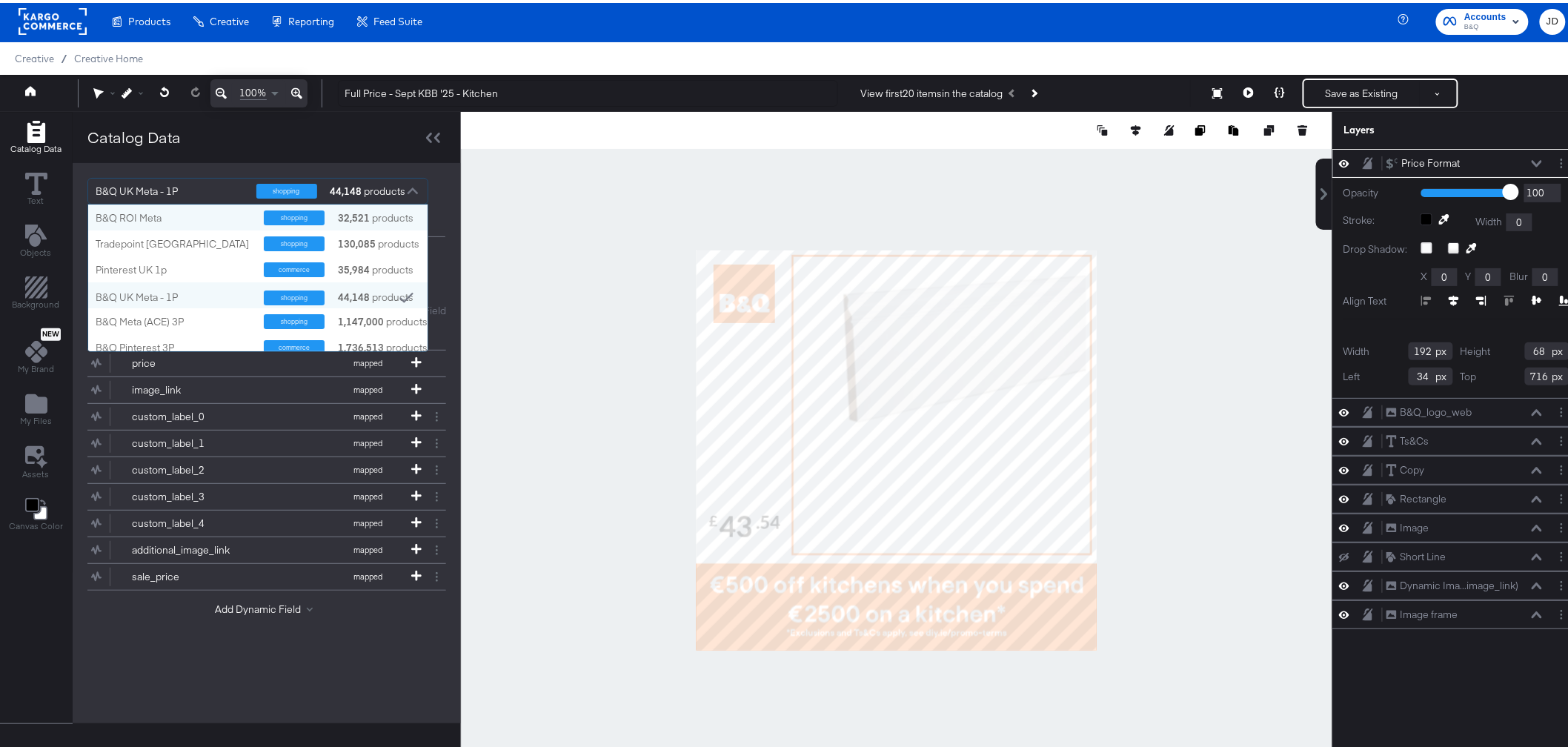
scroll to position [134, 327]
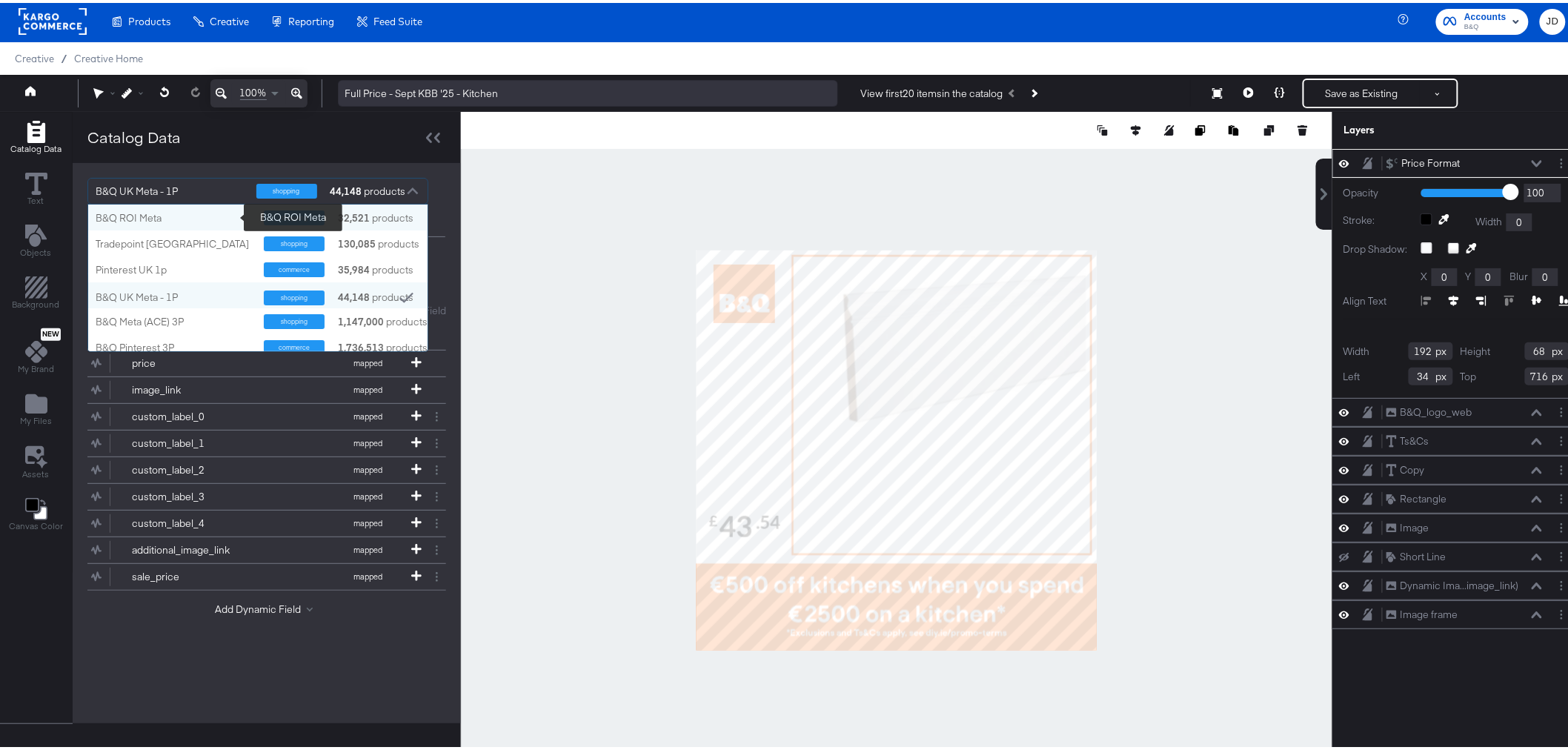
click at [179, 213] on div "B&Q ROI Meta" at bounding box center [174, 215] width 157 height 14
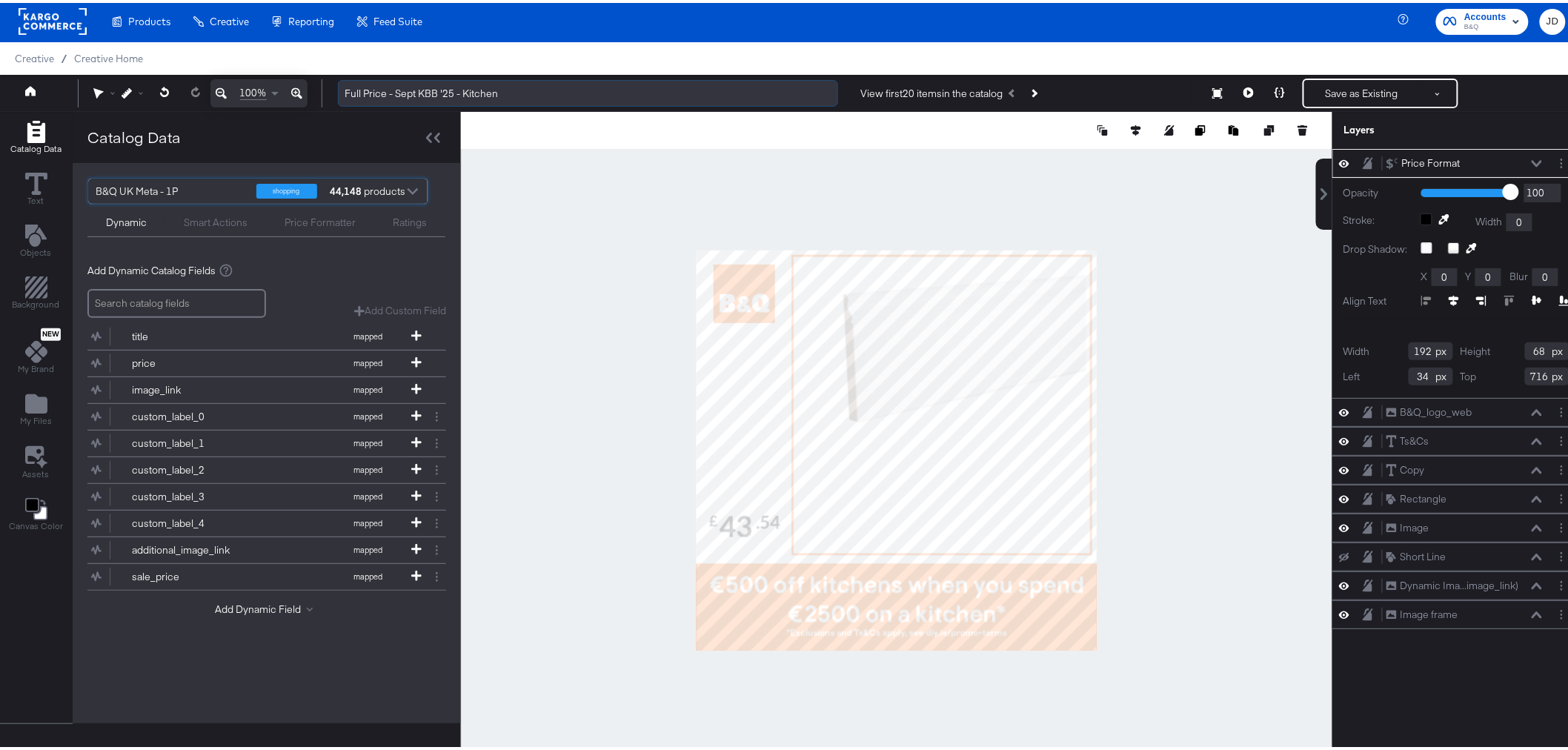
click at [565, 93] on input "Full Price - Sept KBB '25 - Kitchen" at bounding box center [588, 90] width 500 height 27
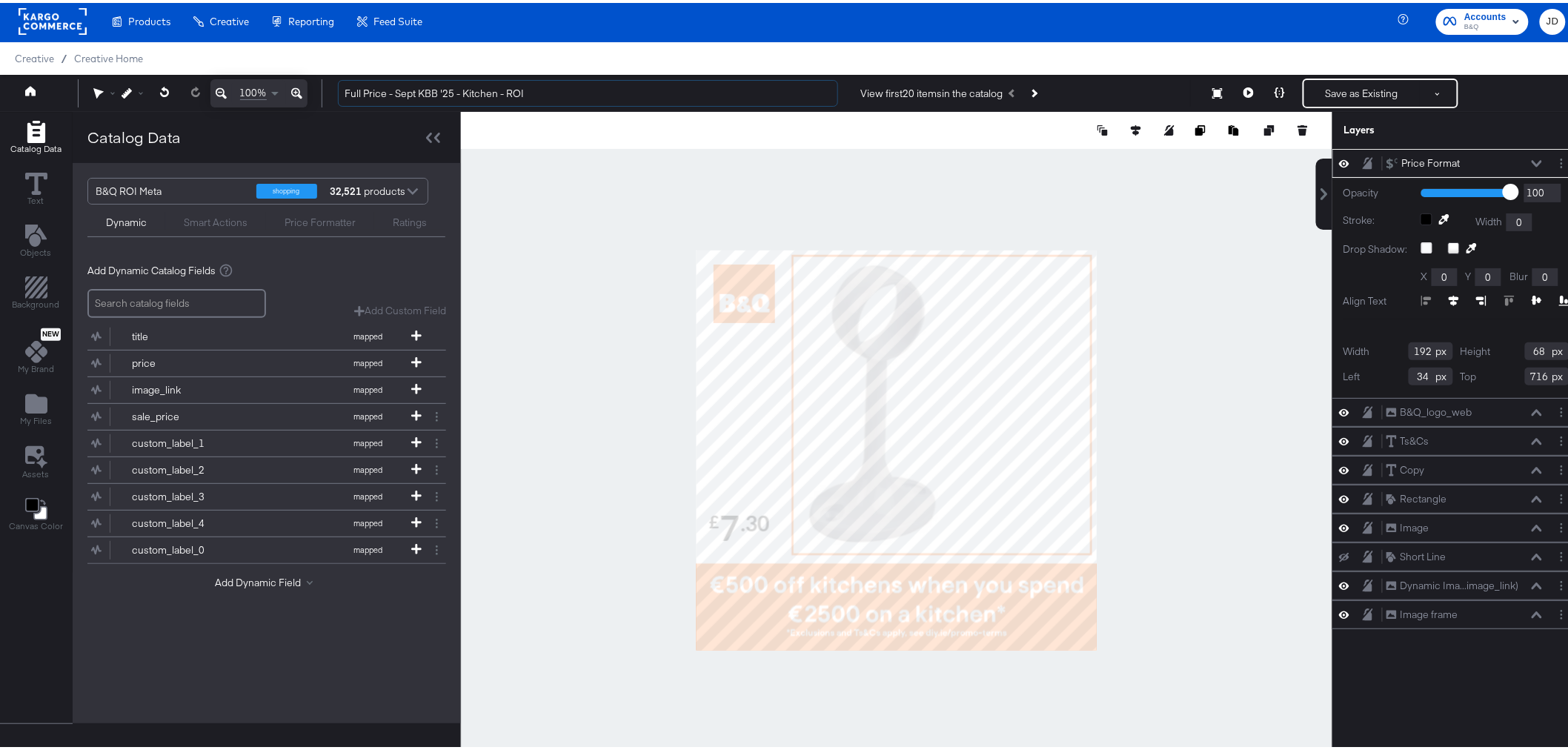
type input "Full Price - Sept KBB '25 - Kitchen - ROI"
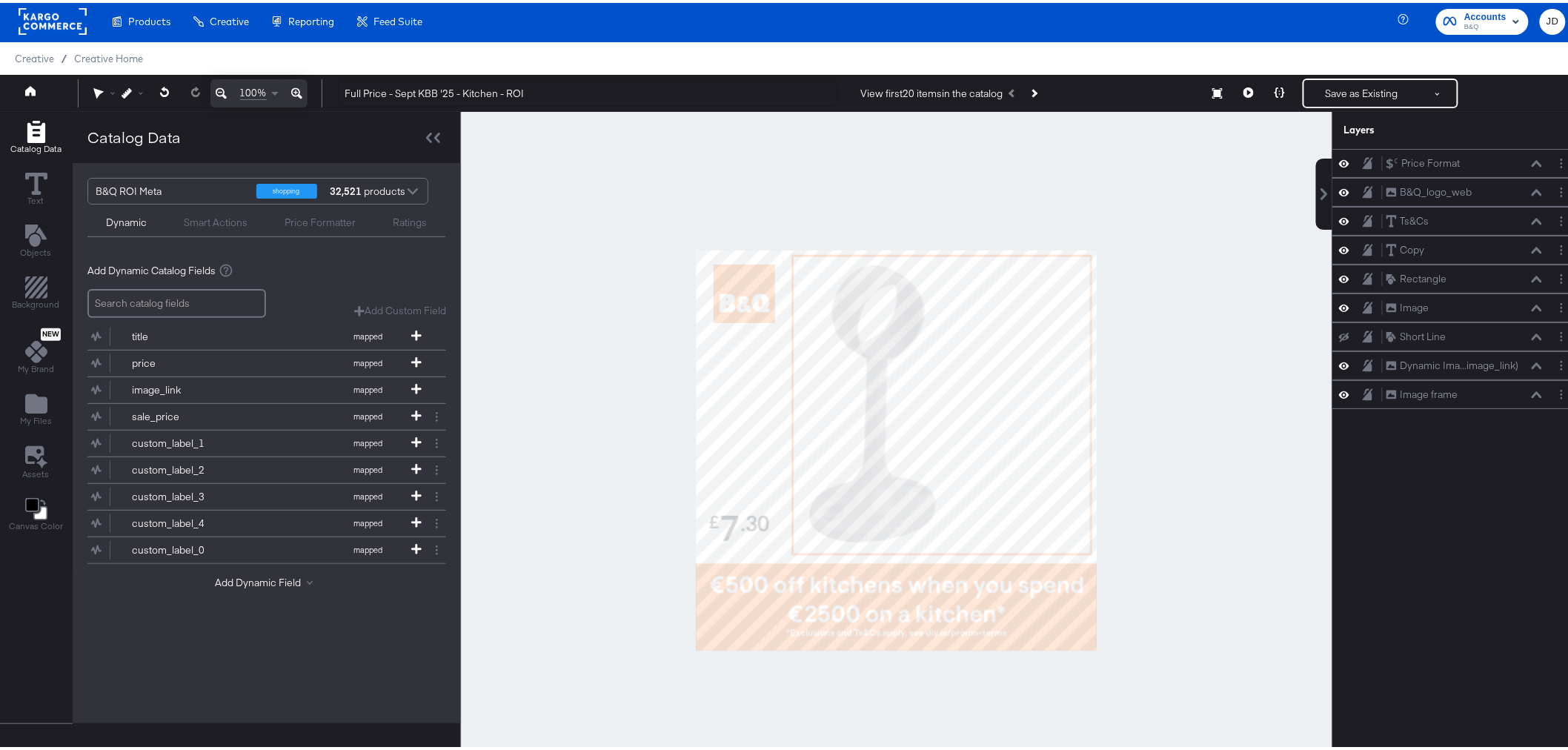
click at [584, 490] on div at bounding box center [897, 447] width 872 height 677
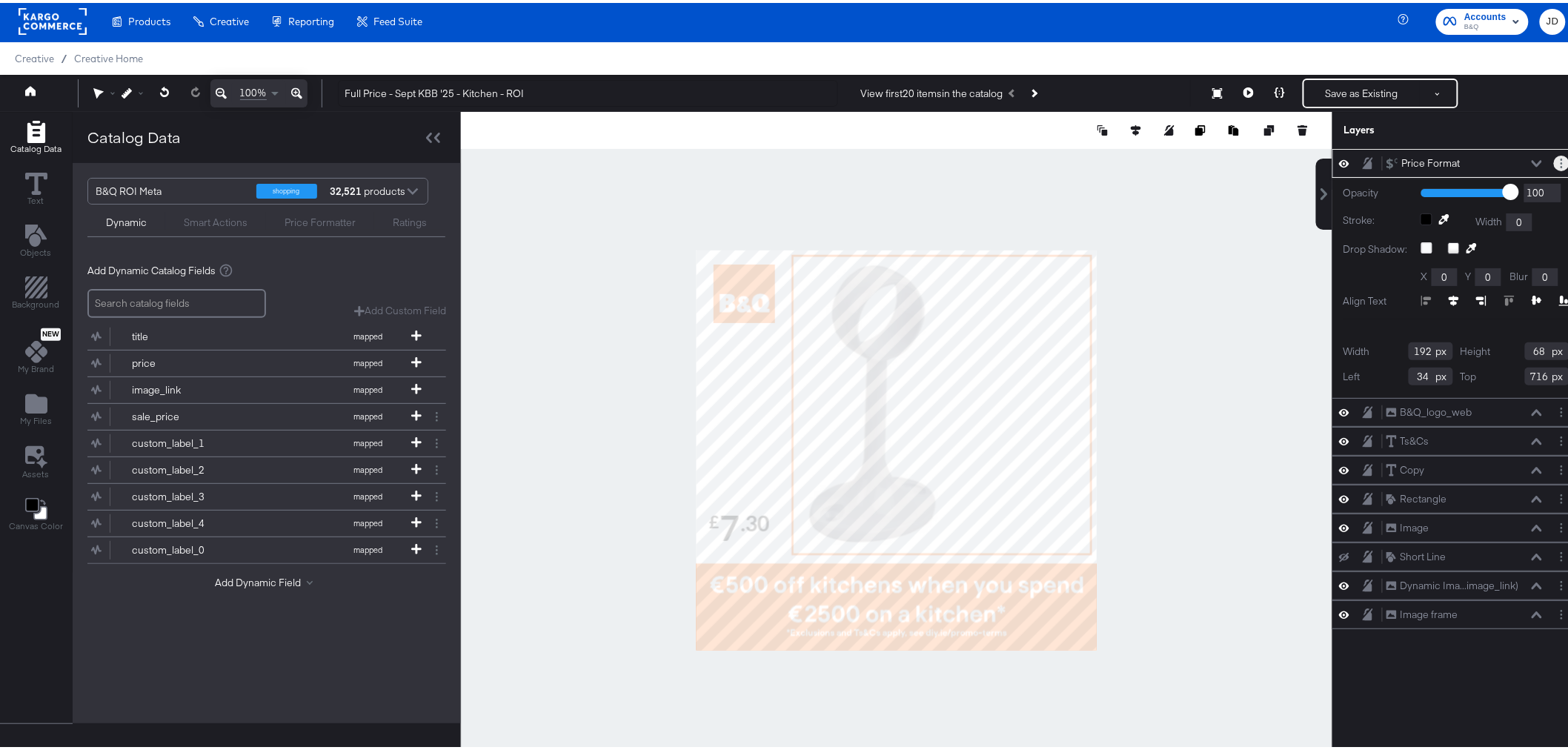
click at [1554, 160] on button "Layer Options" at bounding box center [1561, 160] width 15 height 15
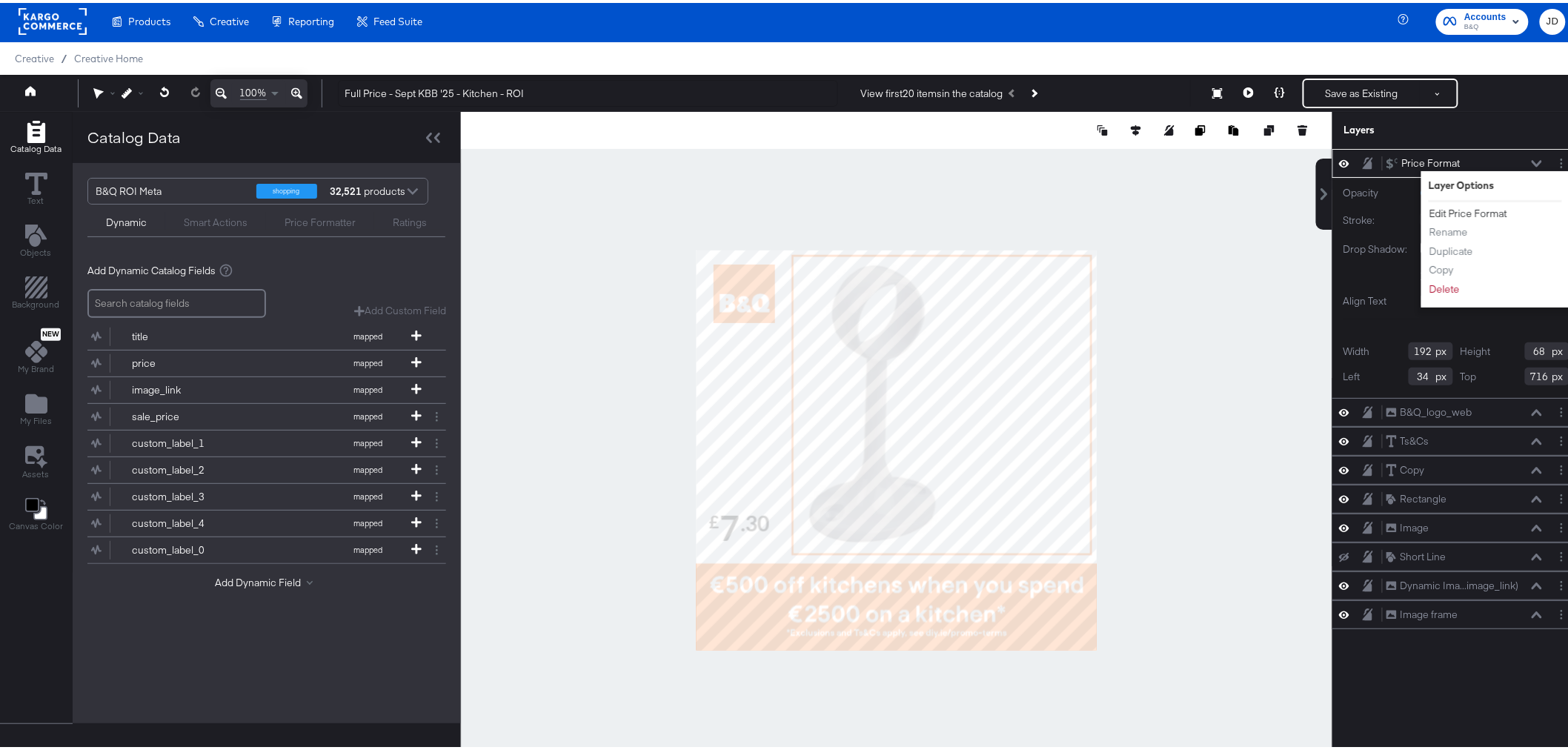
click at [1448, 206] on button "Edit Price Format" at bounding box center [1469, 210] width 80 height 15
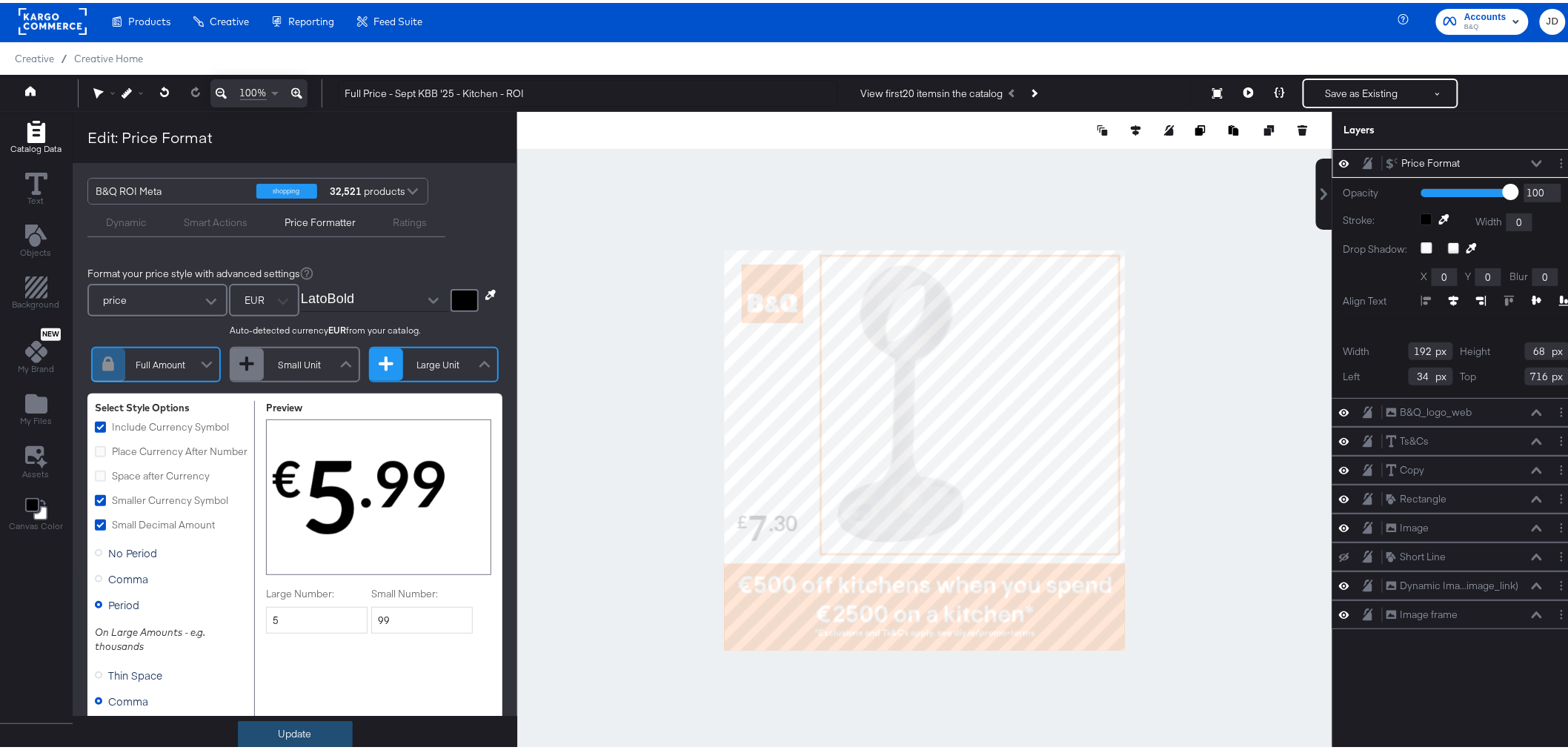
click at [316, 729] on button "Update" at bounding box center [294, 731] width 115 height 27
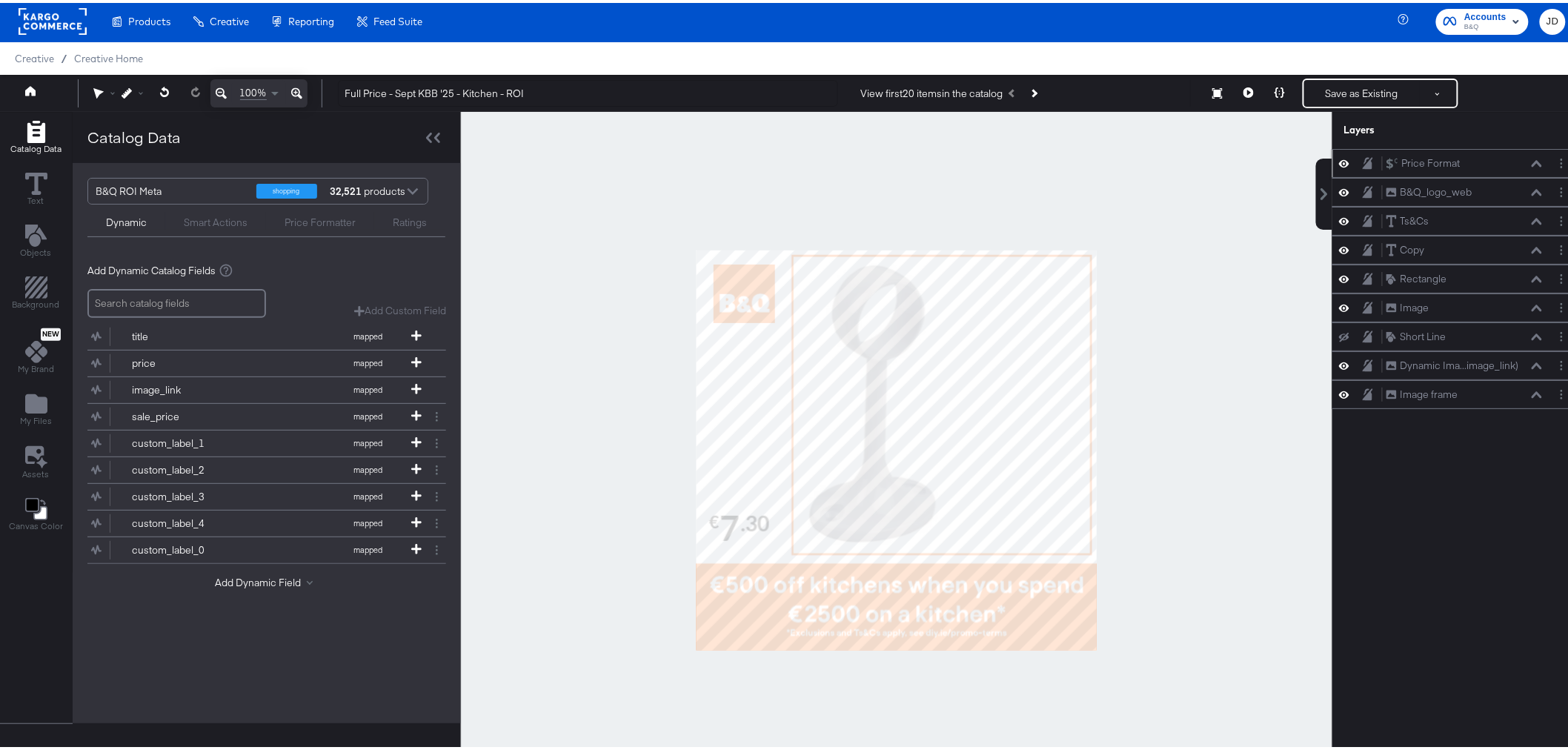
click at [526, 561] on div at bounding box center [897, 447] width 872 height 677
click at [1343, 93] on button "Save as Existing" at bounding box center [1363, 90] width 116 height 27
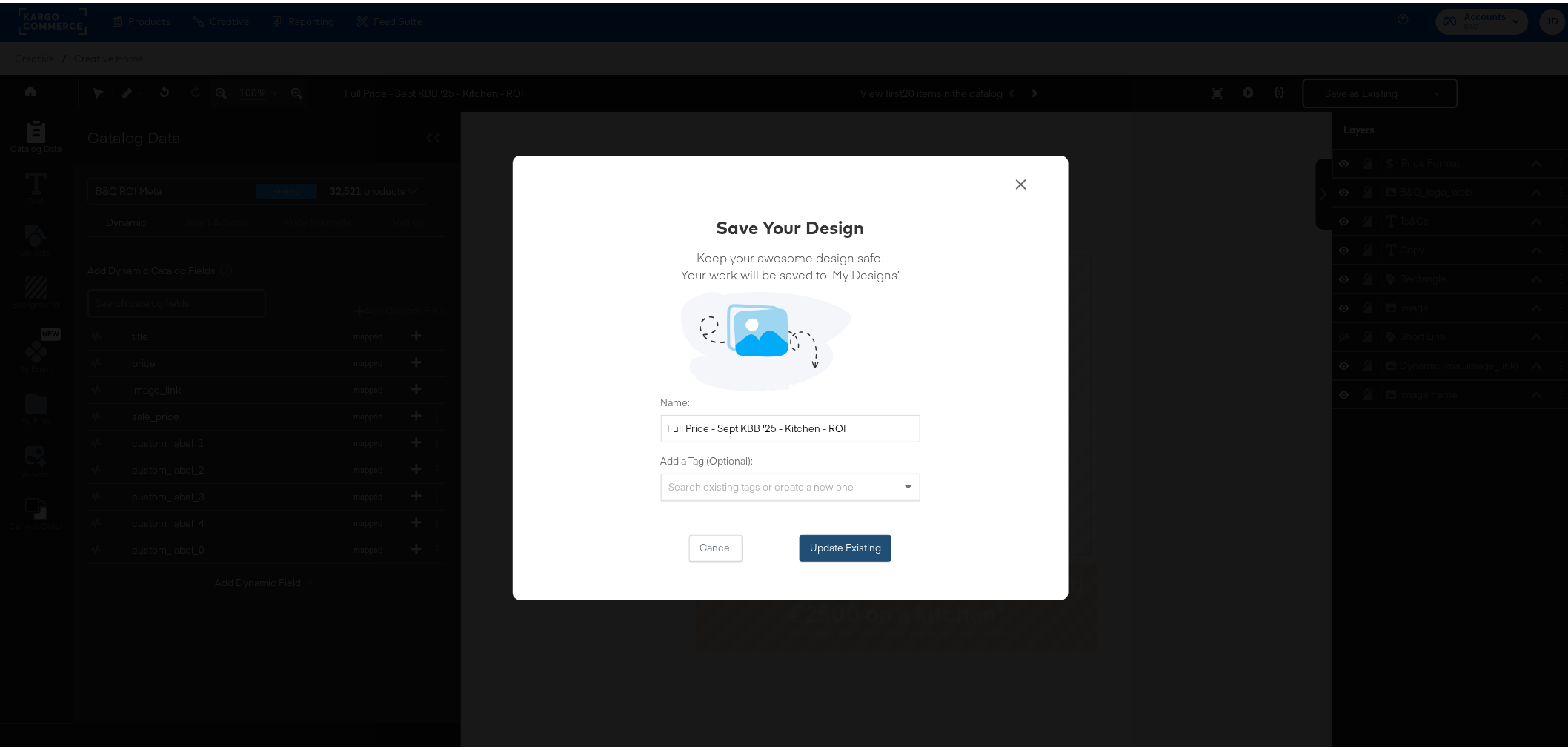
click at [858, 543] on button "Update Existing" at bounding box center [846, 545] width 92 height 27
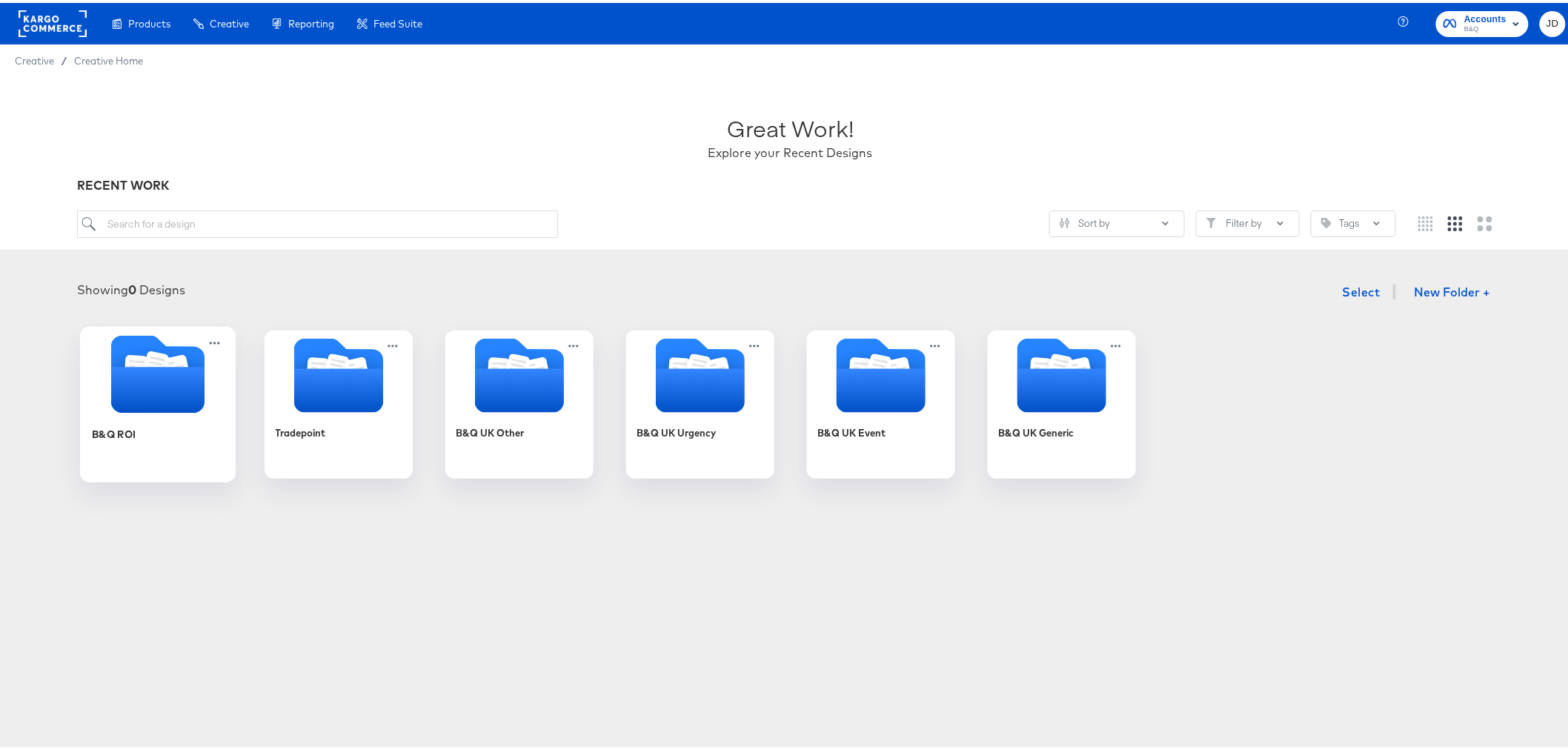
click at [194, 421] on div "B&Q ROI" at bounding box center [157, 442] width 133 height 57
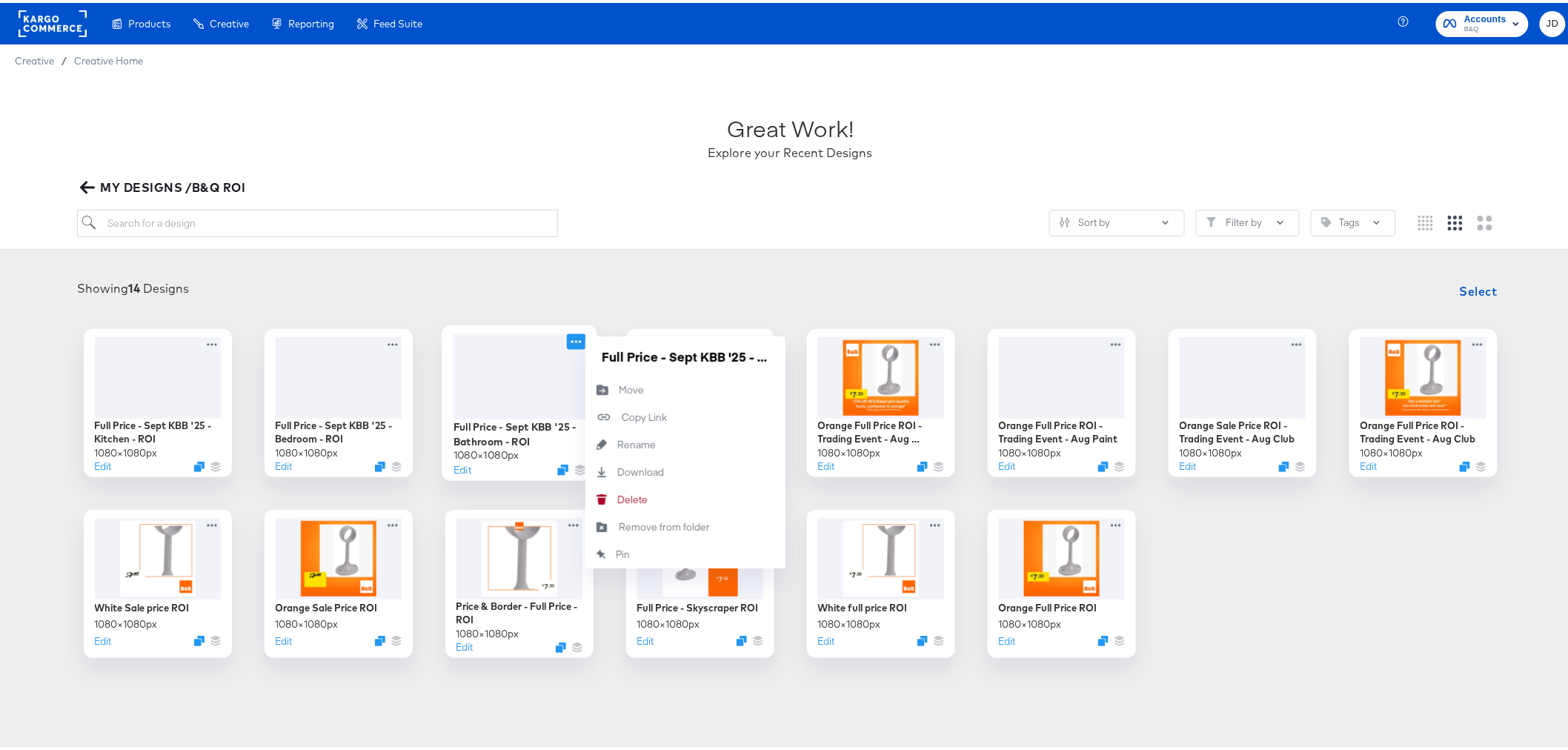
click at [568, 339] on icon at bounding box center [577, 338] width 19 height 15
click at [598, 347] on input "Full Price - Sept KBB '25 - Bathroom - ROI" at bounding box center [686, 353] width 178 height 29
type input "Full Price - Sept KBB '25 - Bathroom - ROI"
click at [611, 250] on article "Great Work! Explore your Recent Designs MY DESIGNS /B&Q ROI Sort by Filter by T…" at bounding box center [791, 400] width 1581 height 652
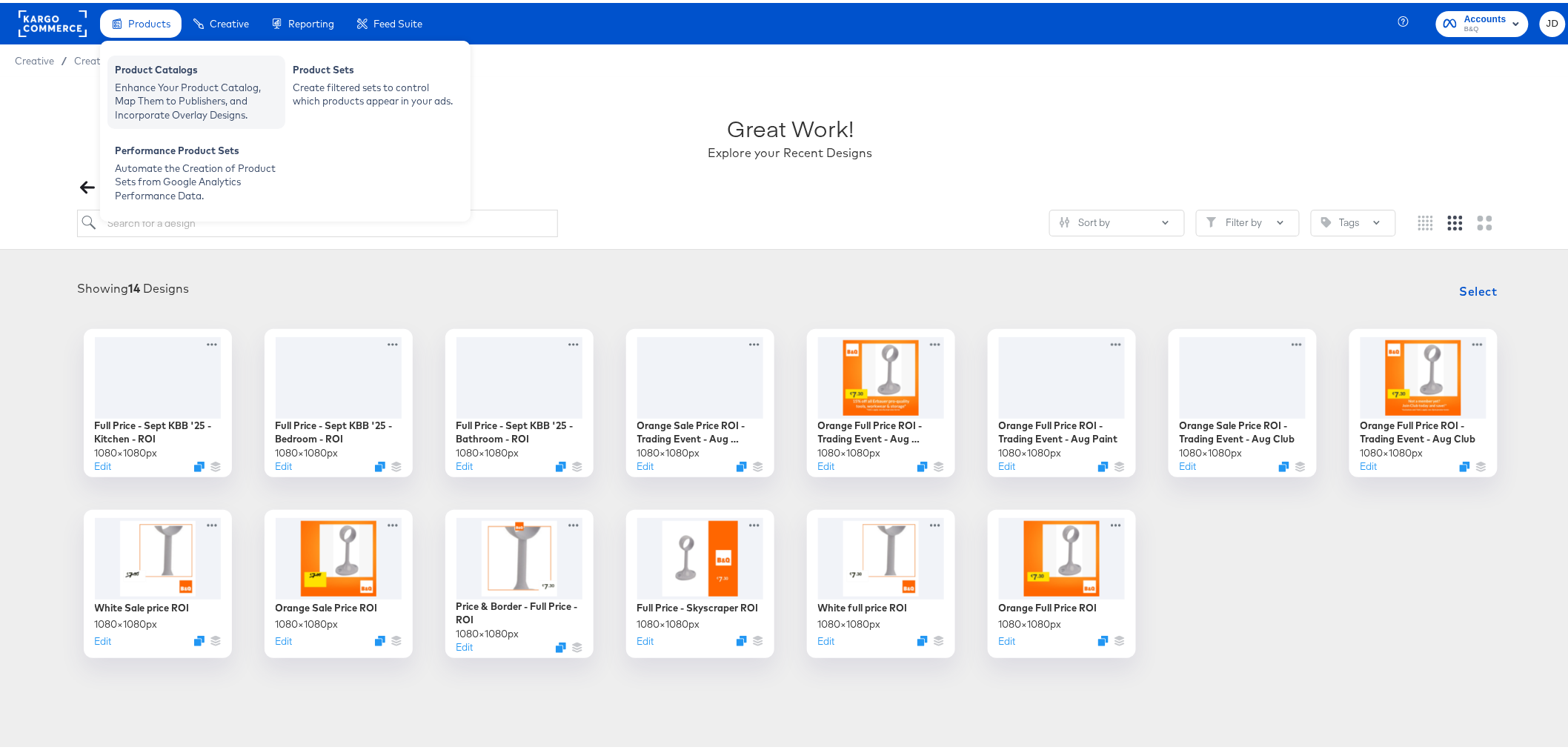
click at [169, 94] on div "Enhance Your Product Catalog, Map Them to Publishers, and Incorporate Overlay D…" at bounding box center [196, 98] width 163 height 42
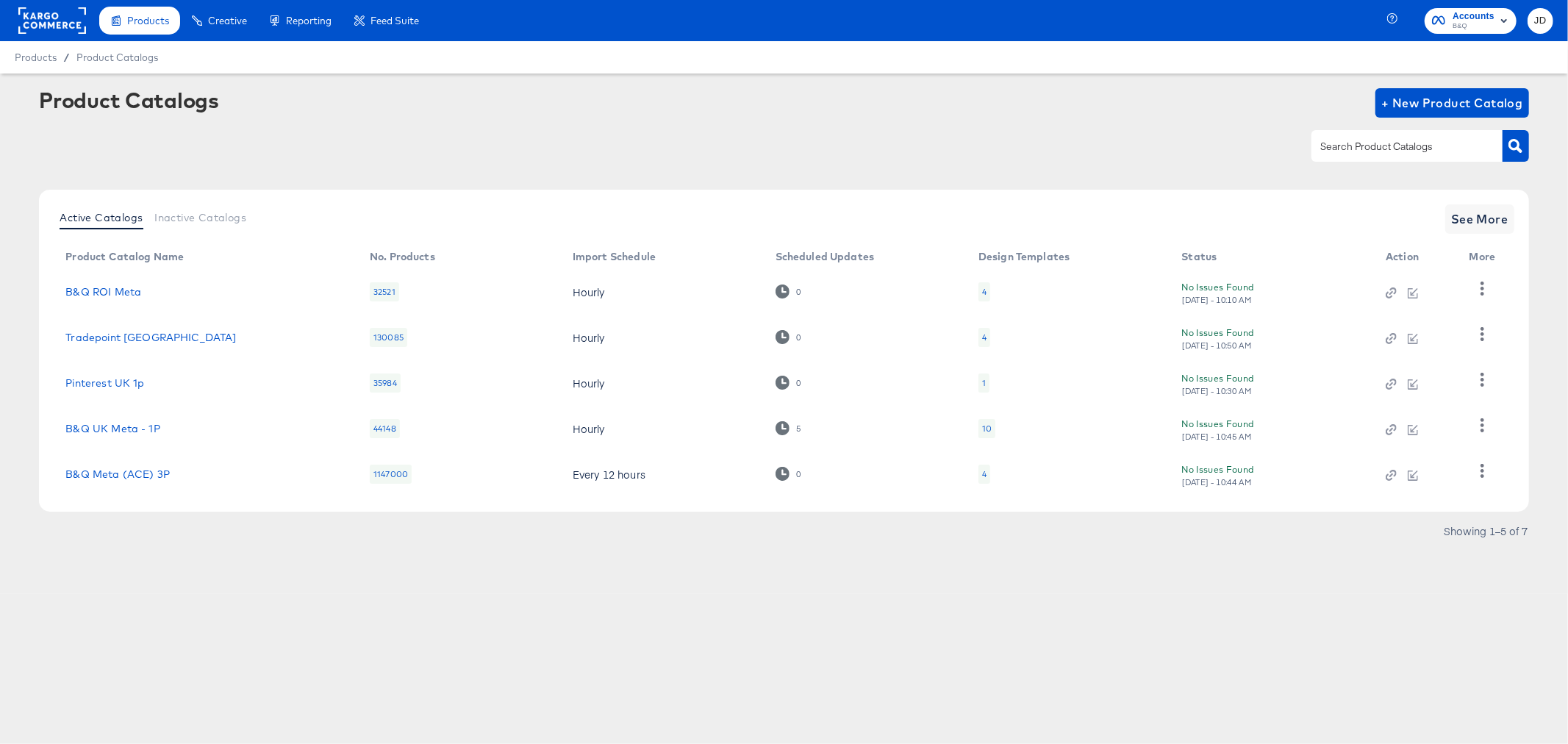
click at [985, 292] on div "4" at bounding box center [984, 292] width 12 height 19
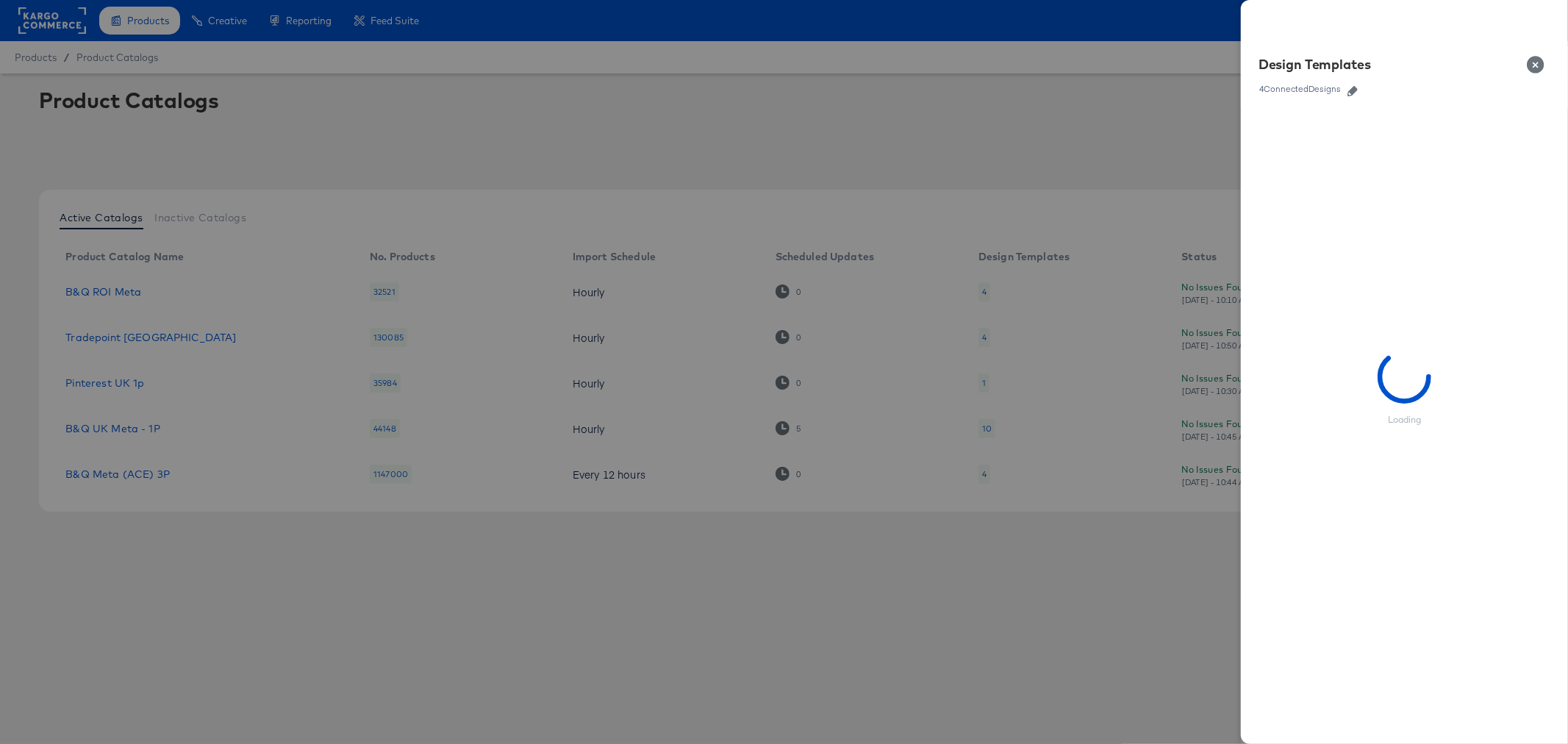
click at [1354, 92] on icon "button" at bounding box center [1352, 91] width 10 height 10
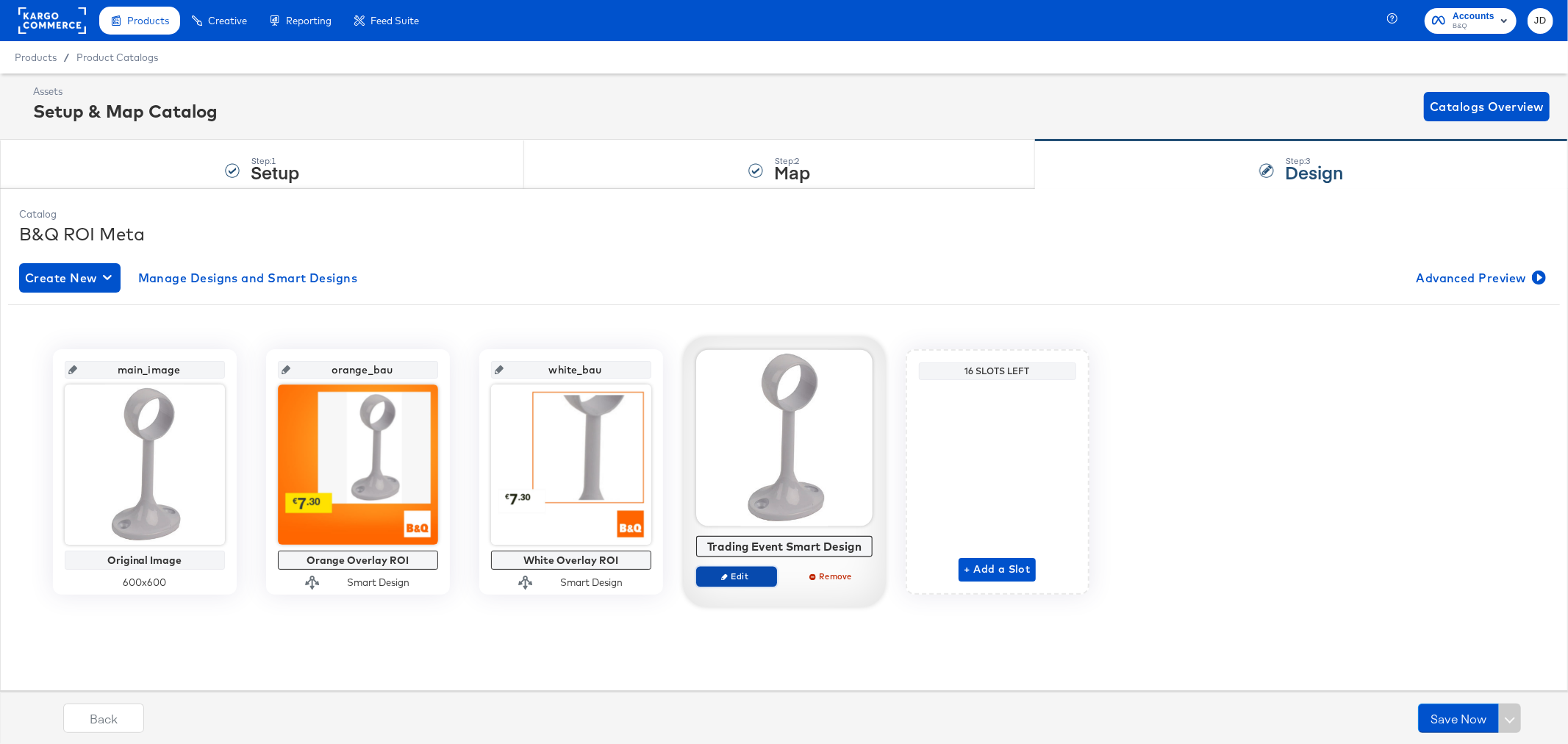
click at [740, 579] on span "Edit" at bounding box center [736, 576] width 68 height 11
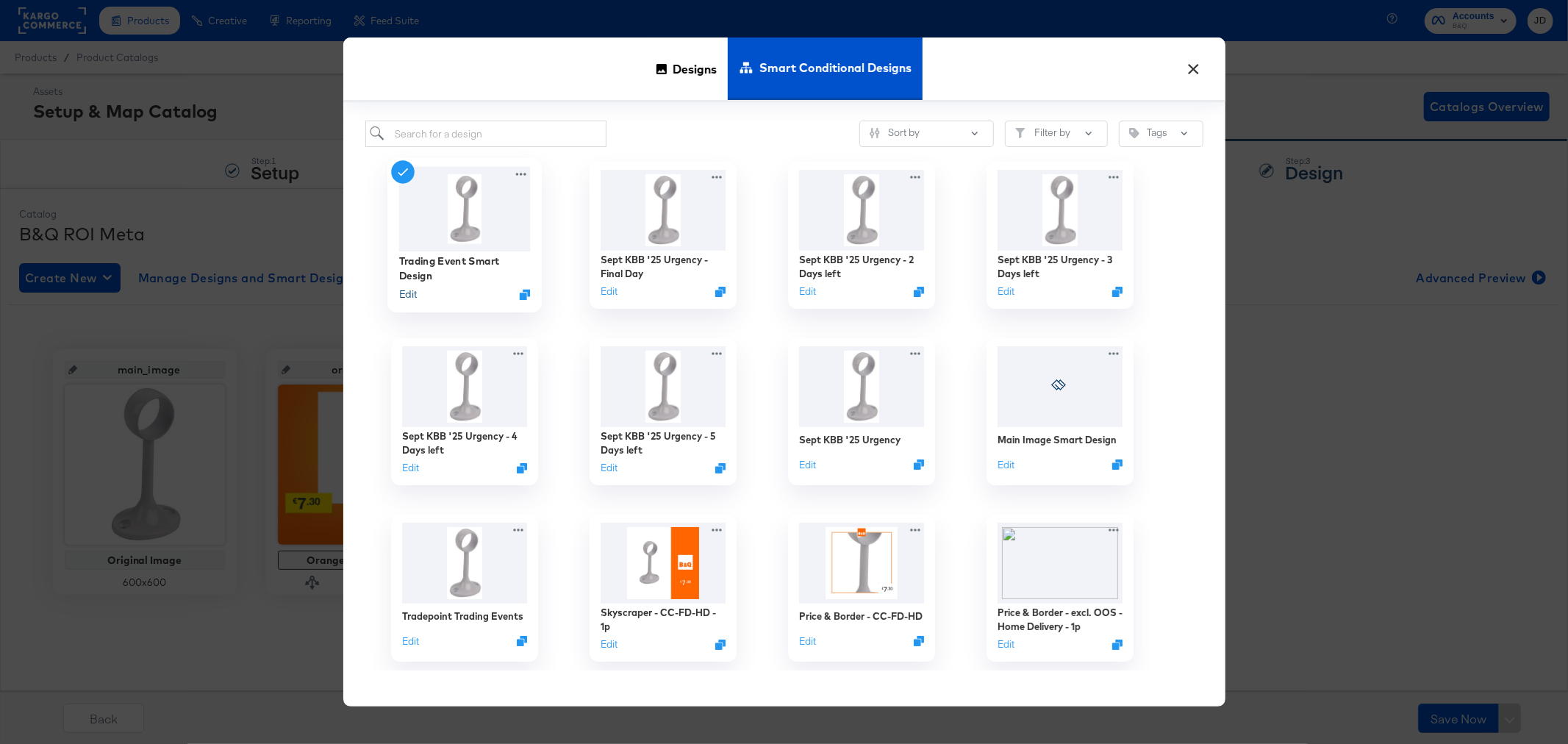
click at [407, 296] on button "Edit" at bounding box center [407, 294] width 18 height 14
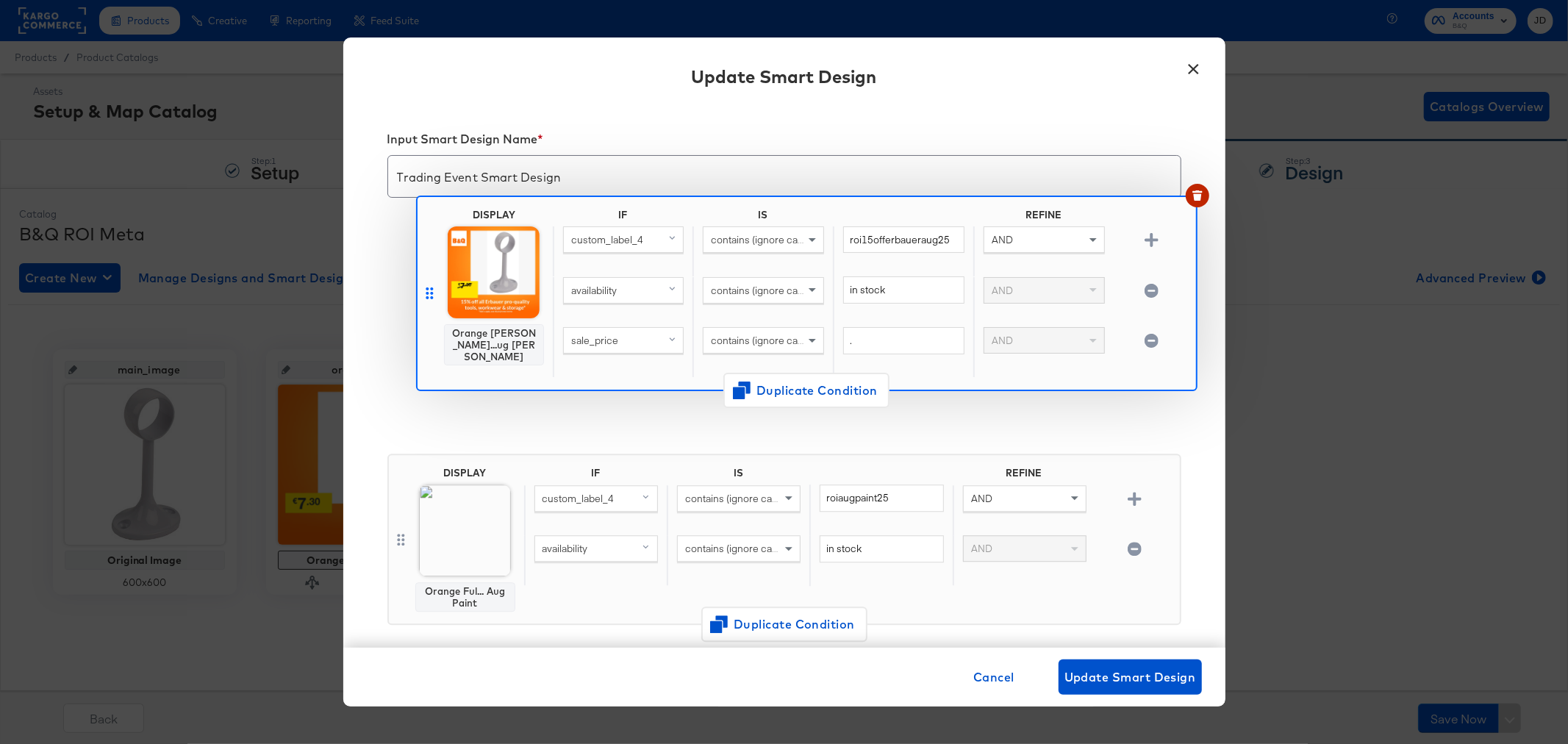
drag, startPoint x: 398, startPoint y: 512, endPoint x: 427, endPoint y: 285, distance: 228.8
click at [427, 285] on div "DISPLAY Orange Ful... Aug Paint IF IS REFINE custom_label_4 contains (ignore ca…" at bounding box center [784, 546] width 793 height 667
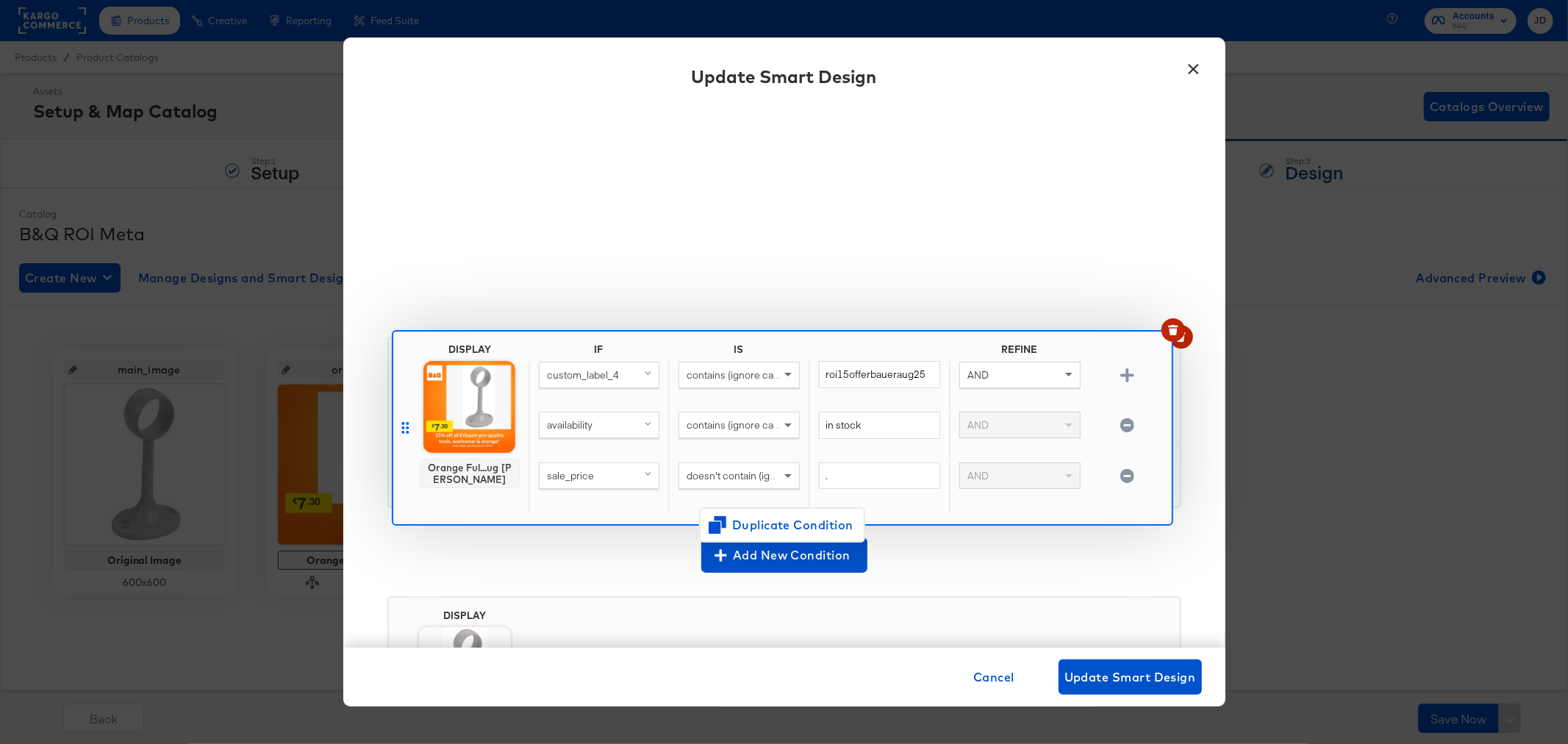
scroll to position [205, 0]
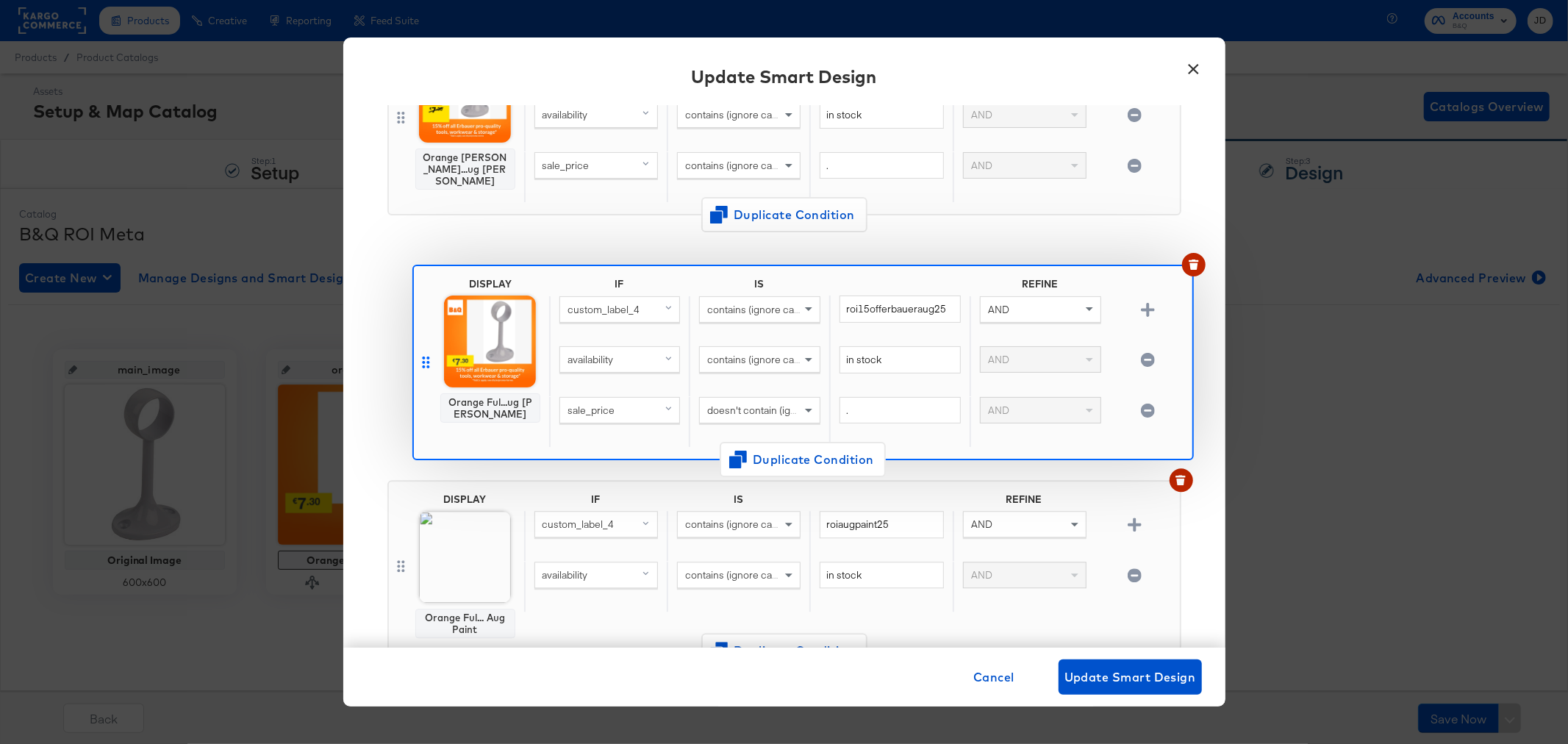
drag, startPoint x: 418, startPoint y: 107, endPoint x: 442, endPoint y: 204, distance: 99.9
click at [442, 204] on div "DISPLAY Orange Sal...ug Erbauer IF IS REFINE custom_label_4 contains (ignore ca…" at bounding box center [784, 342] width 793 height 667
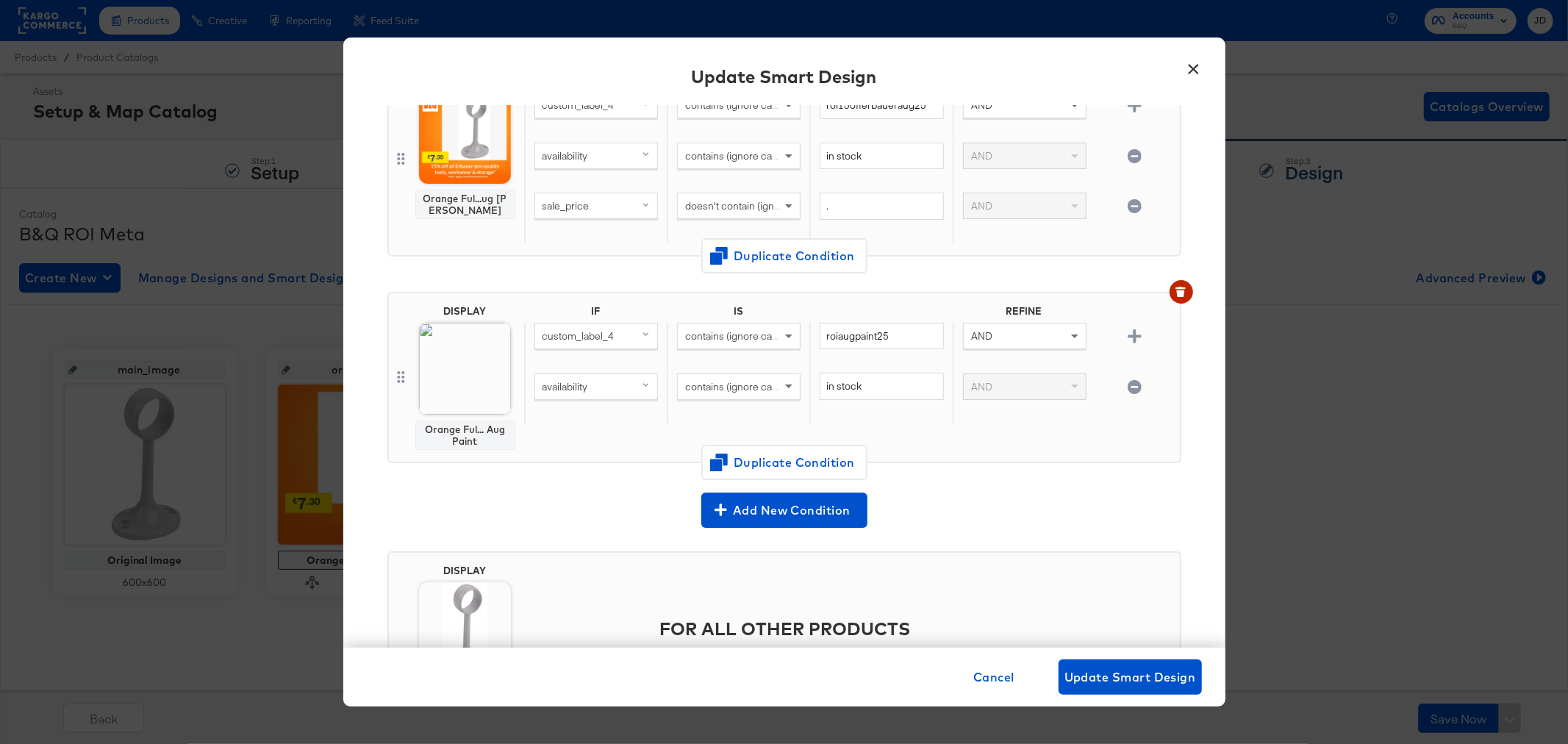
scroll to position [0, 0]
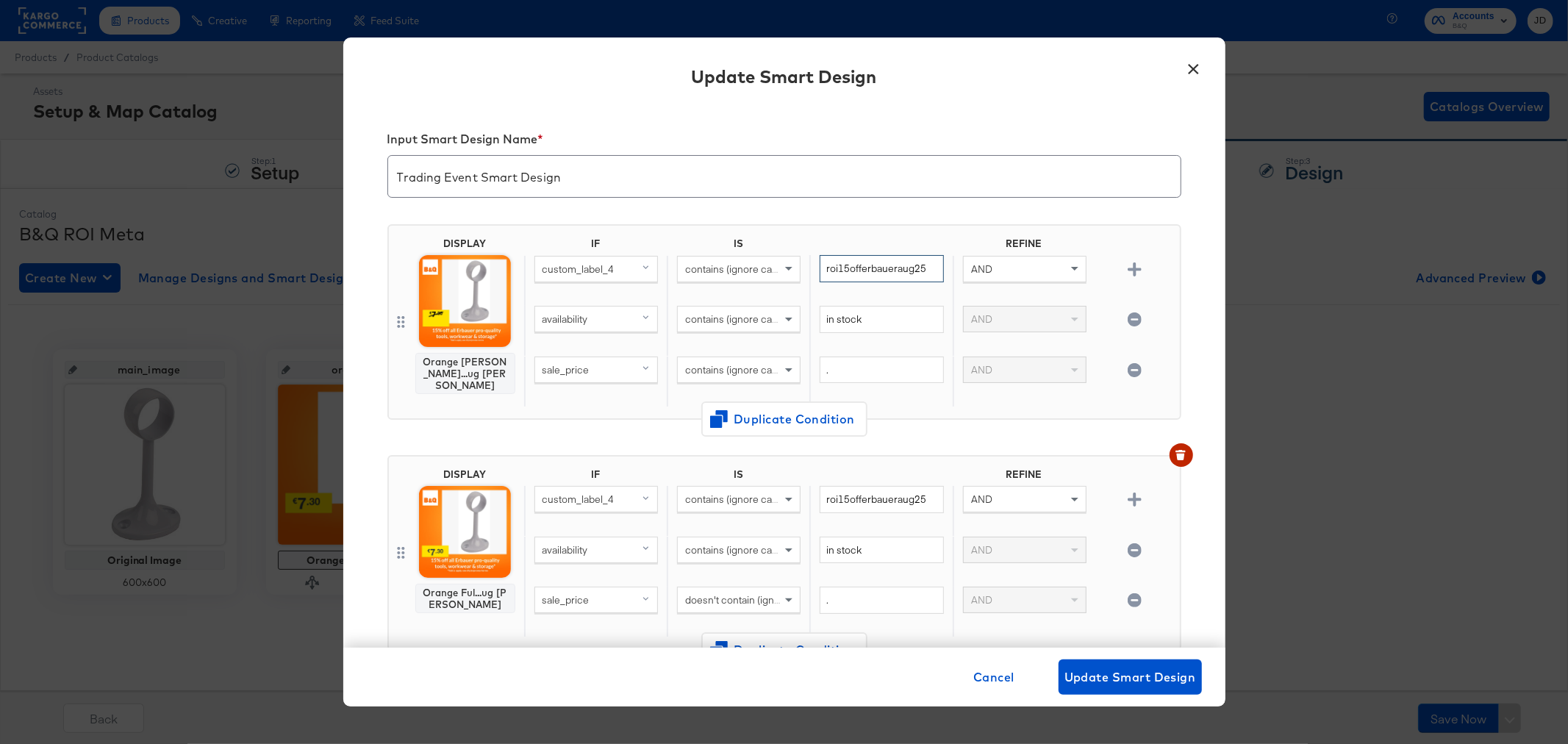
drag, startPoint x: 914, startPoint y: 269, endPoint x: 880, endPoint y: 269, distance: 34.0
click at [880, 269] on input "roi15offerbaueraug25" at bounding box center [882, 269] width 124 height 27
type input "roi15offerbau"
drag, startPoint x: 919, startPoint y: 497, endPoint x: 927, endPoint y: 435, distance: 62.5
click at [866, 501] on input "roi15offerbaueraug25" at bounding box center [882, 499] width 124 height 27
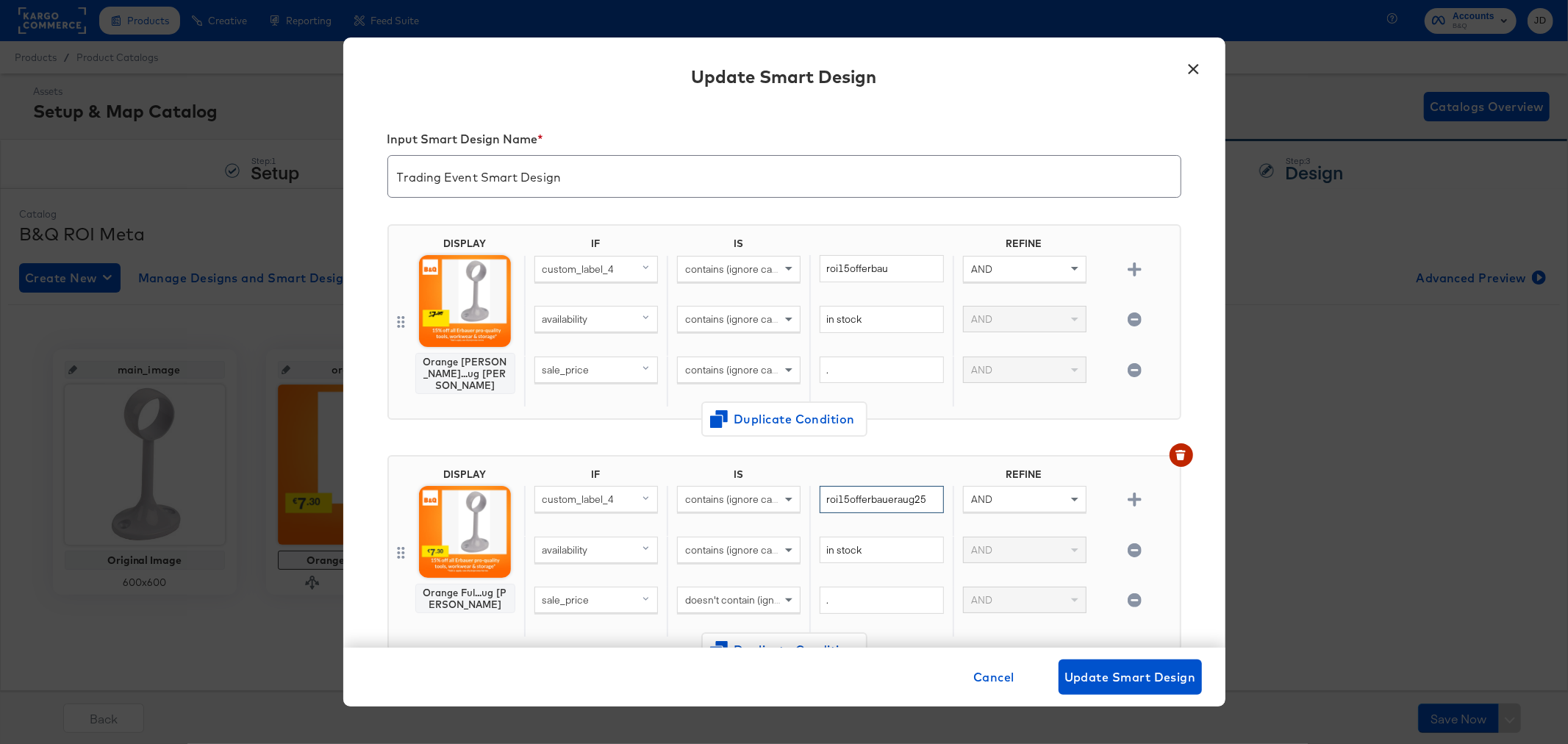
type input "roi15offer"
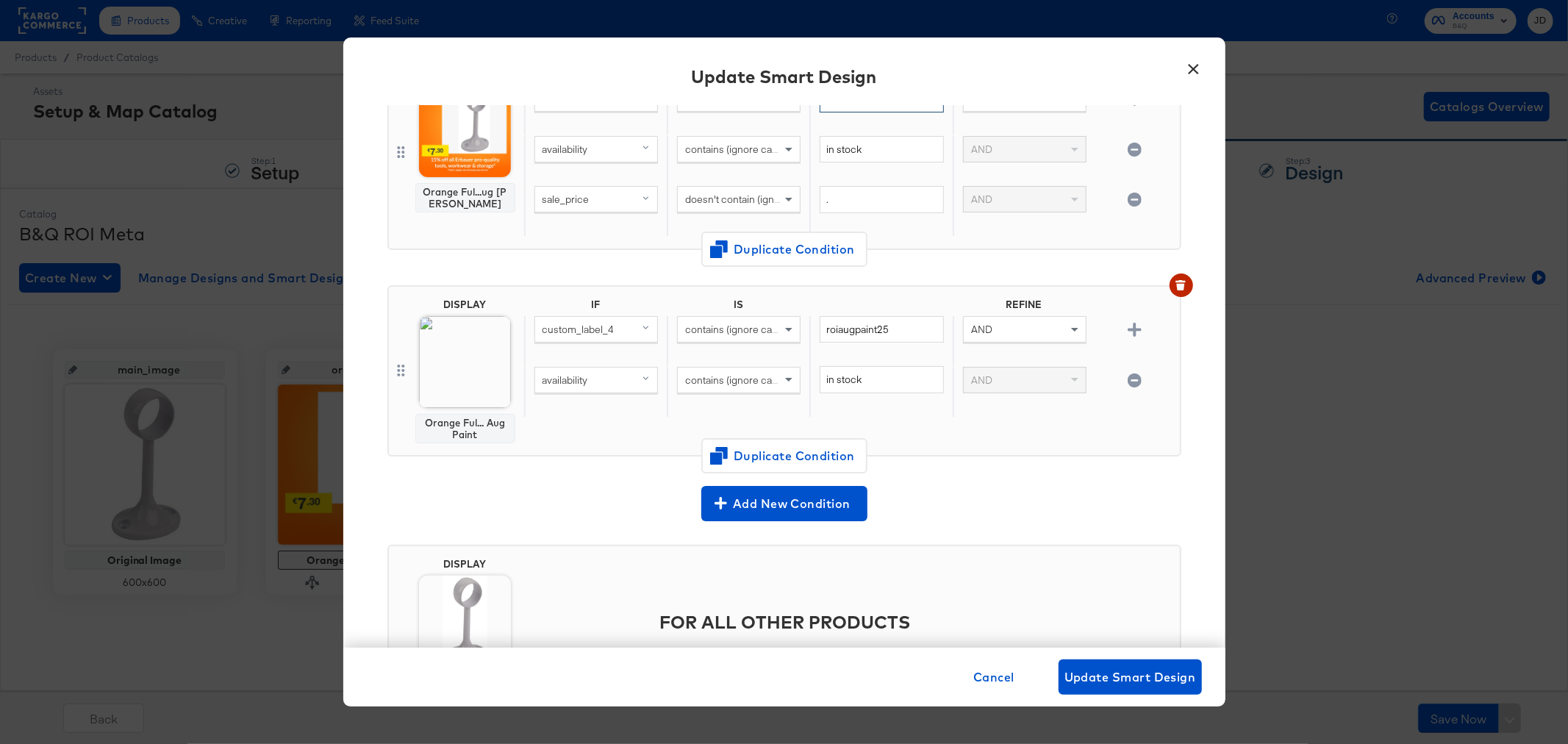
scroll to position [408, 0]
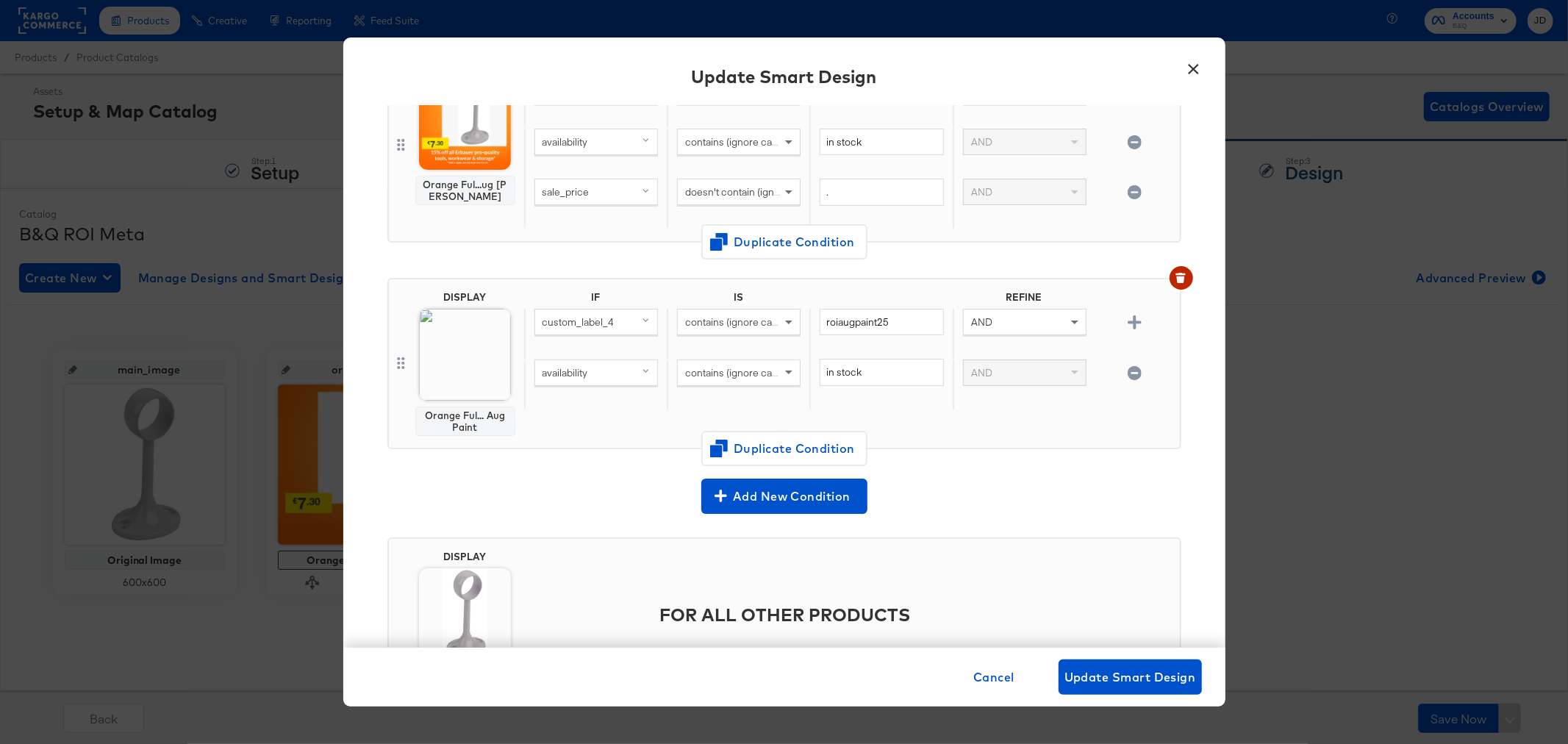
click at [467, 354] on img at bounding box center [465, 355] width 92 height 92
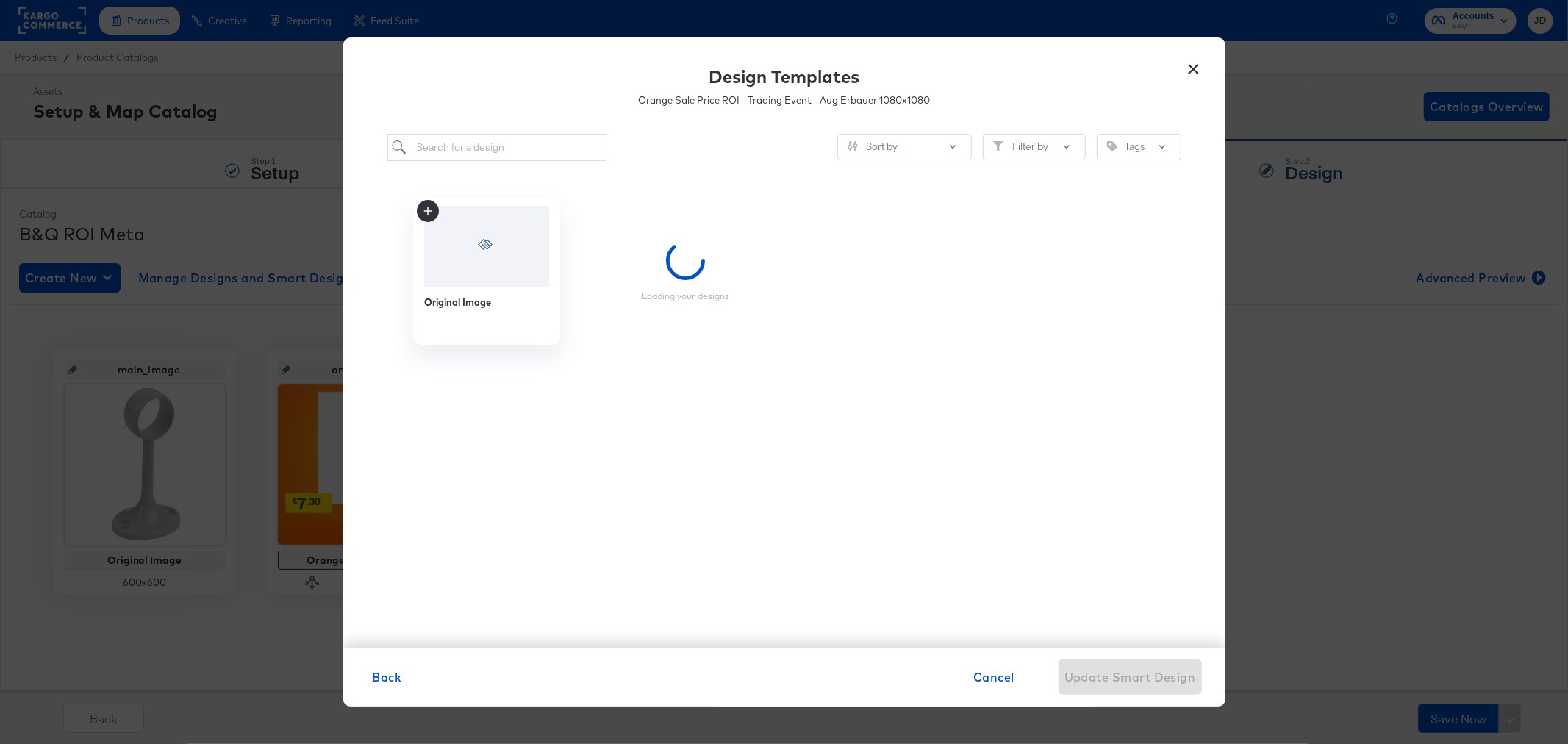
scroll to position [0, 0]
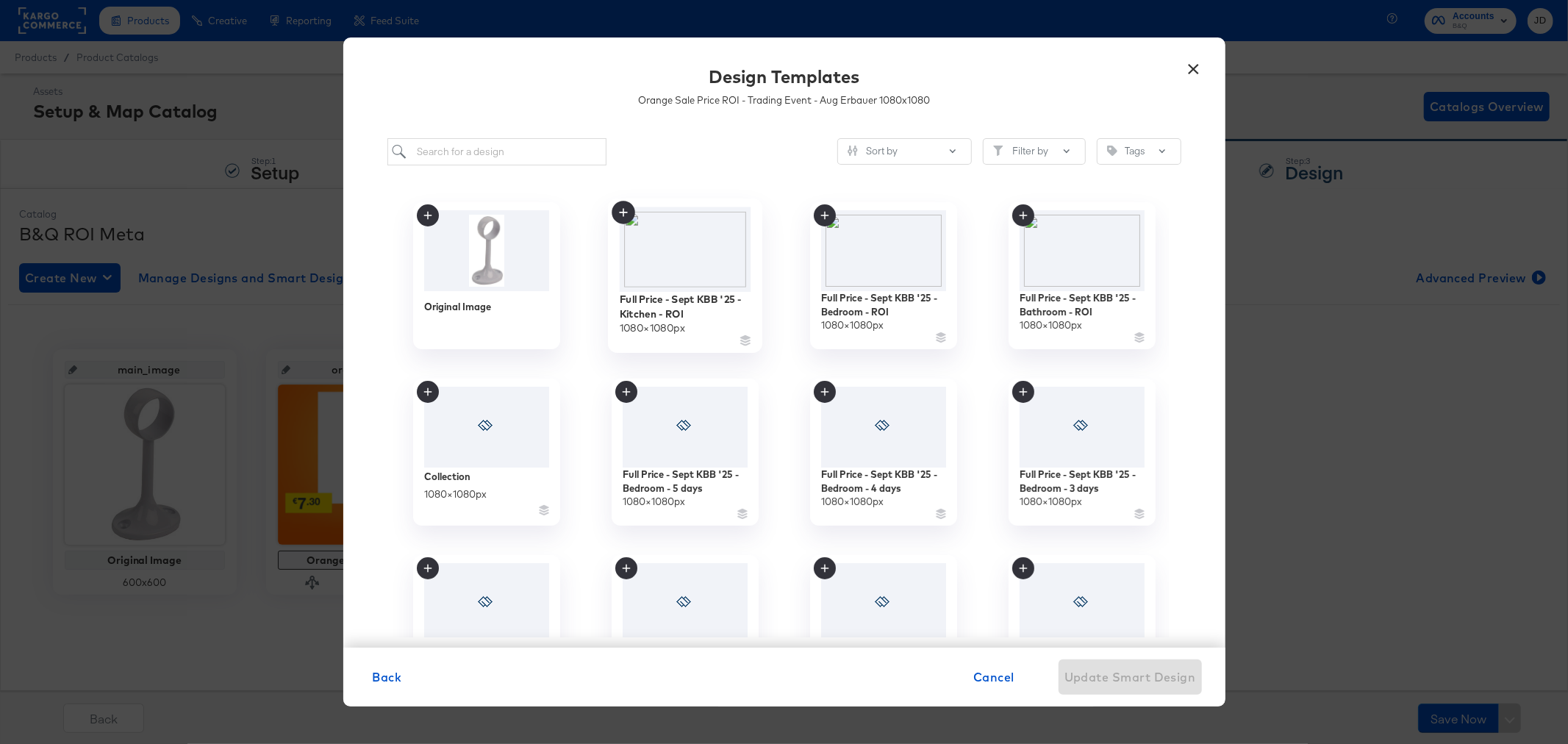
click at [696, 249] on img at bounding box center [684, 250] width 131 height 85
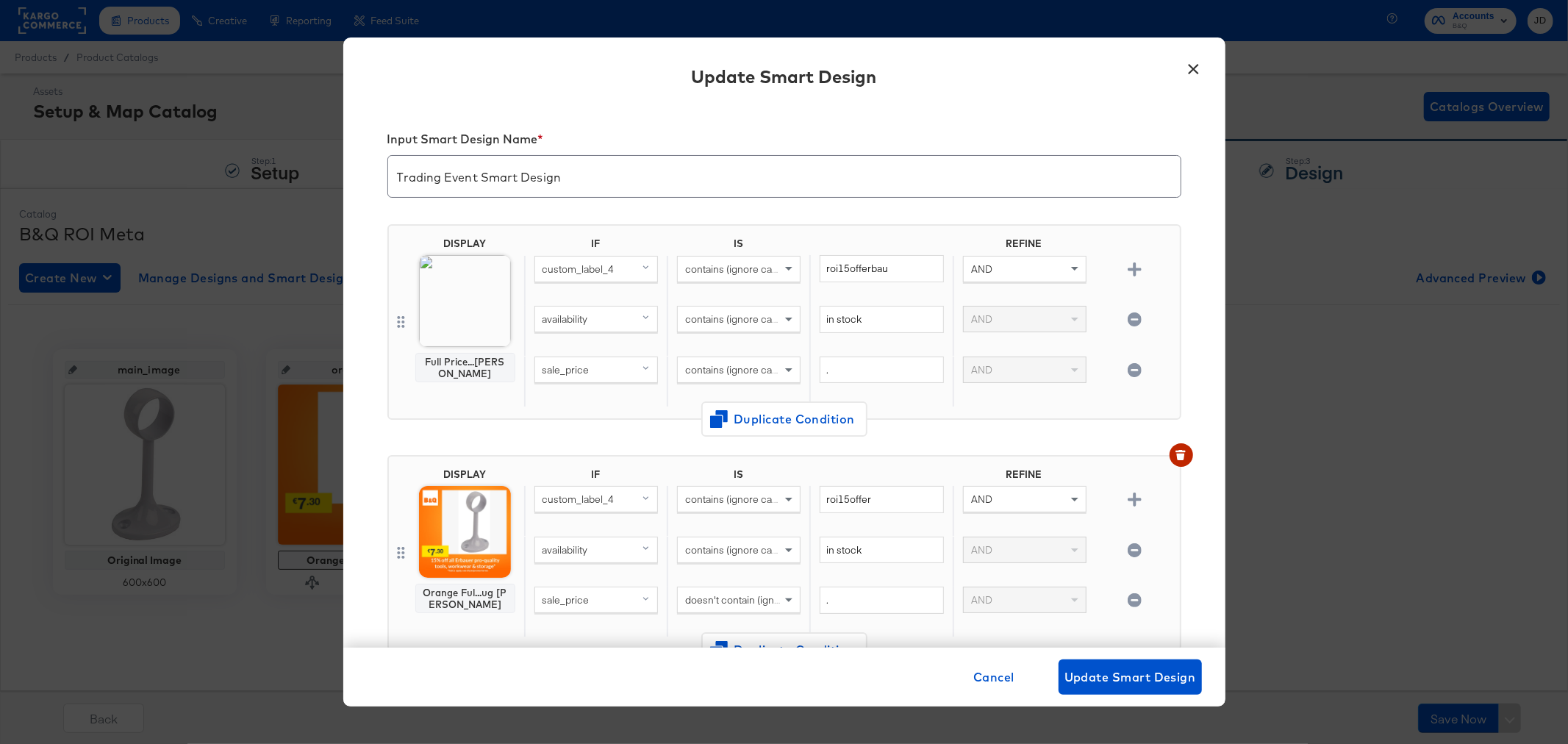
scroll to position [408, 0]
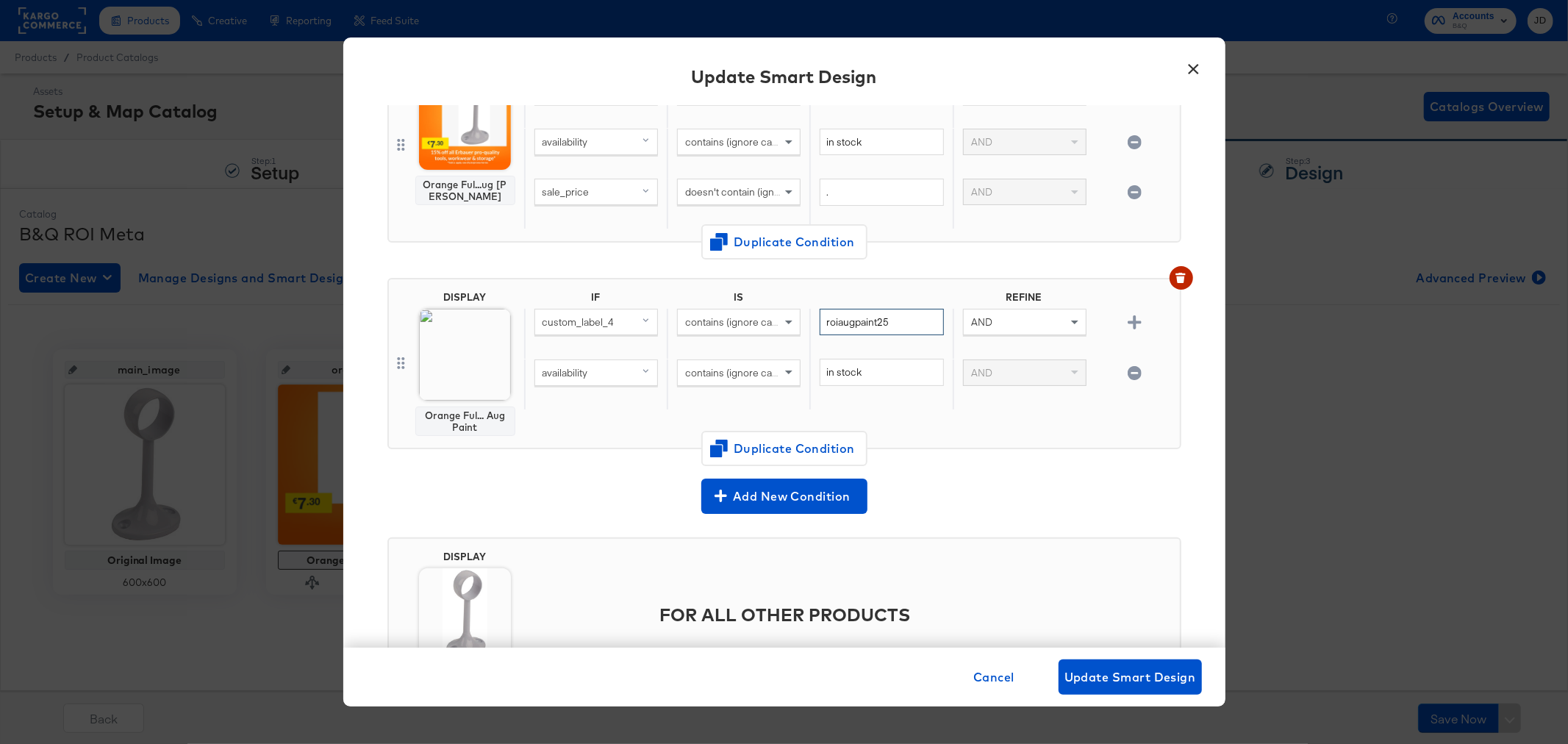
drag, startPoint x: 900, startPoint y: 327, endPoint x: 813, endPoint y: 324, distance: 87.1
click at [820, 324] on input "roiaugpaint25" at bounding box center [882, 322] width 124 height 27
paste input "sept25kitchens"
type input "roisept25kitchens"
click at [1132, 450] on div "DISPLAY Orange Ful... Aug Paint IF IS REFINE custom_label_4 contains (ignore ca…" at bounding box center [784, 369] width 793 height 207
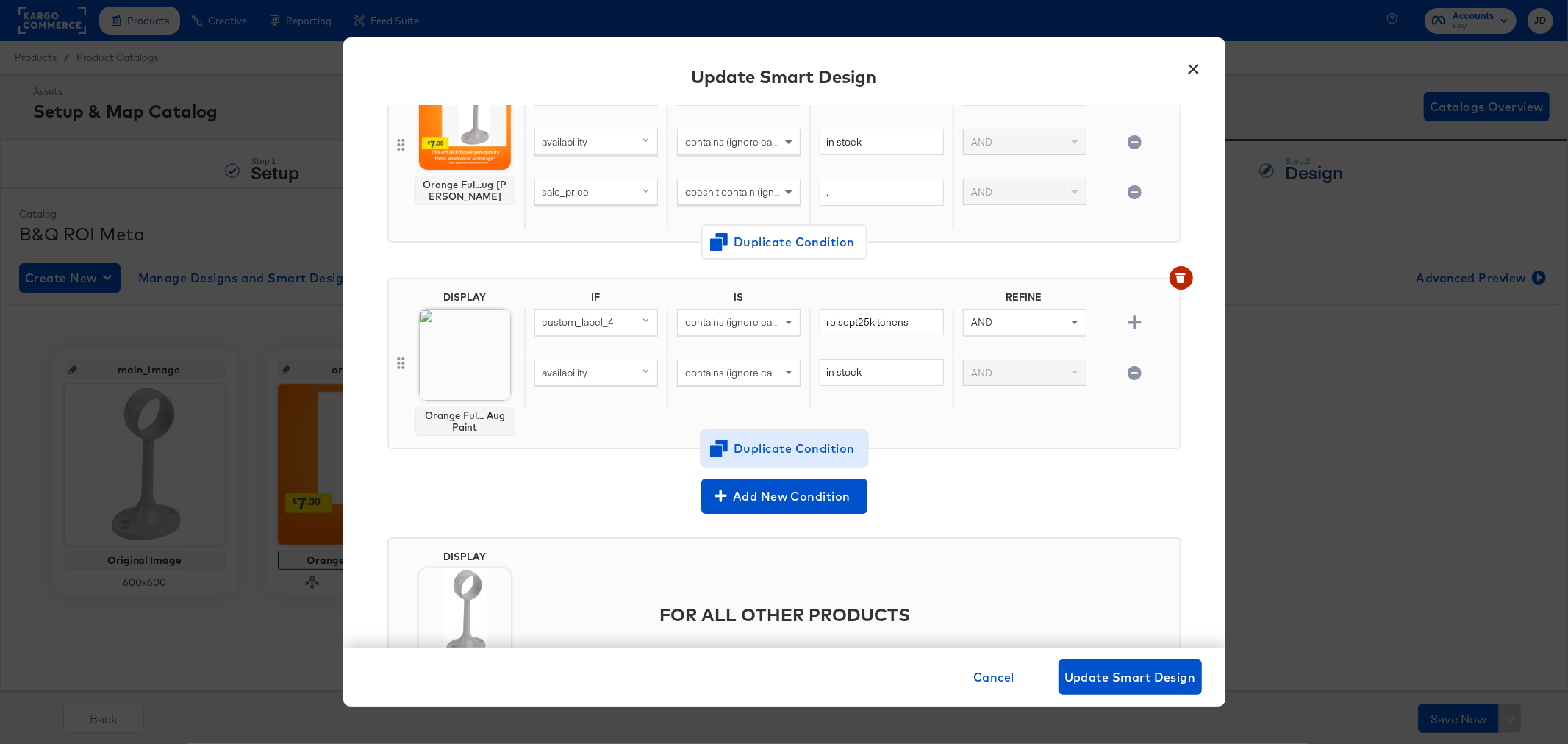
click at [755, 446] on span "Duplicate Condition" at bounding box center [784, 449] width 143 height 21
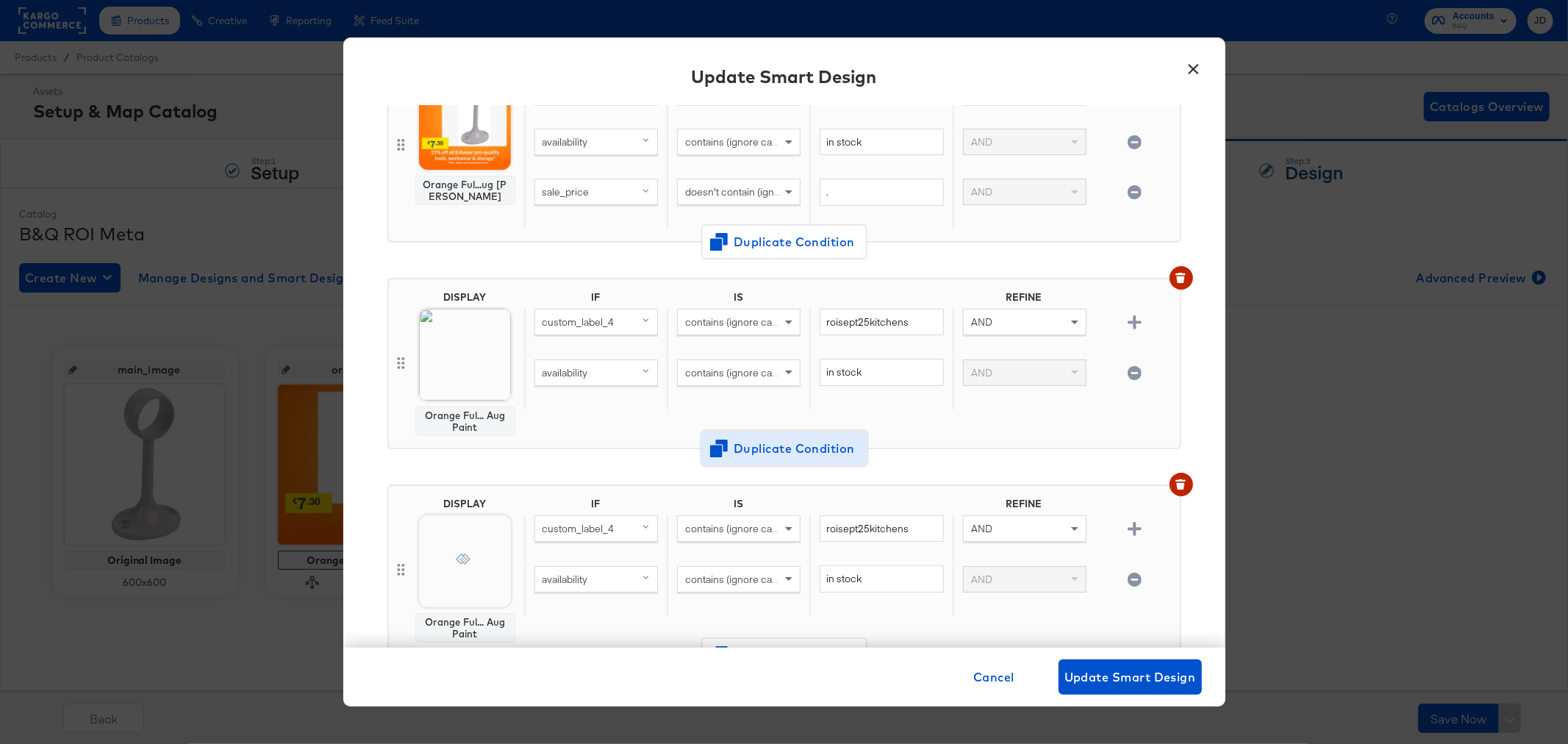
scroll to position [614, 0]
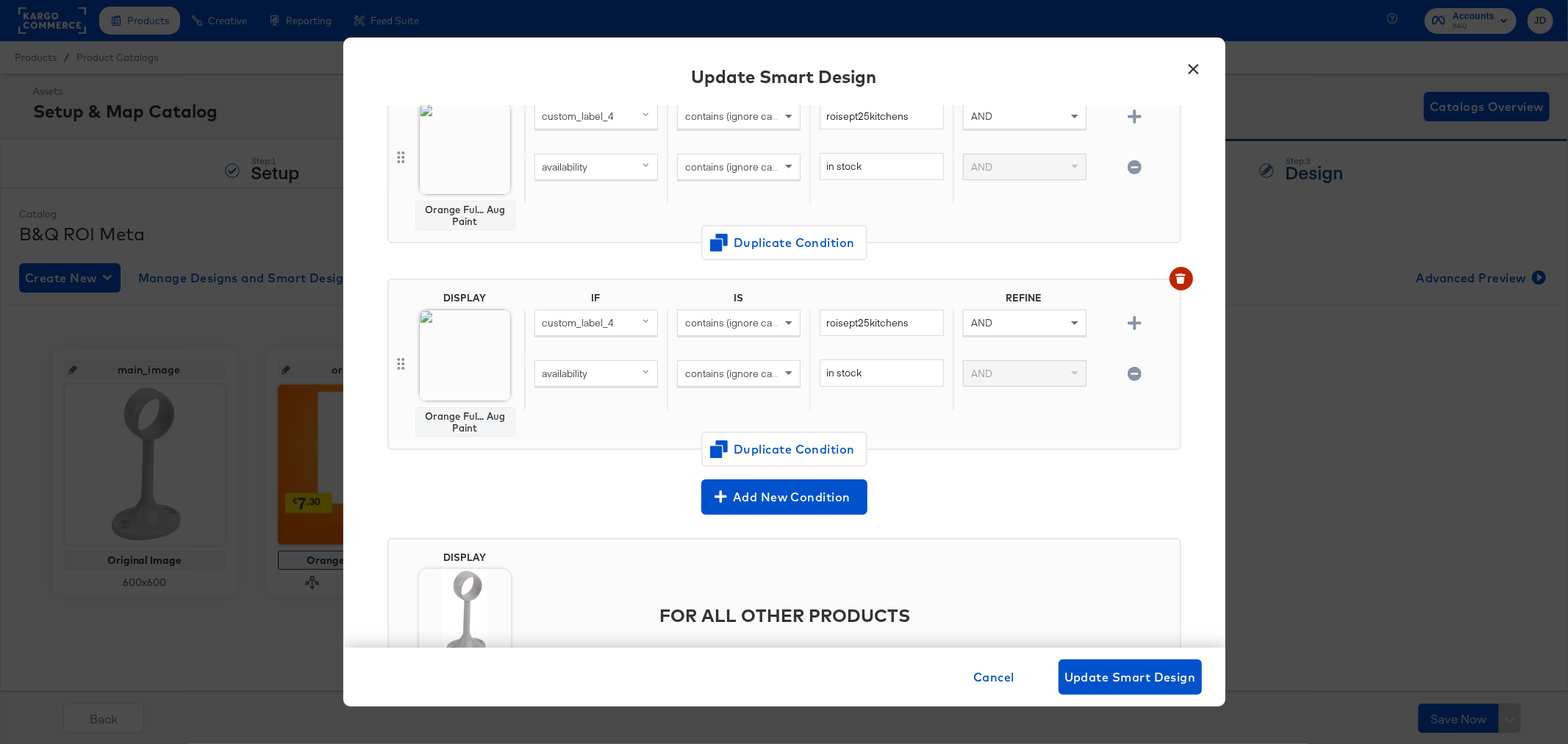
click at [476, 171] on img at bounding box center [465, 149] width 92 height 92
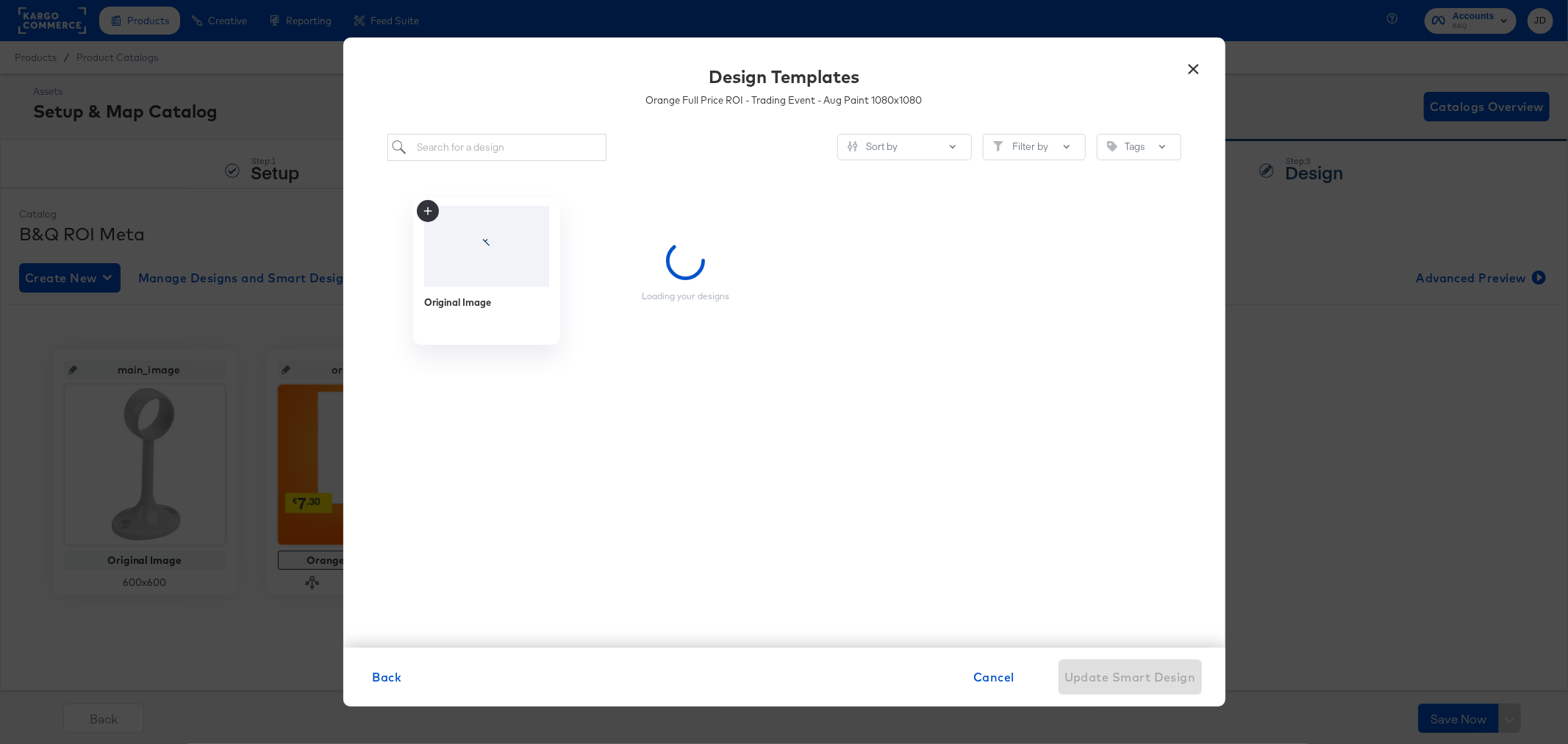
scroll to position [0, 0]
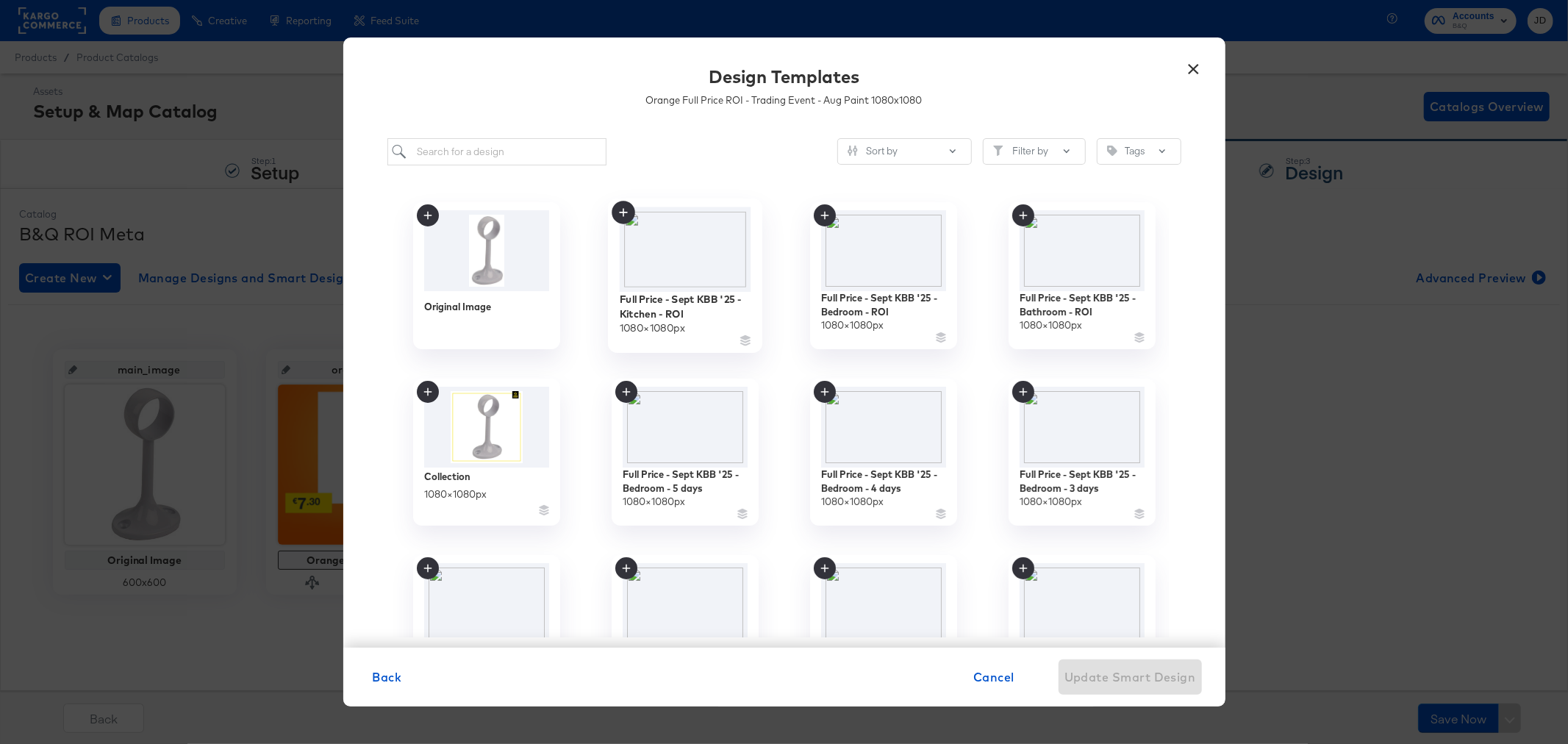
click at [712, 256] on img at bounding box center [684, 250] width 131 height 85
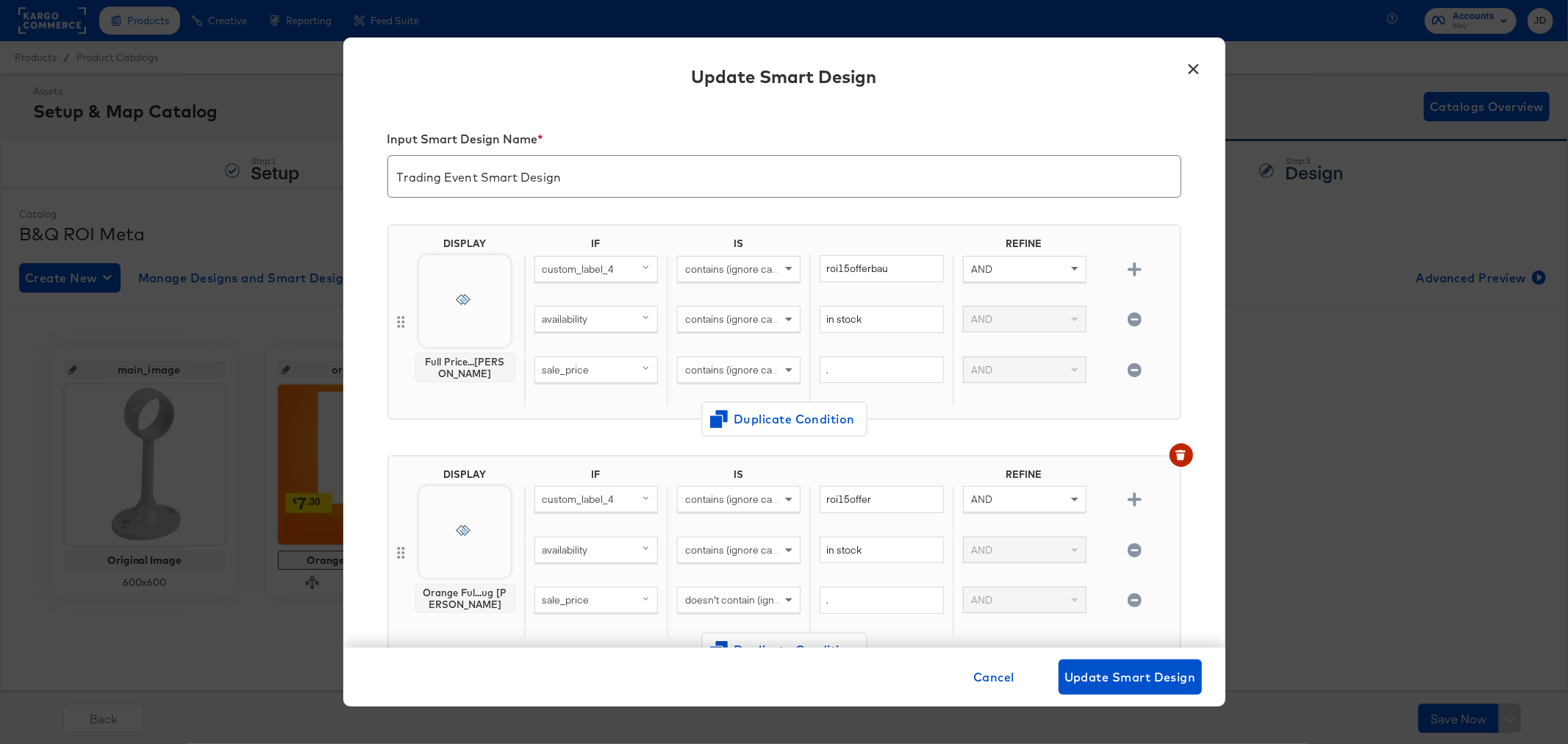
scroll to position [614, 0]
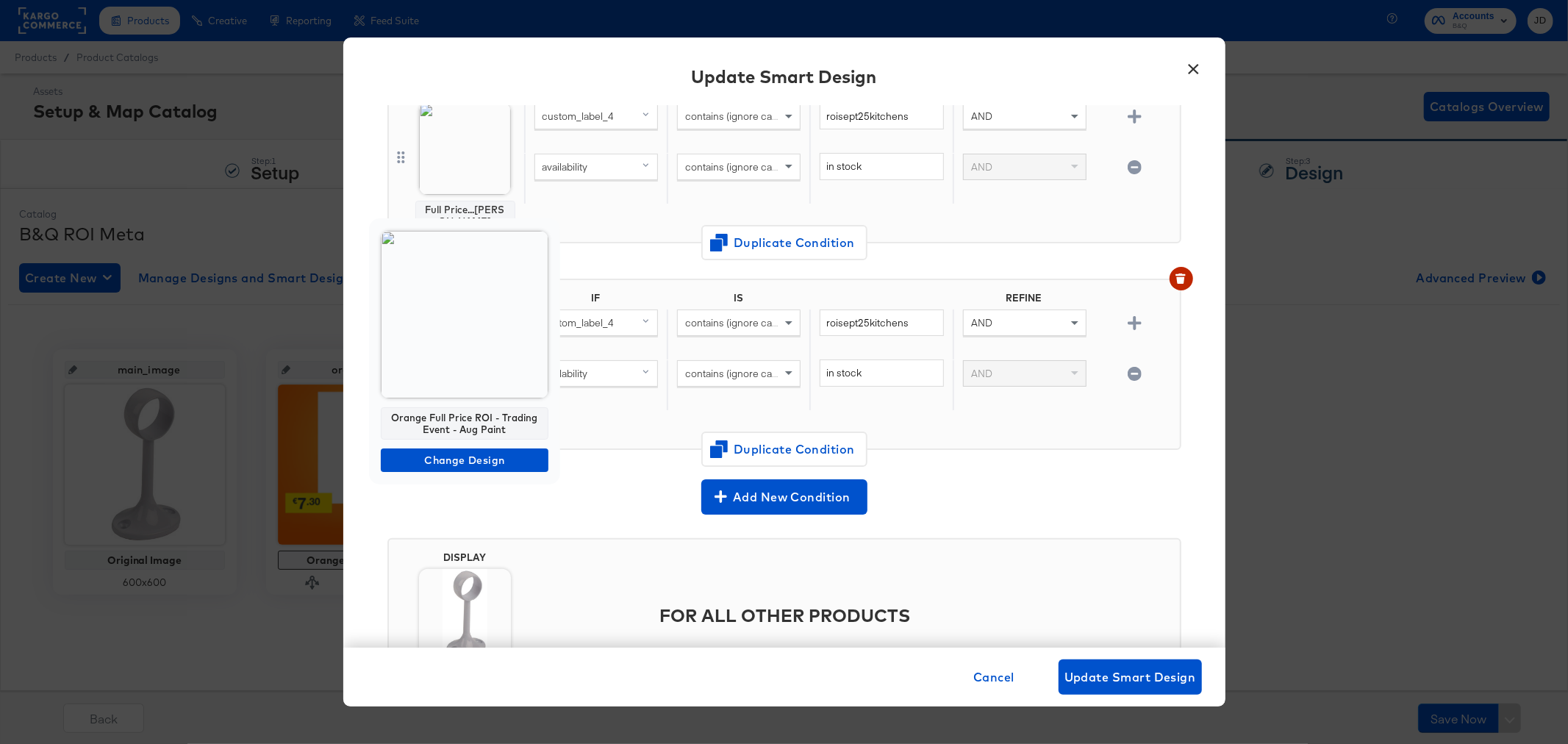
click at [470, 339] on img at bounding box center [464, 315] width 167 height 167
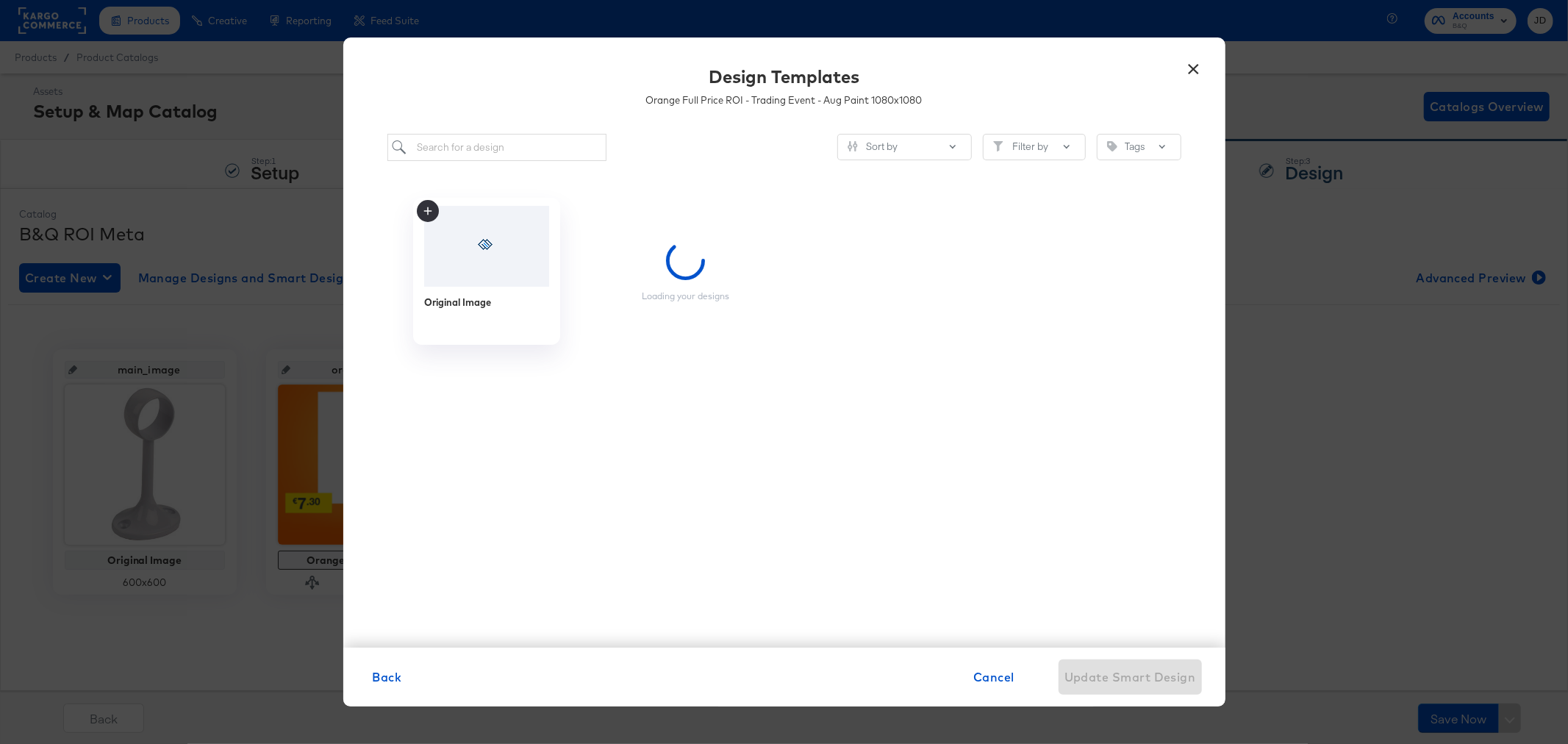
scroll to position [0, 0]
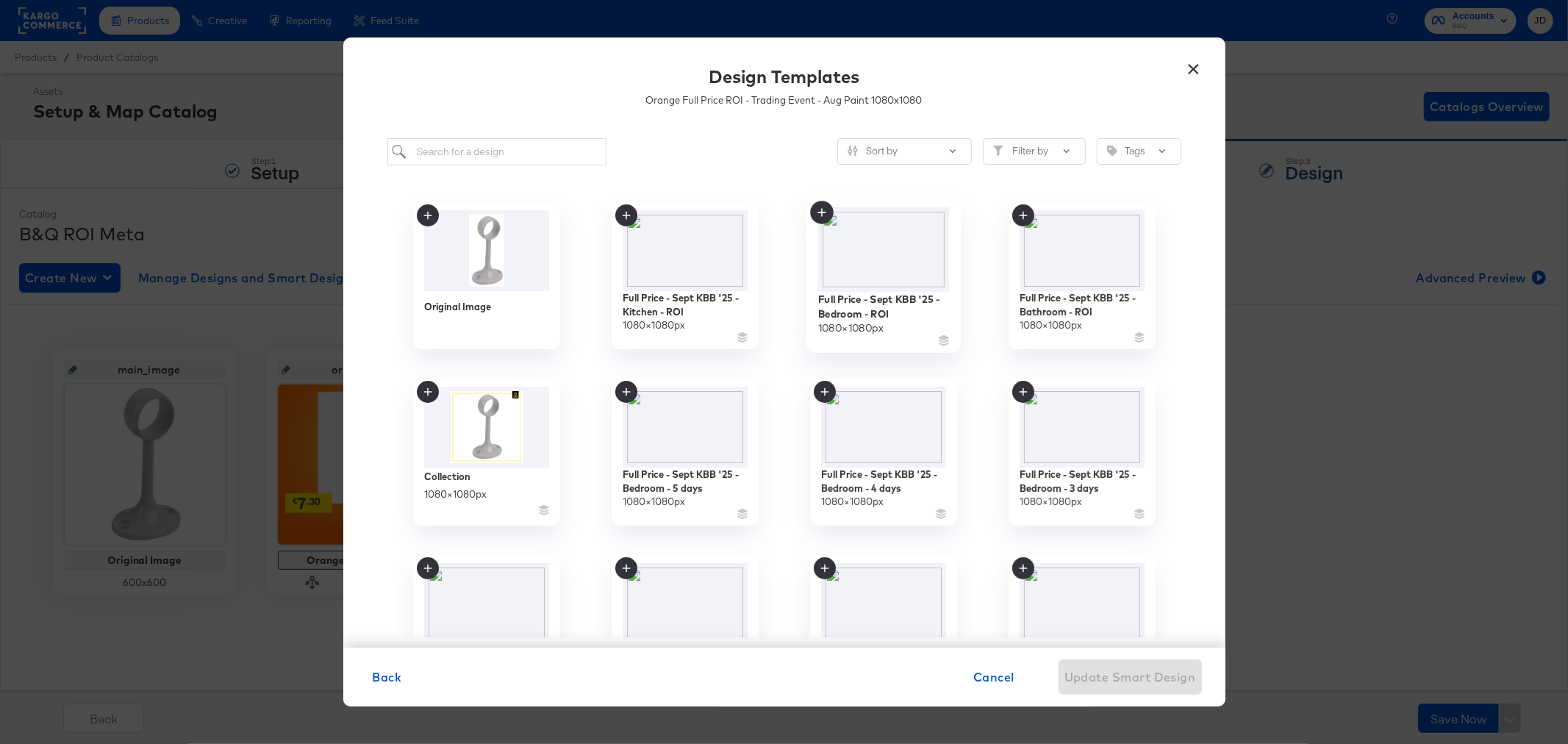
click at [888, 246] on img at bounding box center [883, 250] width 131 height 85
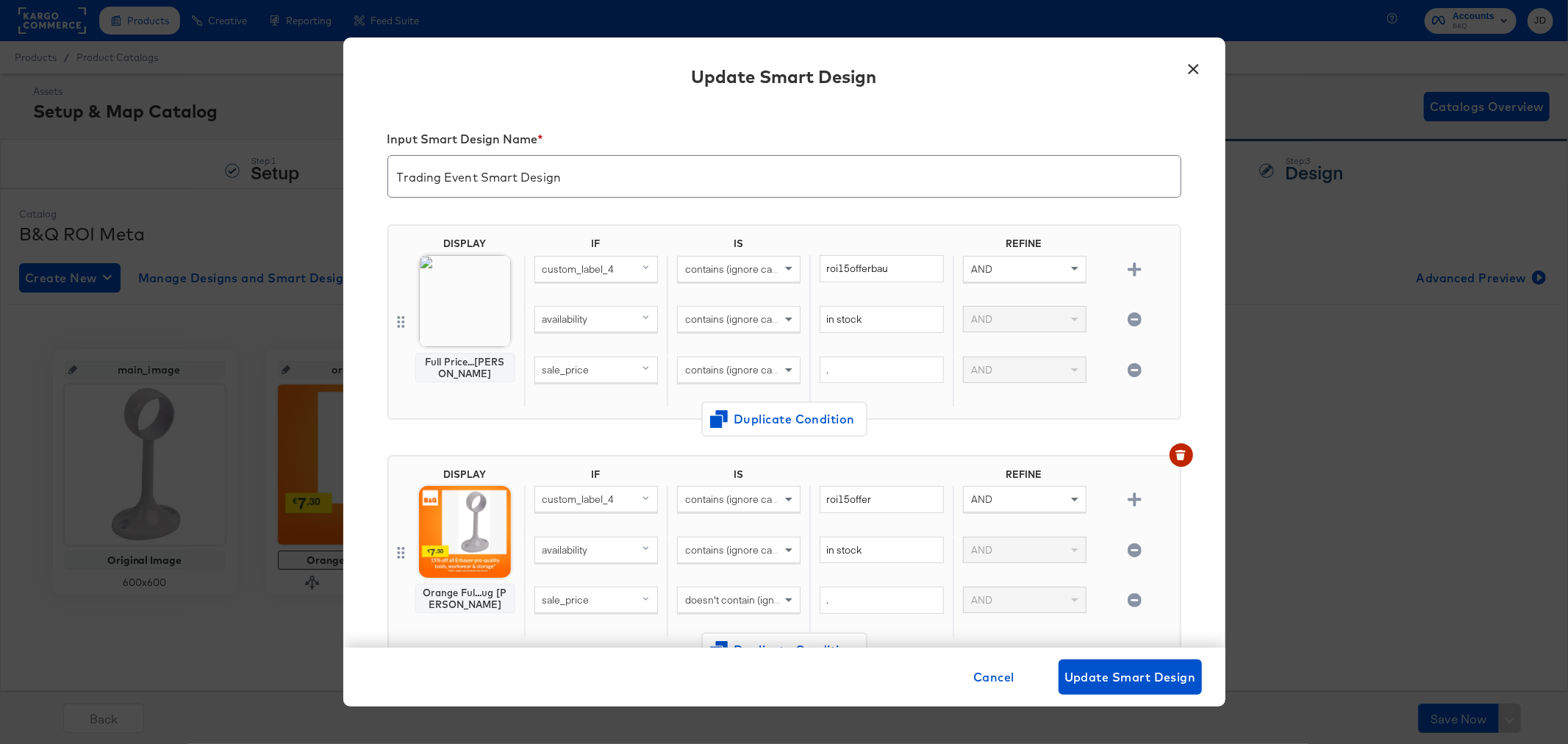
scroll to position [614, 0]
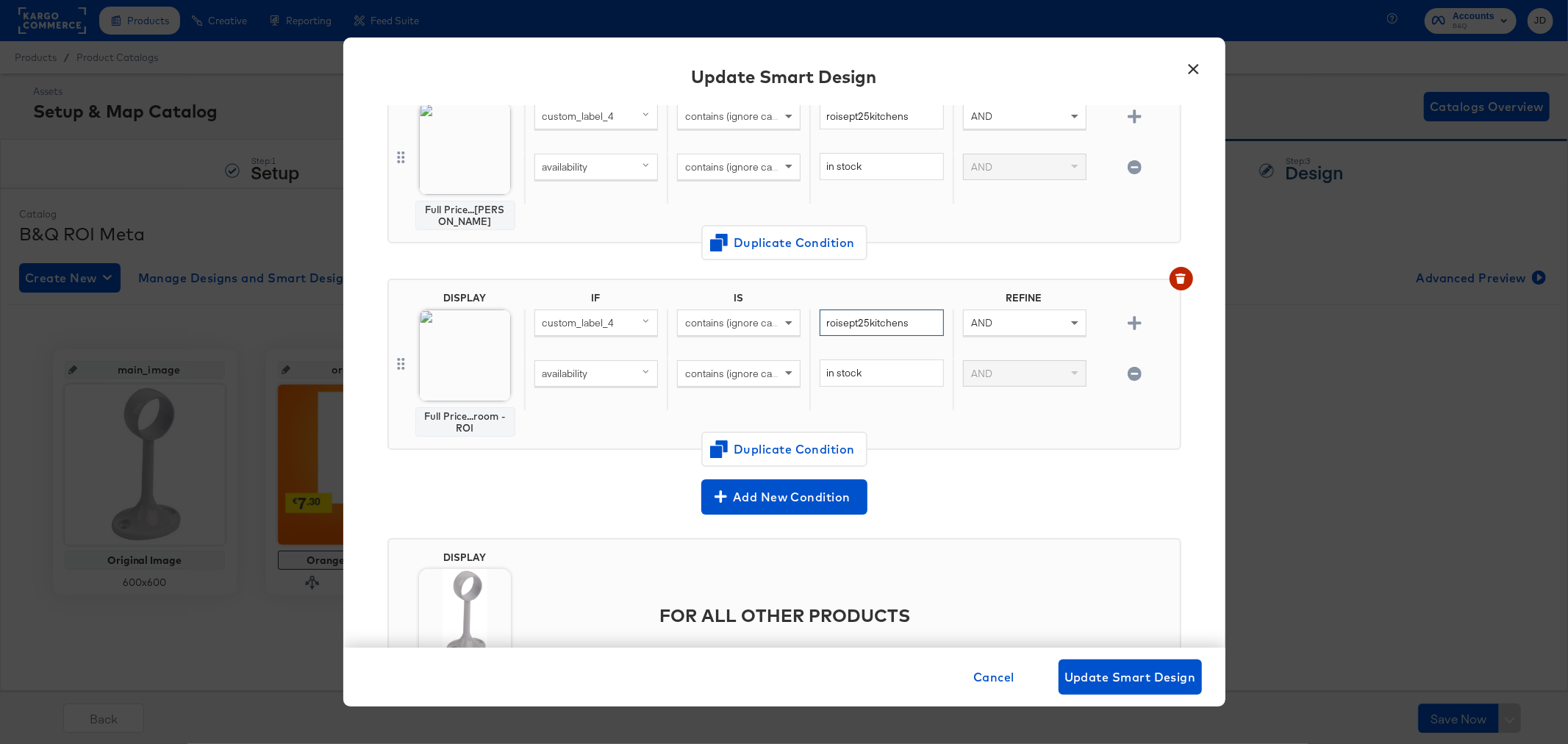
click at [909, 320] on input "roisept25kitchens" at bounding box center [882, 323] width 124 height 27
drag, startPoint x: 900, startPoint y: 318, endPoint x: 1100, endPoint y: 492, distance: 265.1
click at [809, 314] on div "roisept25kitchens" at bounding box center [881, 335] width 143 height 51
paste input "bedroom"
type input "roisept25bedrooms"
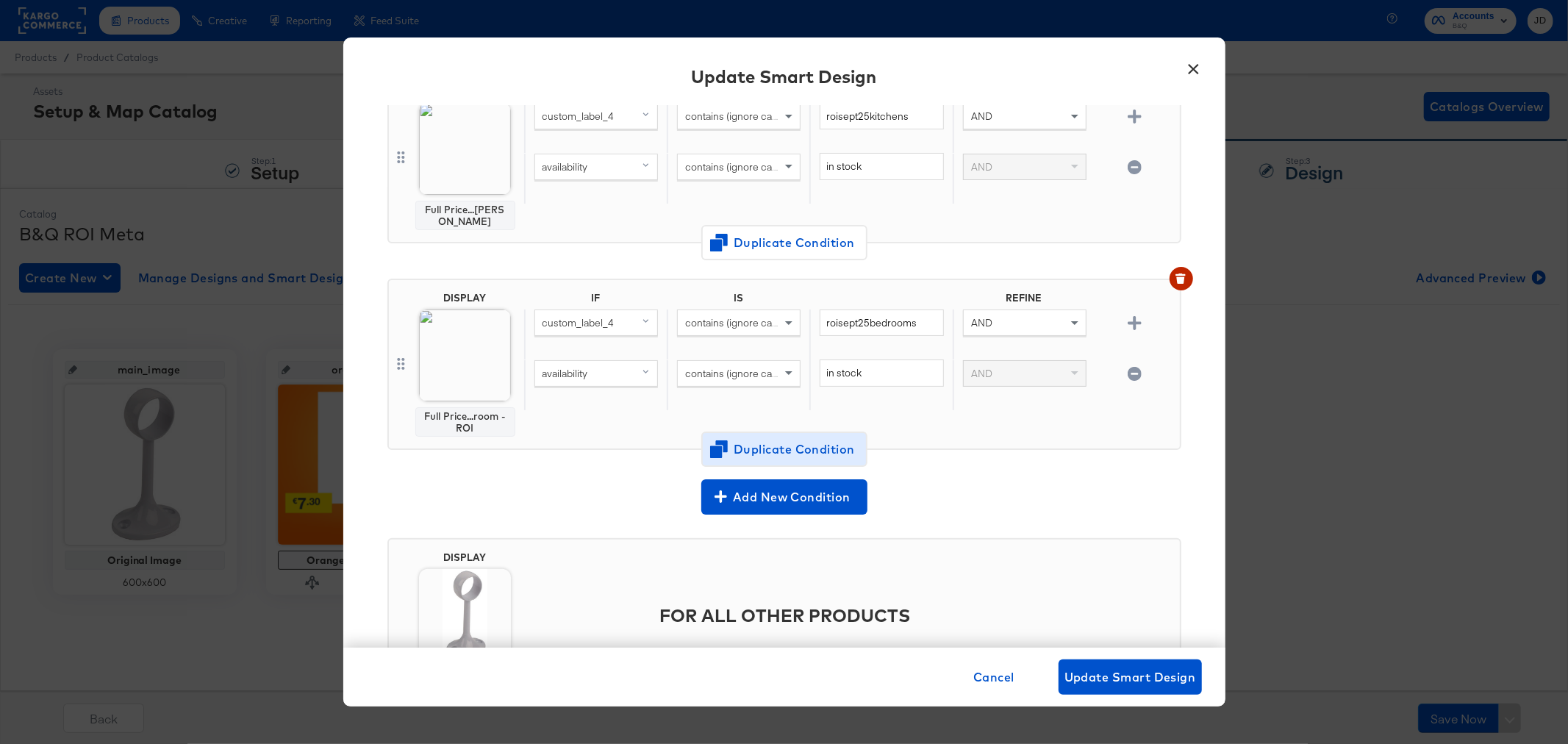
click at [1142, 479] on div "Add New Condition" at bounding box center [784, 497] width 793 height 36
click at [828, 447] on span "Duplicate Condition" at bounding box center [784, 449] width 143 height 21
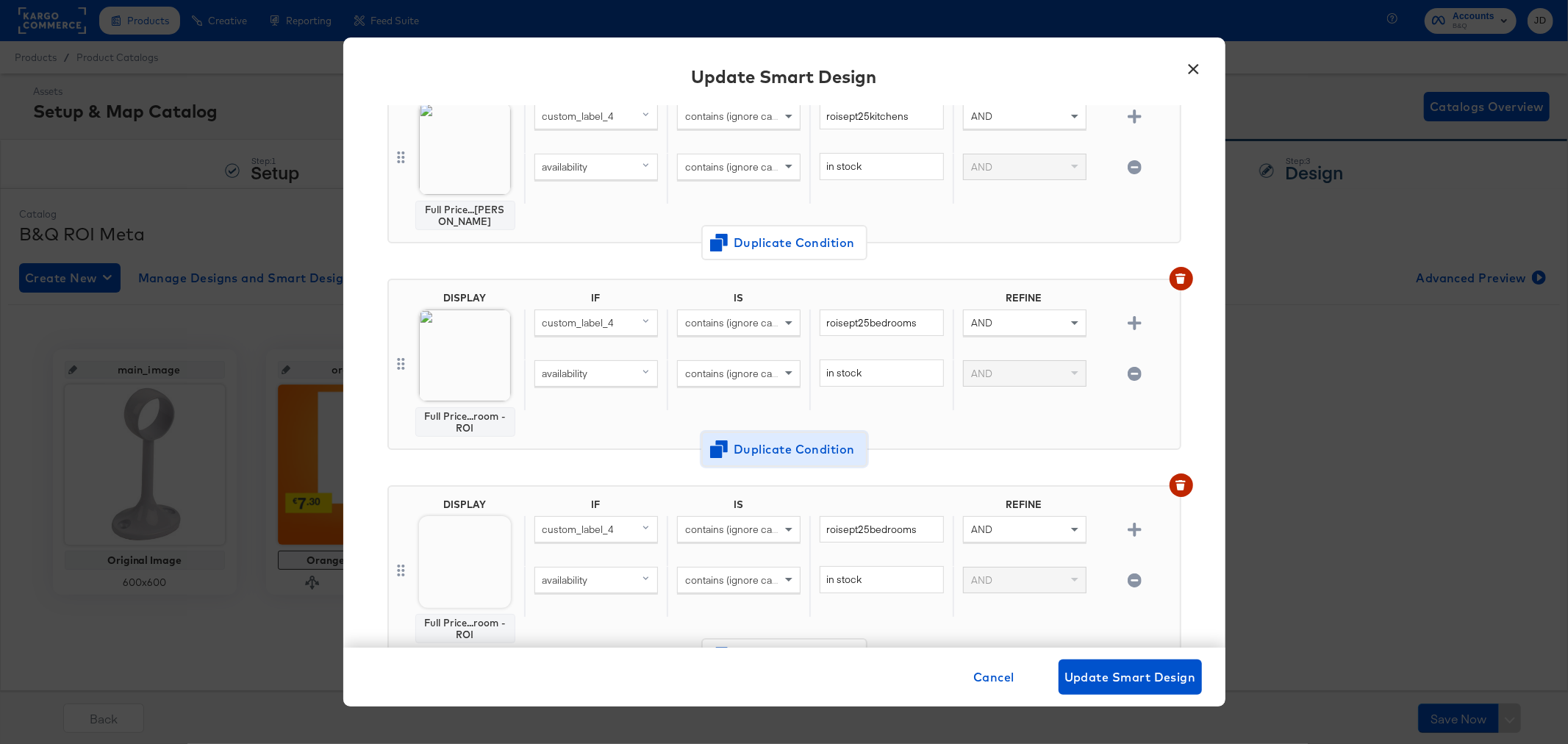
scroll to position [819, 0]
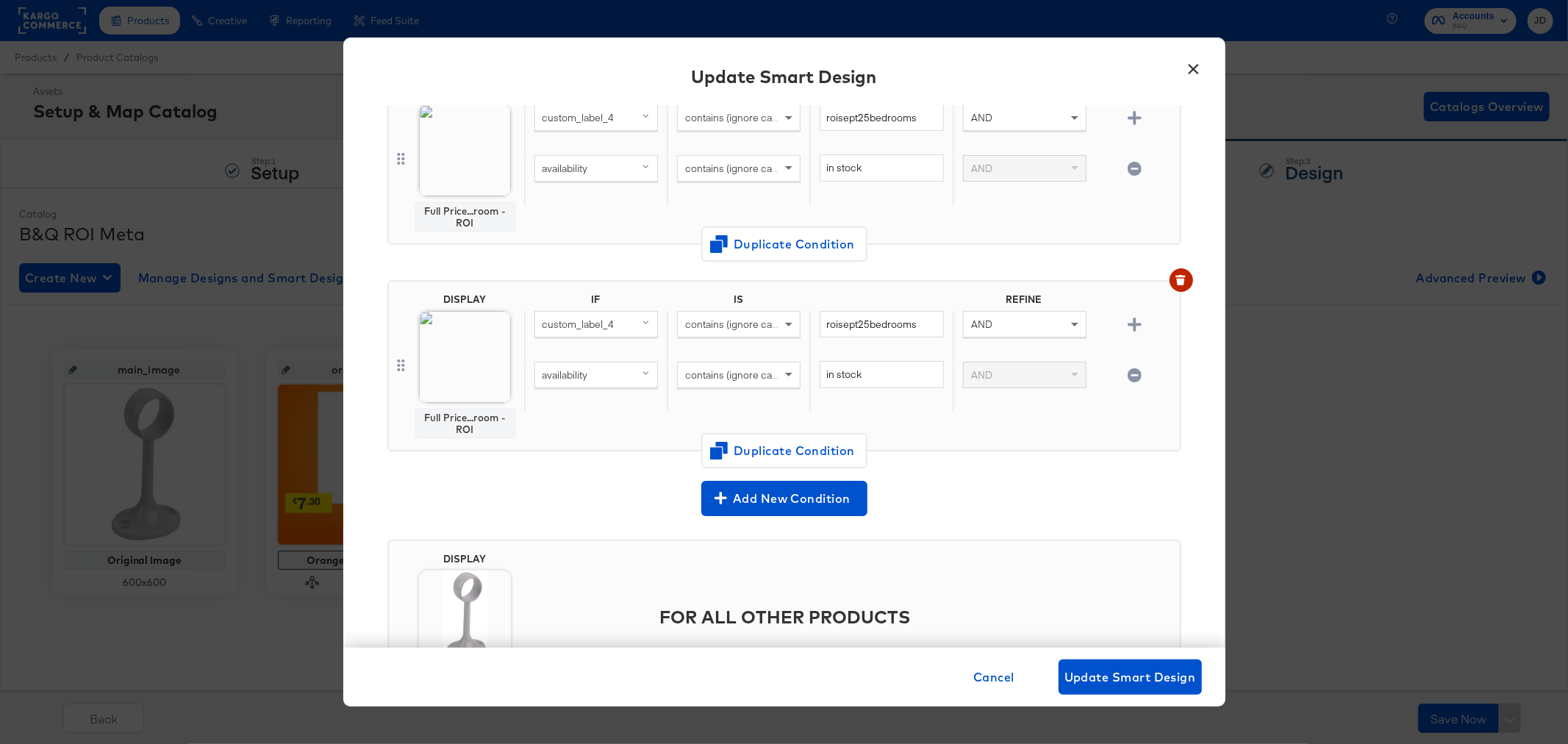
click at [446, 327] on img at bounding box center [465, 357] width 92 height 92
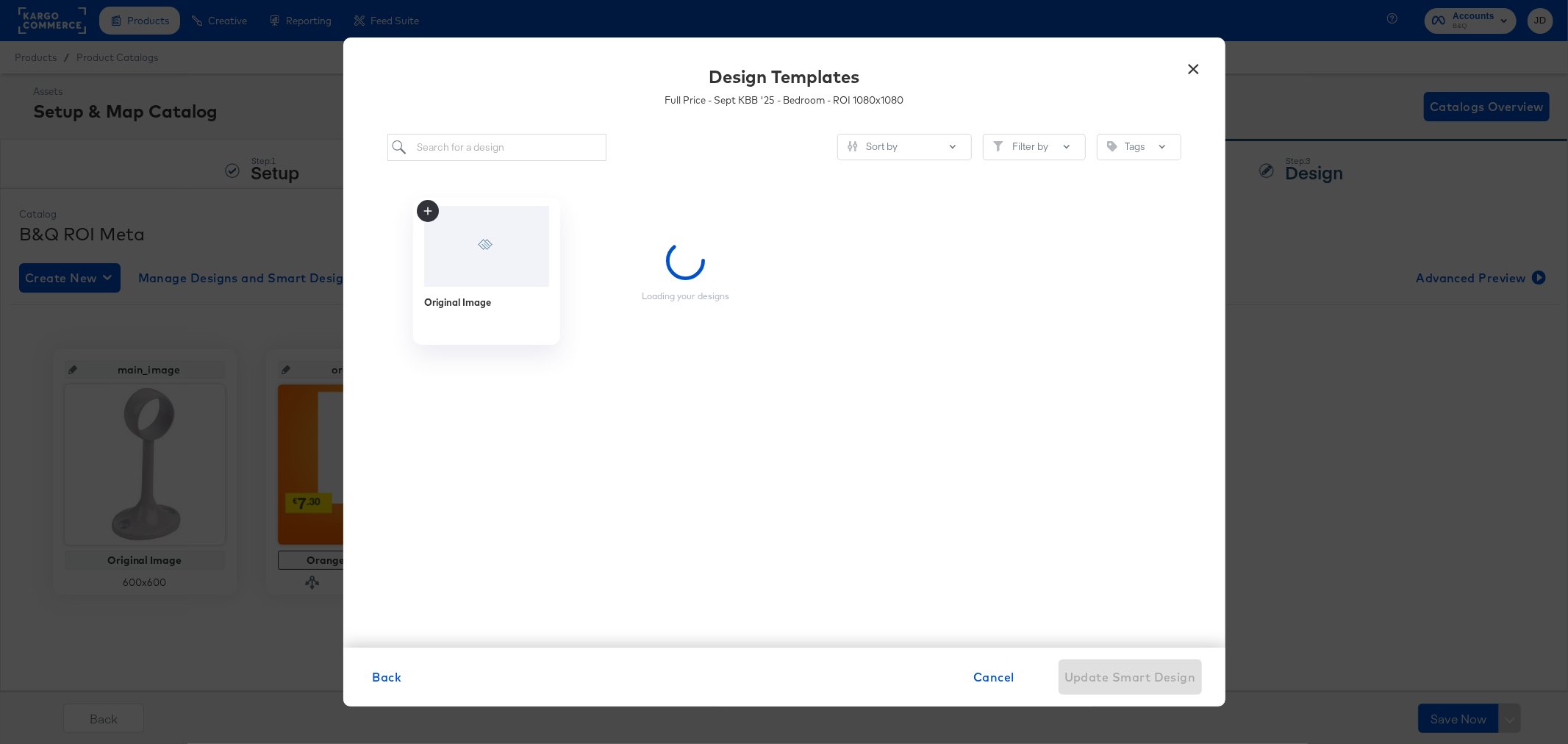
scroll to position [0, 0]
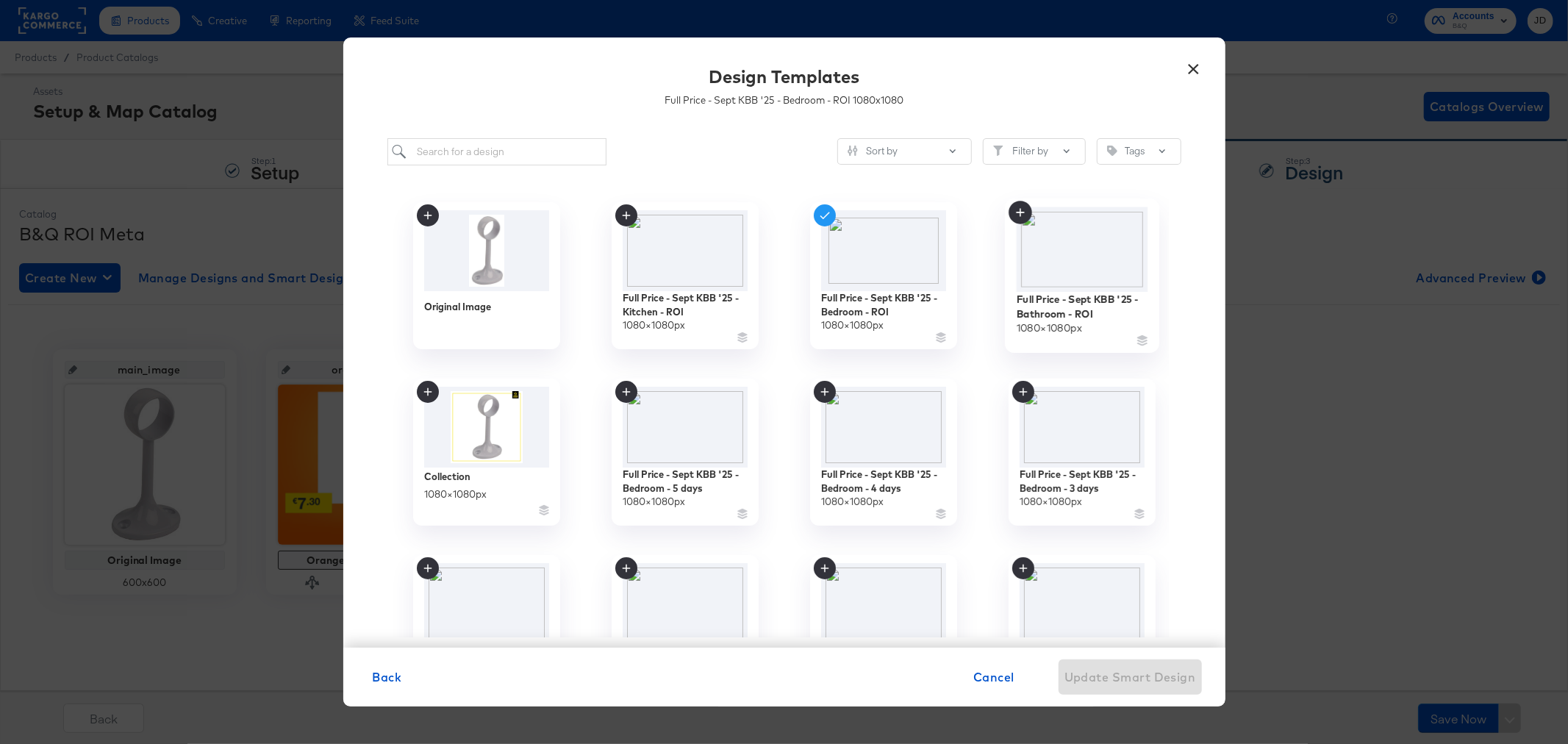
click at [1090, 255] on img at bounding box center [1082, 250] width 131 height 85
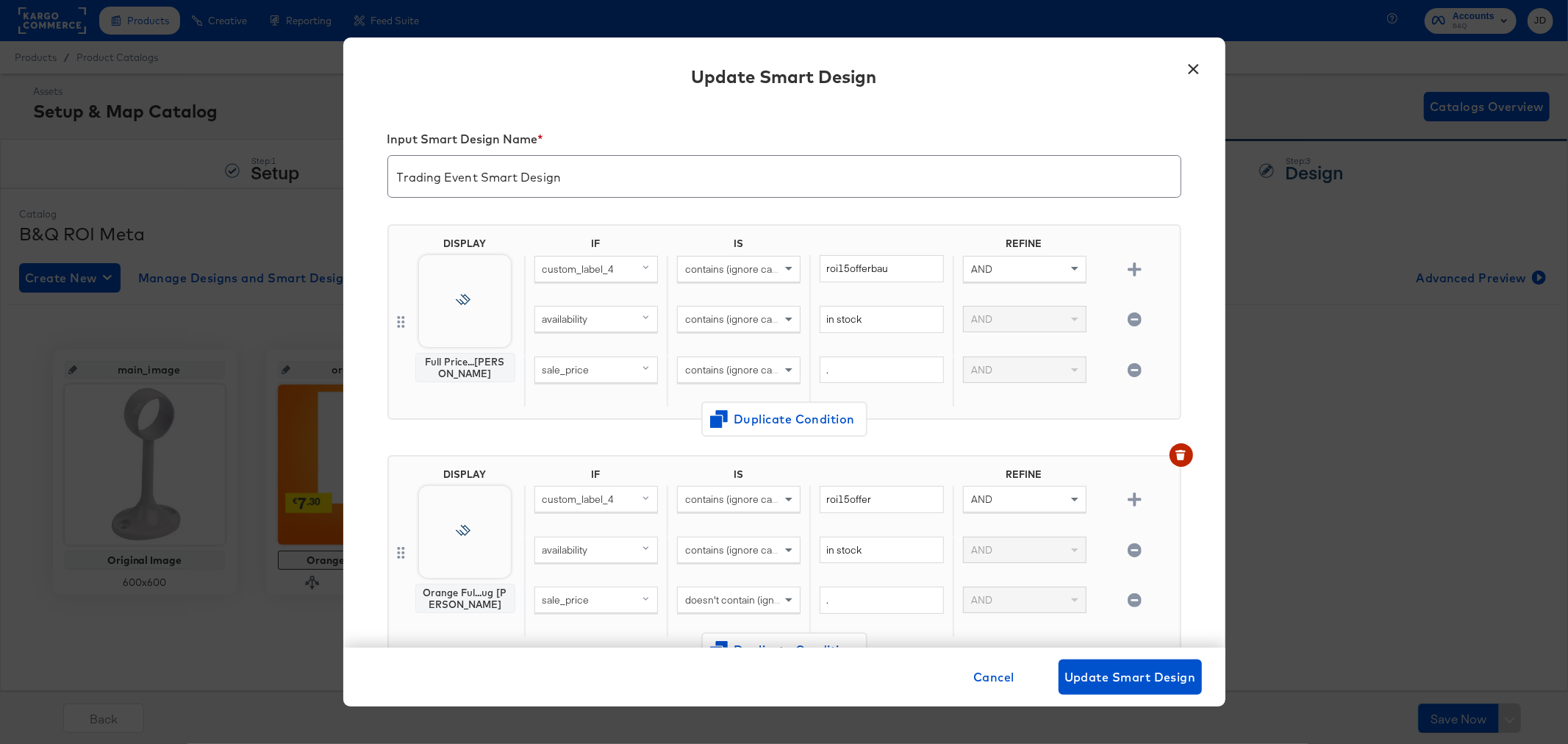
scroll to position [819, 0]
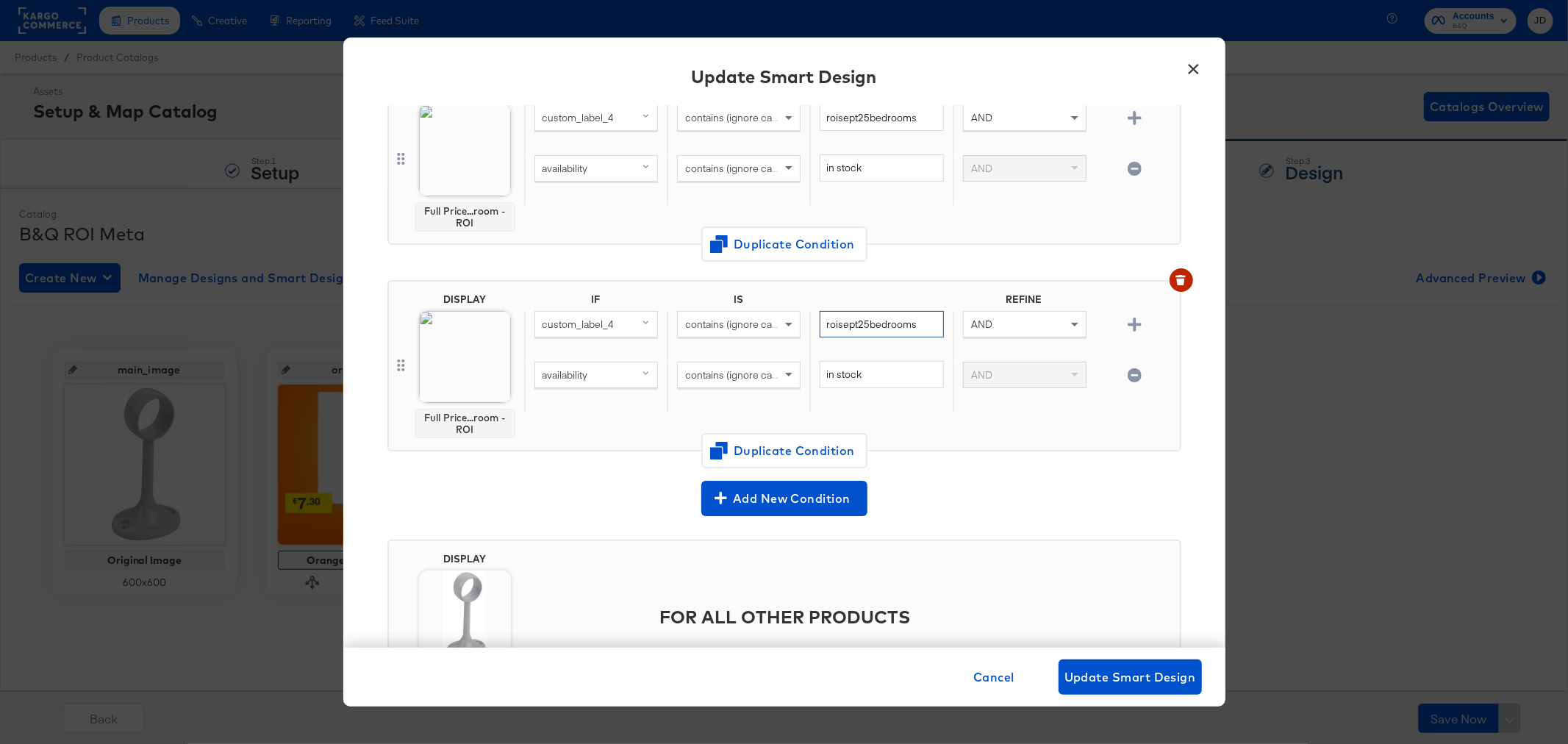
drag, startPoint x: 814, startPoint y: 321, endPoint x: 956, endPoint y: 449, distance: 191.2
click at [820, 320] on input "roisept25bedrooms" at bounding box center [882, 324] width 124 height 27
paste input "ath"
type input "roisept25bathrooms"
click at [1063, 475] on div "Add New Condition" at bounding box center [784, 496] width 793 height 42
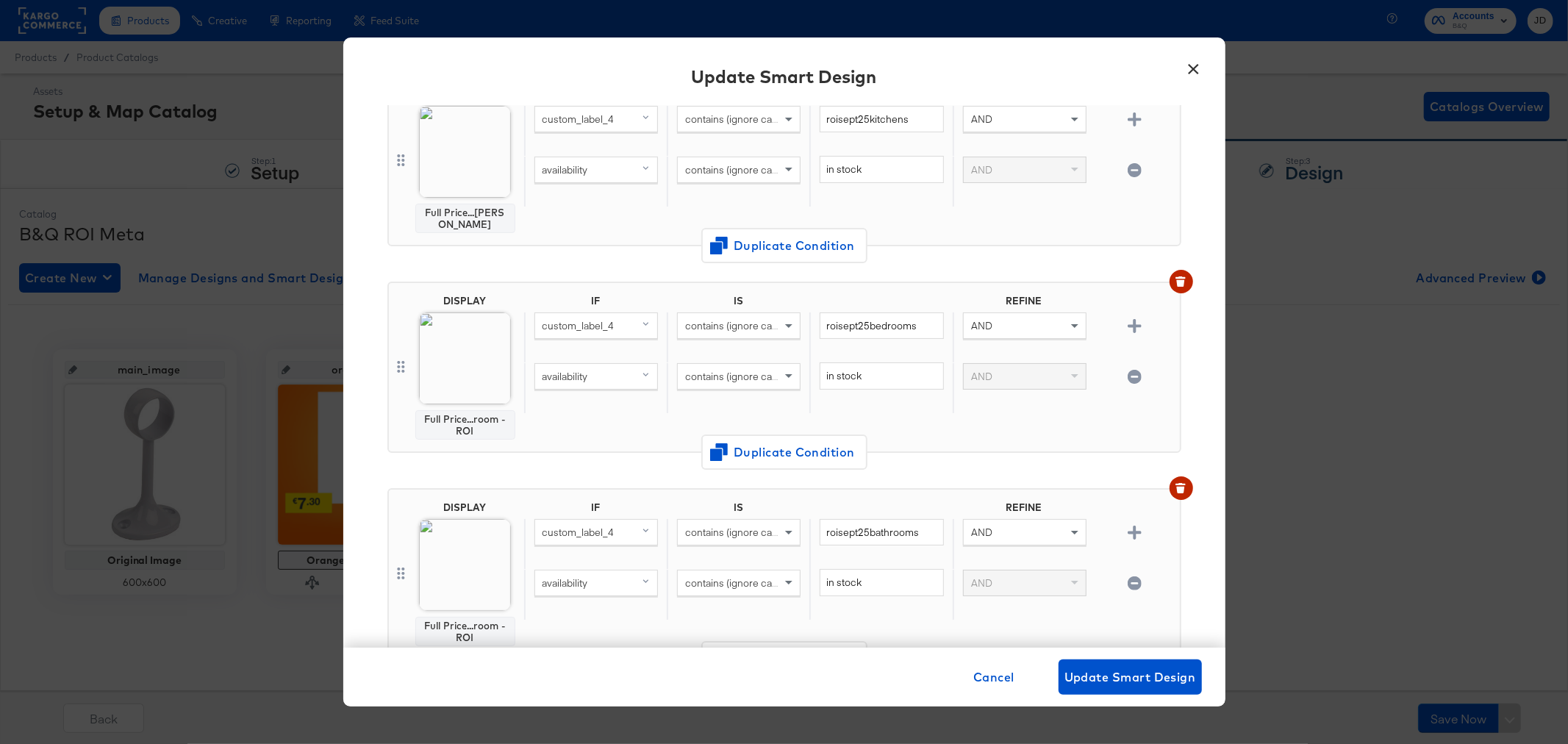
scroll to position [574, 0]
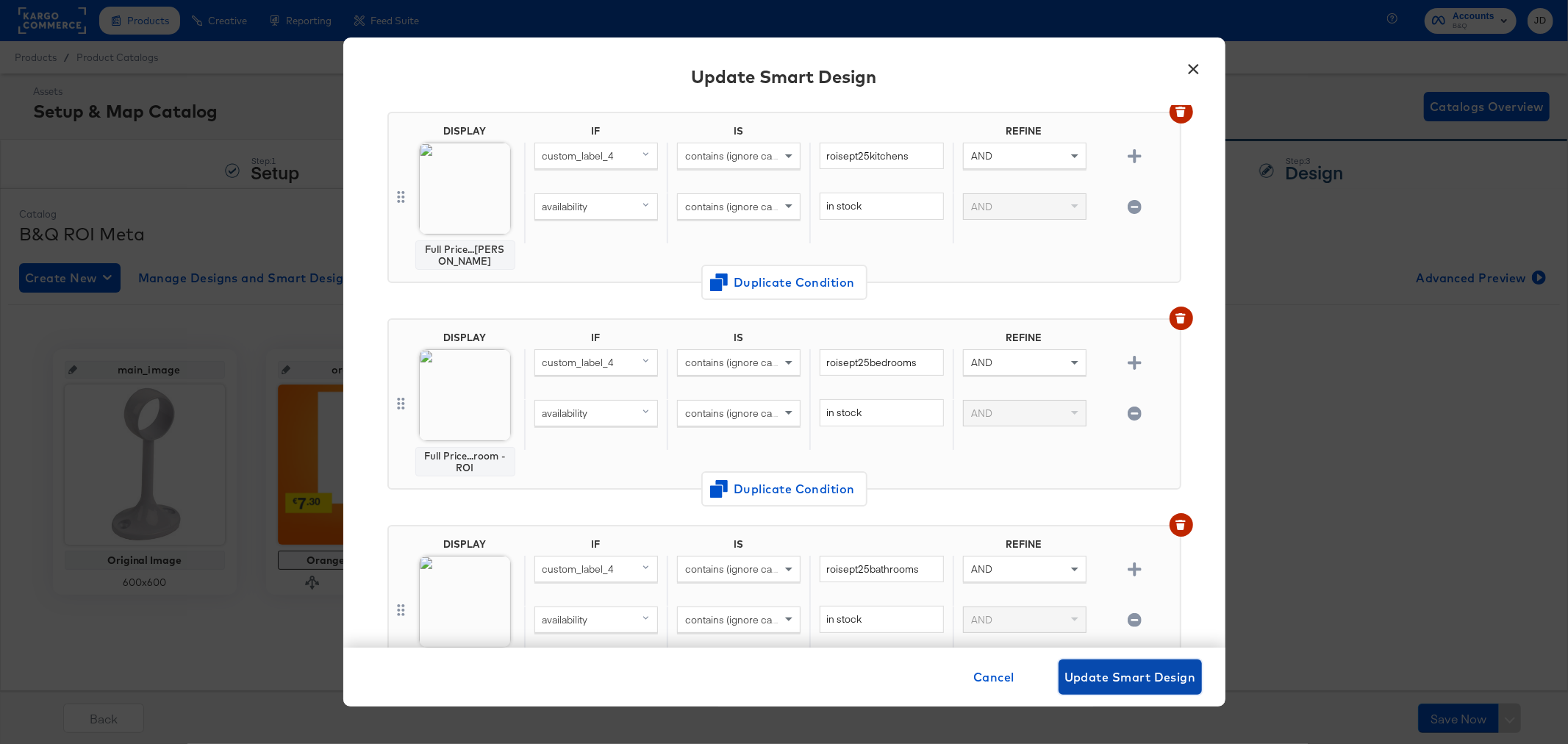
click at [1129, 684] on span "Update Smart Design" at bounding box center [1130, 677] width 131 height 21
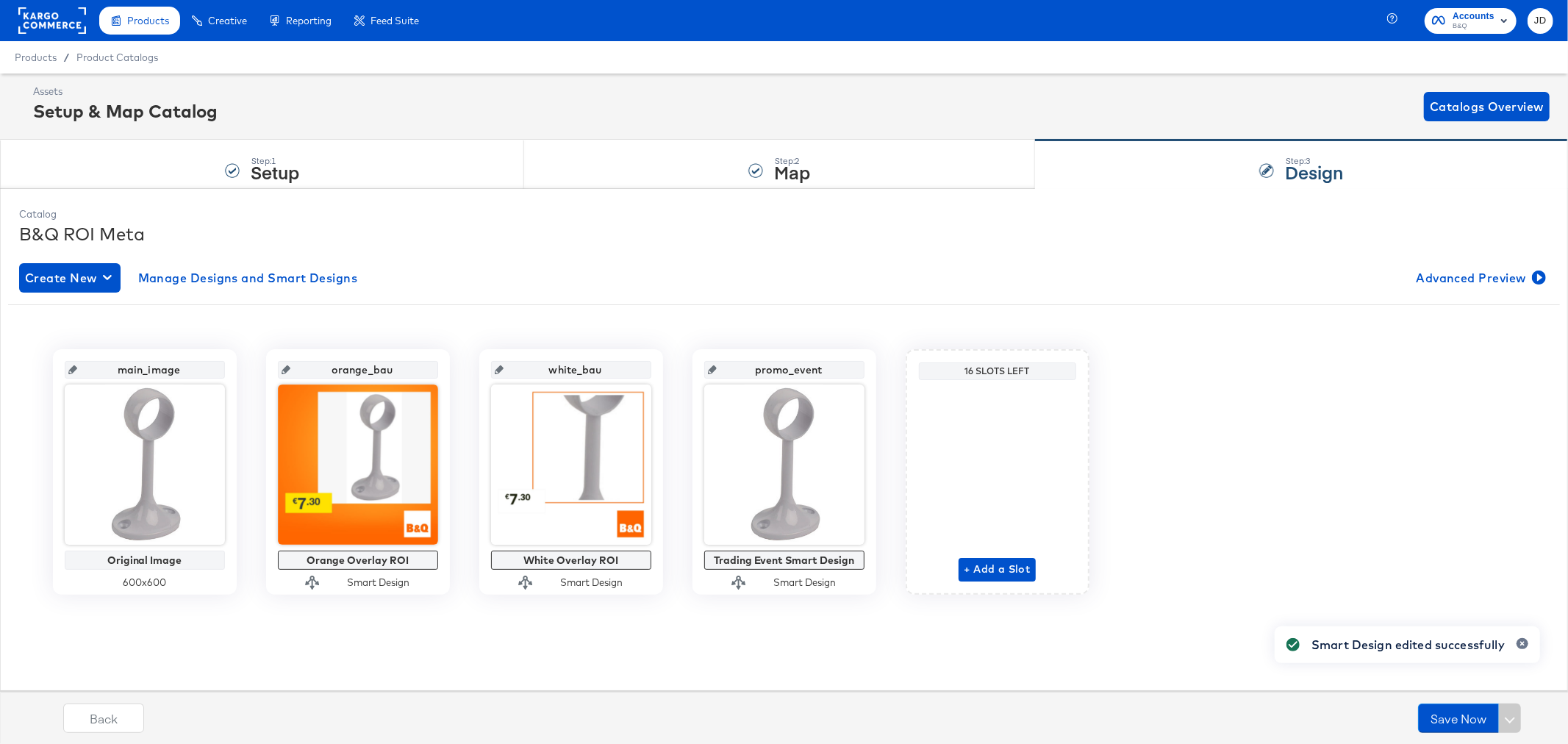
click at [69, 19] on rect at bounding box center [53, 21] width 68 height 26
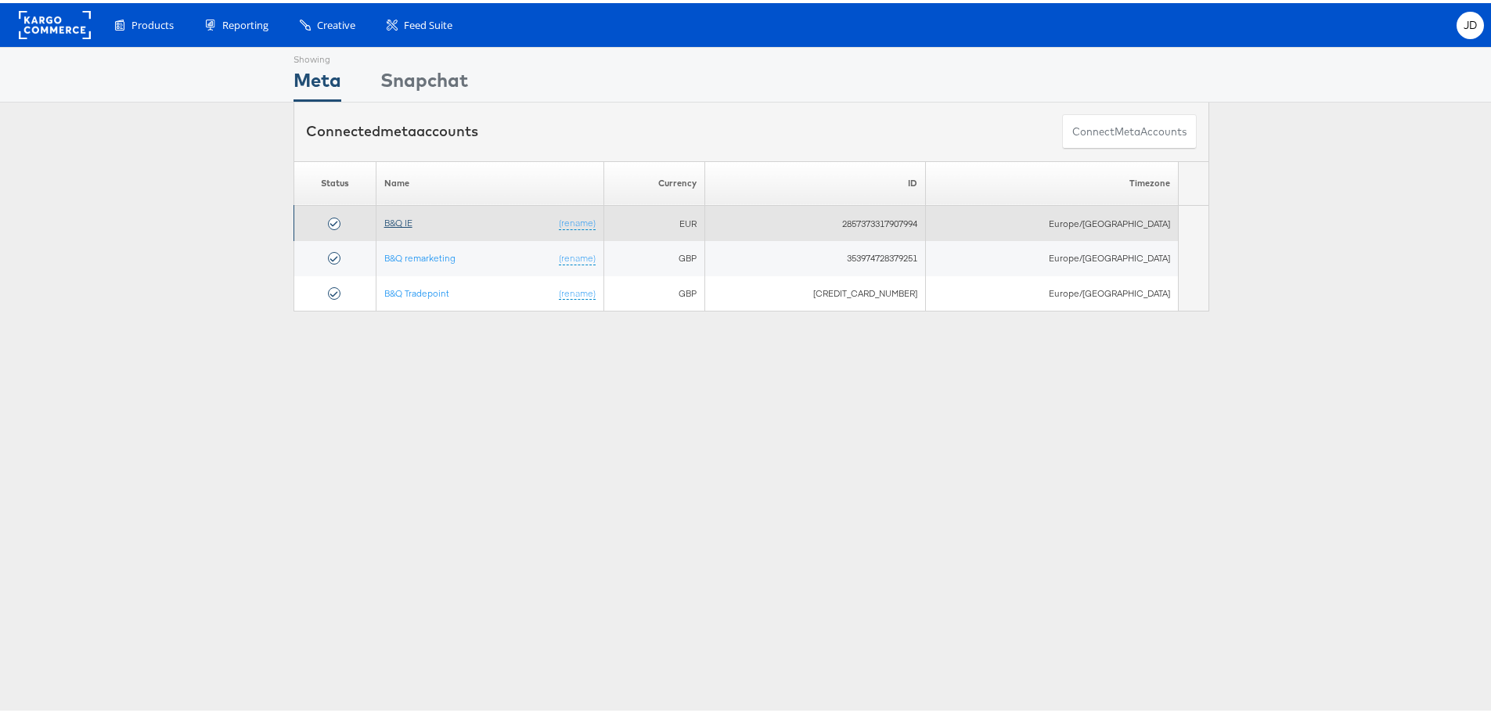
click at [408, 217] on link "B&Q IE" at bounding box center [398, 220] width 28 height 12
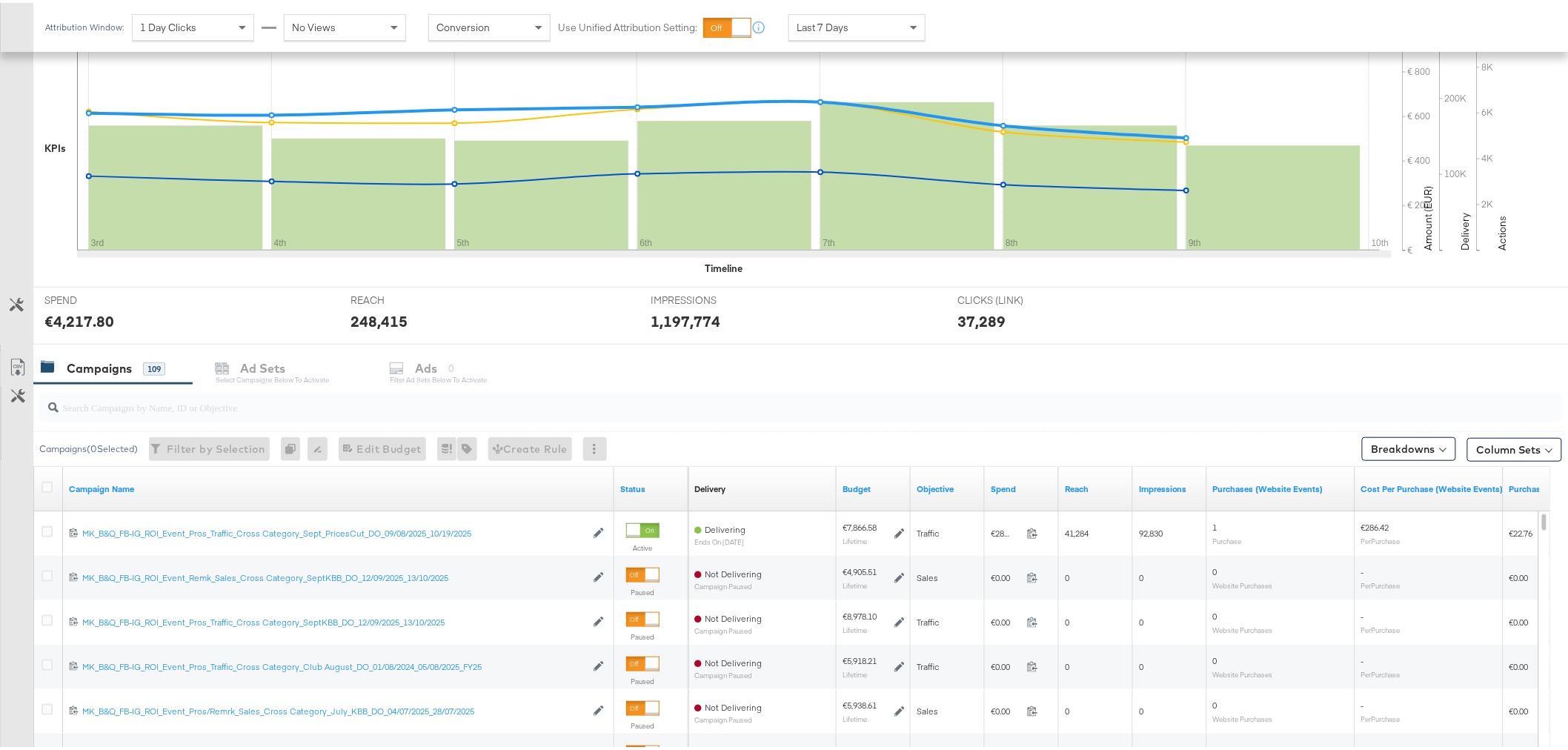
scroll to position [493, 0]
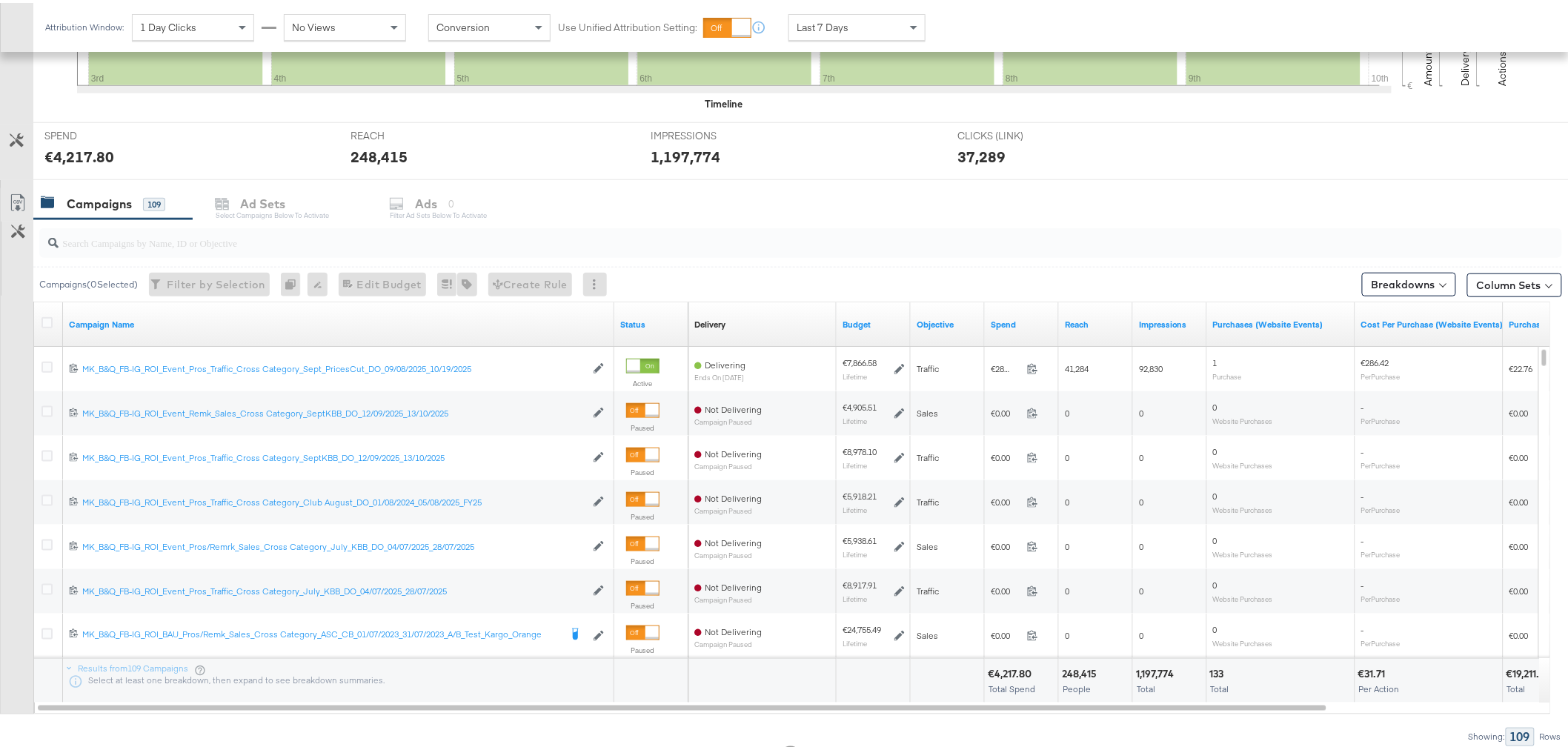
drag, startPoint x: 45, startPoint y: 406, endPoint x: 373, endPoint y: 216, distance: 379.1
click at [45, 406] on icon at bounding box center [47, 409] width 11 height 11
click at [0, 0] on input "checkbox" at bounding box center [0, 0] width 0 height 0
click at [446, 203] on div "Ads" at bounding box center [446, 202] width 22 height 17
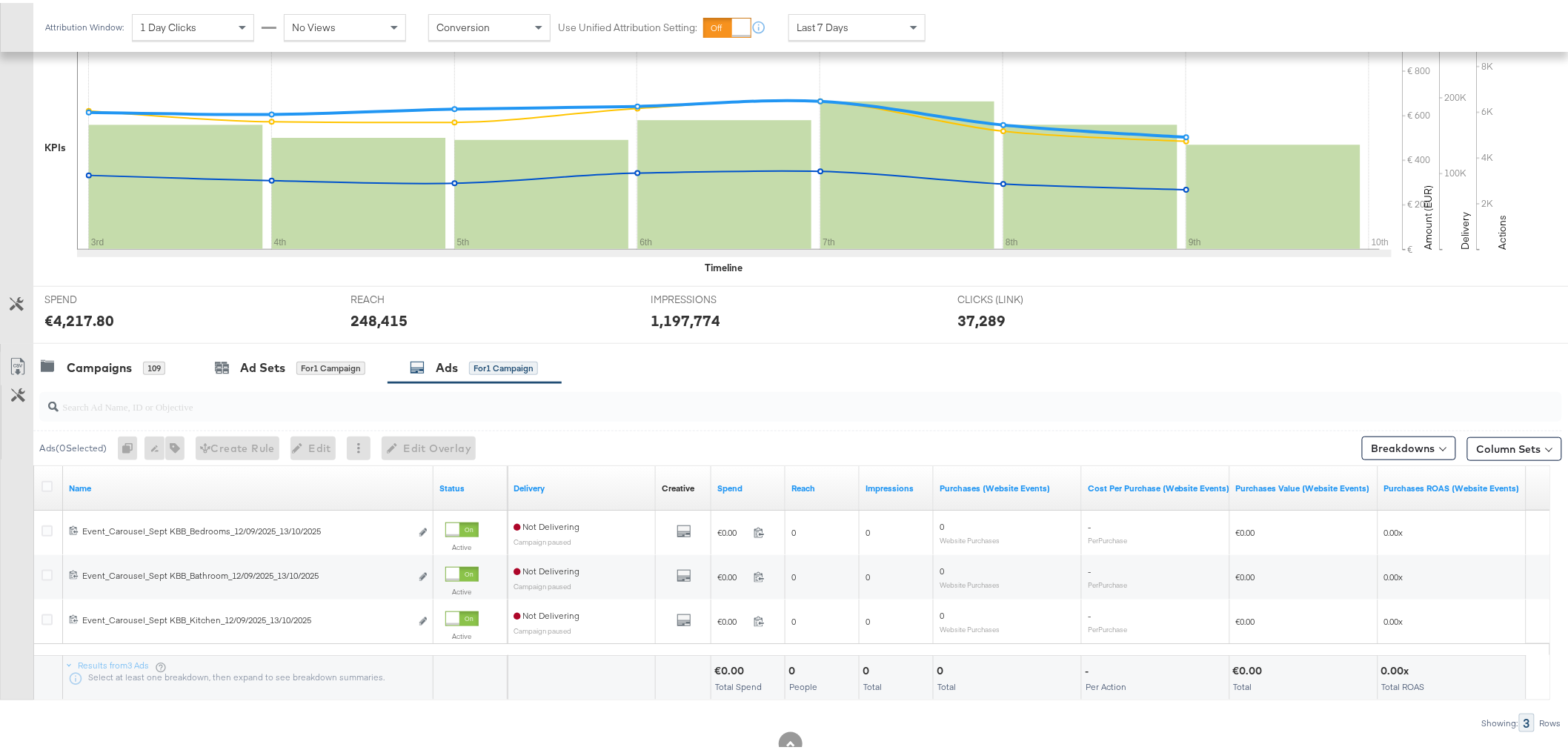
scroll to position [374, 0]
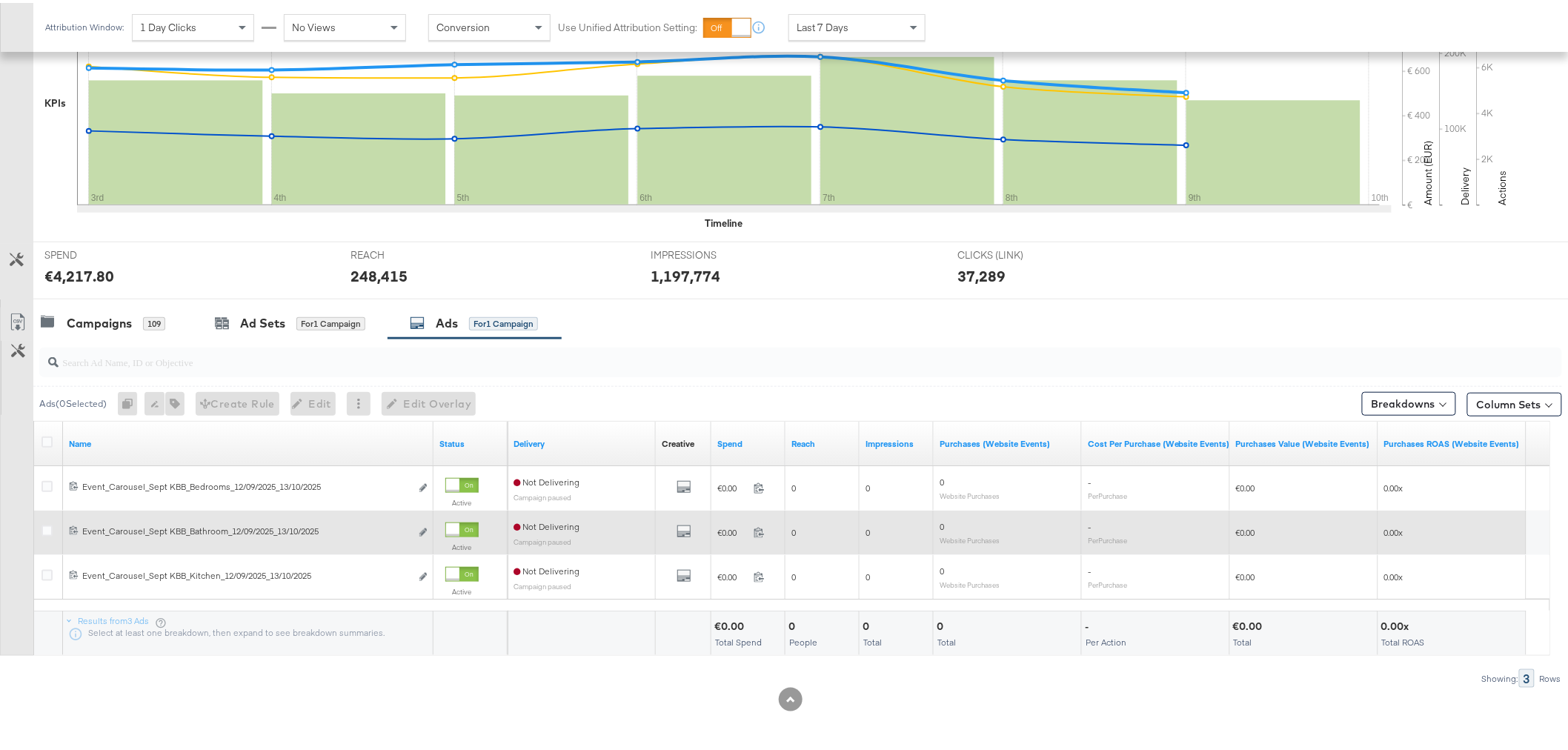
click at [45, 484] on icon at bounding box center [47, 484] width 11 height 11
click at [0, 0] on input "checkbox" at bounding box center [0, 0] width 0 height 0
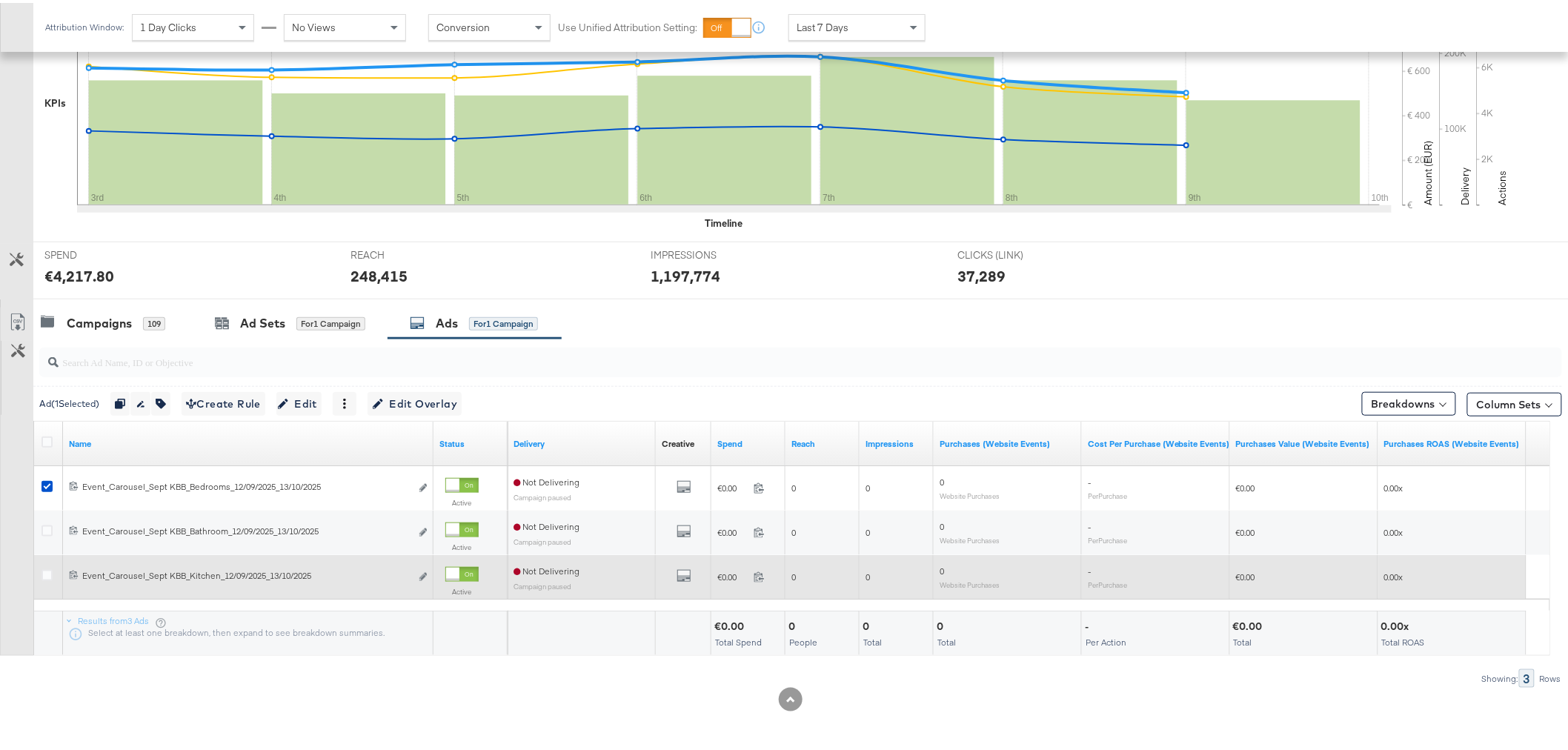
click at [47, 527] on icon at bounding box center [47, 528] width 11 height 11
click at [0, 0] on input "checkbox" at bounding box center [0, 0] width 0 height 0
click at [46, 572] on icon at bounding box center [47, 573] width 11 height 11
click at [0, 0] on input "checkbox" at bounding box center [0, 0] width 0 height 0
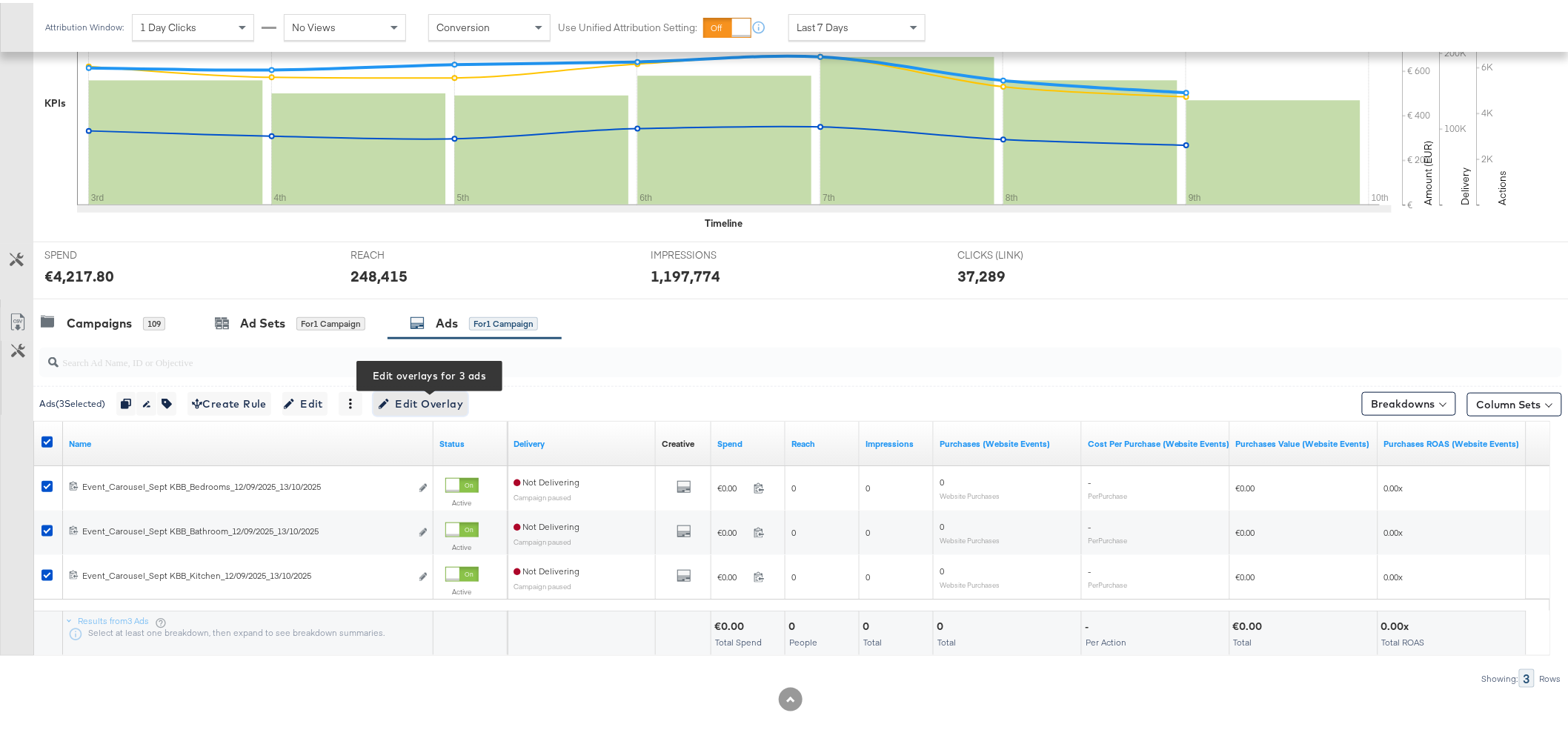
click at [420, 403] on span "Edit Overlay Edit overlays for 3 ads" at bounding box center [420, 402] width 85 height 19
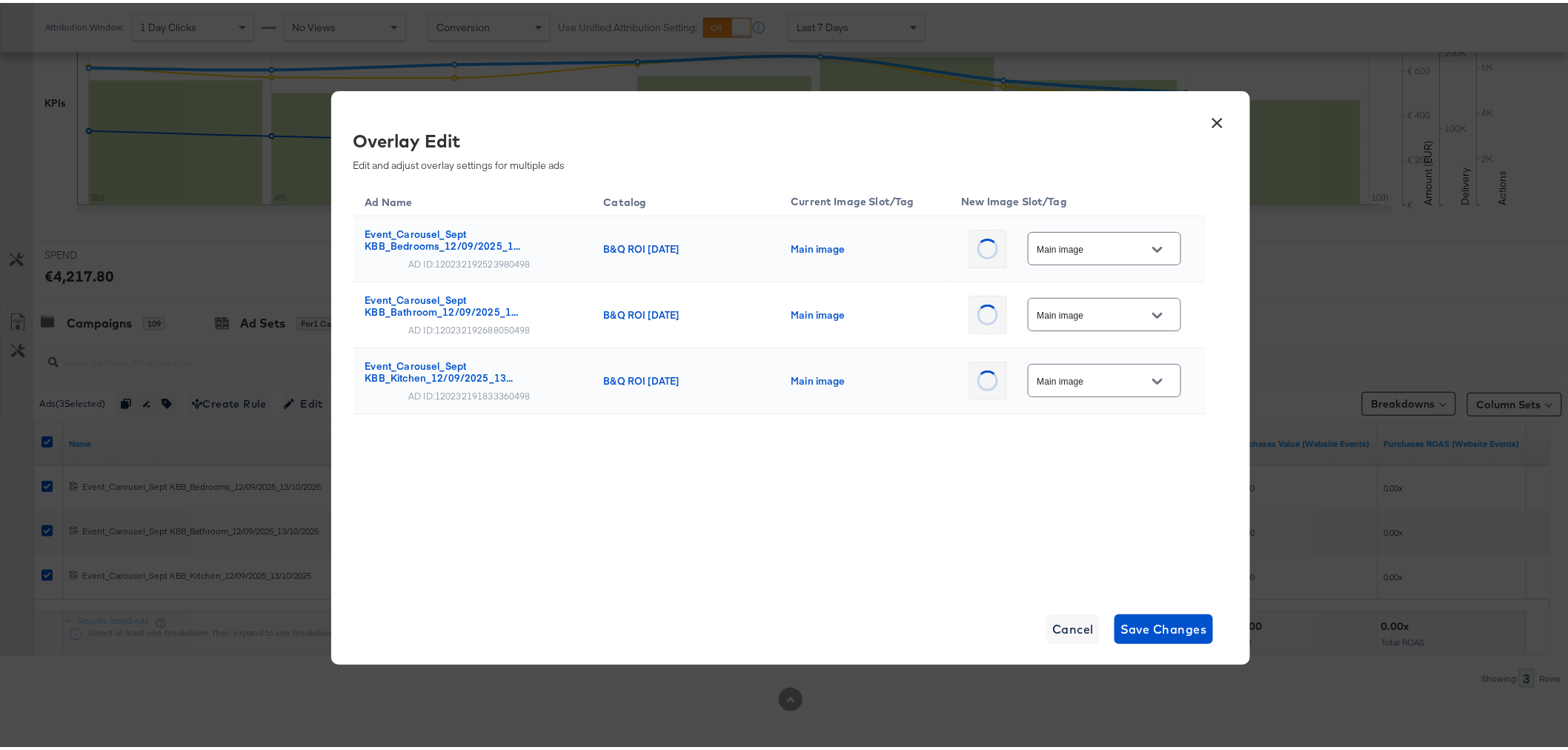
click at [1128, 250] on input "Main image" at bounding box center [1094, 246] width 117 height 17
click at [1210, 111] on button "×" at bounding box center [1219, 116] width 27 height 27
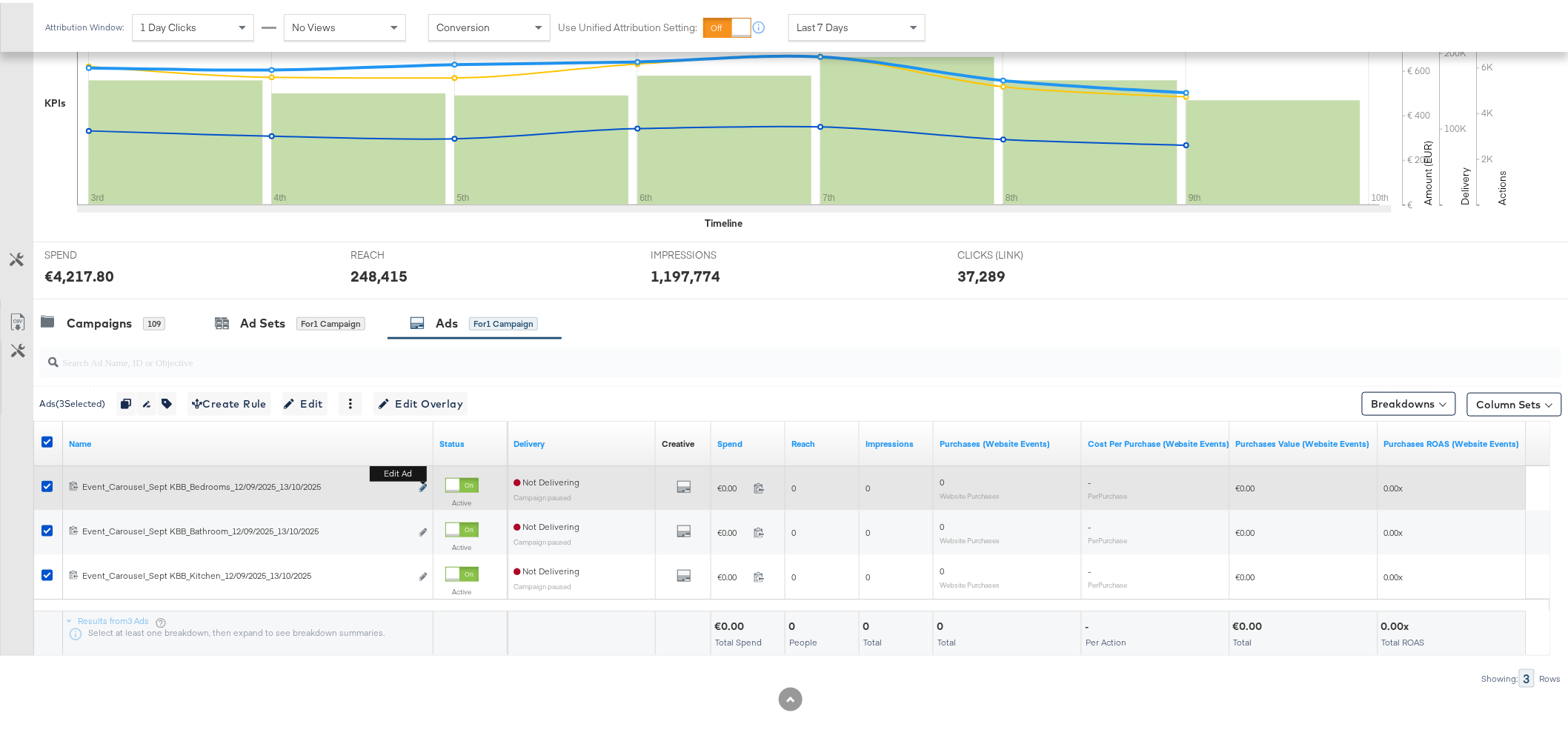
click at [424, 486] on icon "link" at bounding box center [423, 485] width 8 height 9
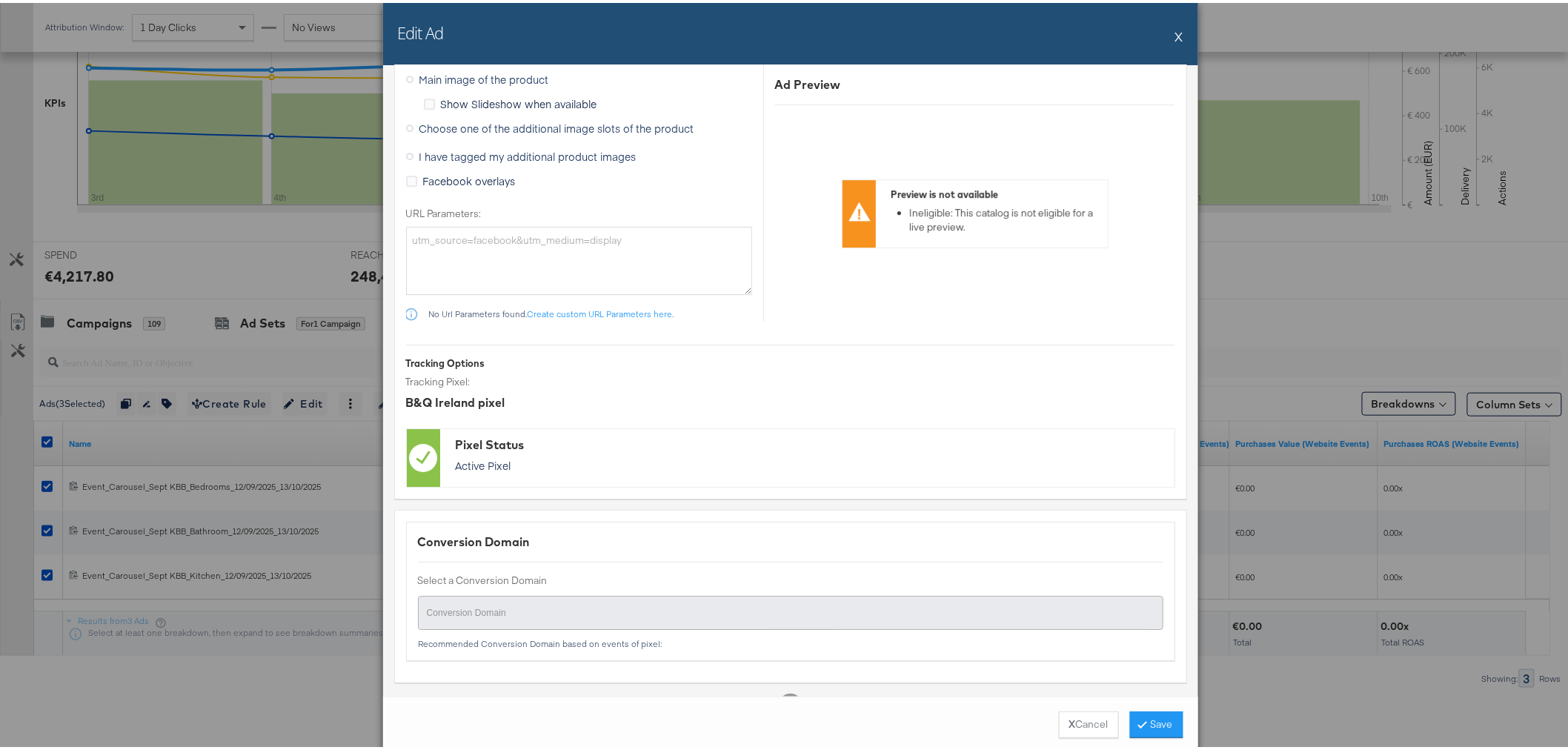
scroll to position [1729, 0]
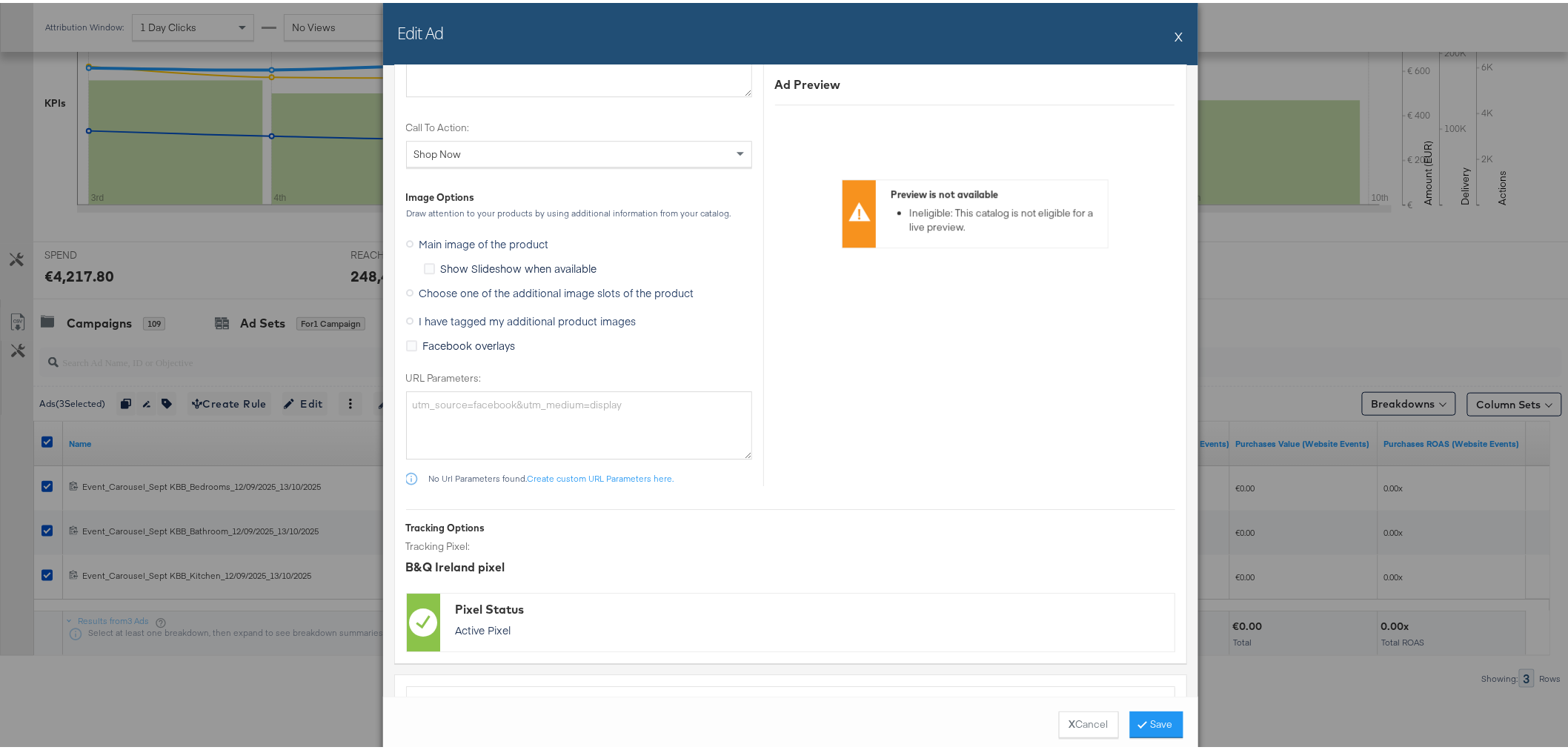
click at [510, 293] on span "Choose one of the additional image slots of the product" at bounding box center [557, 290] width 275 height 15
click at [0, 0] on input "Choose one of the additional image slots of the product" at bounding box center [0, 0] width 0 height 0
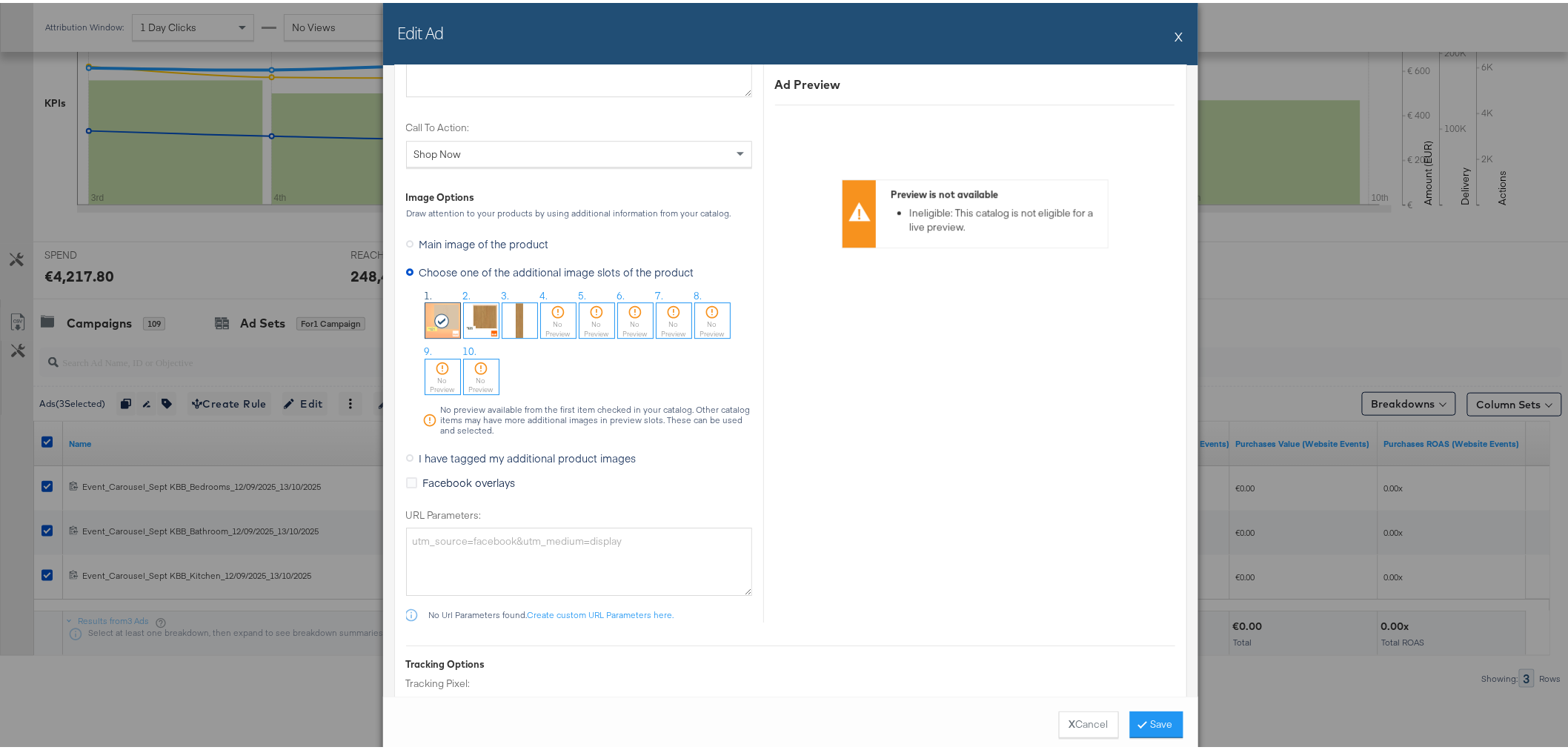
click at [1175, 28] on button "X" at bounding box center [1179, 33] width 9 height 29
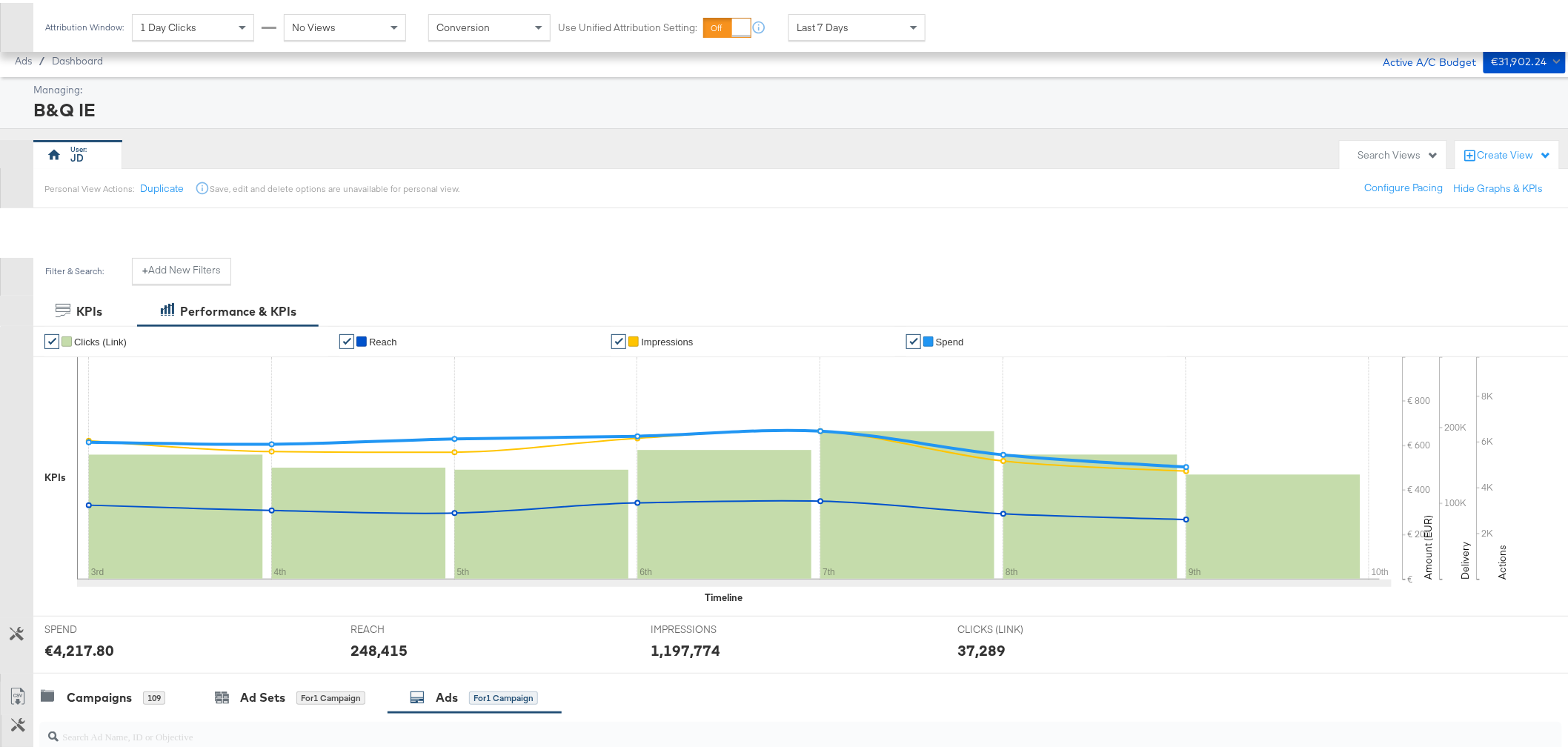
scroll to position [374, 0]
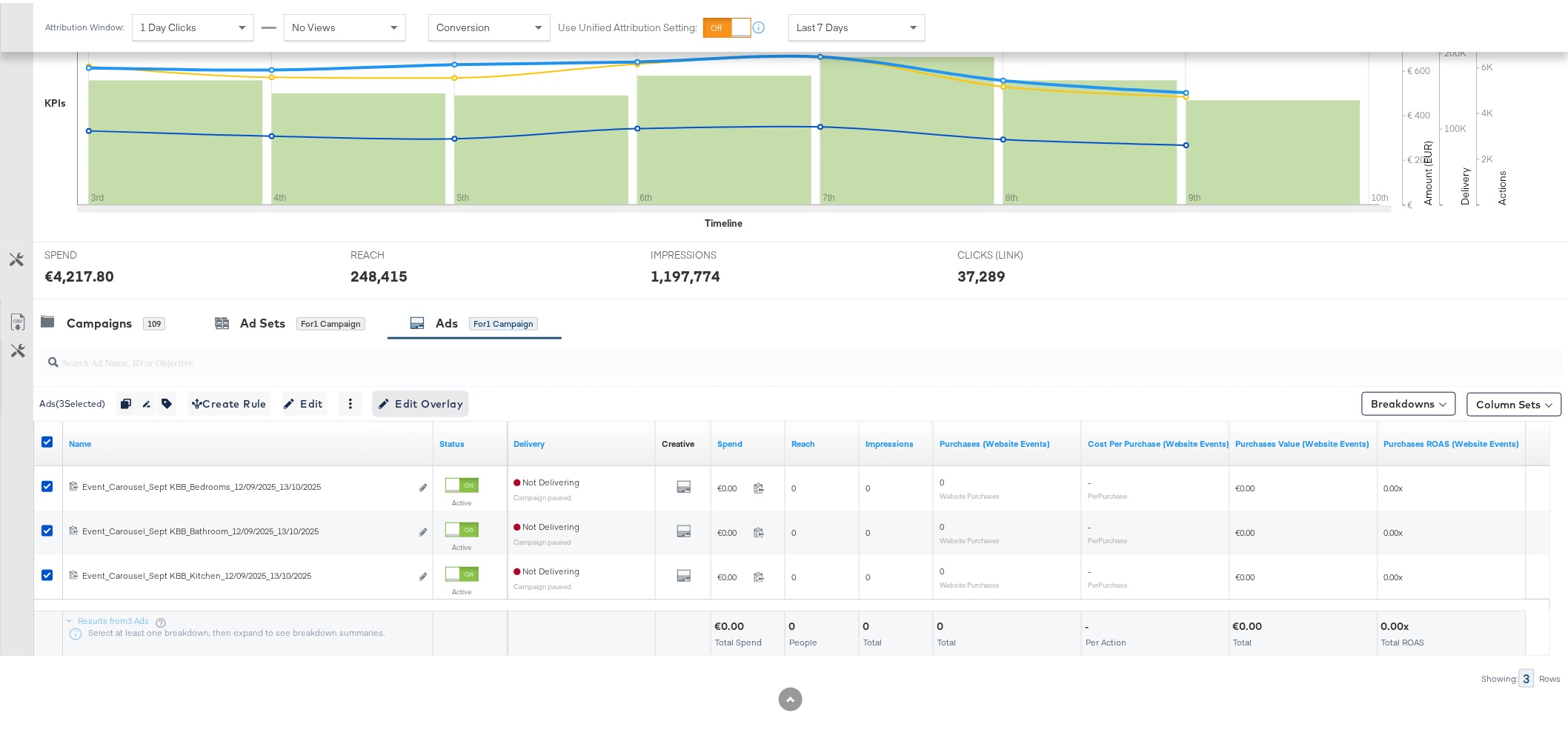
click at [428, 394] on span "Edit Overlay Edit overlays for 3 ads" at bounding box center [420, 402] width 85 height 19
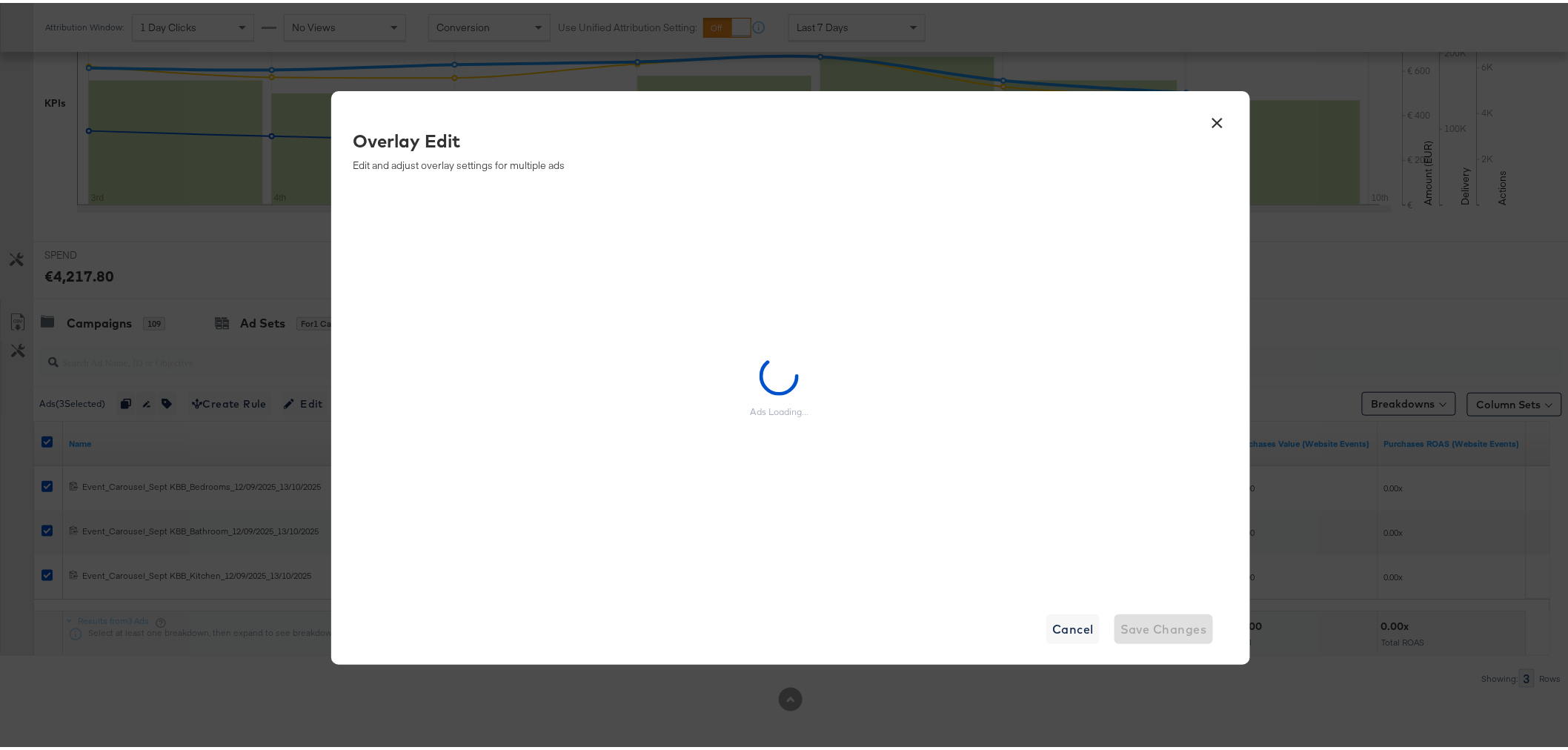
click at [1213, 114] on button "×" at bounding box center [1219, 116] width 27 height 27
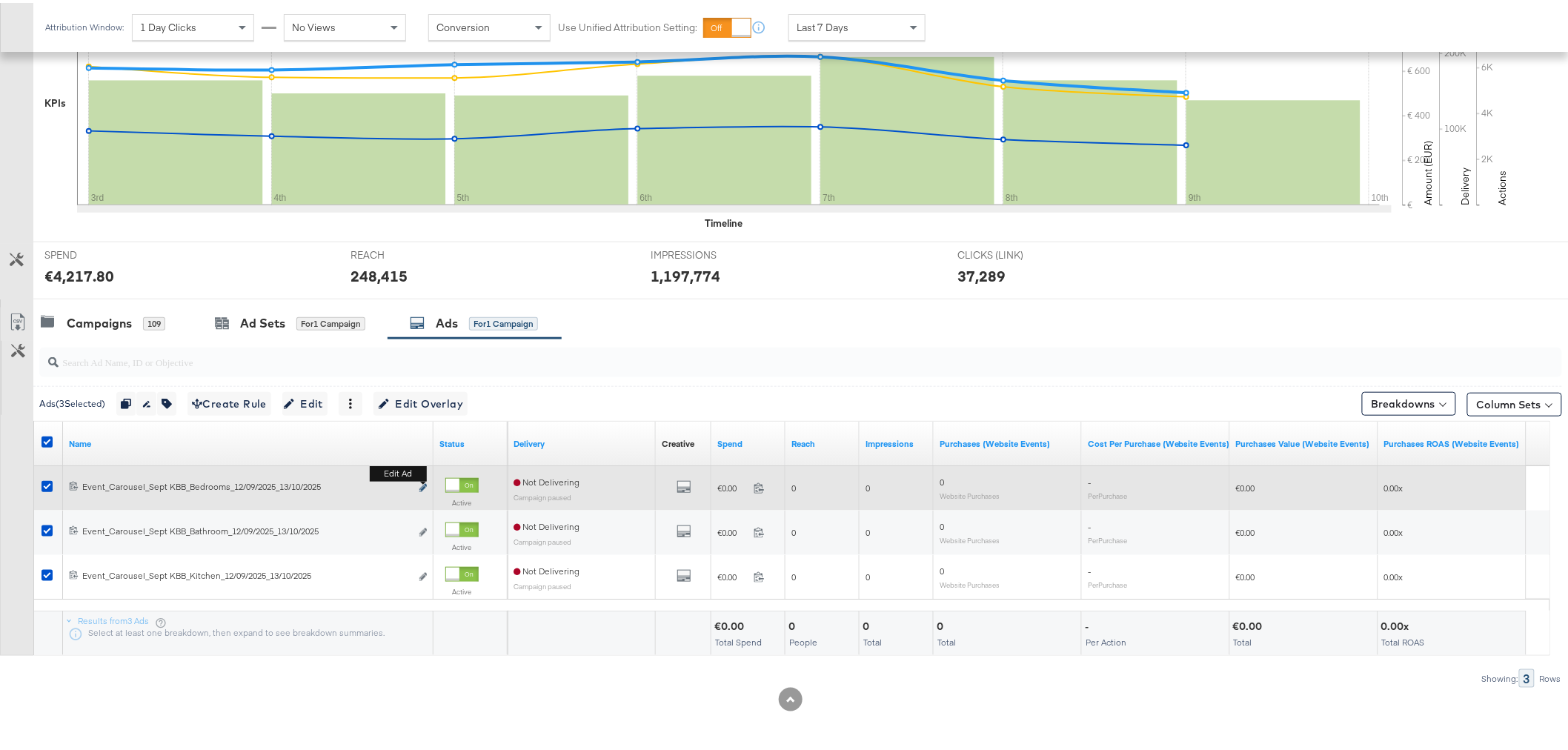
click at [421, 487] on icon "link" at bounding box center [423, 485] width 8 height 9
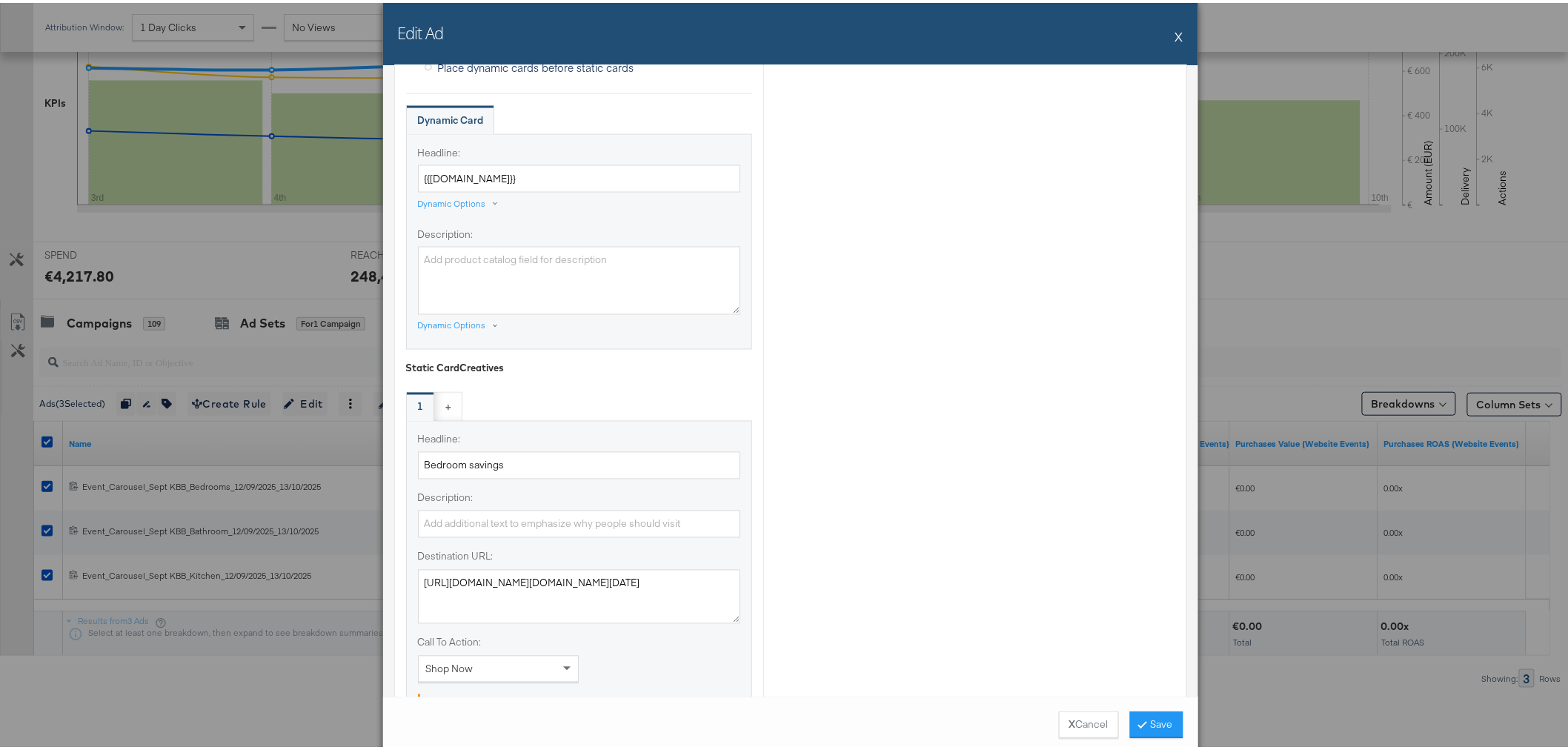
scroll to position [1482, 0]
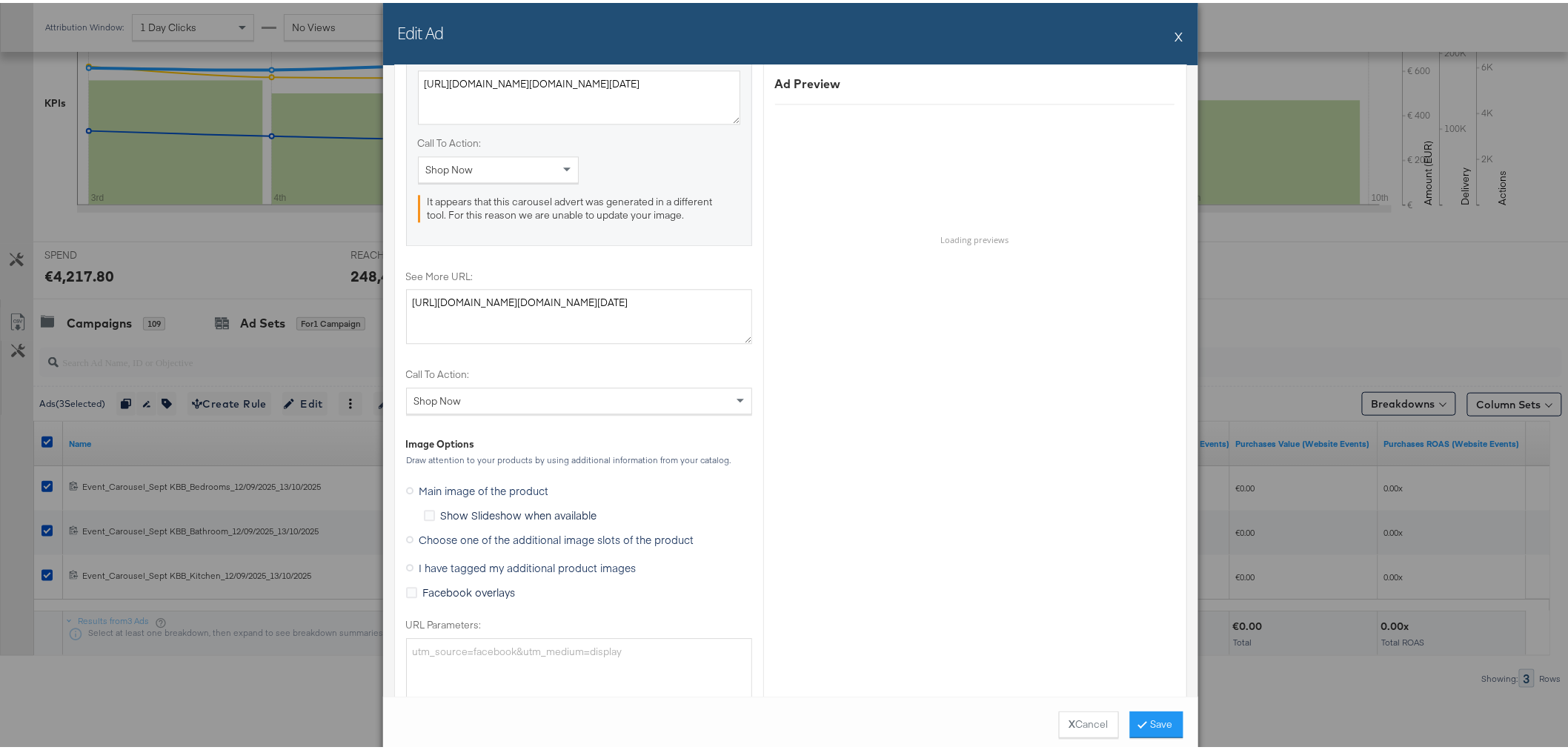
click at [462, 535] on span "Choose one of the additional image slots of the product" at bounding box center [557, 537] width 275 height 15
click at [0, 0] on input "Choose one of the additional image slots of the product" at bounding box center [0, 0] width 0 height 0
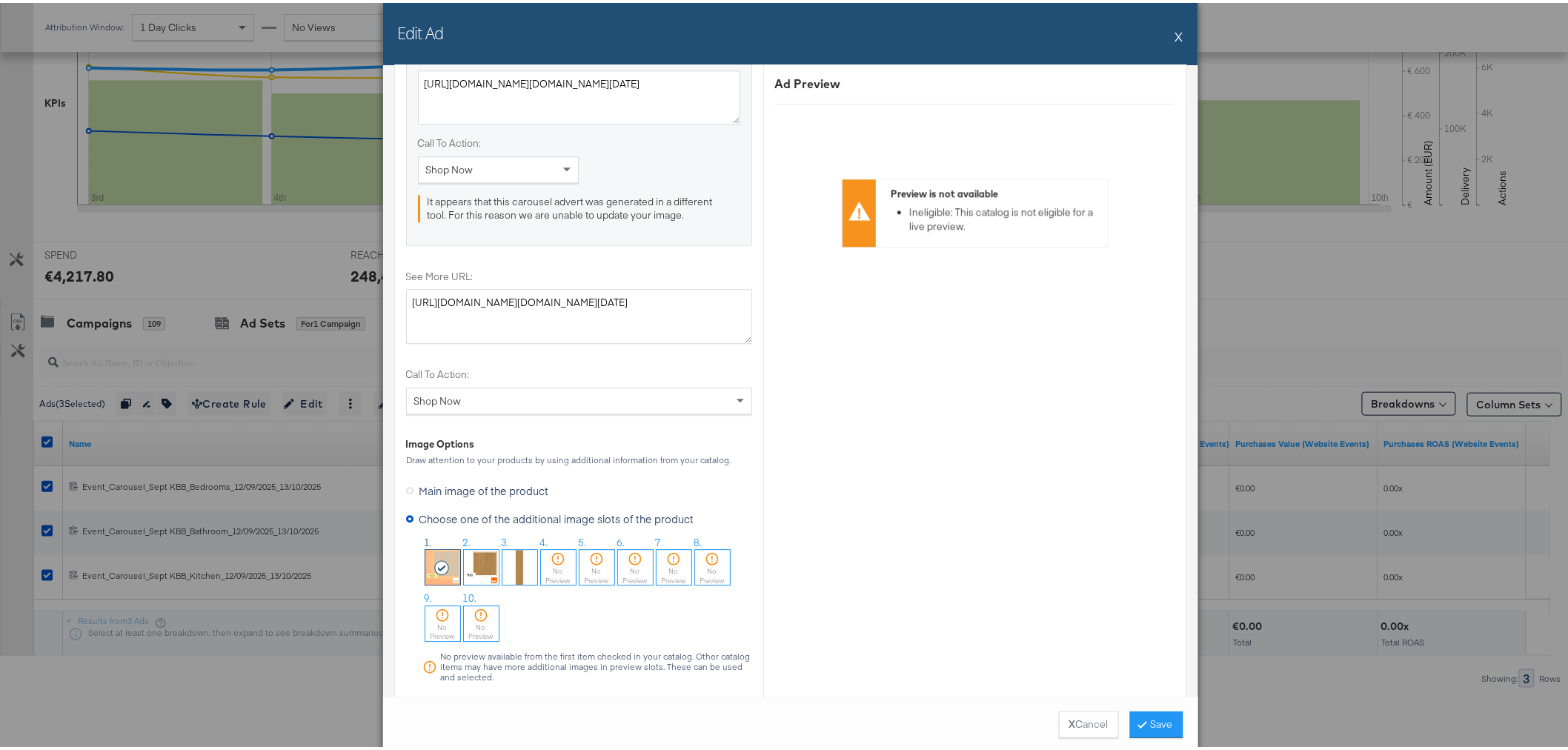
click at [513, 563] on img at bounding box center [520, 564] width 35 height 35
click at [1164, 716] on button "Save" at bounding box center [1157, 722] width 53 height 27
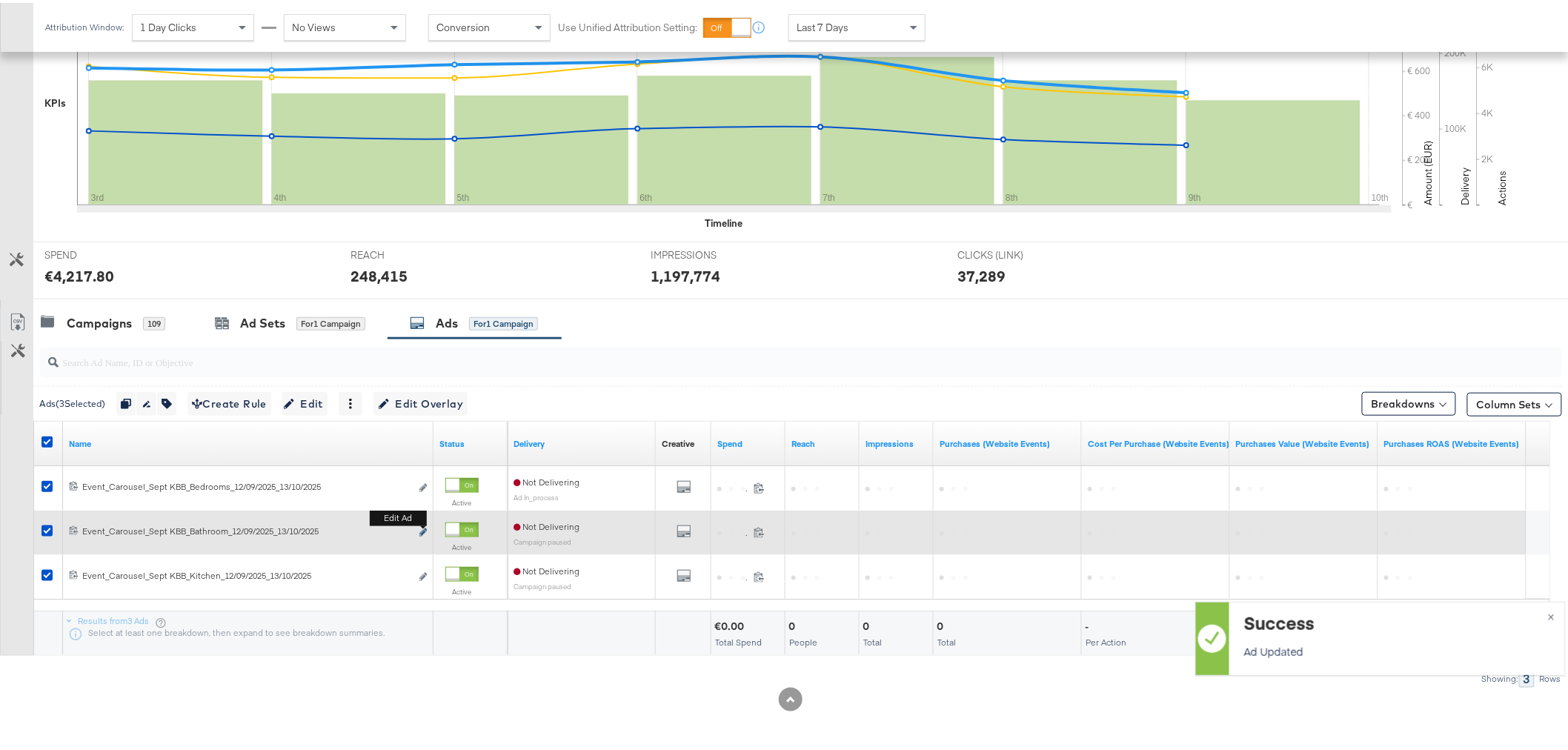
click at [426, 528] on icon "link" at bounding box center [423, 529] width 8 height 9
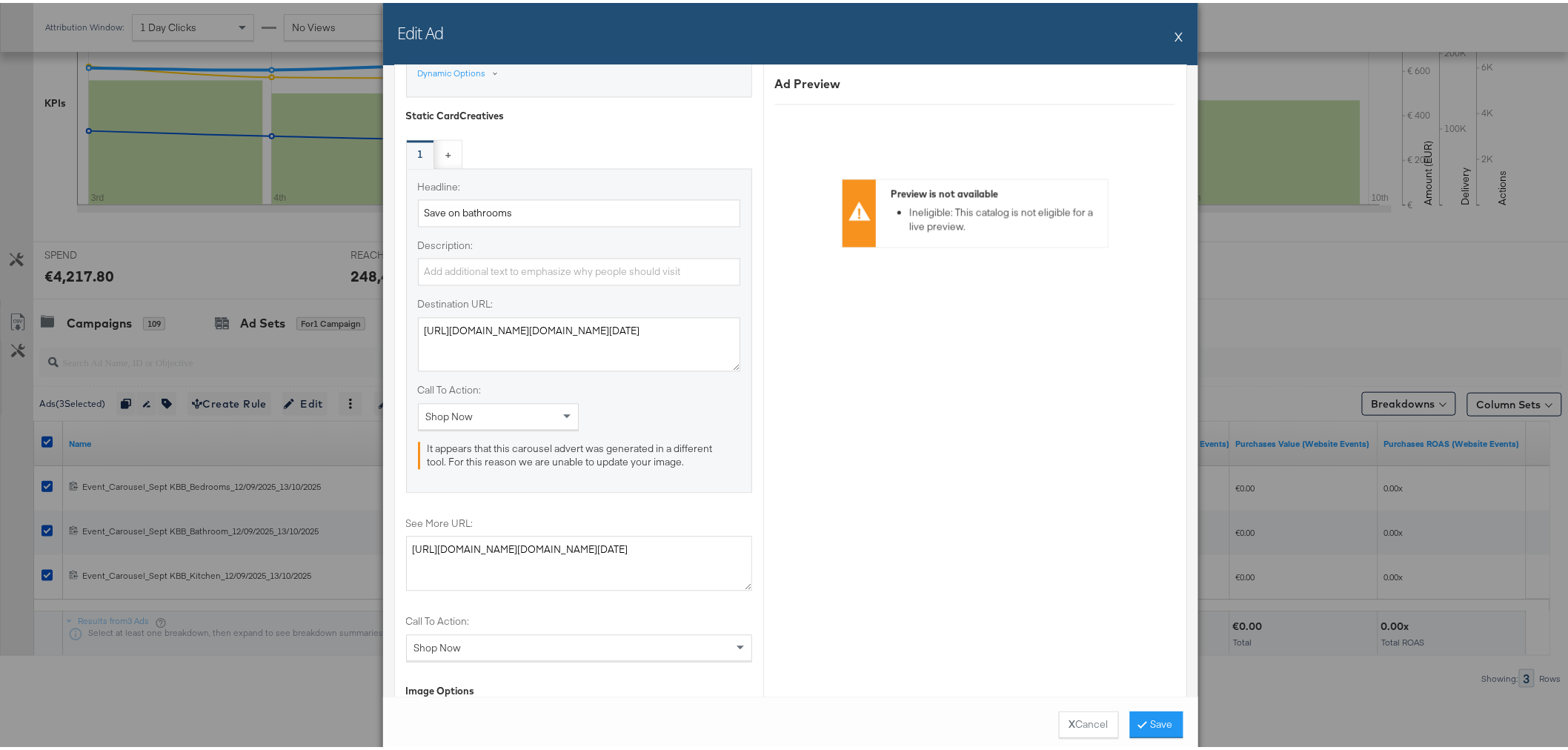
scroll to position [1564, 0]
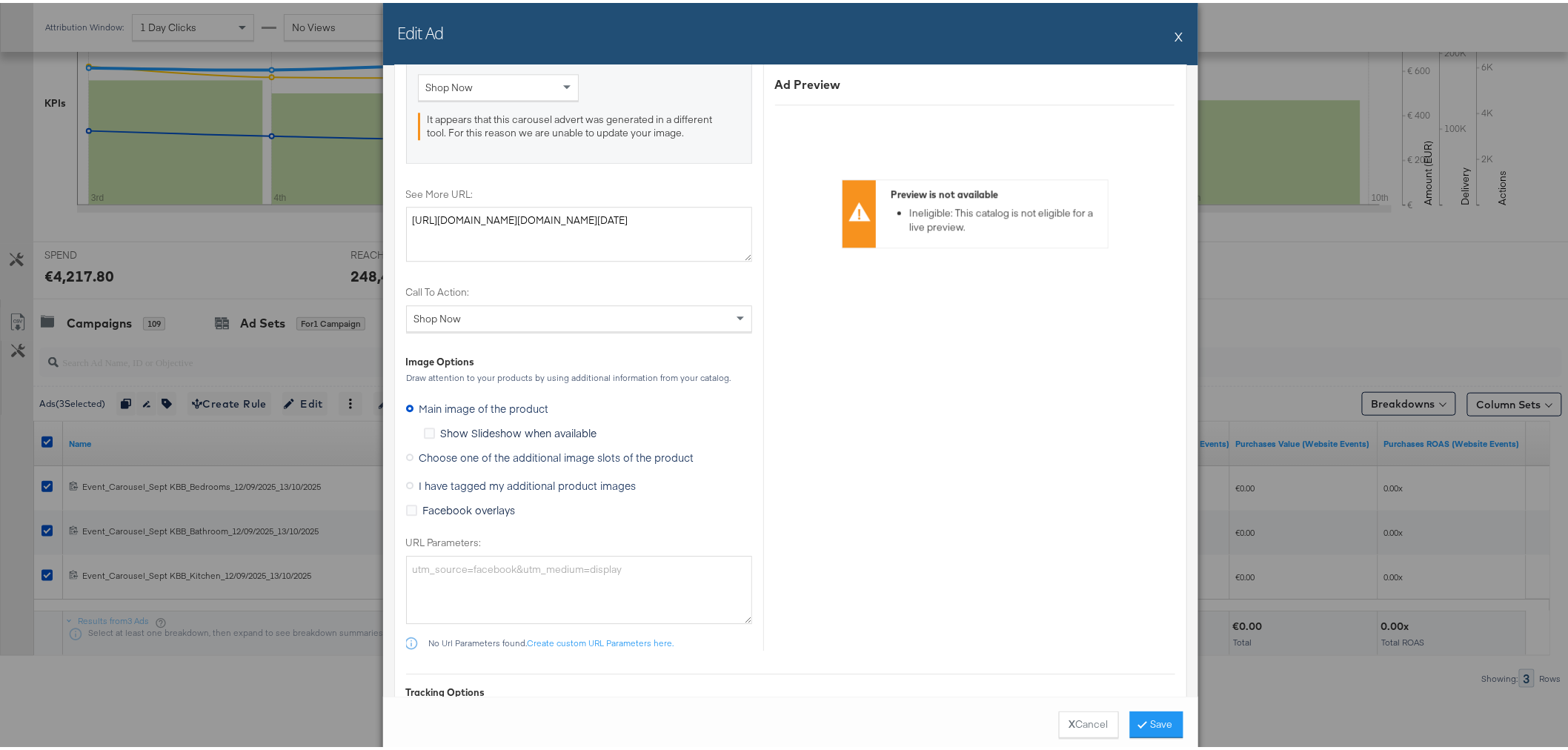
click at [513, 451] on span "Choose one of the additional image slots of the product" at bounding box center [557, 455] width 275 height 15
click at [0, 0] on input "Choose one of the additional image slots of the product" at bounding box center [0, 0] width 0 height 0
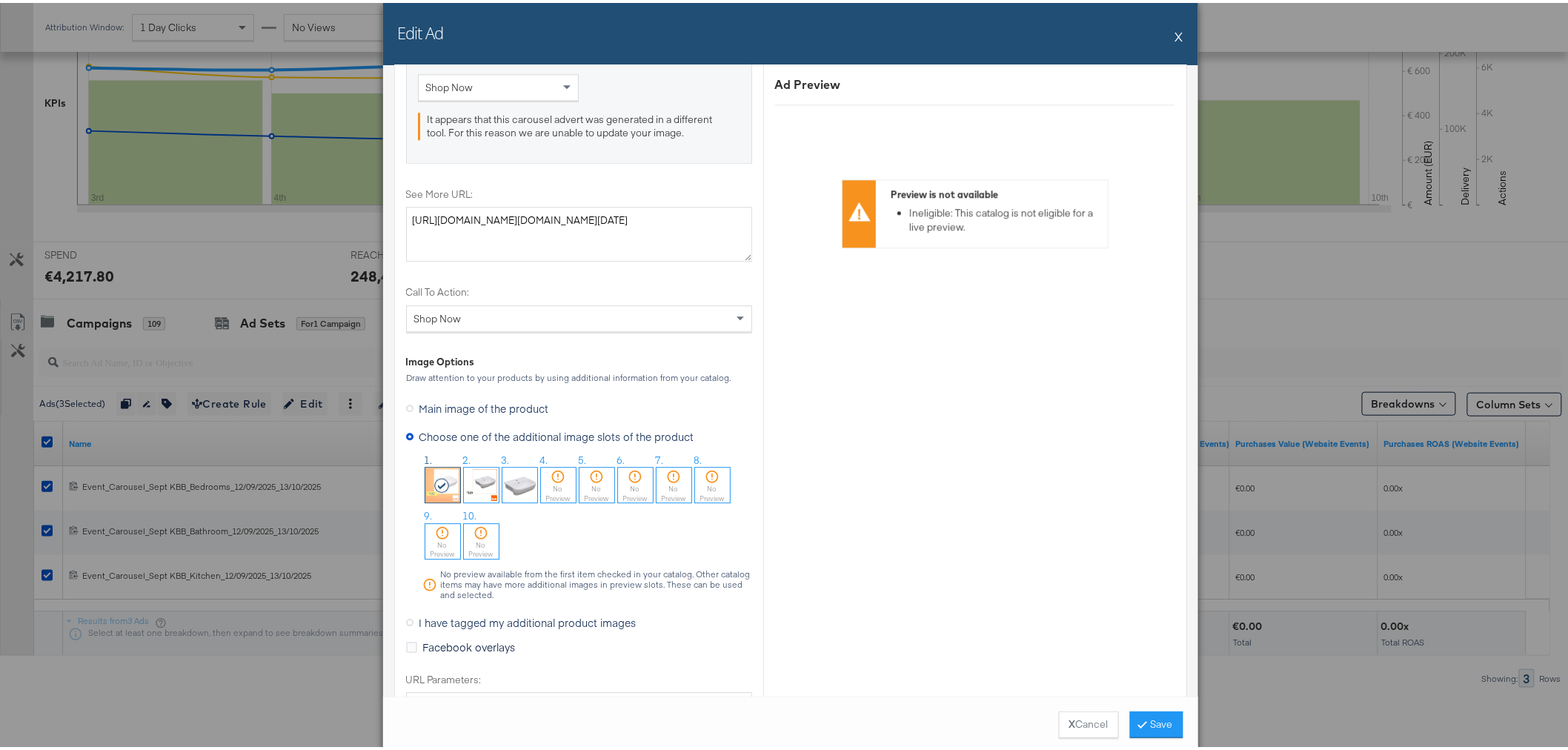
click at [512, 484] on img at bounding box center [520, 482] width 35 height 35
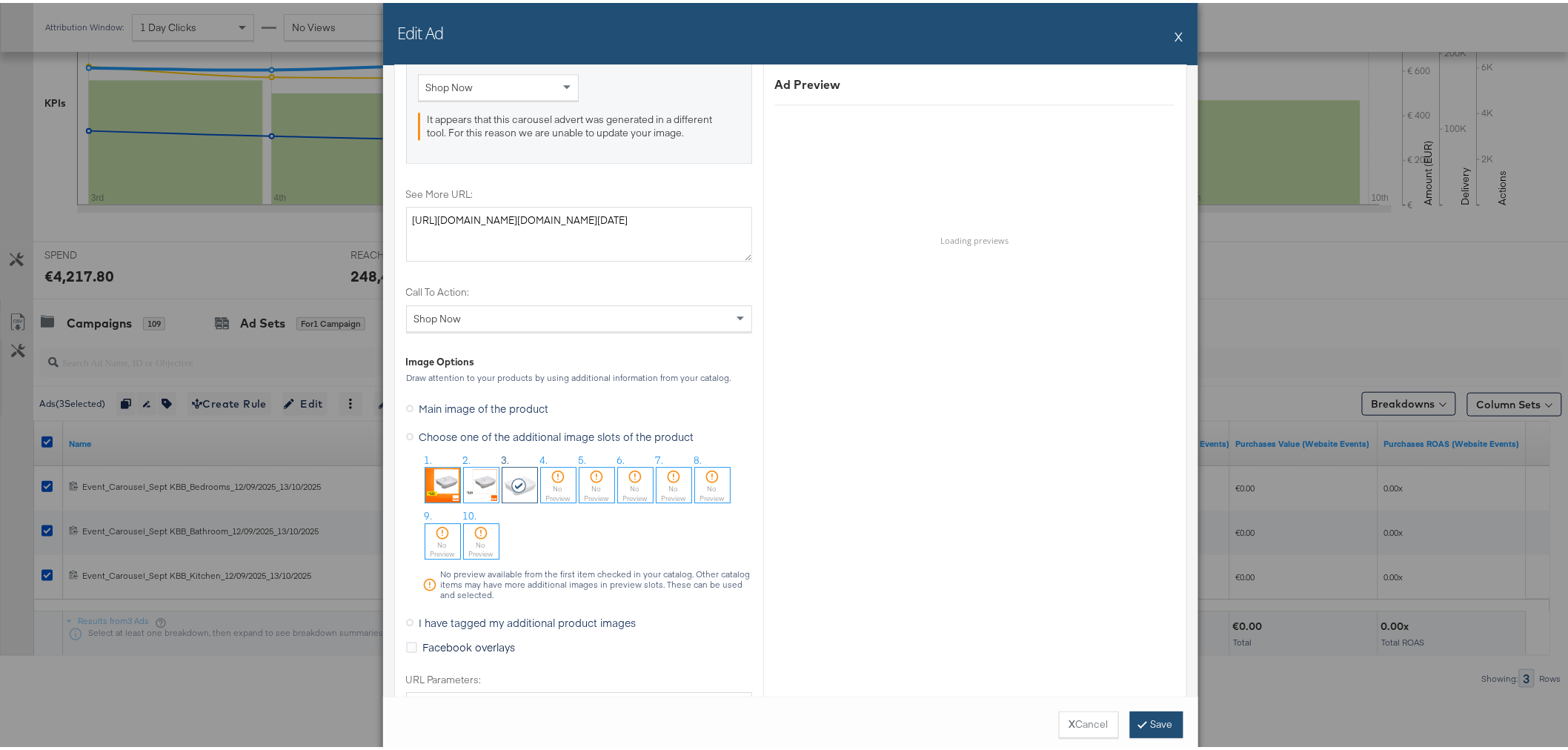
click at [1142, 732] on button "Save" at bounding box center [1157, 722] width 53 height 27
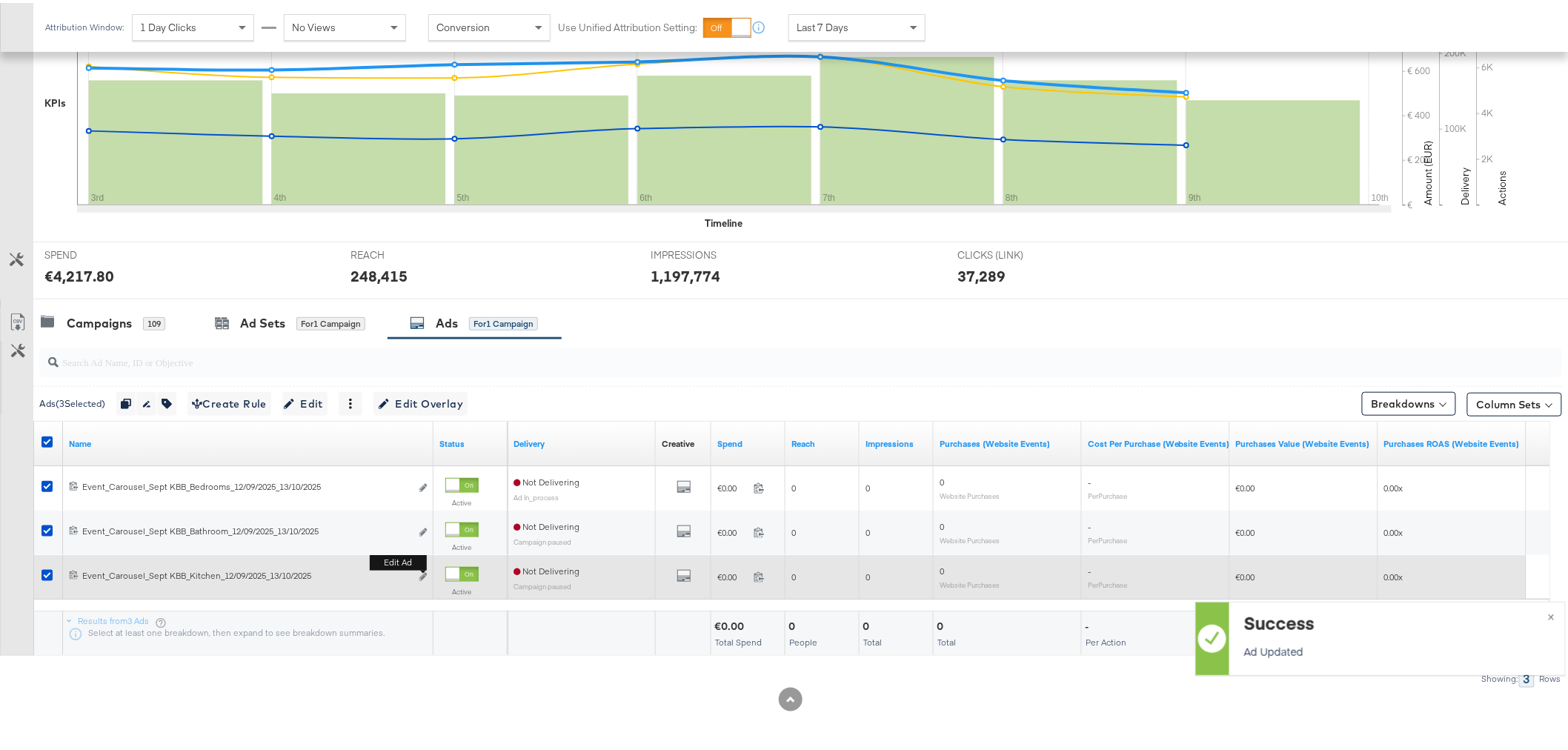
click at [423, 568] on b "Edit ad" at bounding box center [399, 560] width 57 height 15
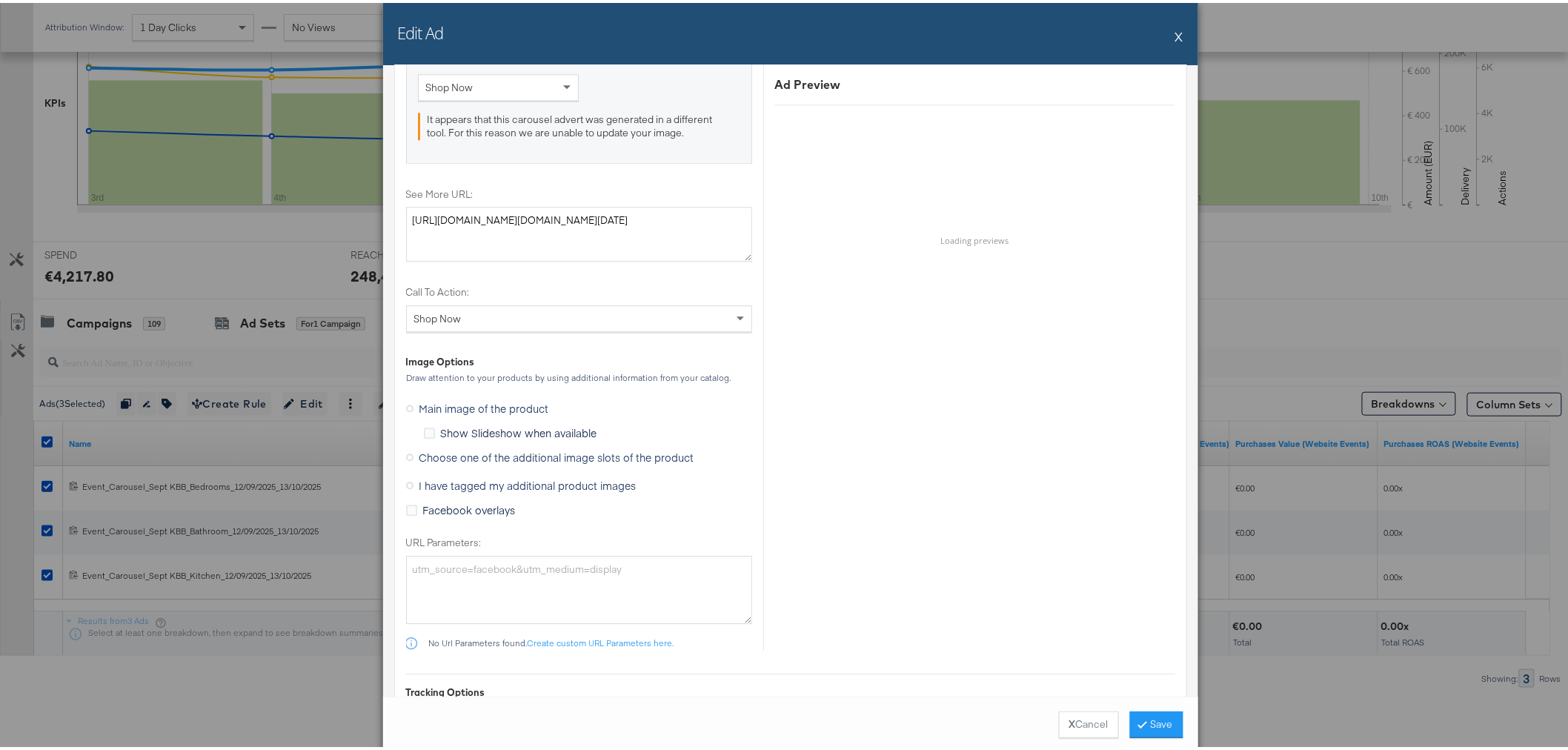
click at [508, 455] on span "Choose one of the additional image slots of the product" at bounding box center [557, 455] width 275 height 15
click at [0, 0] on input "Choose one of the additional image slots of the product" at bounding box center [0, 0] width 0 height 0
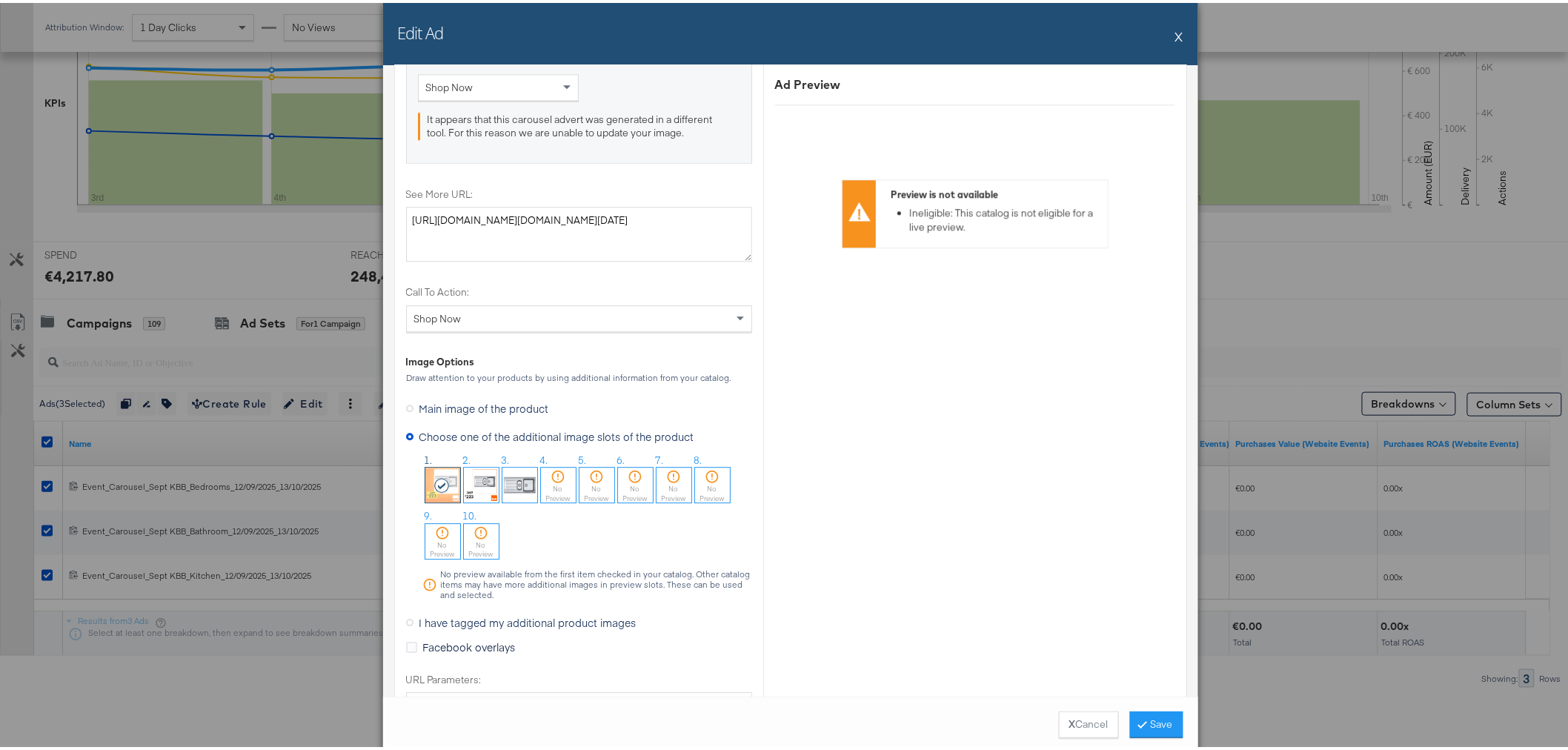
click at [507, 475] on img at bounding box center [520, 482] width 35 height 35
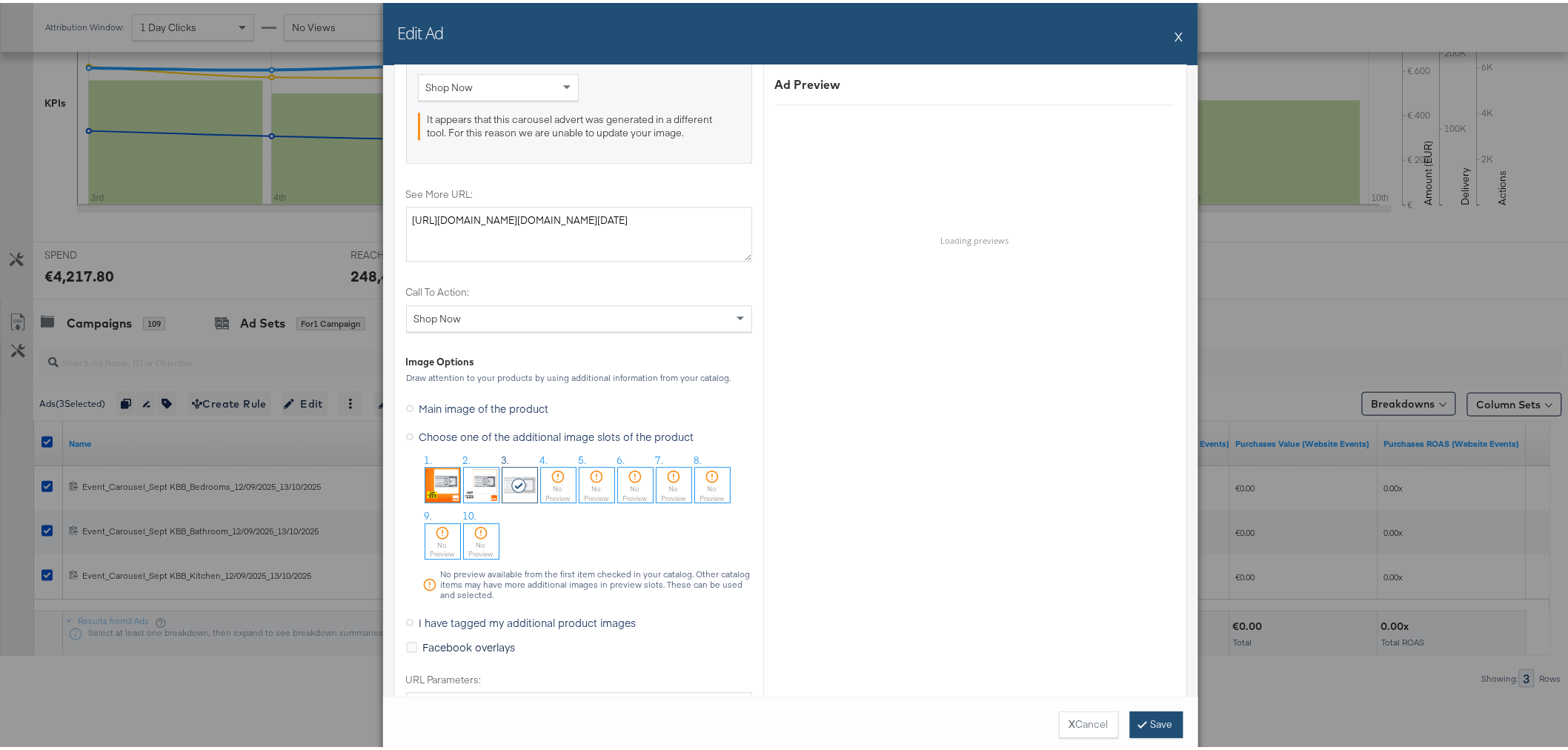
click at [1144, 718] on button "Save" at bounding box center [1157, 722] width 53 height 27
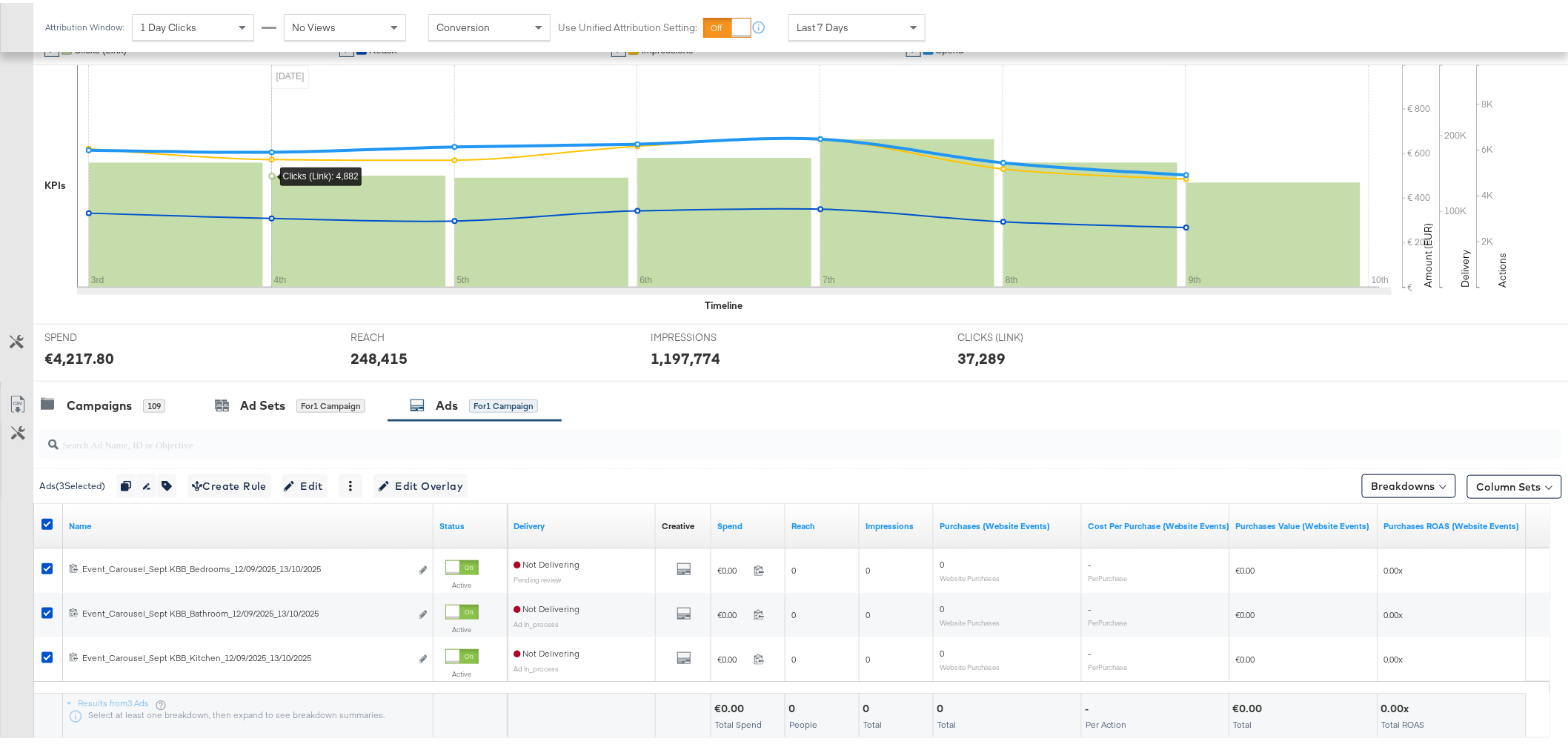
scroll to position [0, 0]
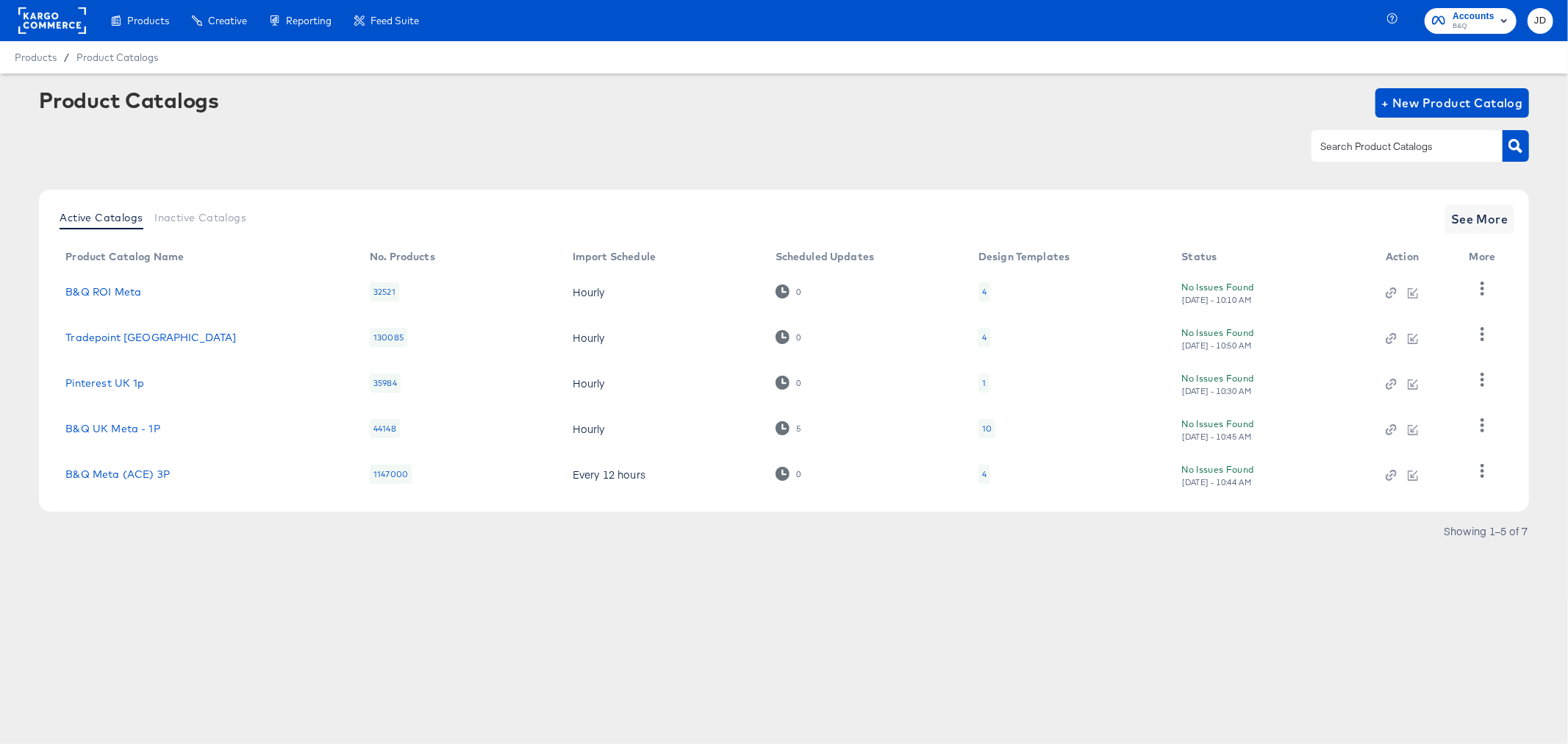
click at [987, 339] on div "4" at bounding box center [984, 337] width 12 height 19
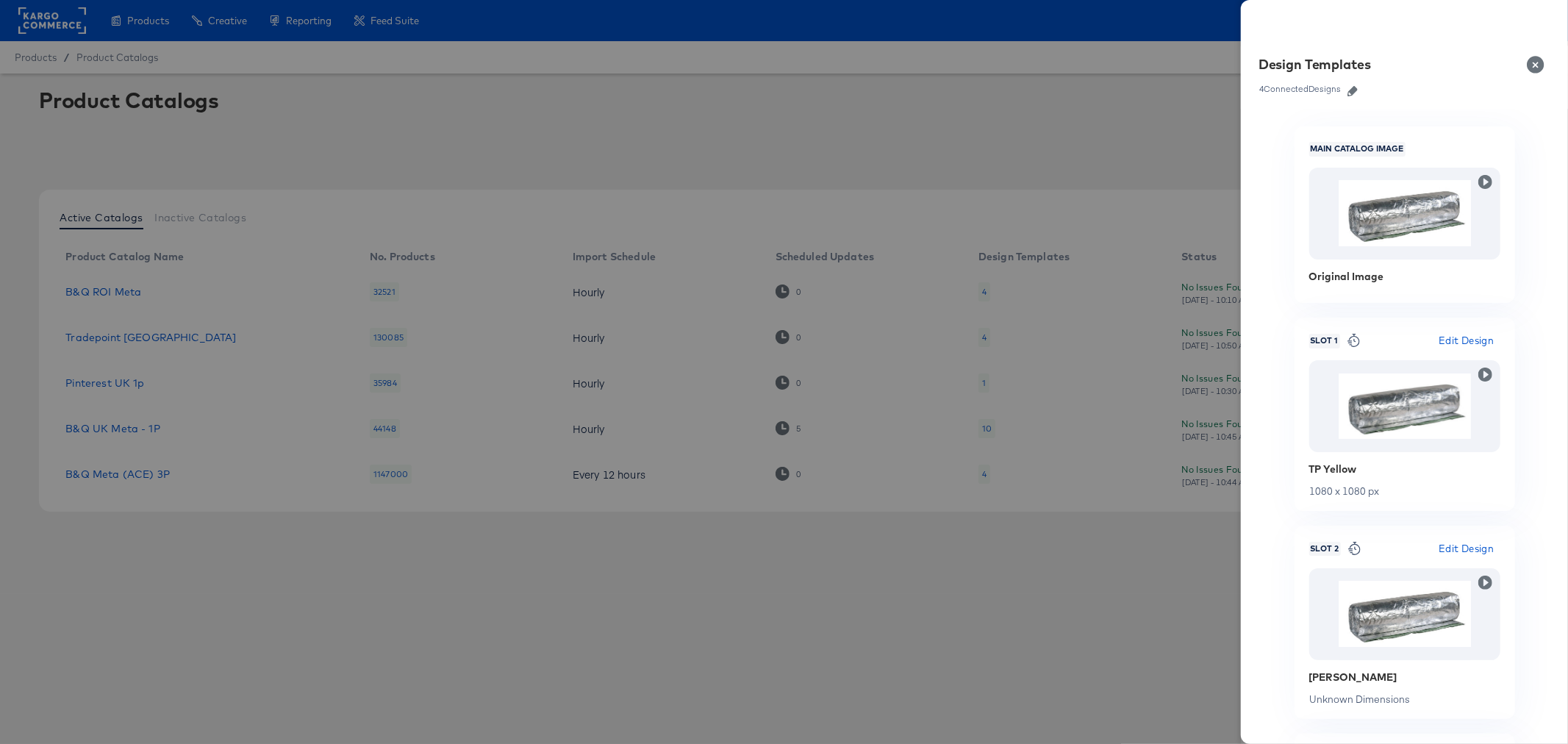
click at [1354, 92] on icon "button" at bounding box center [1352, 91] width 10 height 10
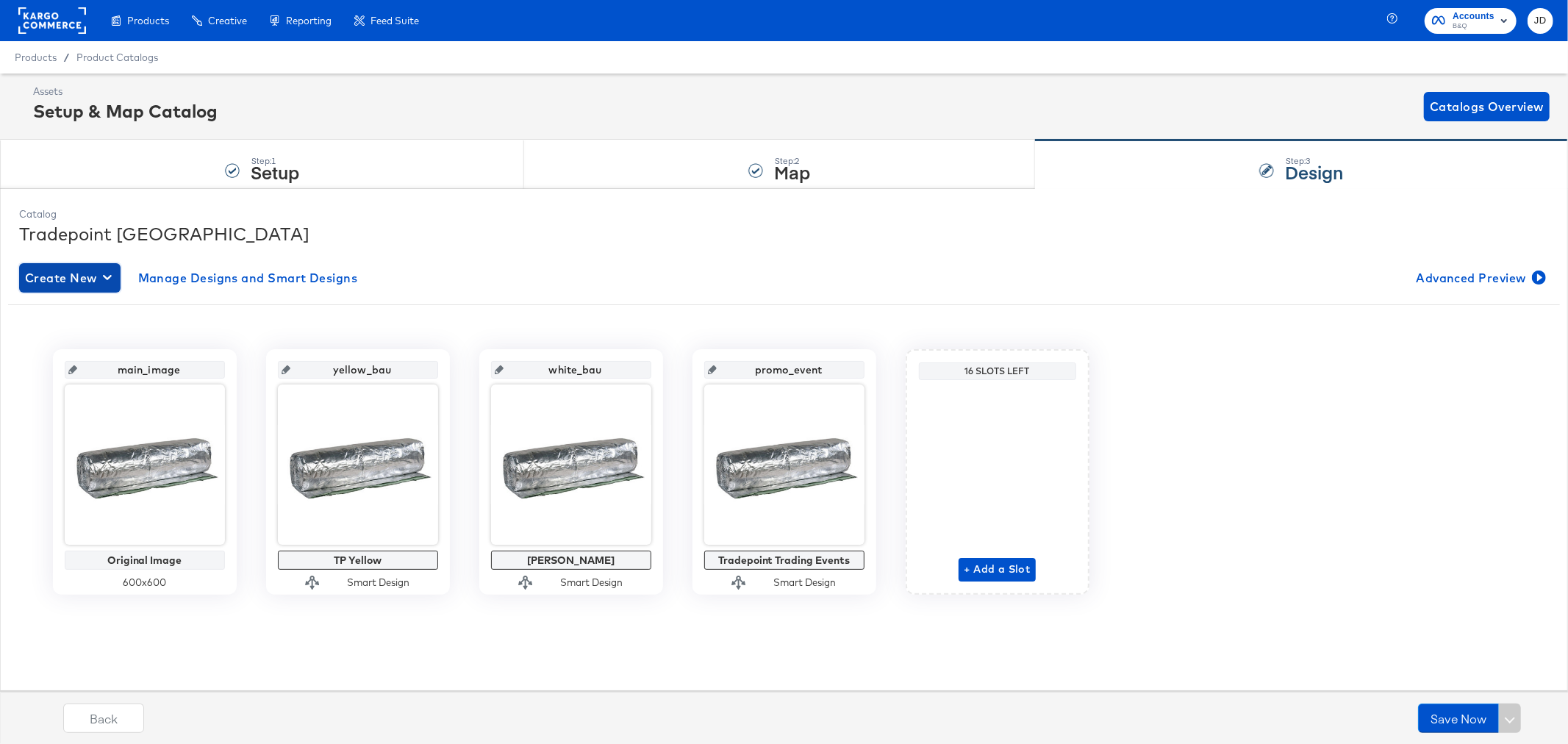
click at [94, 283] on span "Create New" at bounding box center [69, 278] width 89 height 21
click at [99, 334] on div "Create New Smart Design" at bounding box center [98, 337] width 140 height 12
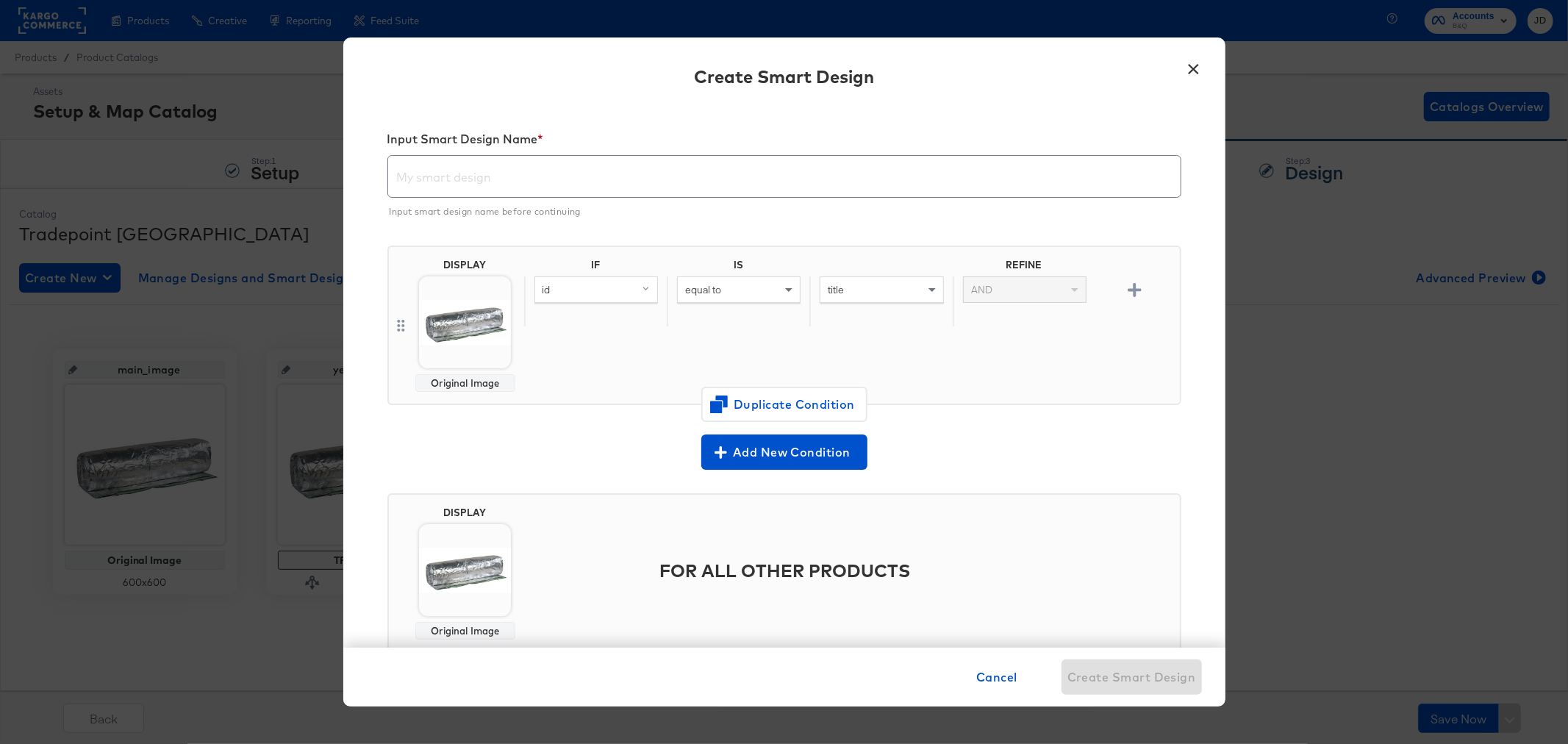
click at [467, 303] on body "Products Creative Reporting Feed Suite Accounts B&Q JD Products / Product Catal…" at bounding box center [784, 372] width 1568 height 744
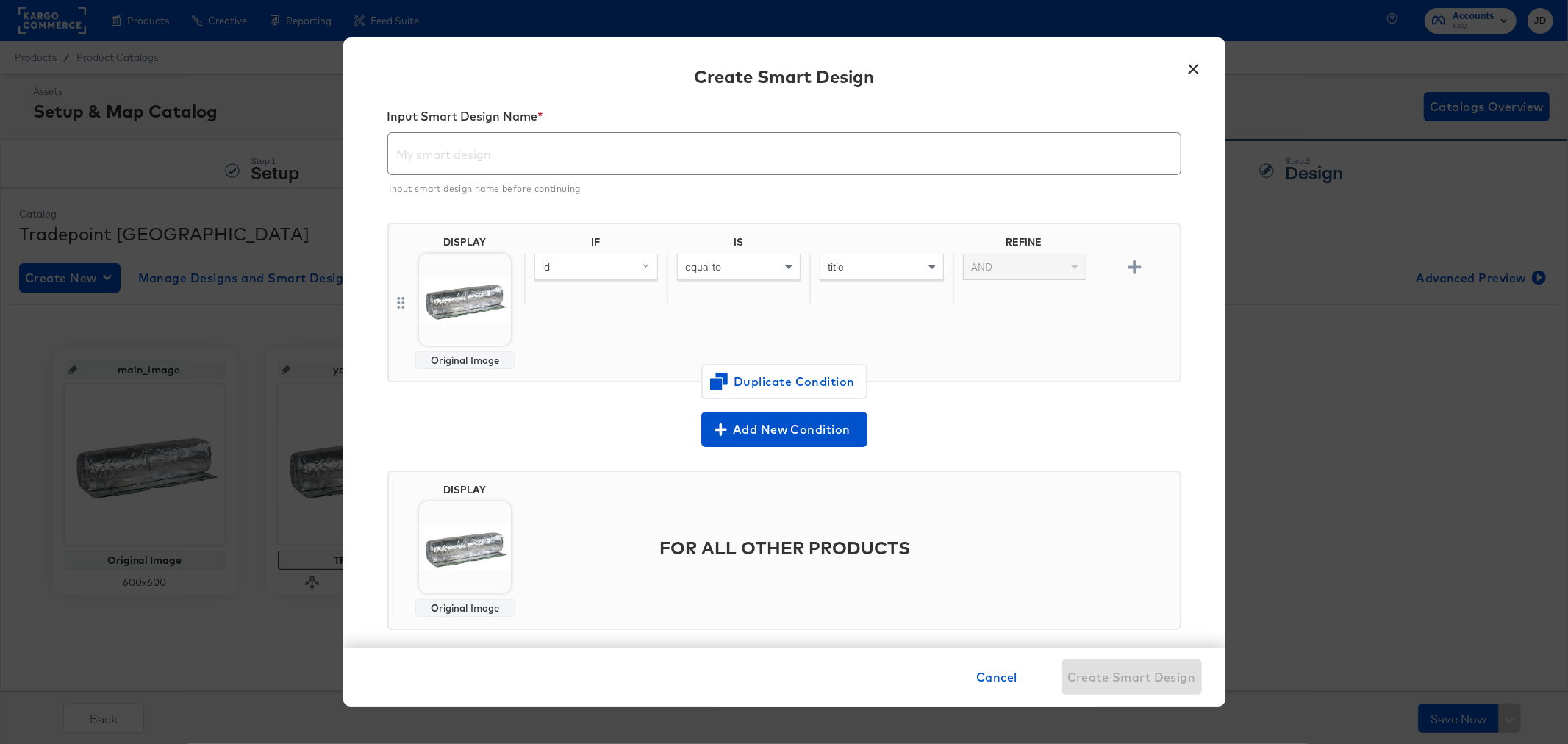
scroll to position [40, 0]
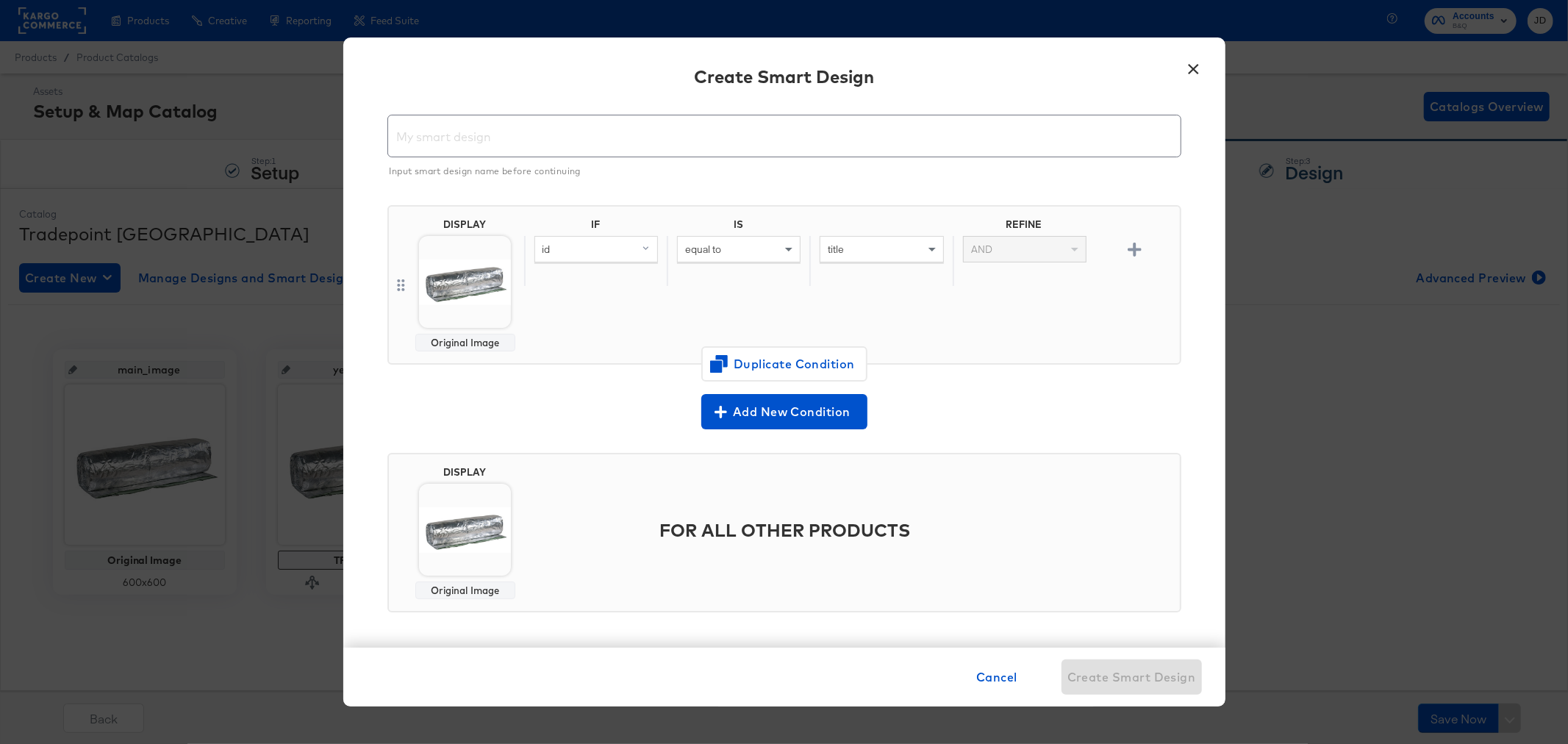
click at [1195, 66] on button "×" at bounding box center [1193, 66] width 26 height 26
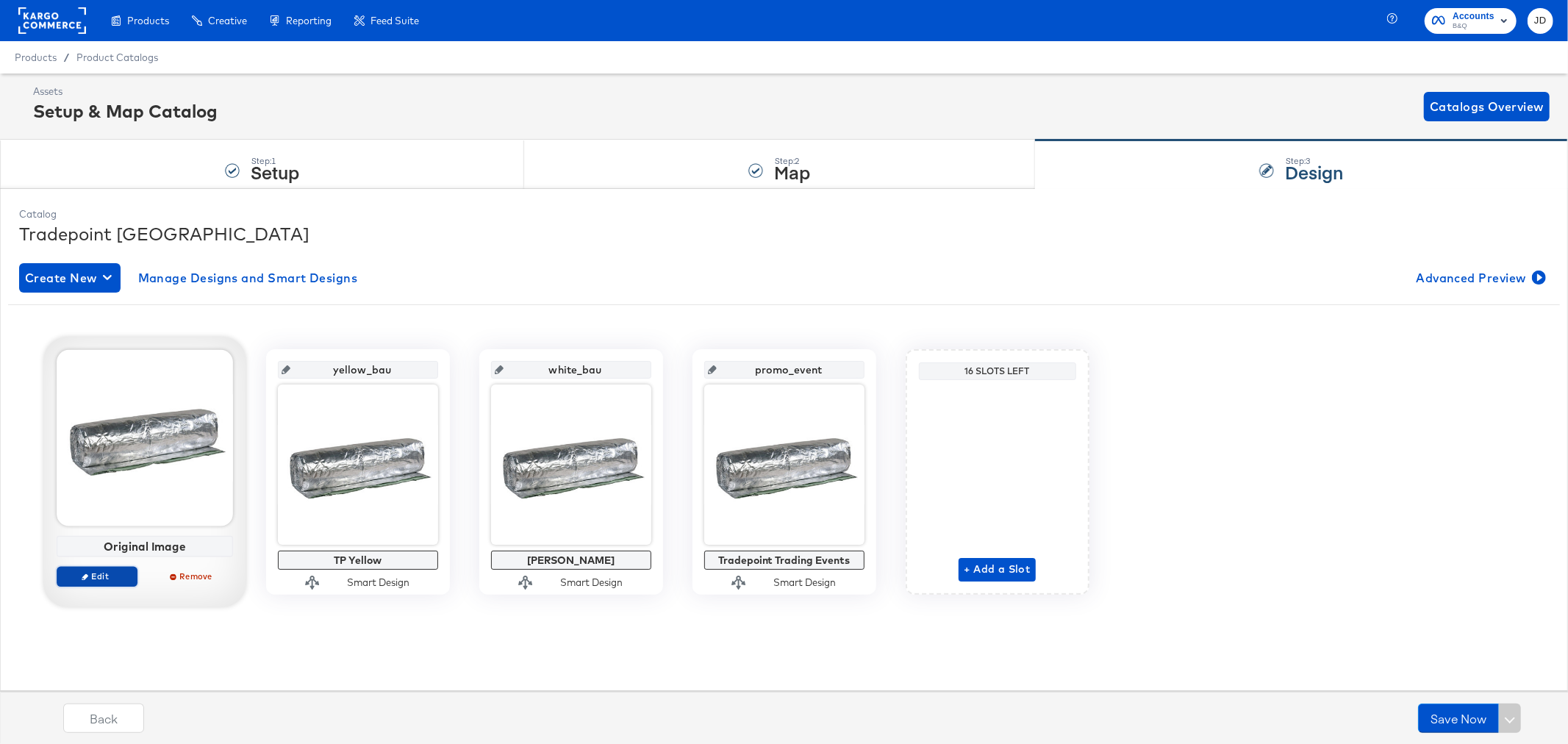
click at [122, 574] on span "Edit" at bounding box center [97, 576] width 68 height 11
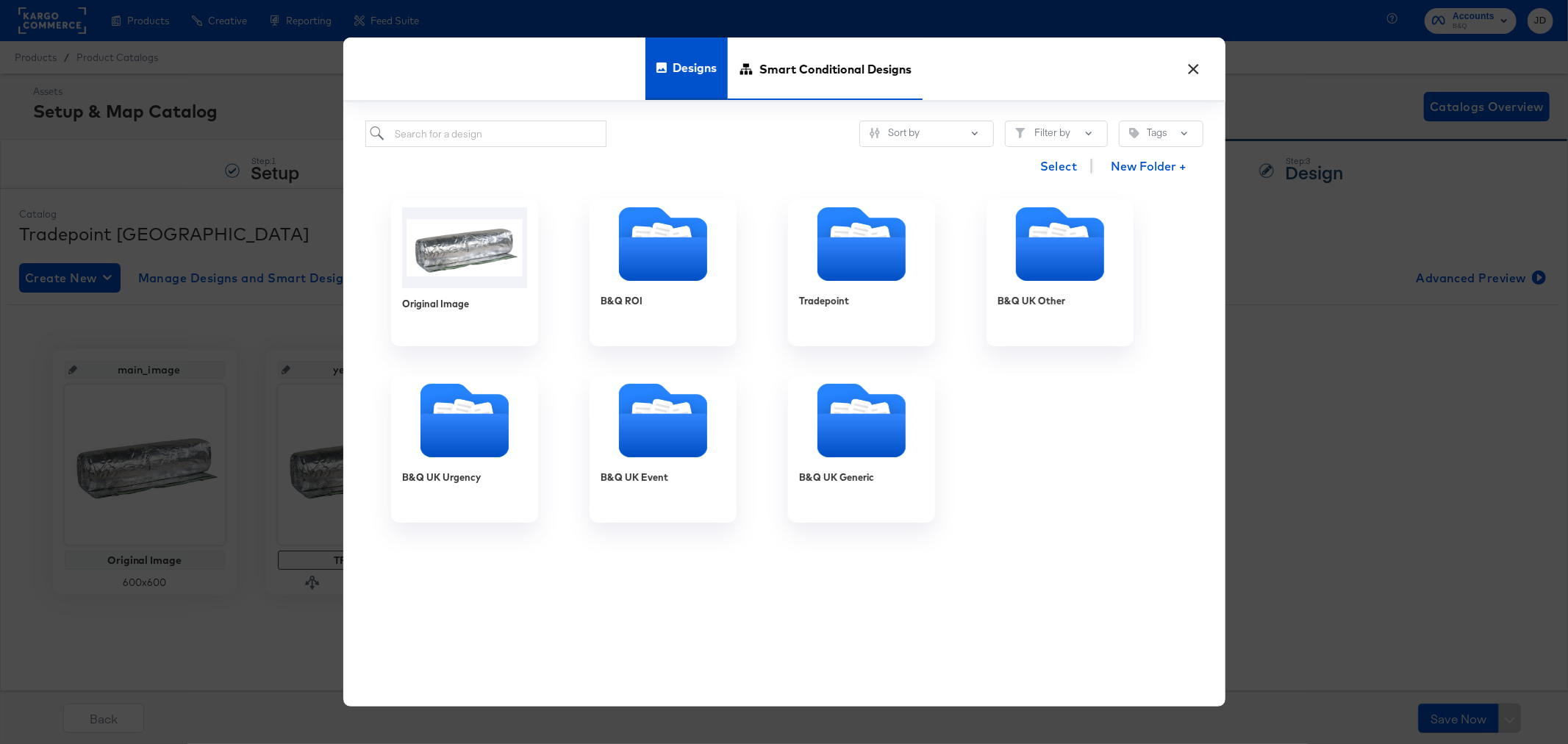
click at [819, 79] on span "Smart Conditional Designs" at bounding box center [836, 68] width 152 height 65
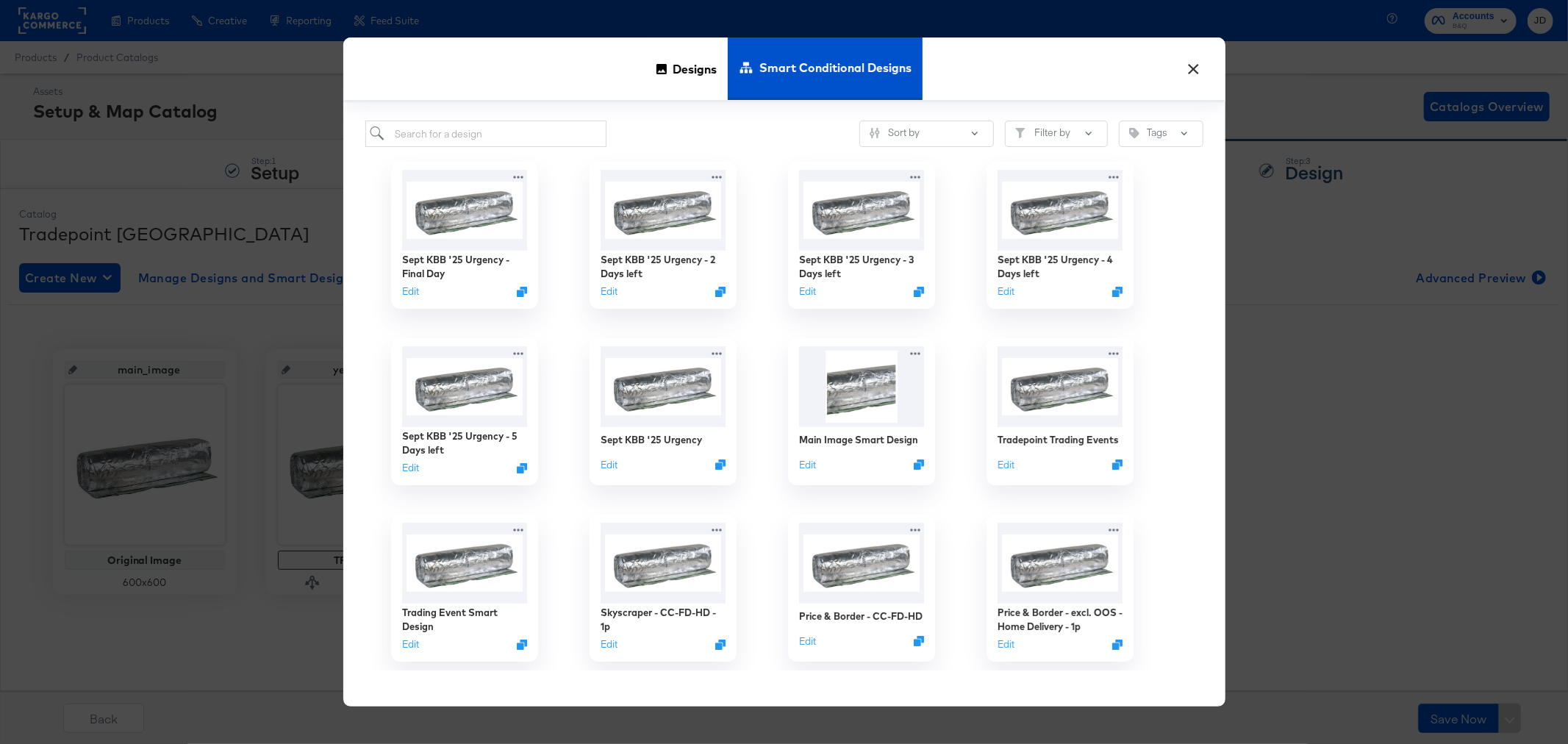
click at [1193, 66] on button "×" at bounding box center [1193, 66] width 26 height 26
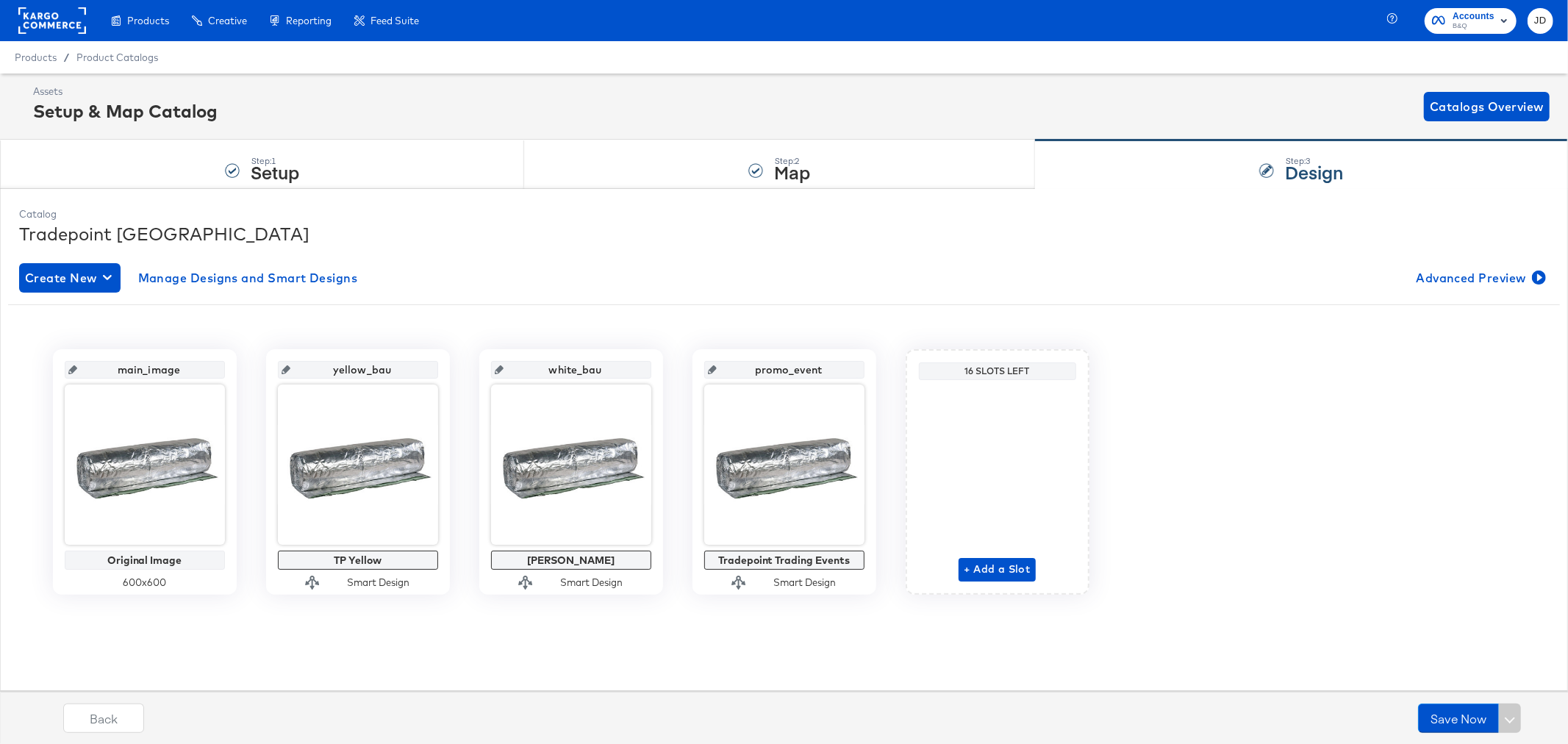
drag, startPoint x: 178, startPoint y: 70, endPoint x: 219, endPoint y: 70, distance: 41.0
click at [0, 0] on div "Product Catalogs" at bounding box center [0, 0] width 0 height 0
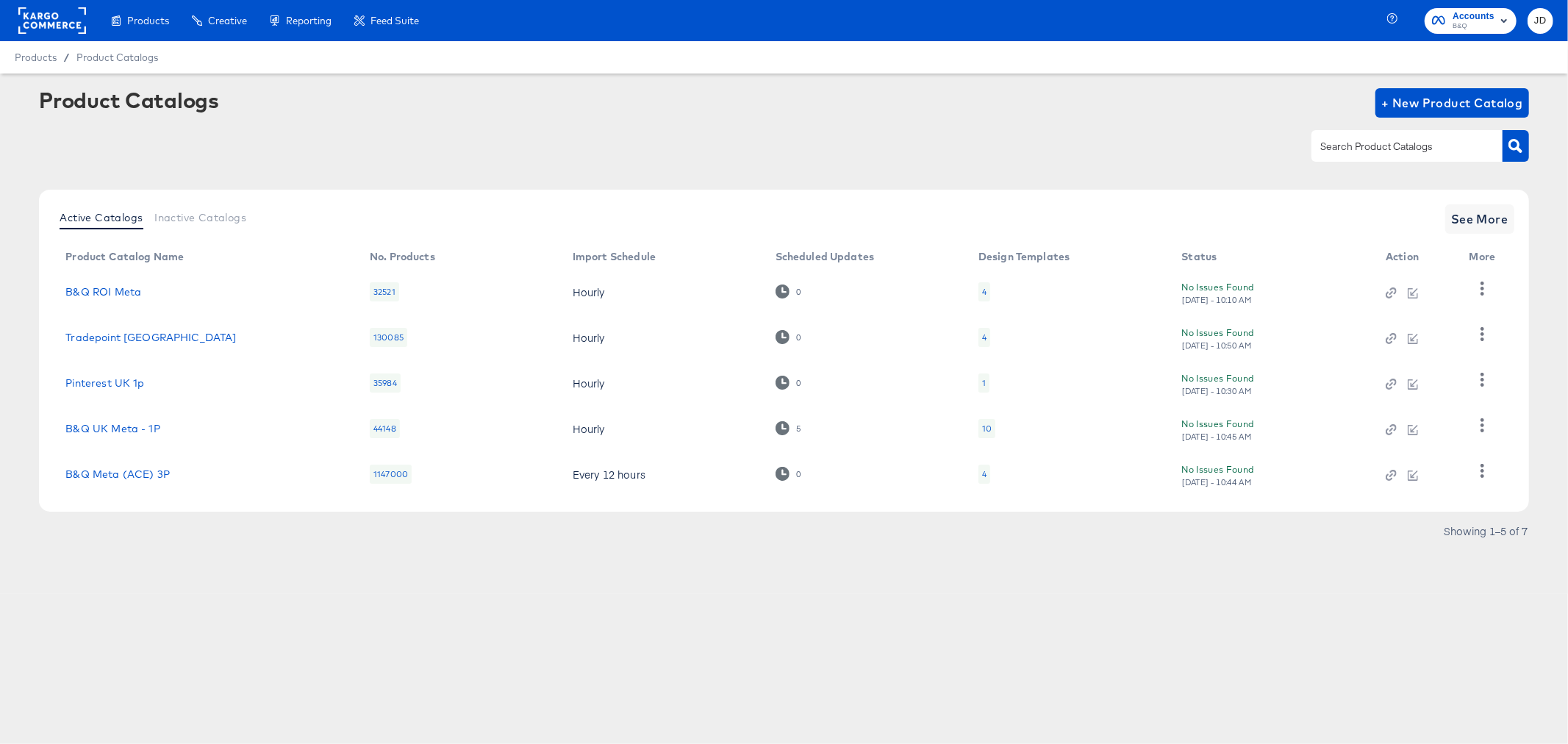
click at [978, 288] on div "4" at bounding box center [984, 292] width 12 height 19
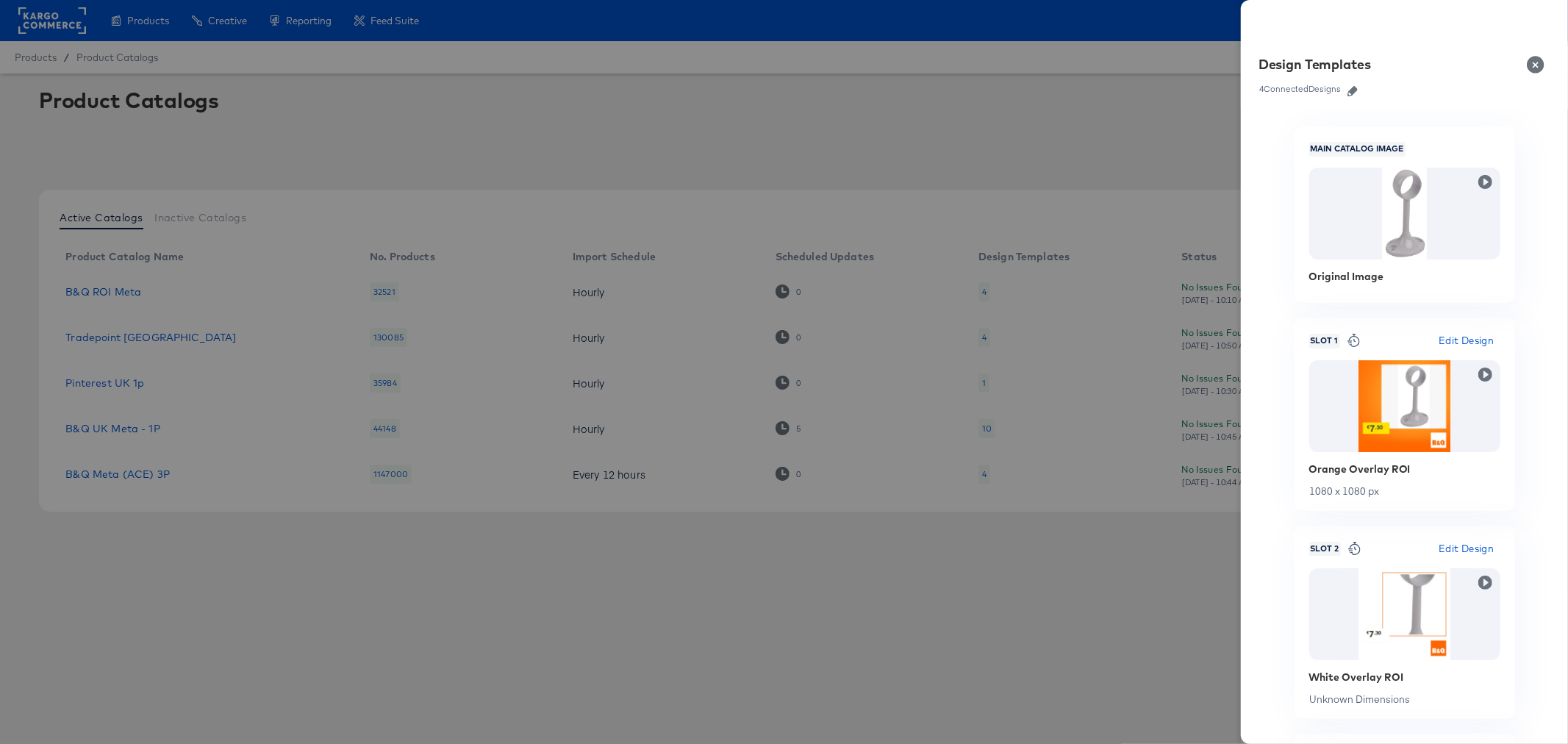
click at [1349, 91] on icon "button" at bounding box center [1352, 91] width 10 height 10
